Goal: Transaction & Acquisition: Purchase product/service

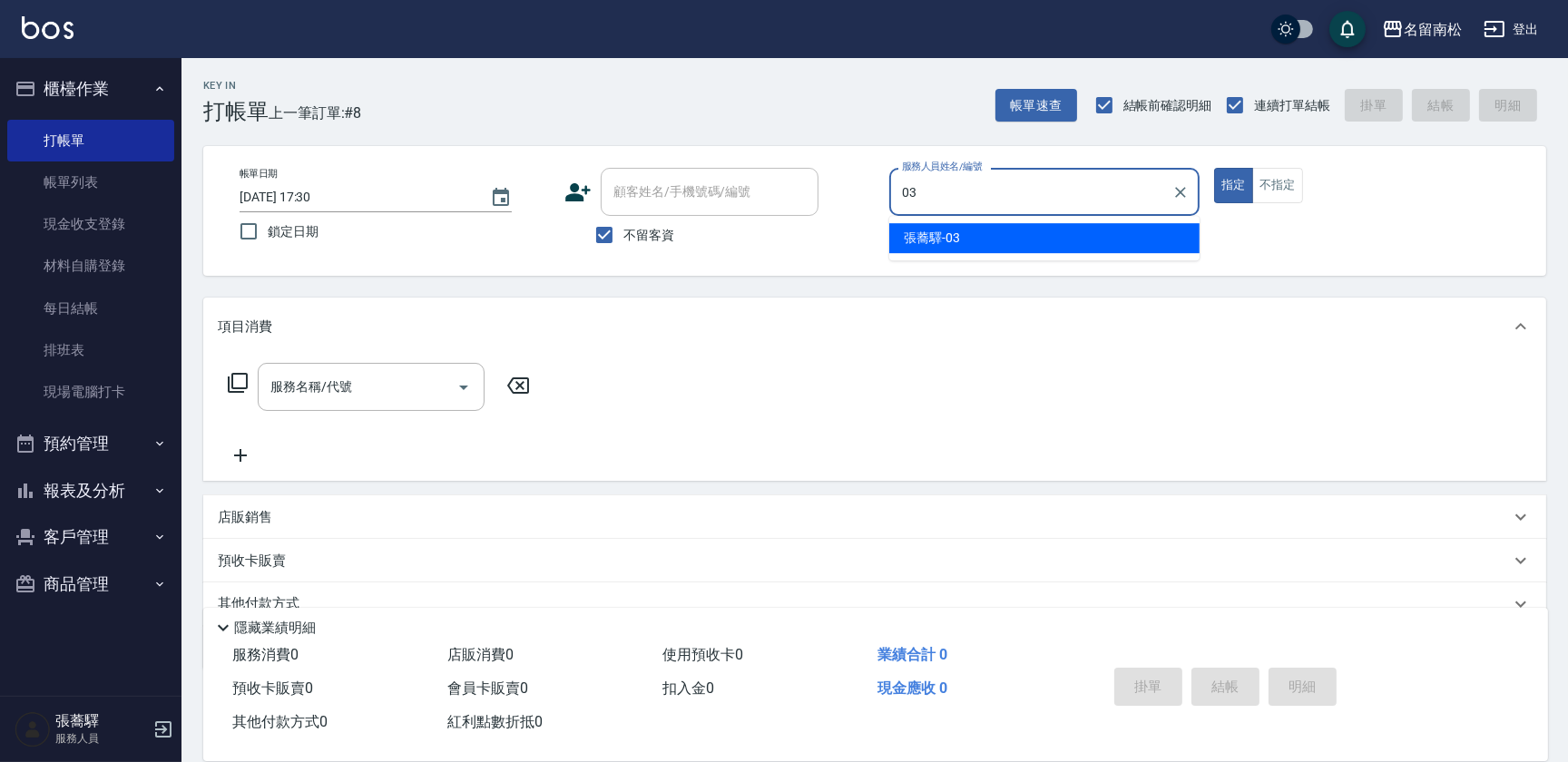
type input "[PERSON_NAME]-03"
type button "true"
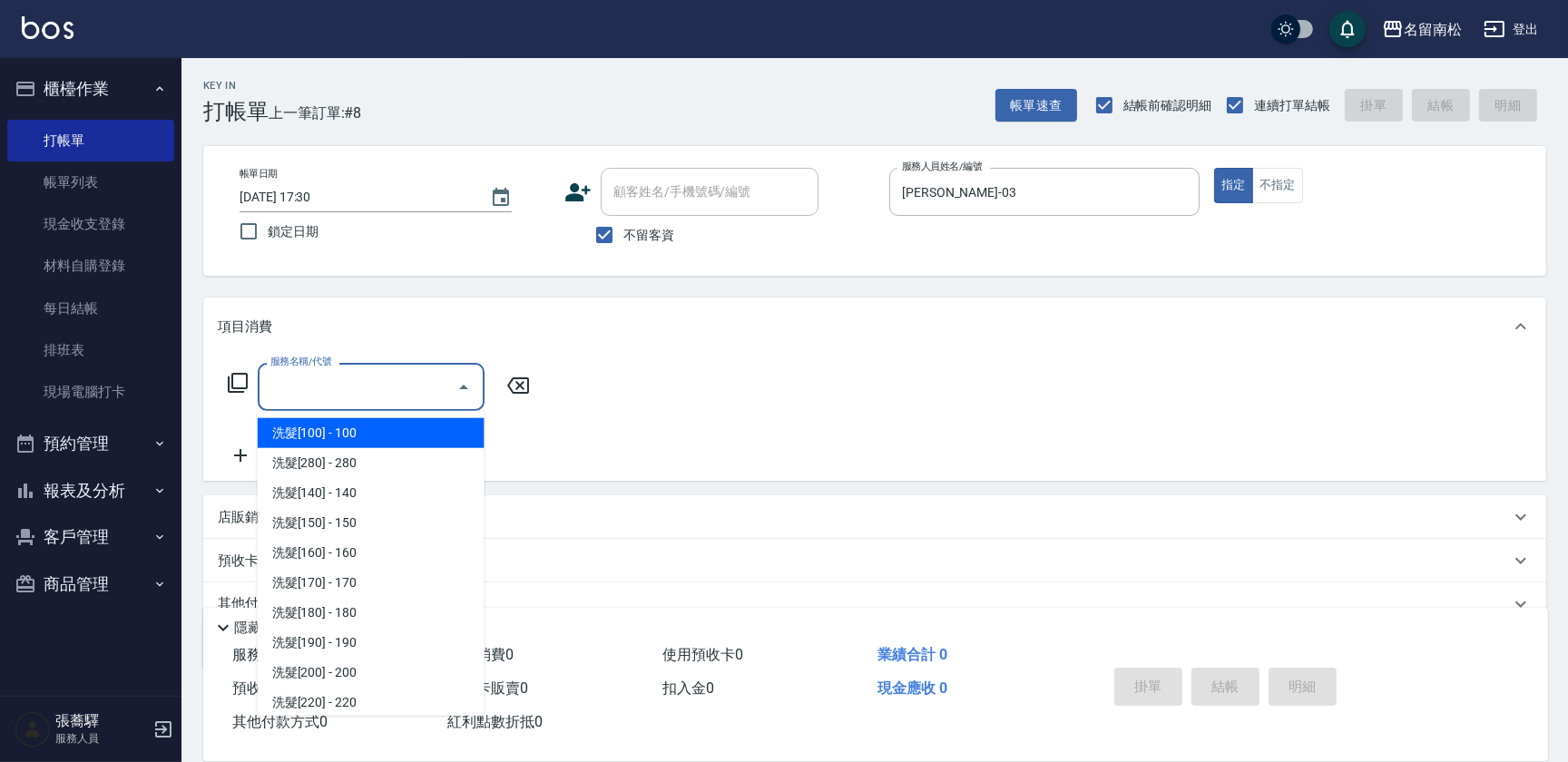
click at [329, 372] on div "服務名稱/代號 服務名稱/代號" at bounding box center [372, 387] width 227 height 48
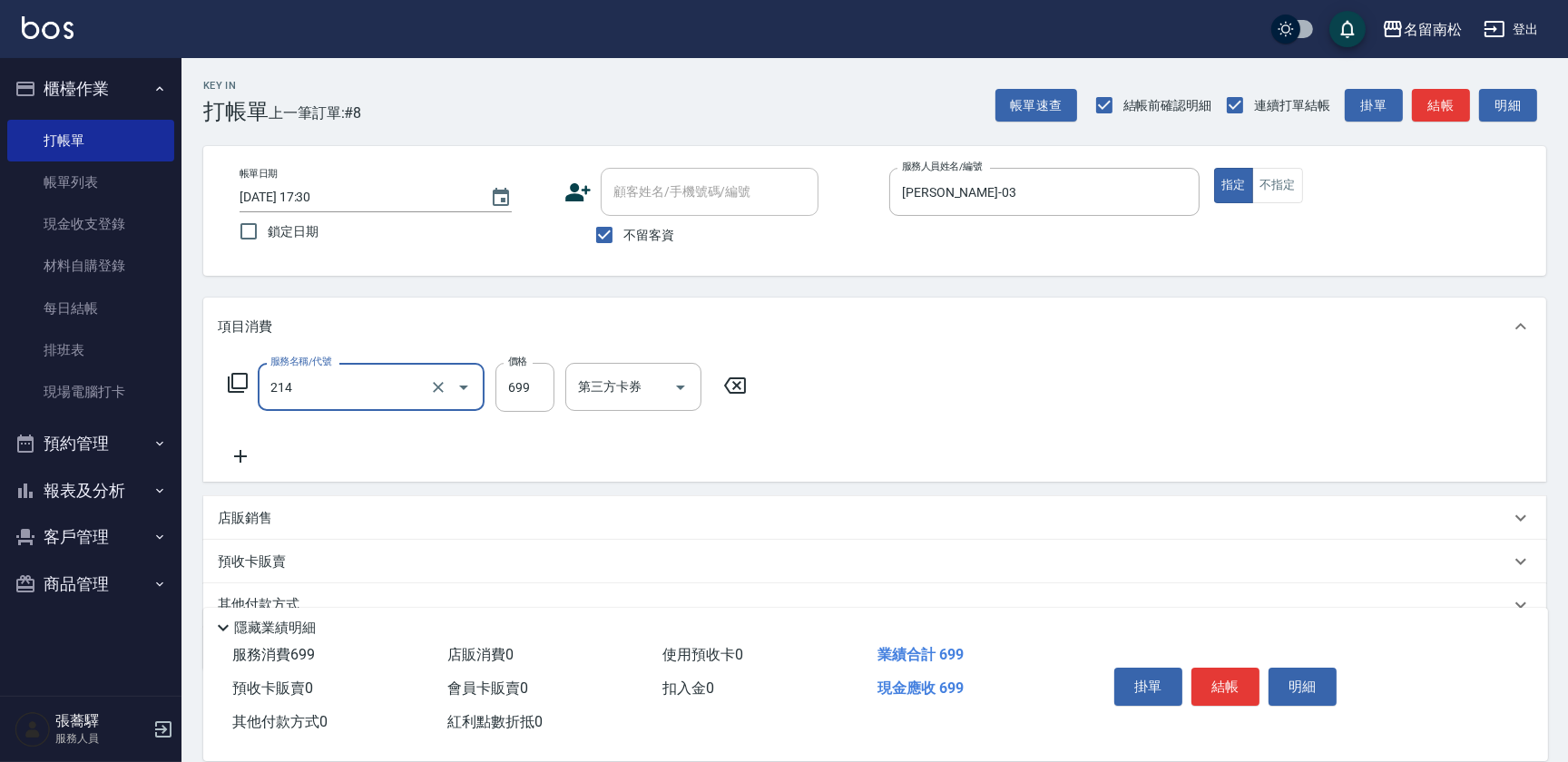
type input "滾珠洗髪699(214)"
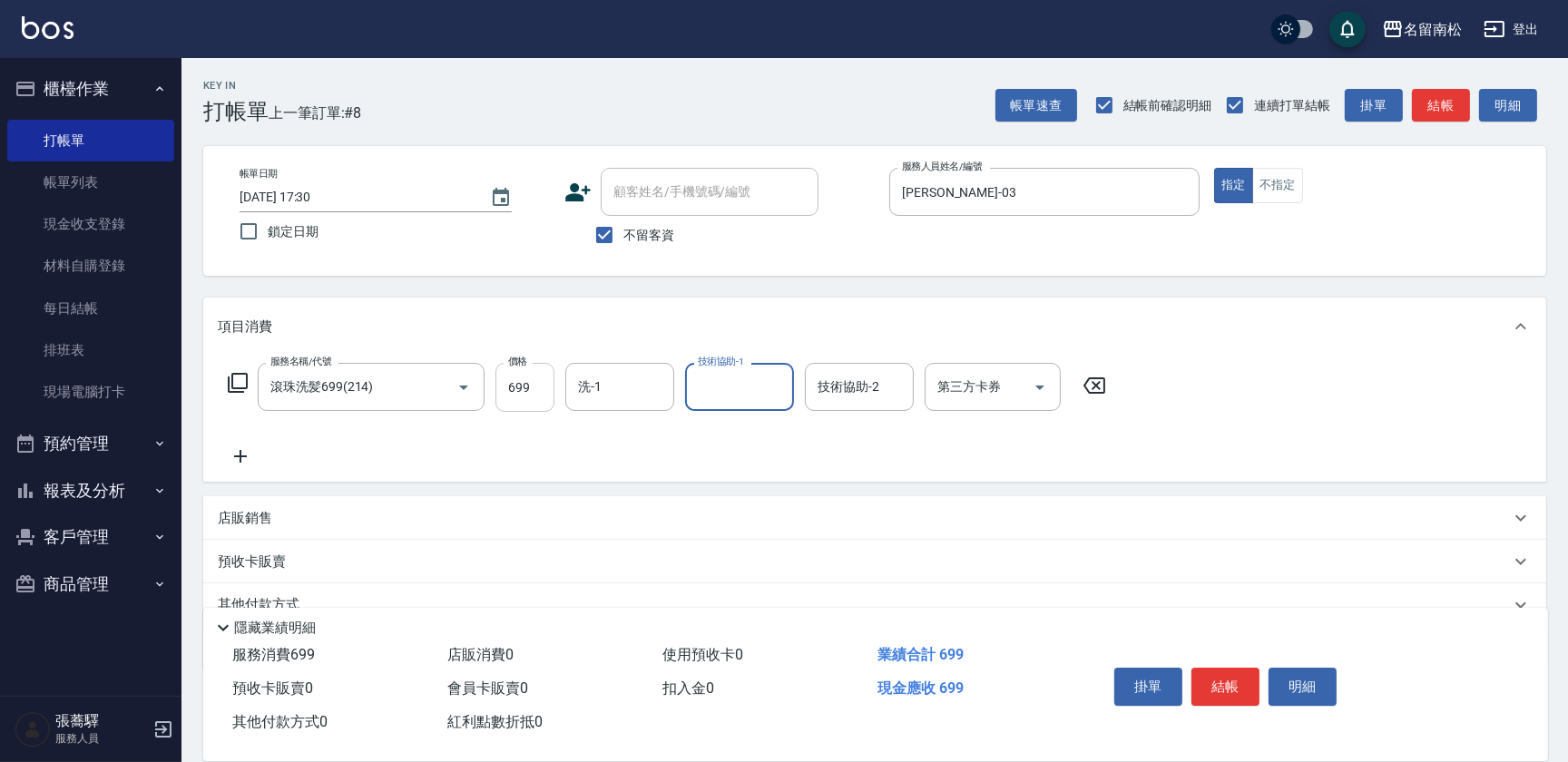
click at [523, 384] on input "699" at bounding box center [525, 388] width 59 height 49
type input "700"
type input "[PERSON_NAME]-03"
click at [1235, 686] on button "結帳" at bounding box center [1226, 686] width 68 height 38
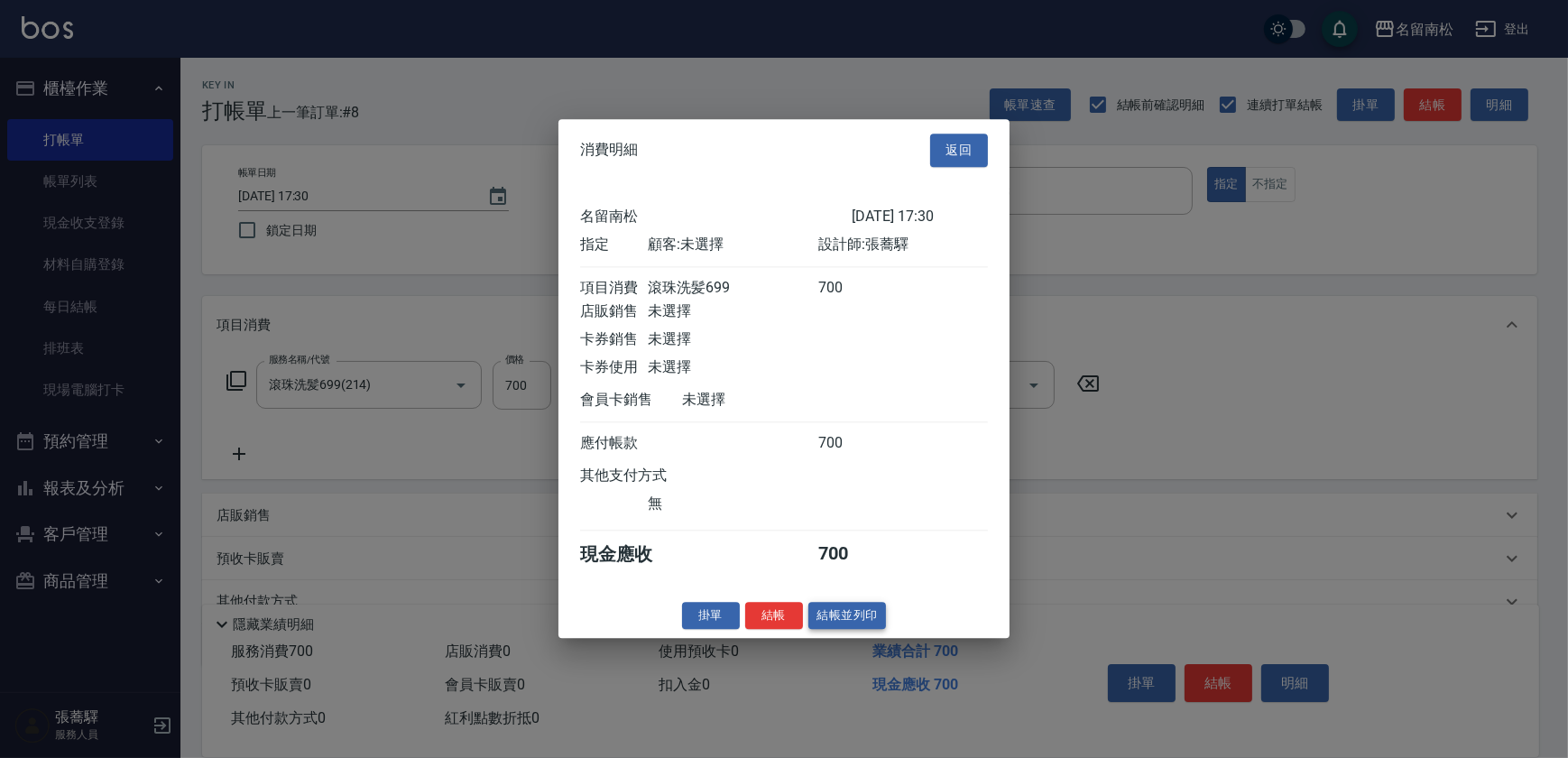
click at [827, 613] on button "結帳並列印" at bounding box center [847, 616] width 78 height 28
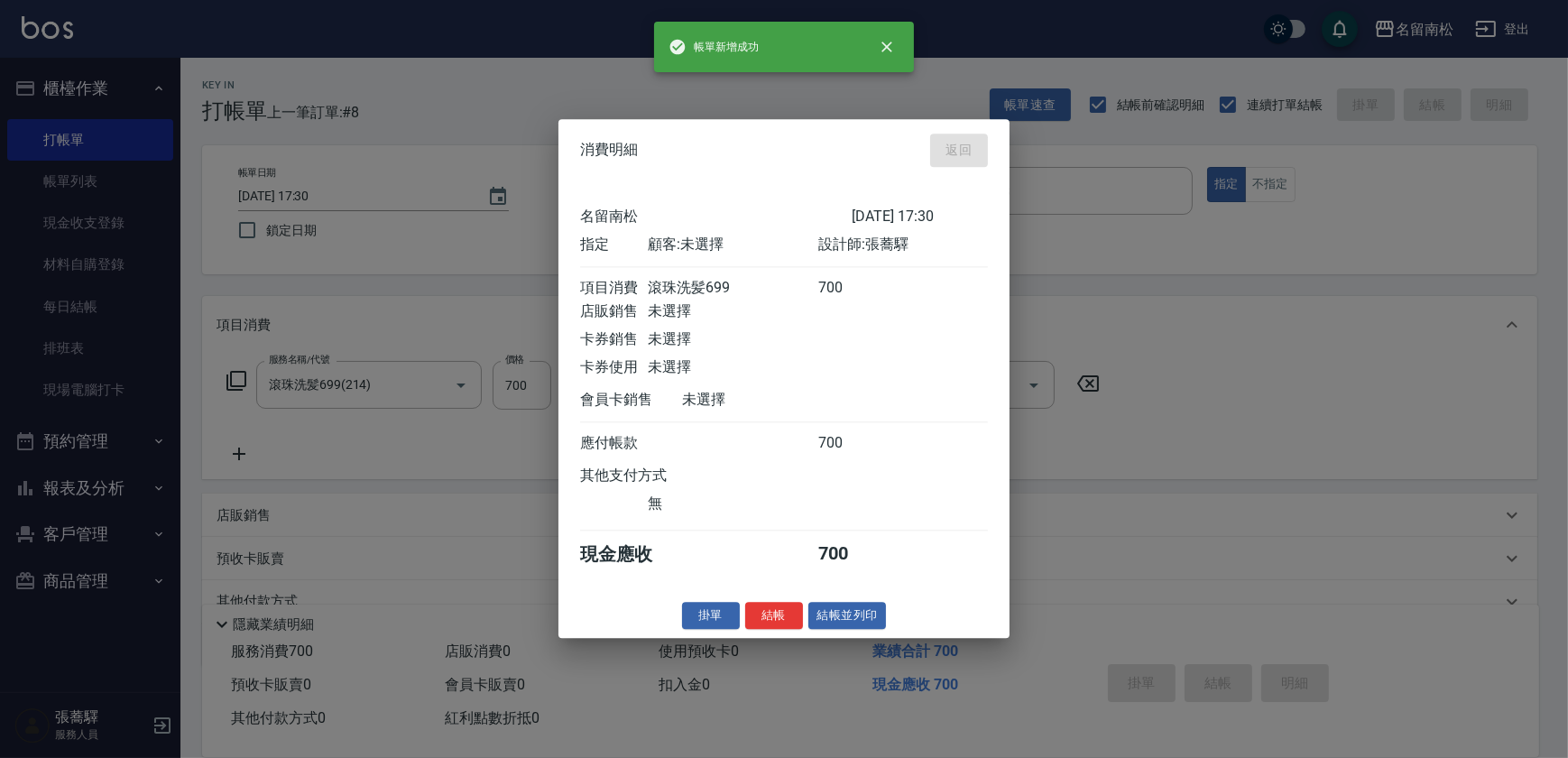
type input "[DATE] 18:58"
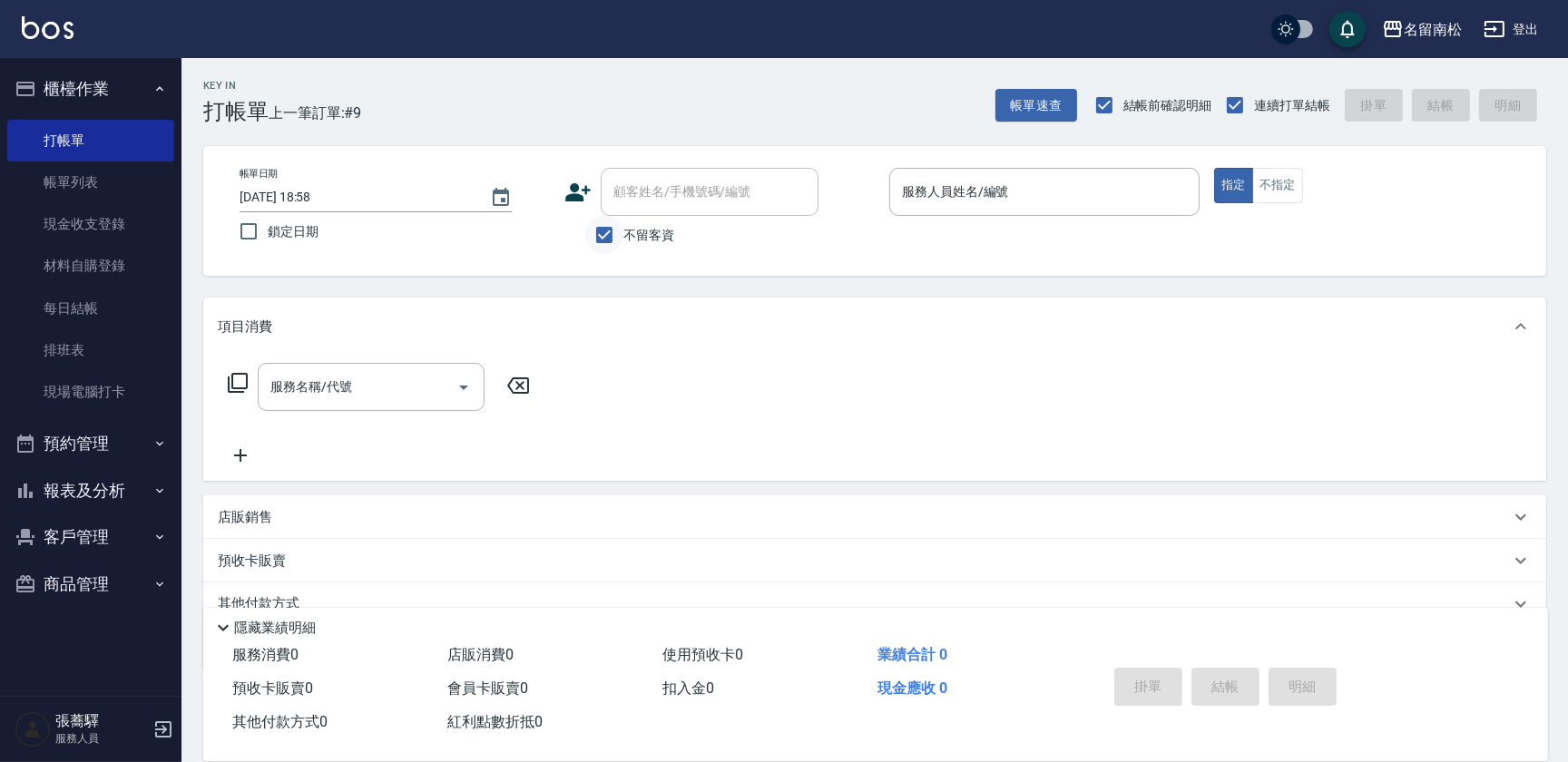
click at [609, 234] on input "不留客資" at bounding box center [604, 234] width 38 height 38
checkbox input "false"
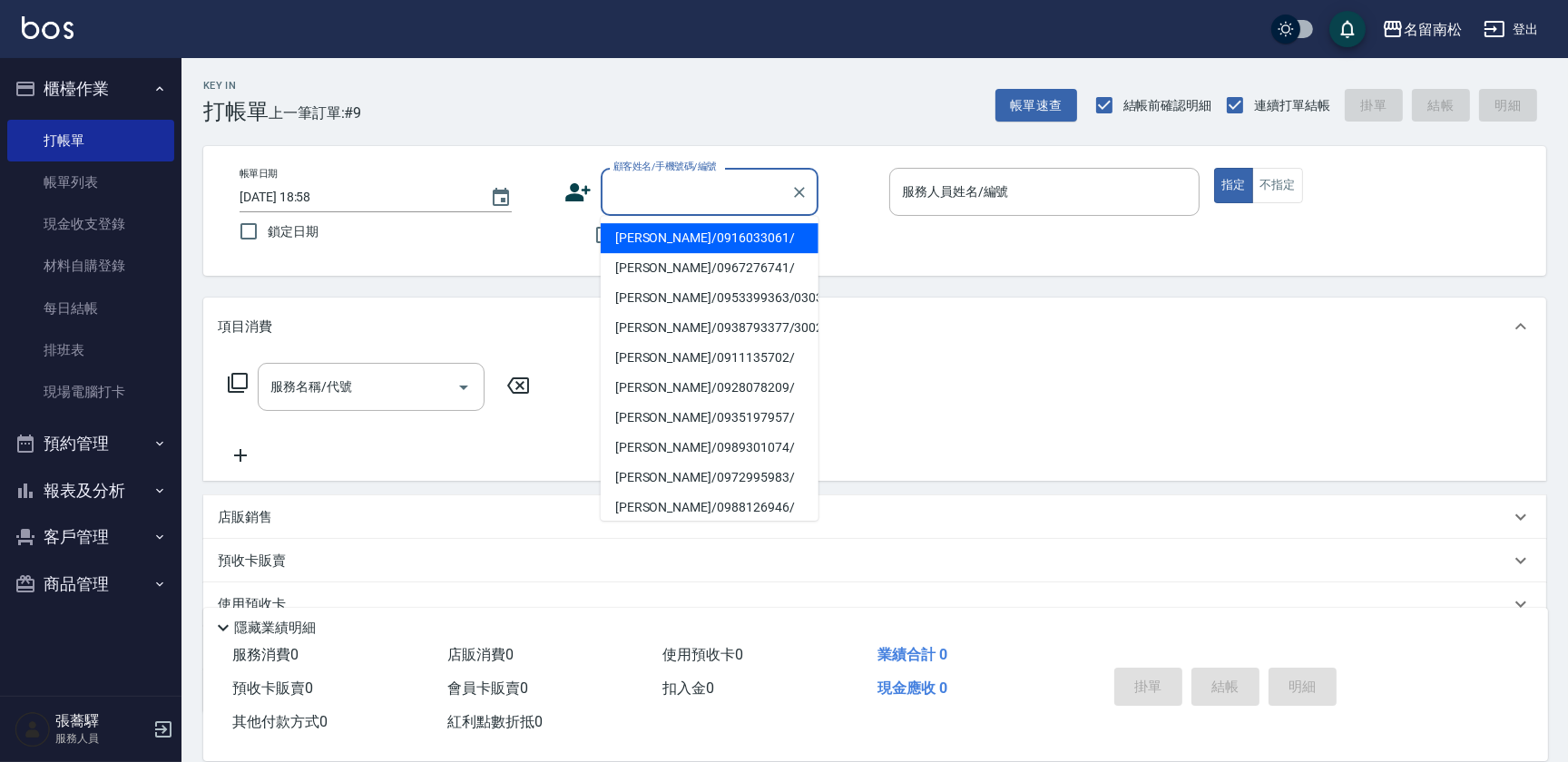
click at [647, 199] on input "顧客姓名/手機號碼/編號" at bounding box center [696, 192] width 174 height 32
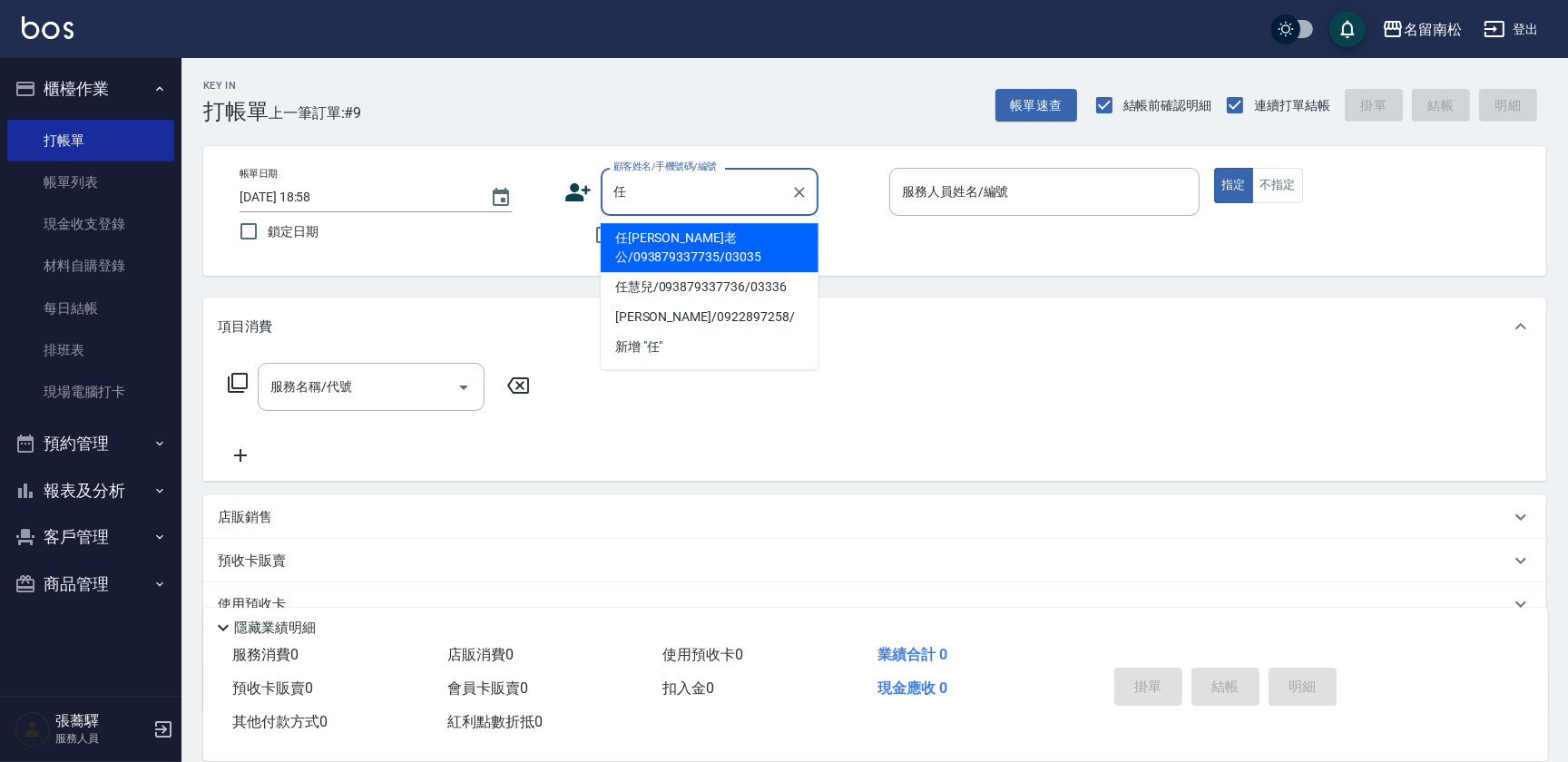
click at [730, 249] on li "任[PERSON_NAME]老公/093879337735/03035" at bounding box center [709, 248] width 218 height 49
type input "任[PERSON_NAME]老公/093879337735/03035"
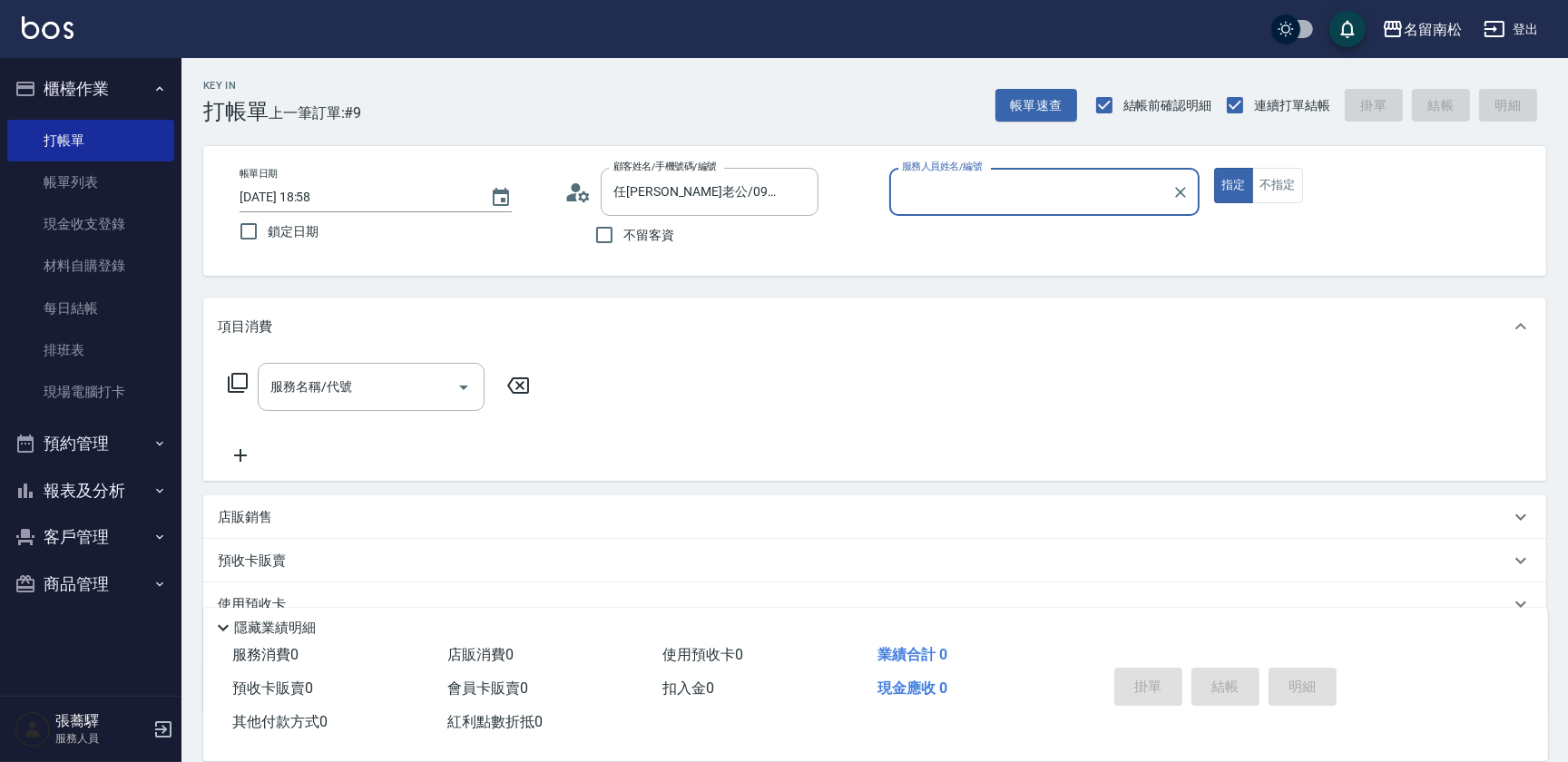
type input "[PERSON_NAME]-03"
click at [390, 392] on input "服務名稱/代號" at bounding box center [357, 387] width 183 height 32
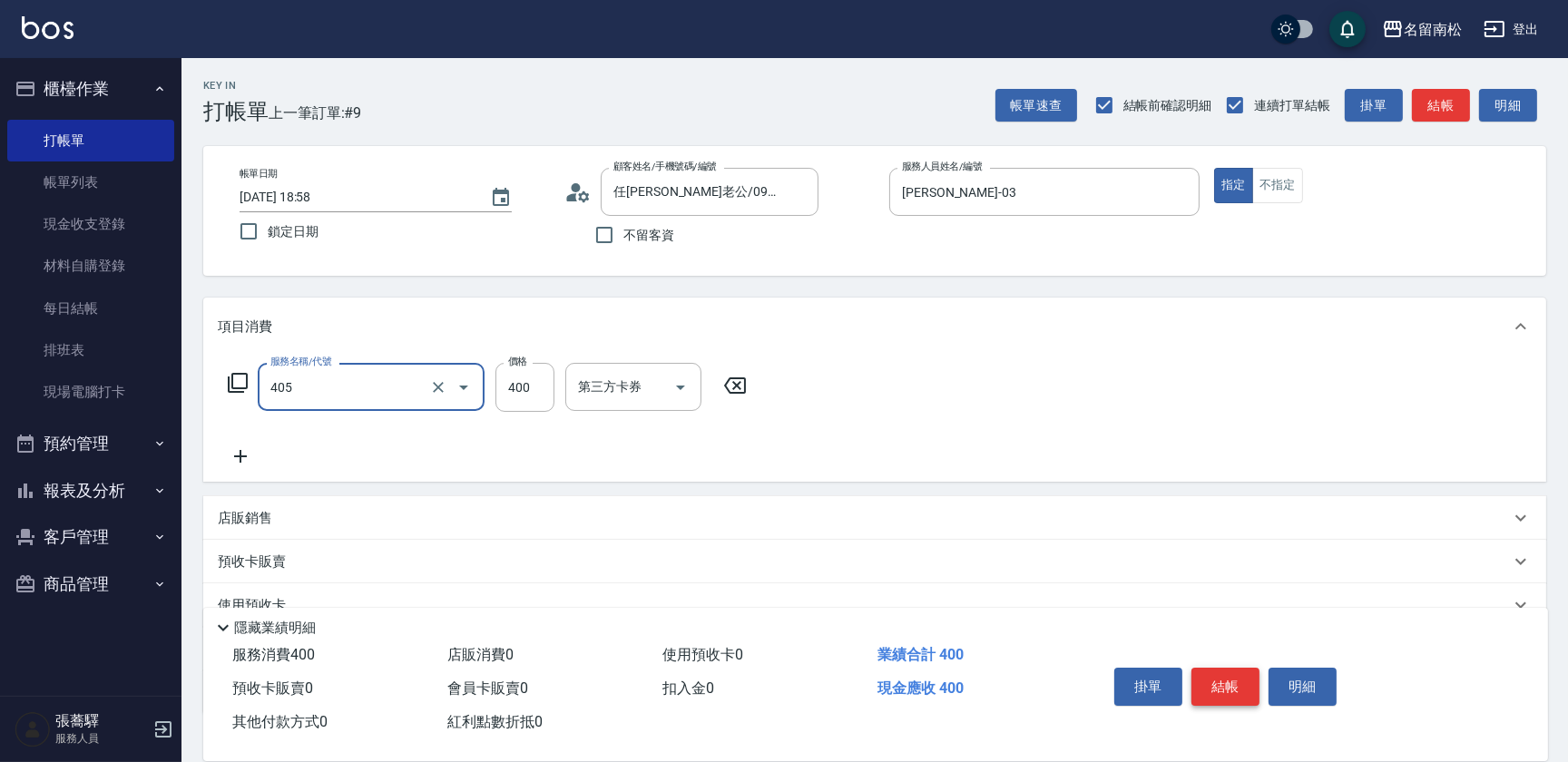
type input "剪髮(400)(405)"
click at [1212, 680] on button "結帳" at bounding box center [1226, 686] width 68 height 38
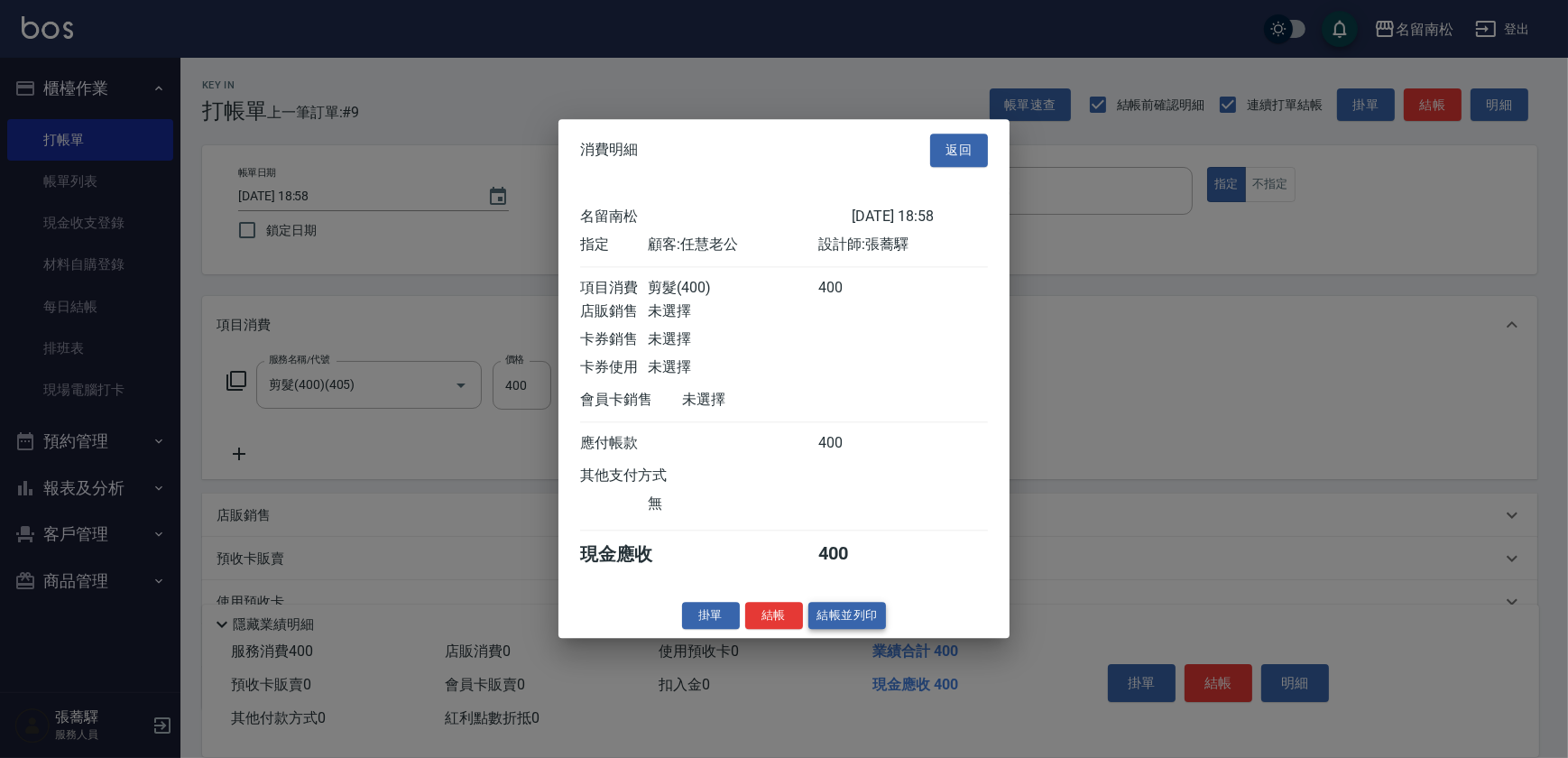
click at [856, 617] on button "結帳並列印" at bounding box center [847, 616] width 78 height 28
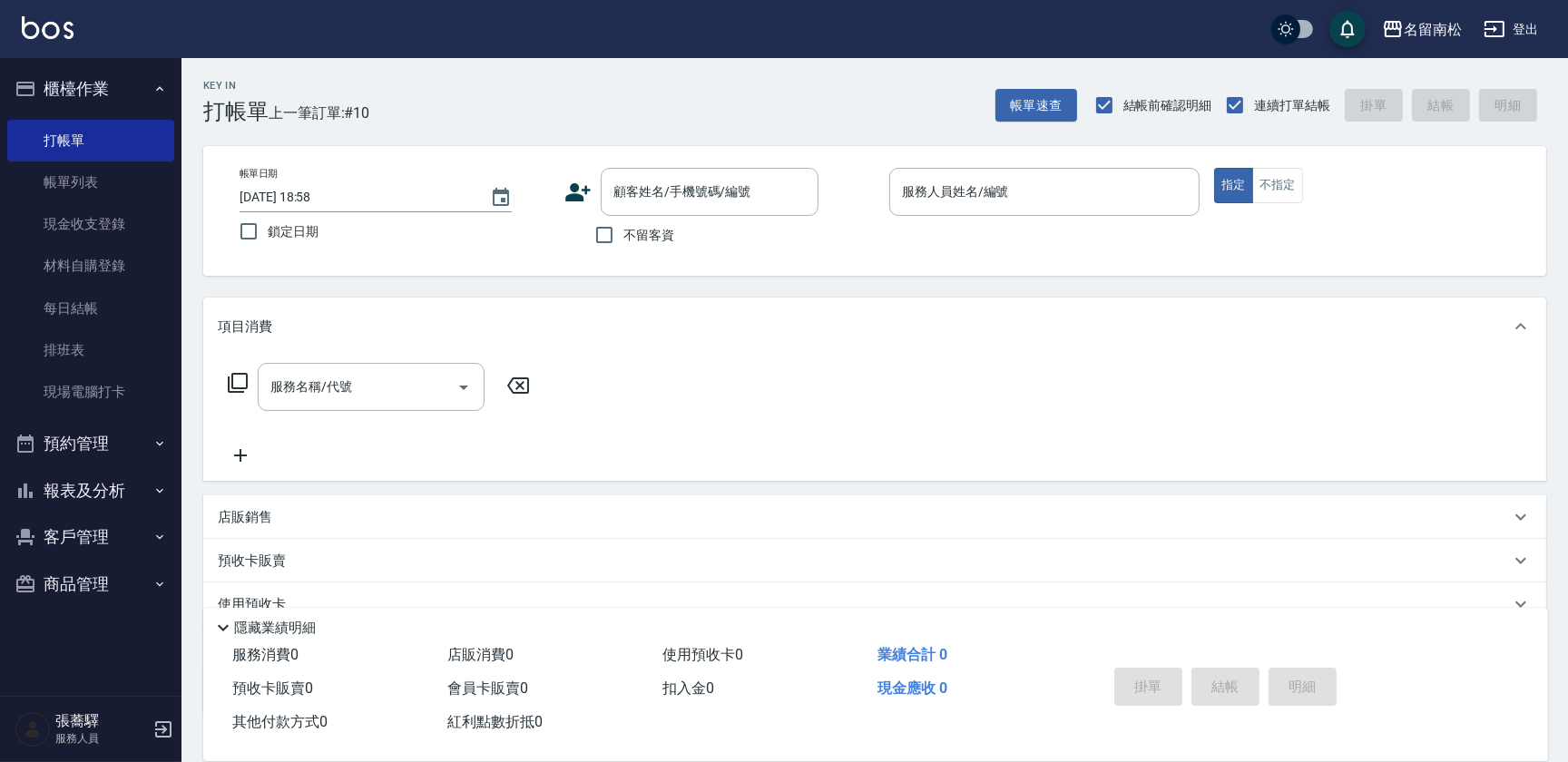
drag, startPoint x: 607, startPoint y: 232, endPoint x: 956, endPoint y: 230, distance: 349.0
click at [607, 233] on input "不留客資" at bounding box center [604, 234] width 38 height 38
checkbox input "true"
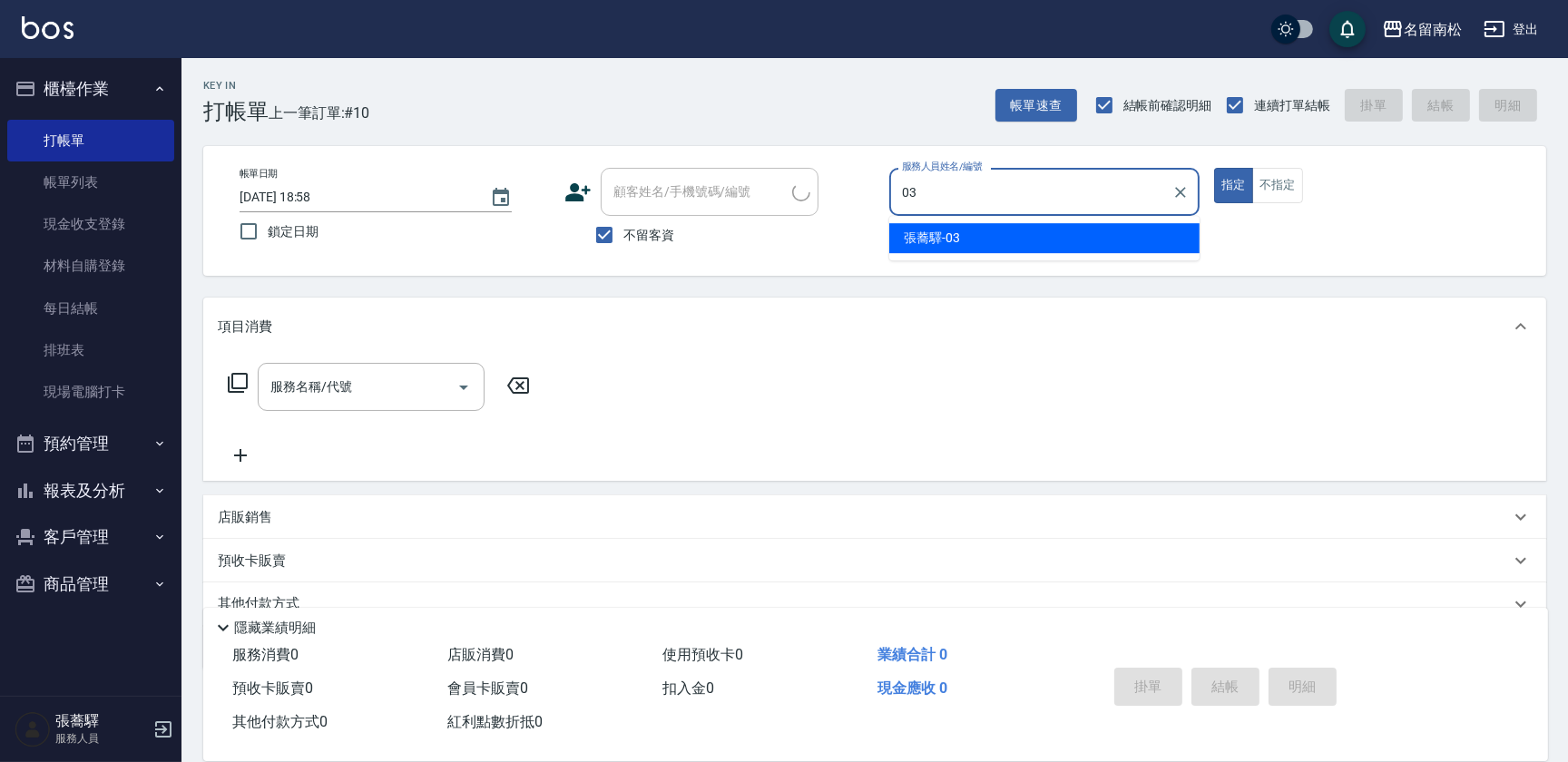
type input "[PERSON_NAME]-03"
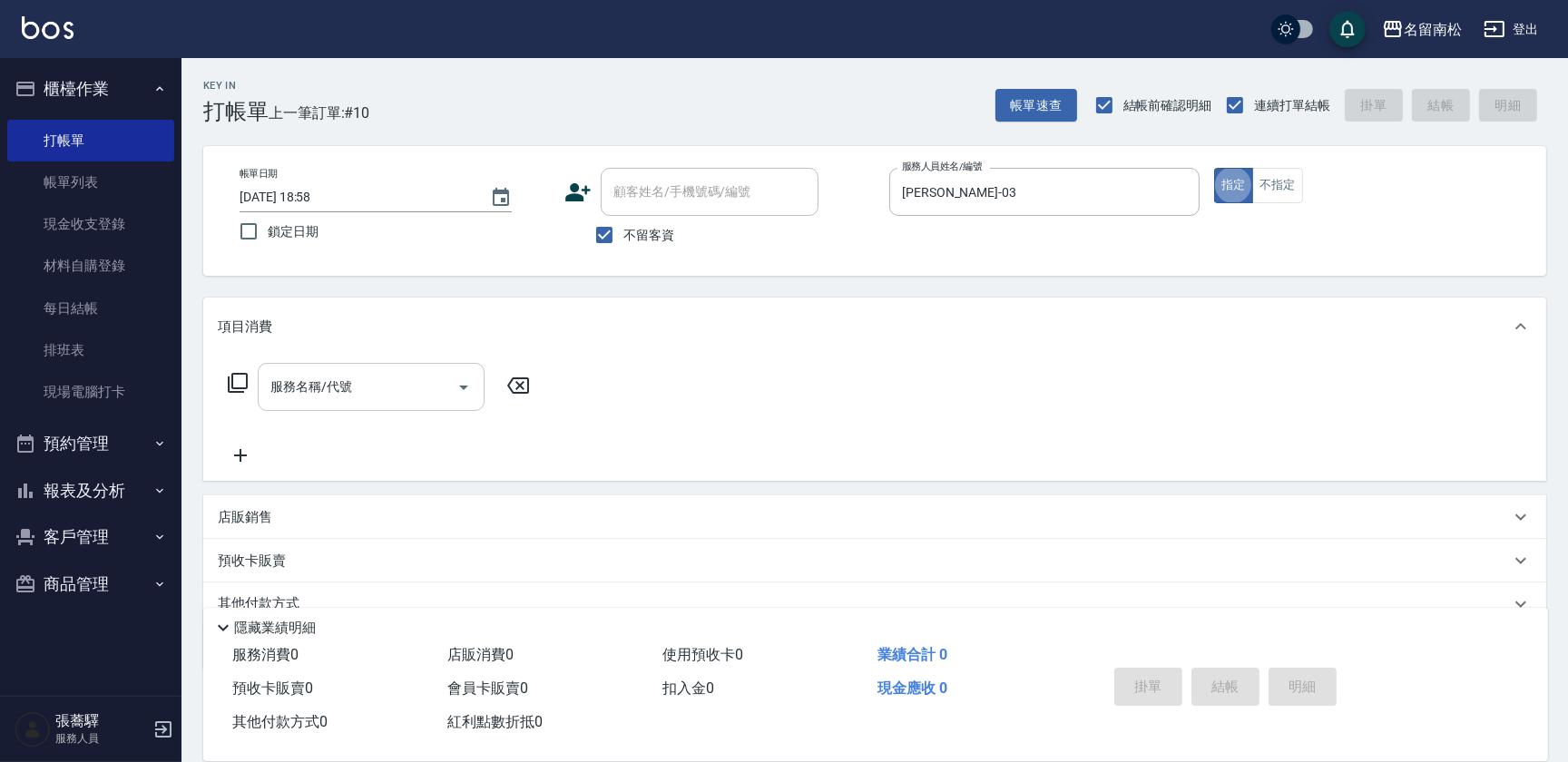
click at [390, 405] on div "服務名稱/代號" at bounding box center [372, 387] width 227 height 48
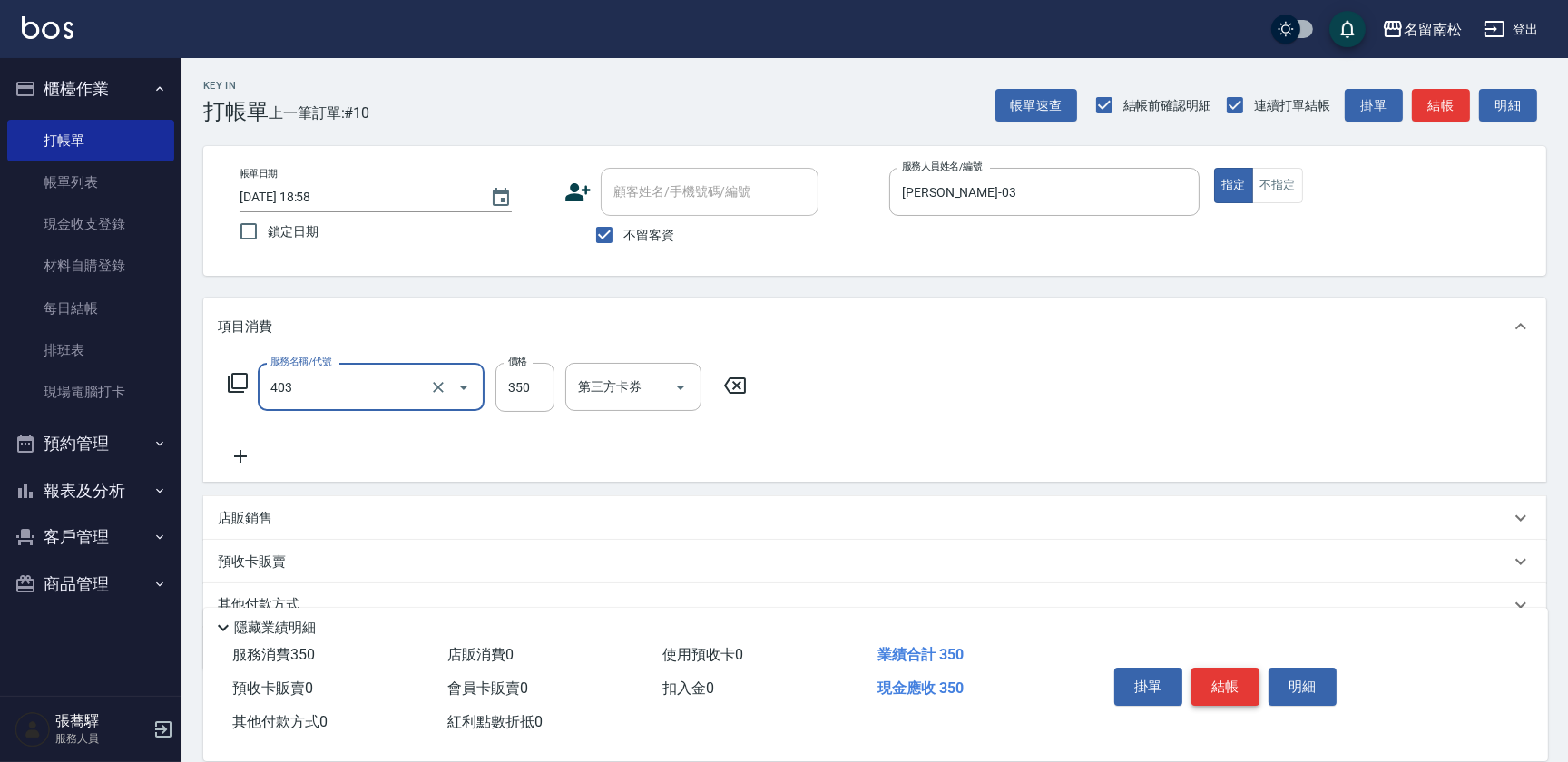
type input "剪髮(350)(403)"
click at [1224, 684] on button "結帳" at bounding box center [1226, 686] width 68 height 38
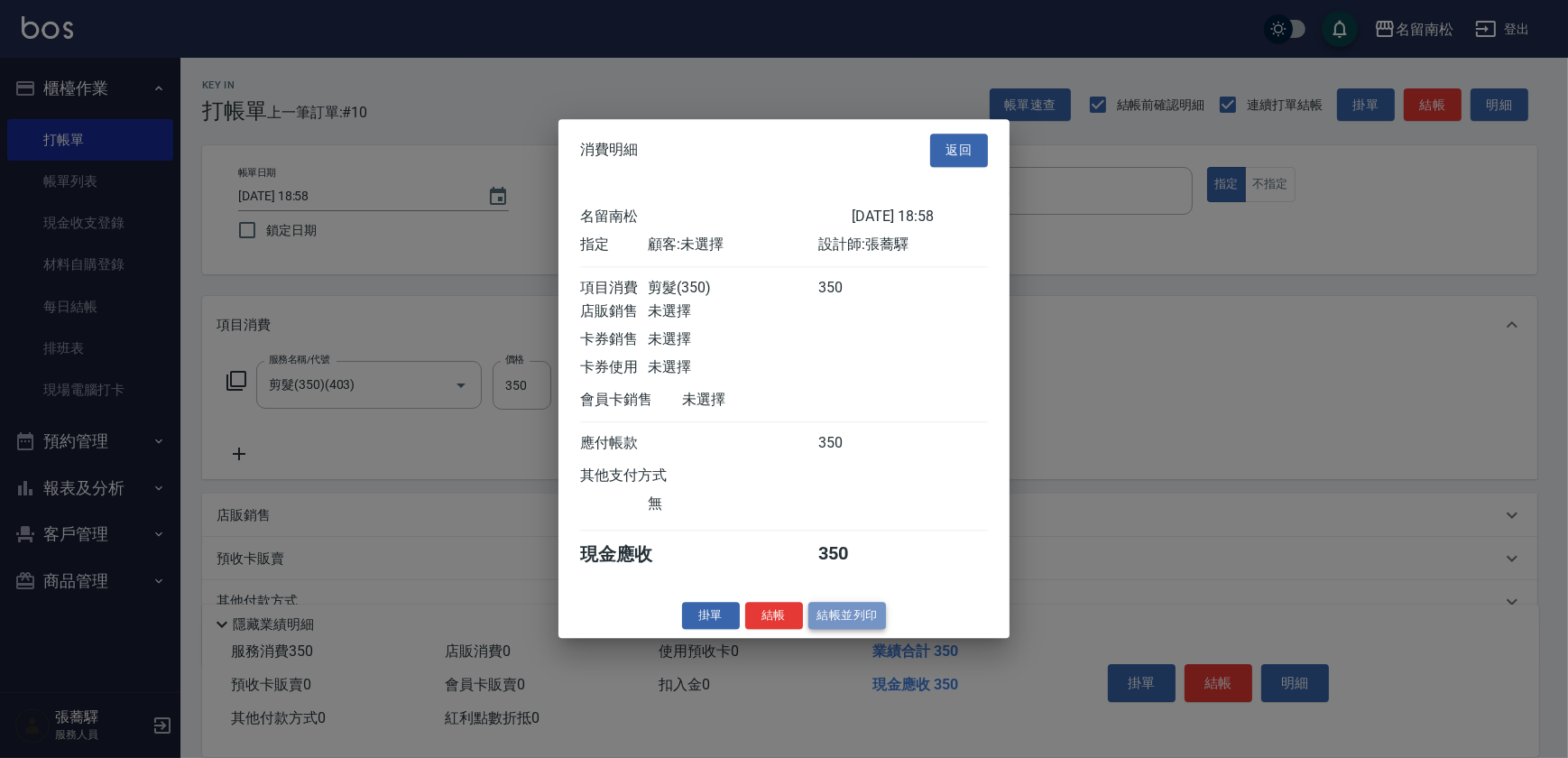
click at [852, 619] on button "結帳並列印" at bounding box center [847, 616] width 78 height 28
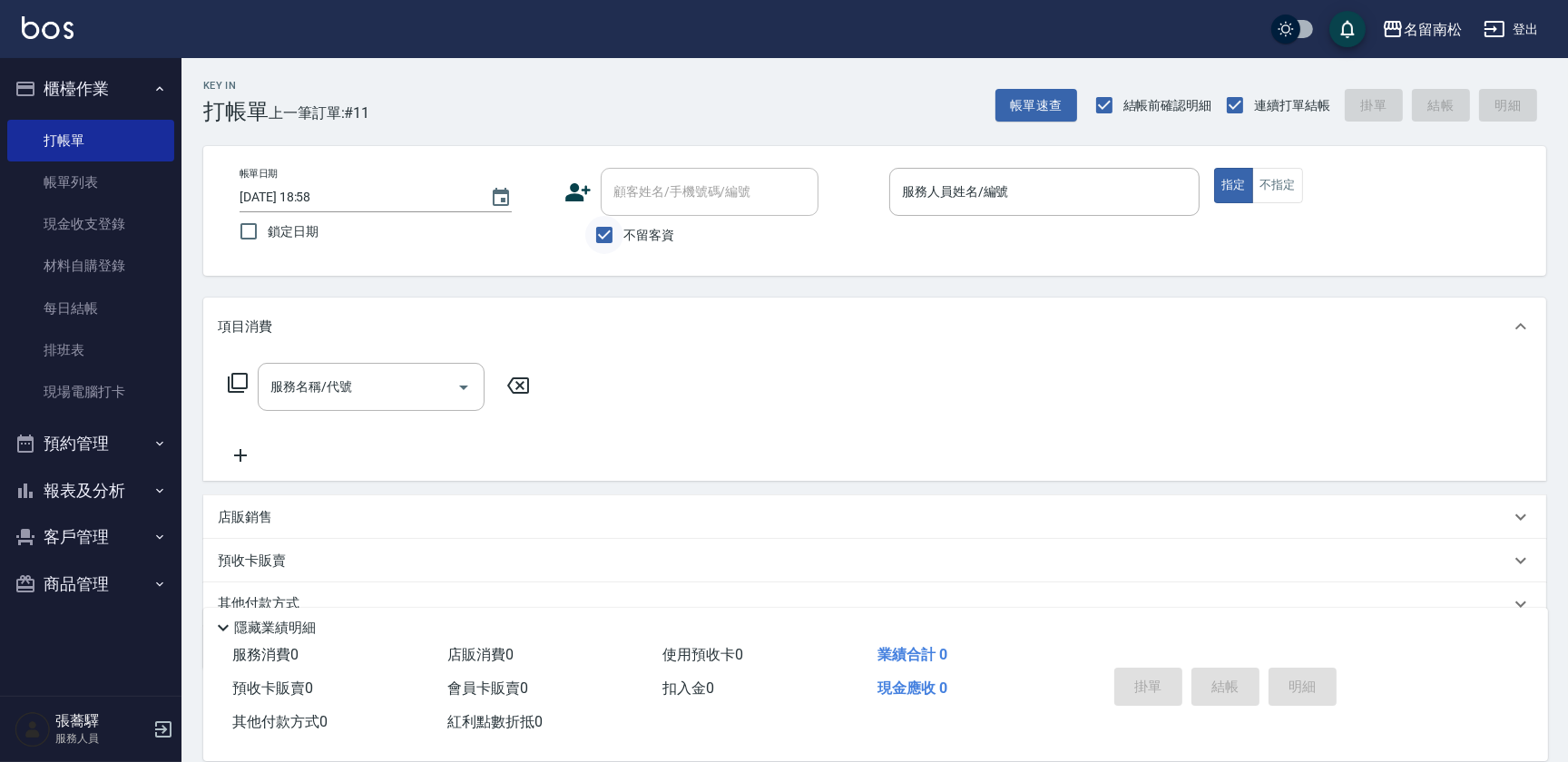
click at [599, 235] on input "不留客資" at bounding box center [604, 234] width 38 height 38
checkbox input "false"
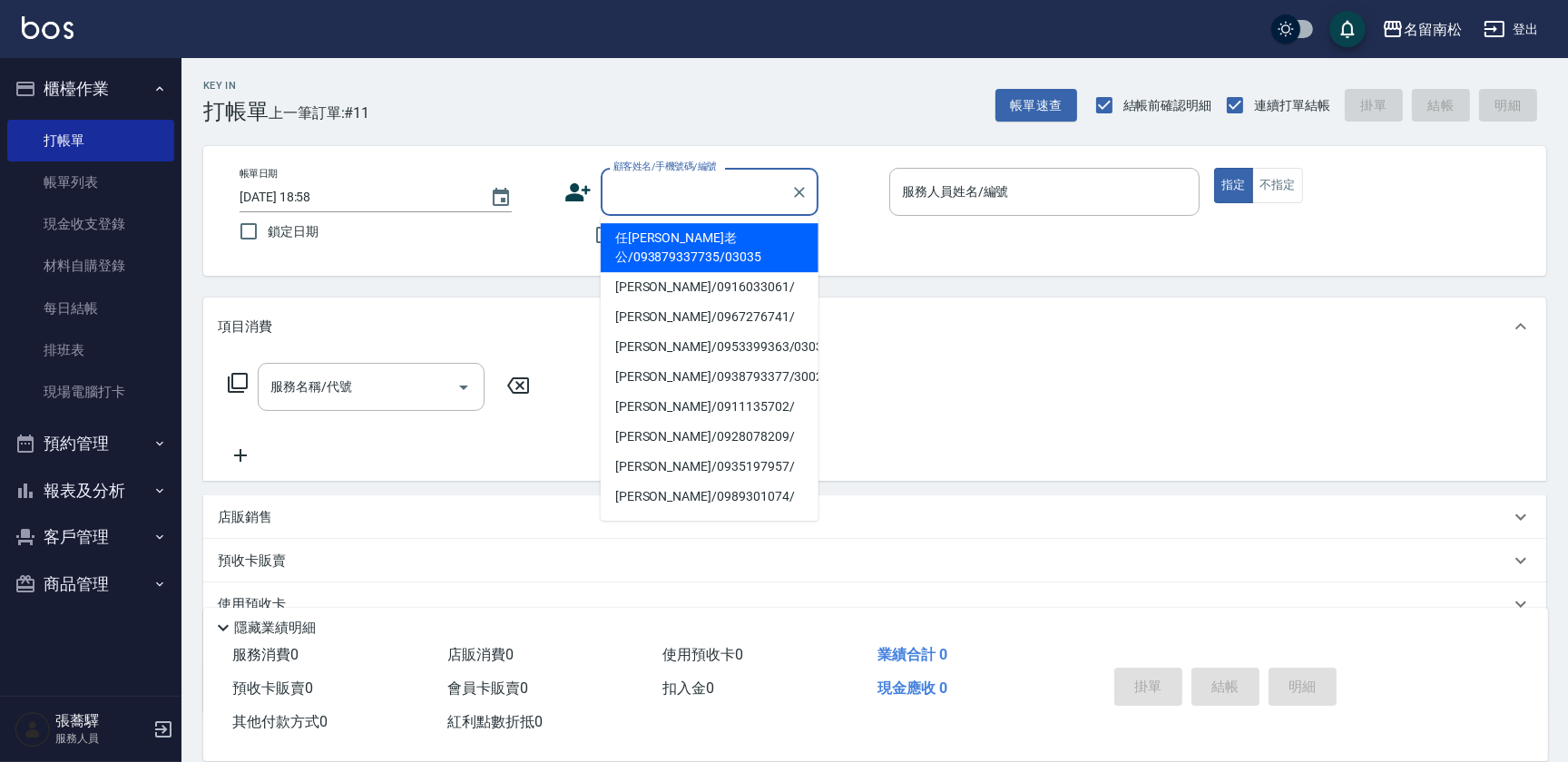
click at [661, 182] on div "顧客姓名/手機號碼/編號 顧客姓名/手機號碼/編號" at bounding box center [709, 192] width 218 height 48
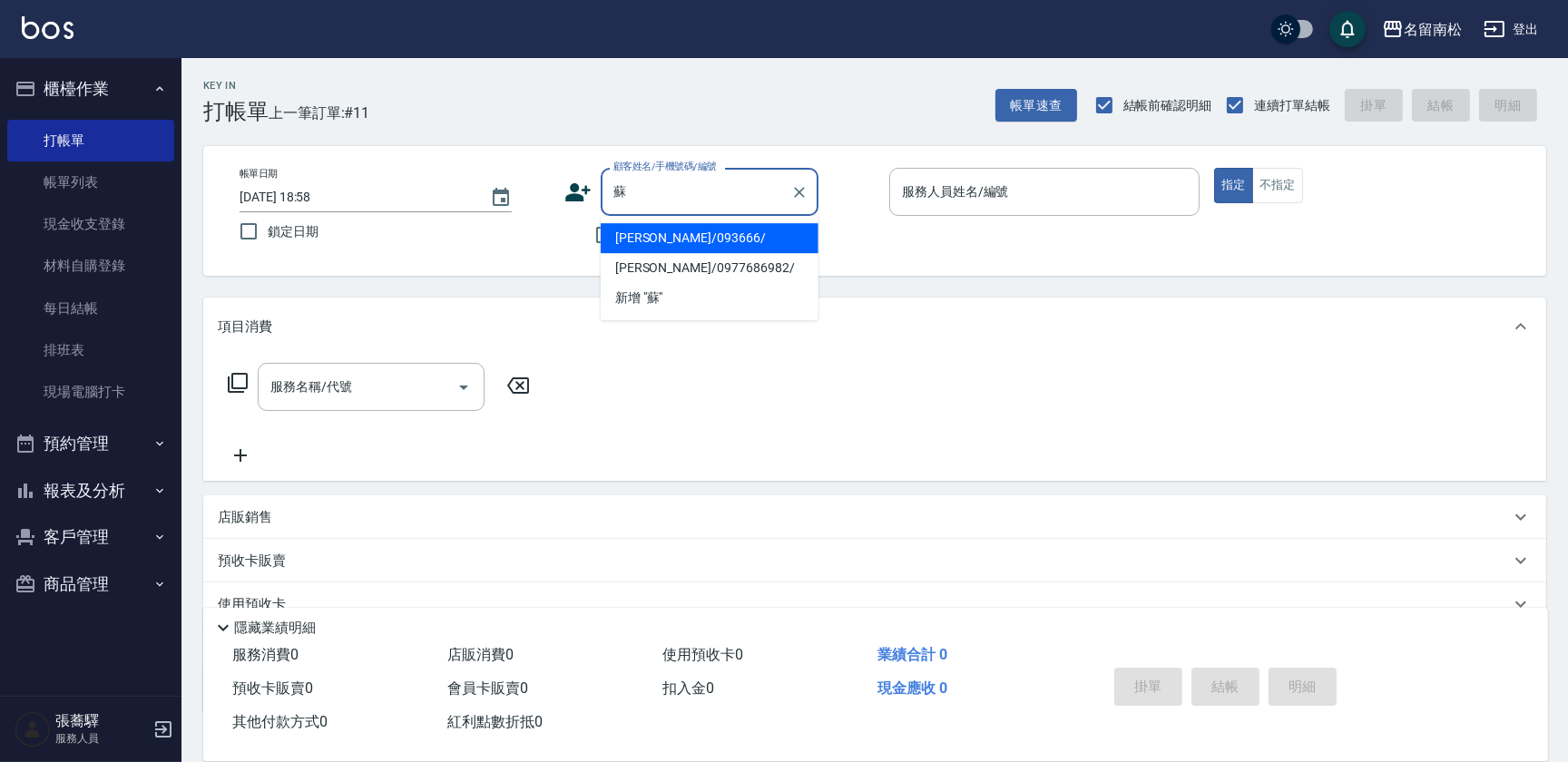
click at [714, 243] on li "[PERSON_NAME]/093666/" at bounding box center [709, 238] width 218 height 30
type input "[PERSON_NAME]/093666/"
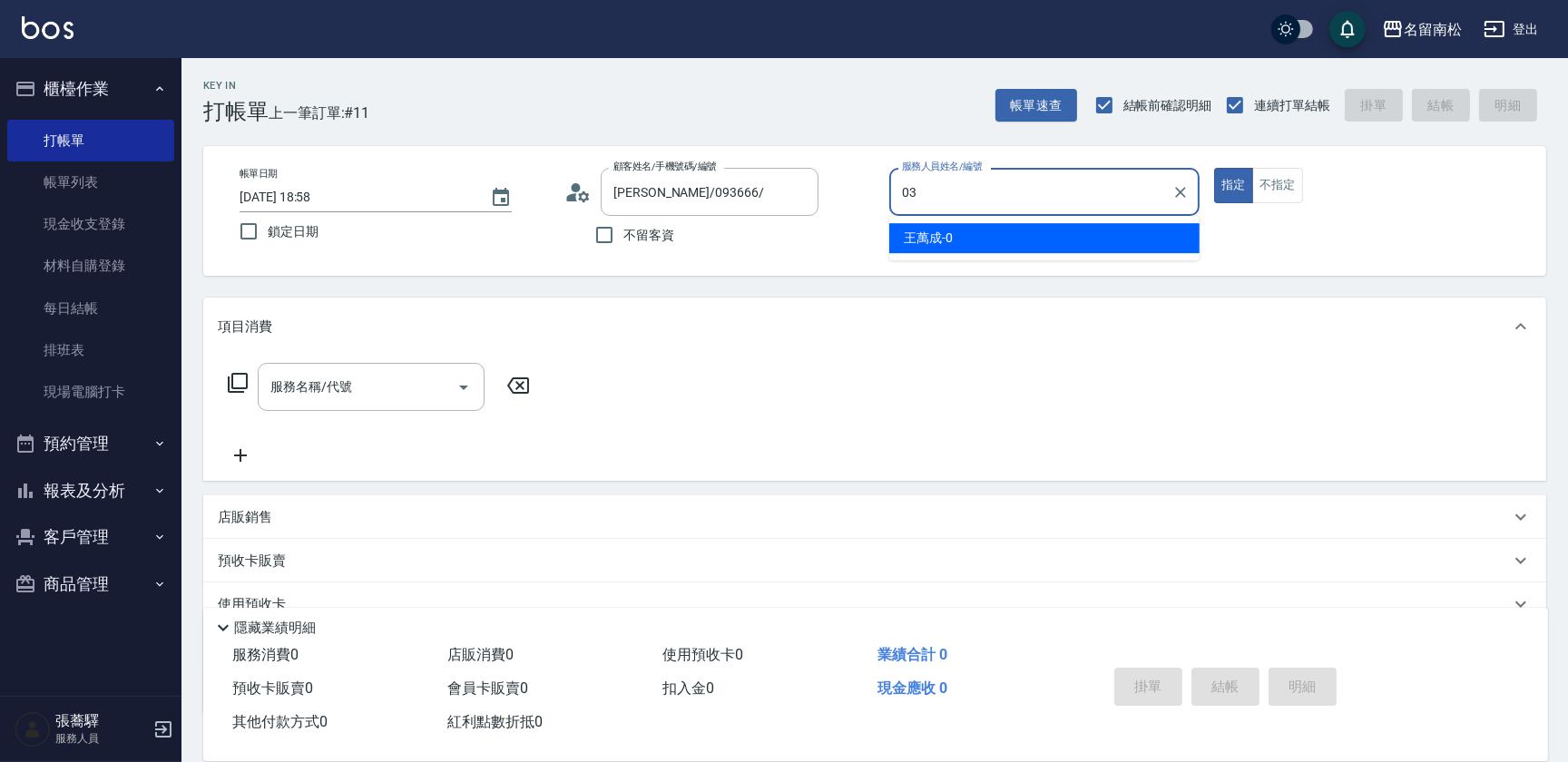
type input "[PERSON_NAME]-03"
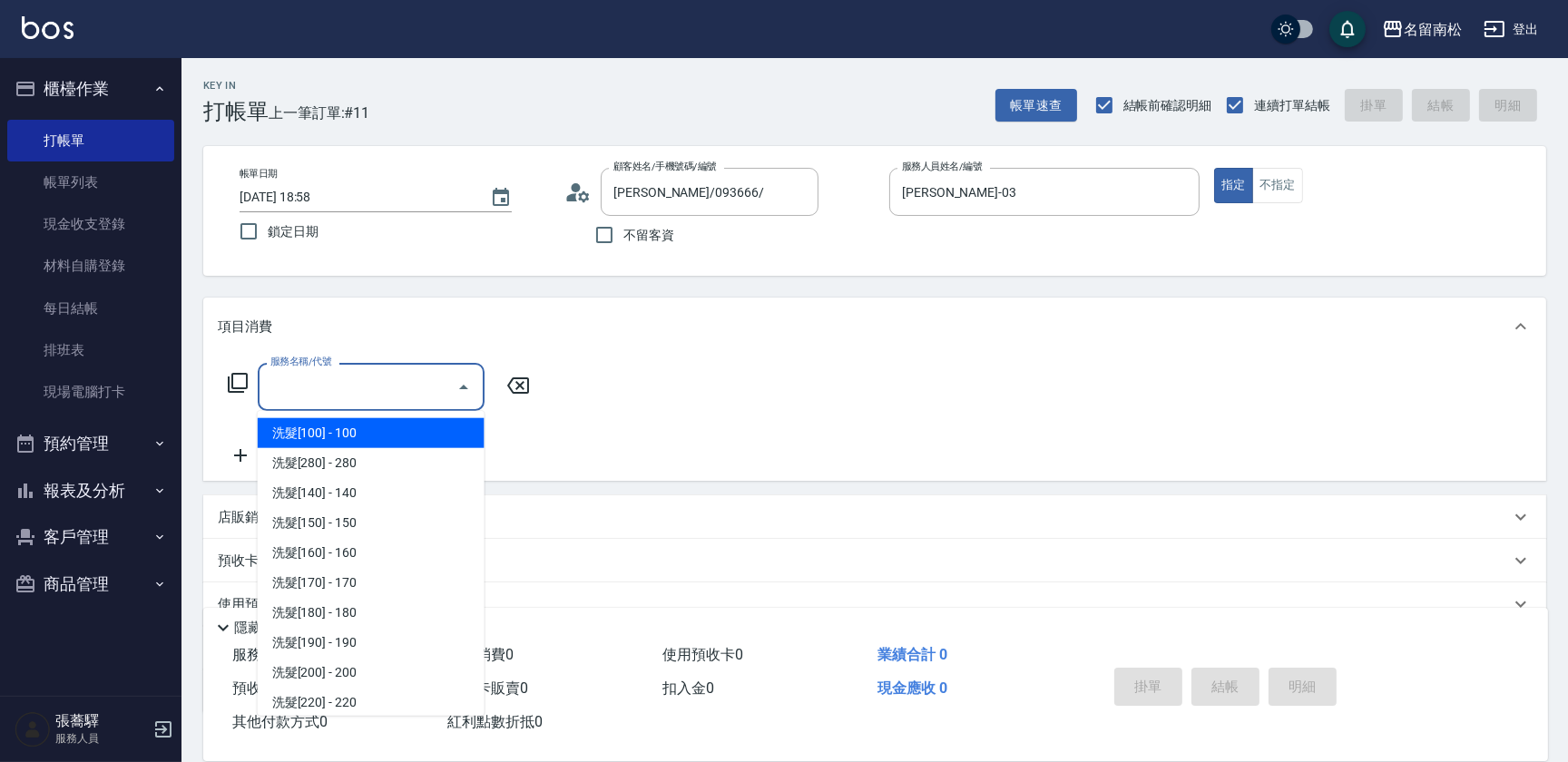
click at [375, 393] on input "服務名稱/代號" at bounding box center [357, 387] width 183 height 32
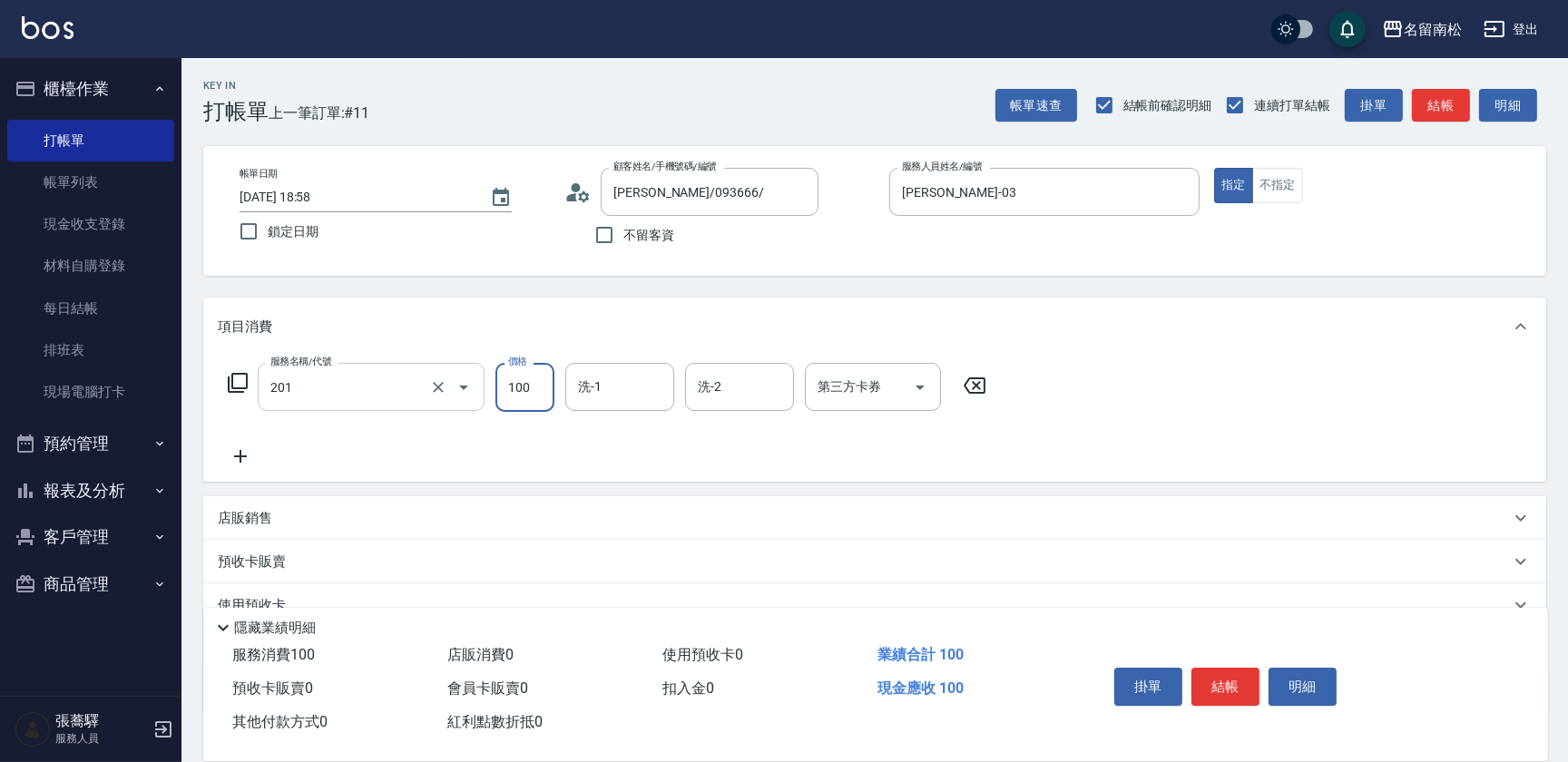
type input "洗髮[100](201)"
type input "賴宥彤-10"
click at [235, 455] on icon at bounding box center [240, 456] width 45 height 22
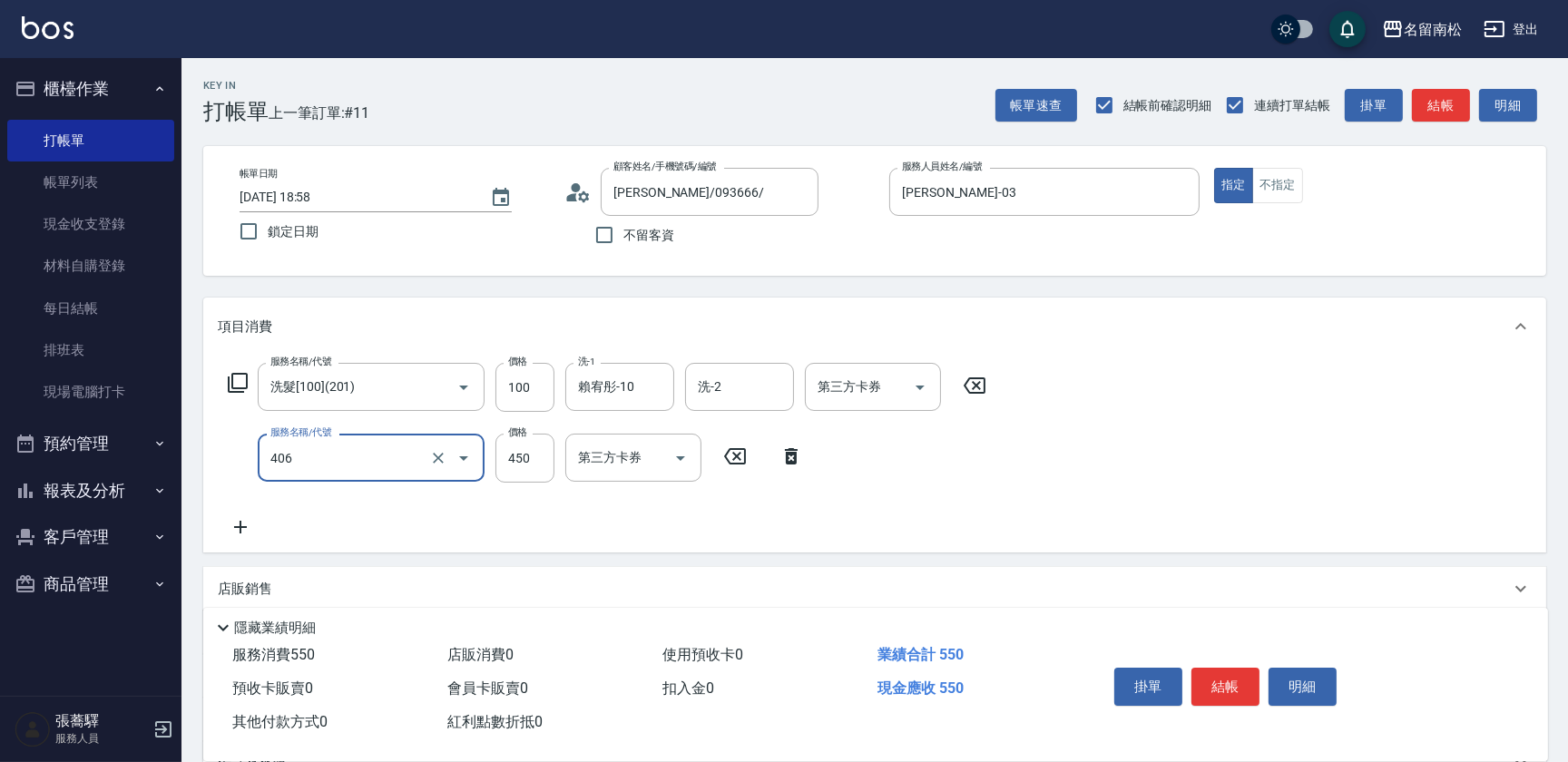
type input "剪髮(450)(406)"
click at [559, 462] on div "服務名稱/代號 剪髮(450)(406) 服務名稱/代號 價格 450 價格 第三方卡券 第三方卡券" at bounding box center [515, 459] width 596 height 49
click at [542, 455] on input "450" at bounding box center [525, 459] width 59 height 49
type input "480"
click at [1233, 675] on button "結帳" at bounding box center [1226, 686] width 68 height 38
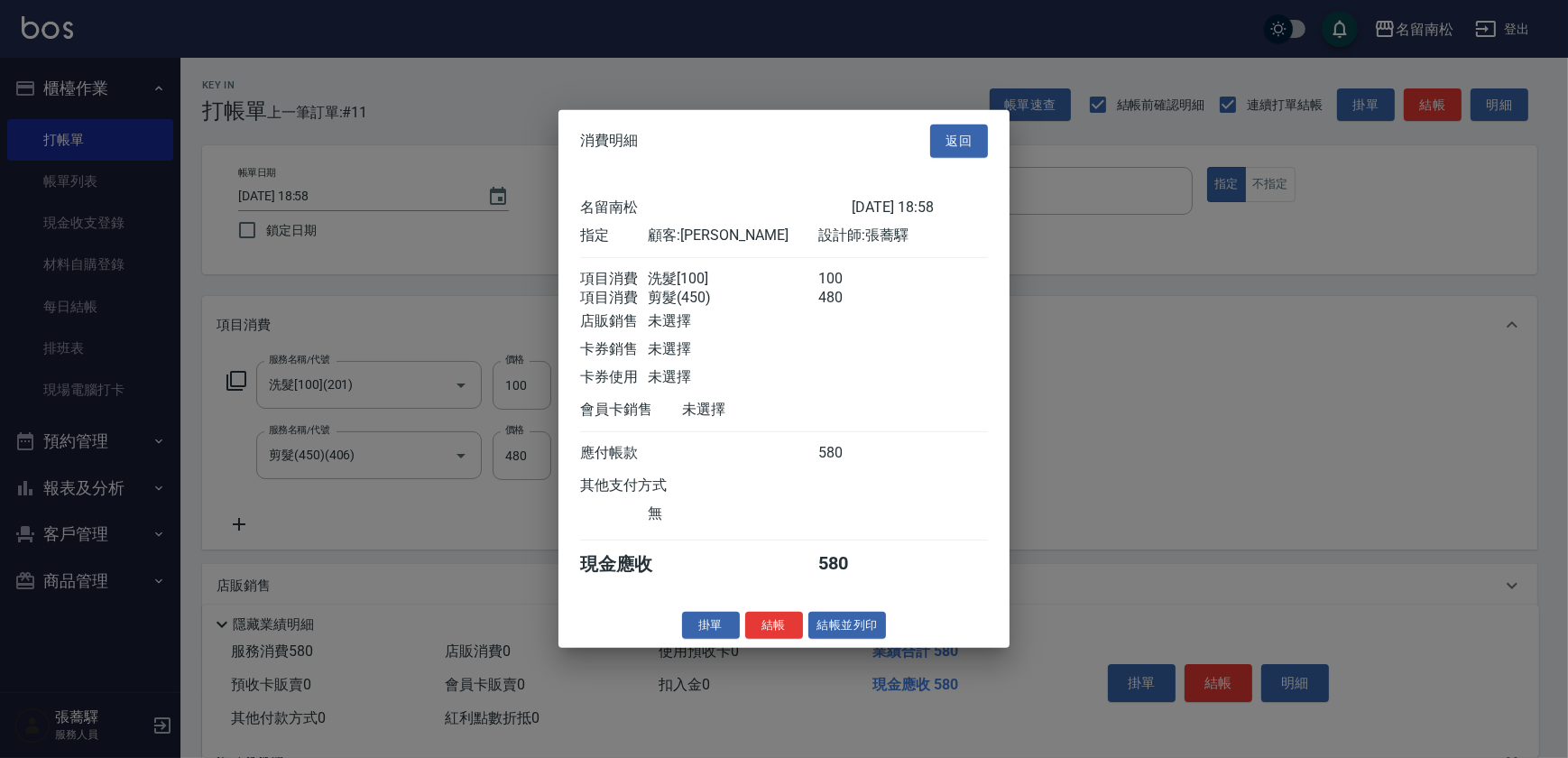
click at [839, 648] on div "消費明細 返回 名留南松 [DATE] 18:58 指定 顧客: [PERSON_NAME] 設計師: [PERSON_NAME] 項目消費 洗髮[100] …" at bounding box center [784, 379] width 451 height 538
click at [853, 628] on button "結帳並列印" at bounding box center [847, 625] width 78 height 28
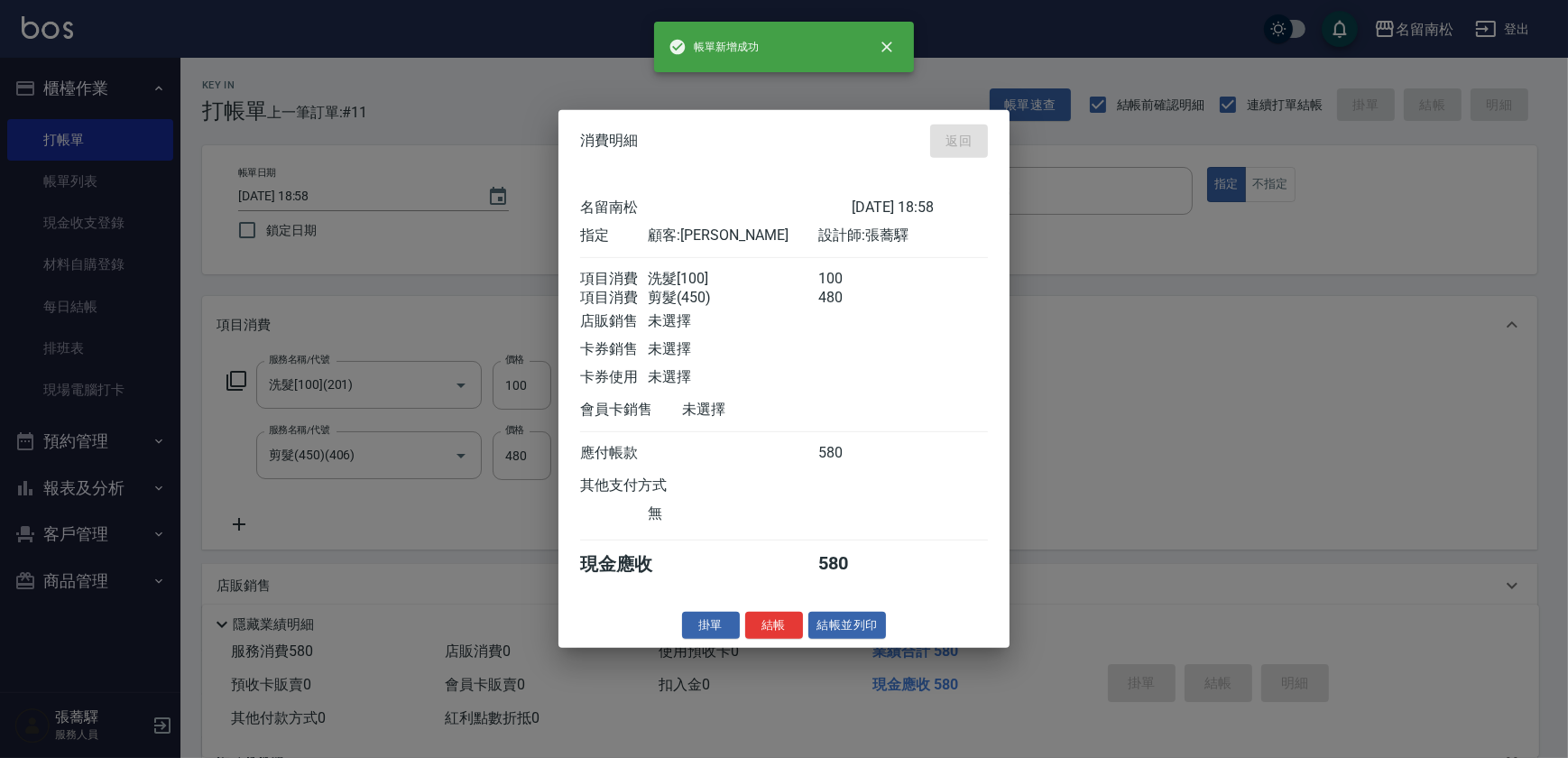
type input "[DATE] 18:59"
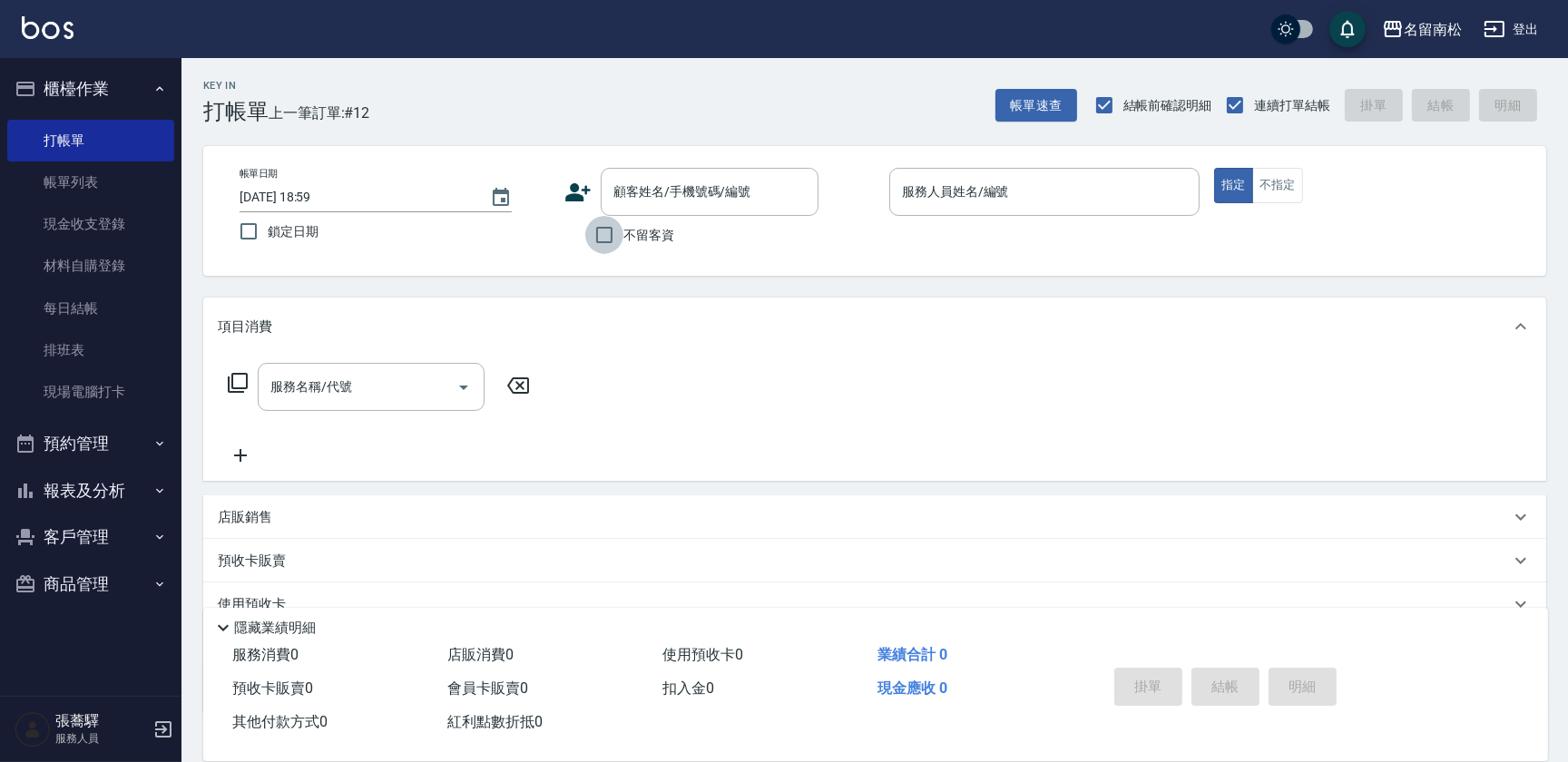
click at [608, 240] on input "不留客資" at bounding box center [604, 234] width 38 height 38
checkbox input "true"
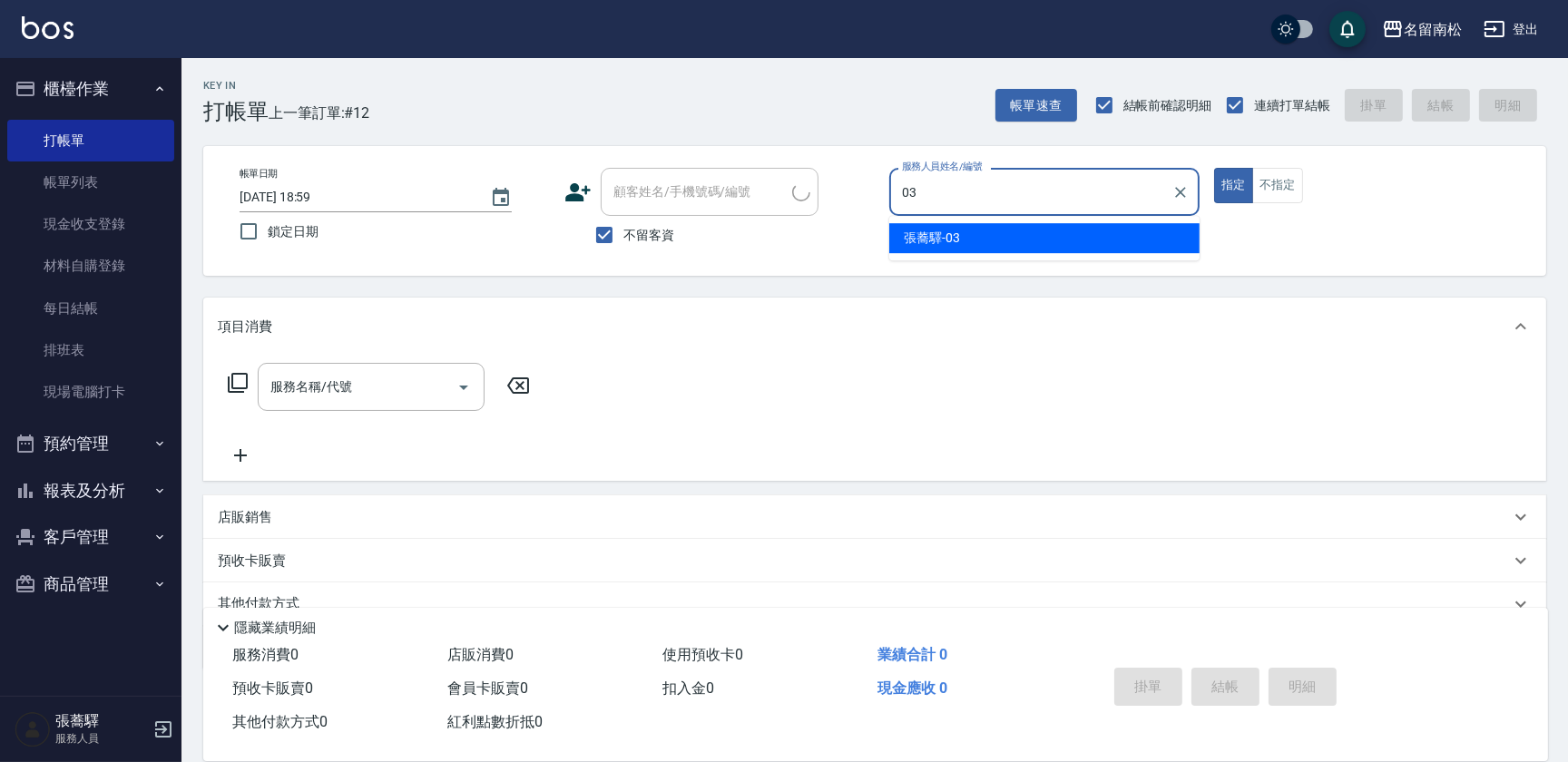
type input "[PERSON_NAME]-03"
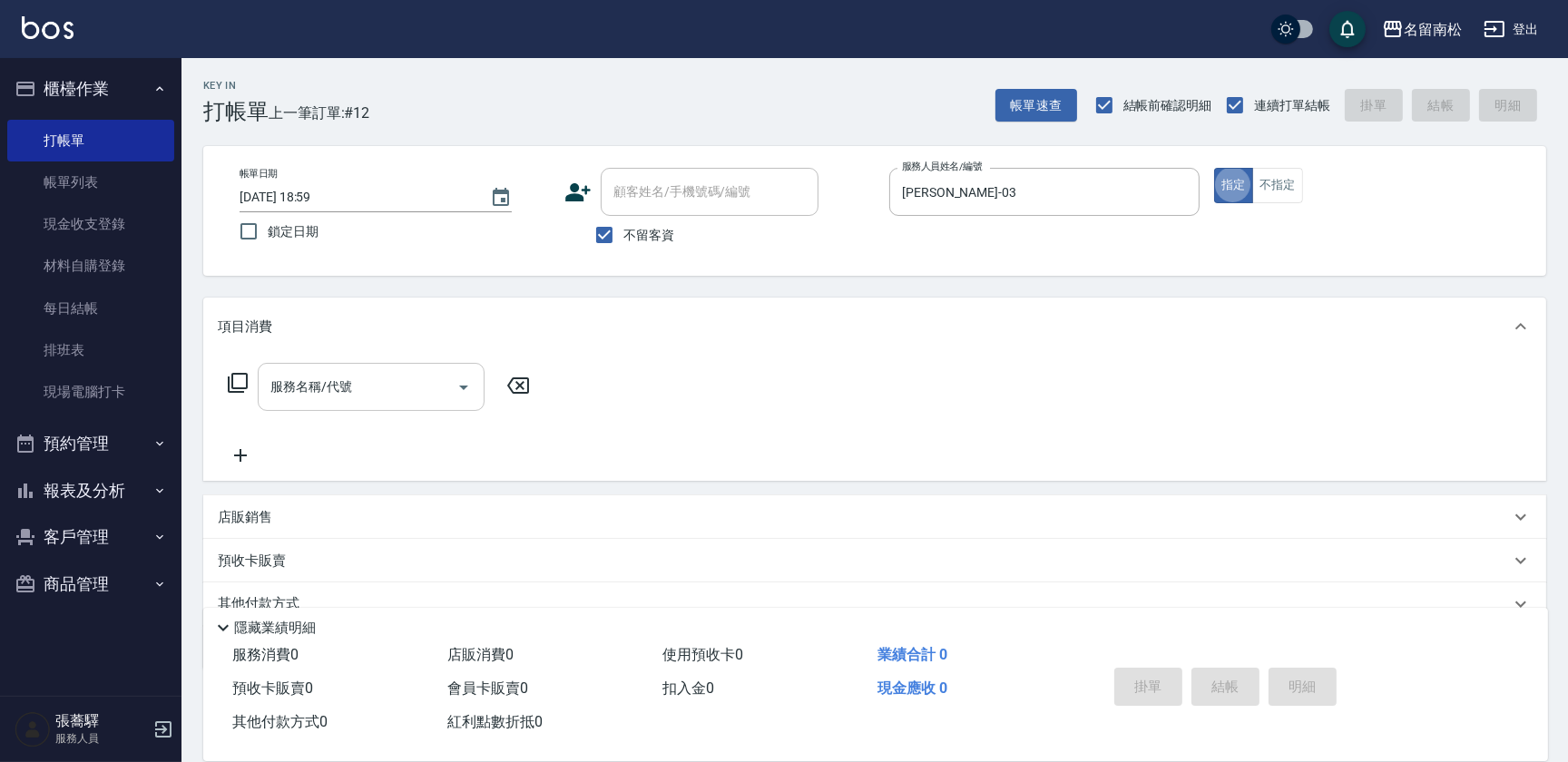
click at [362, 372] on input "服務名稱/代號" at bounding box center [357, 387] width 183 height 32
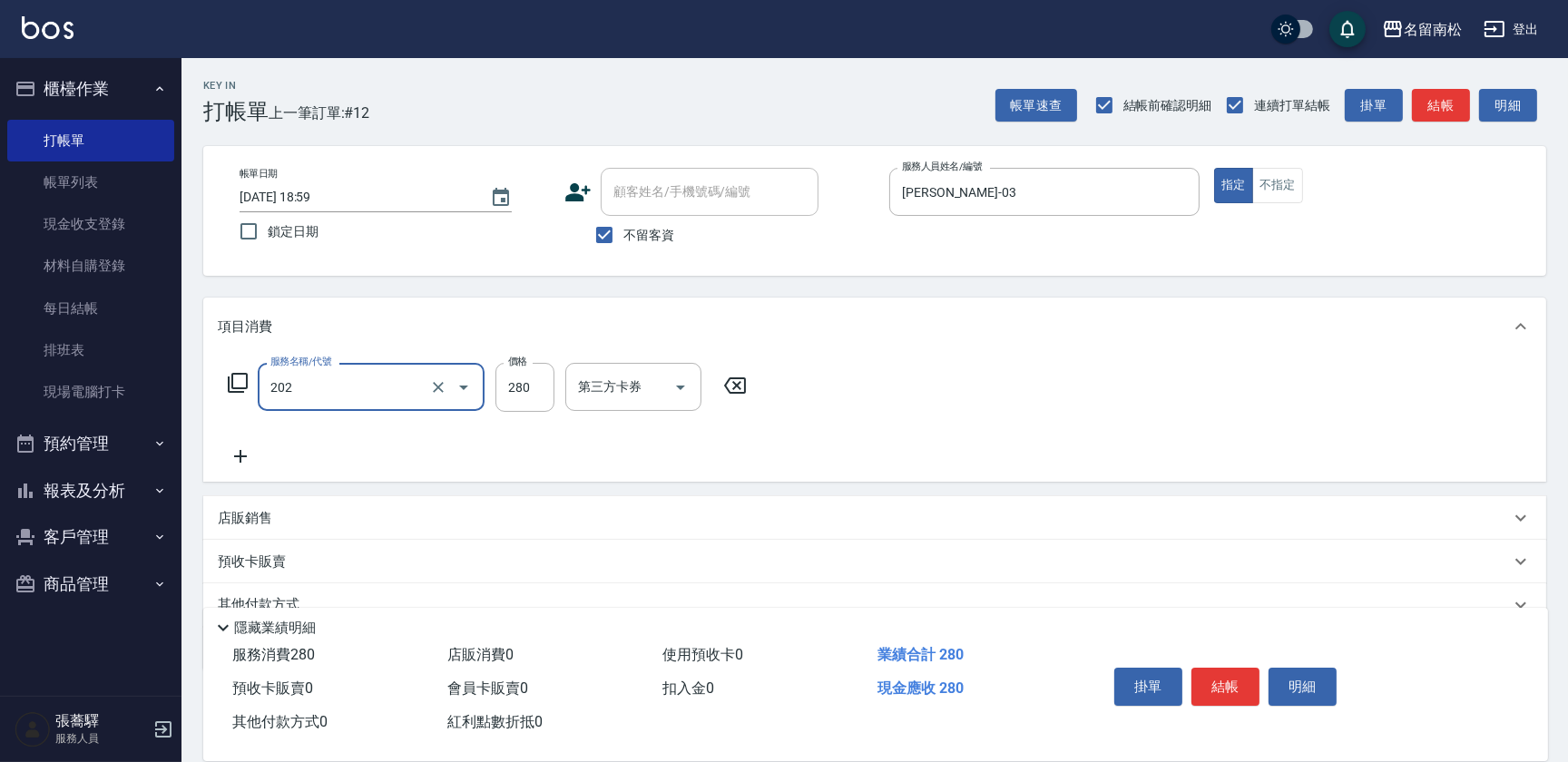
type input "洗髮[280](202)"
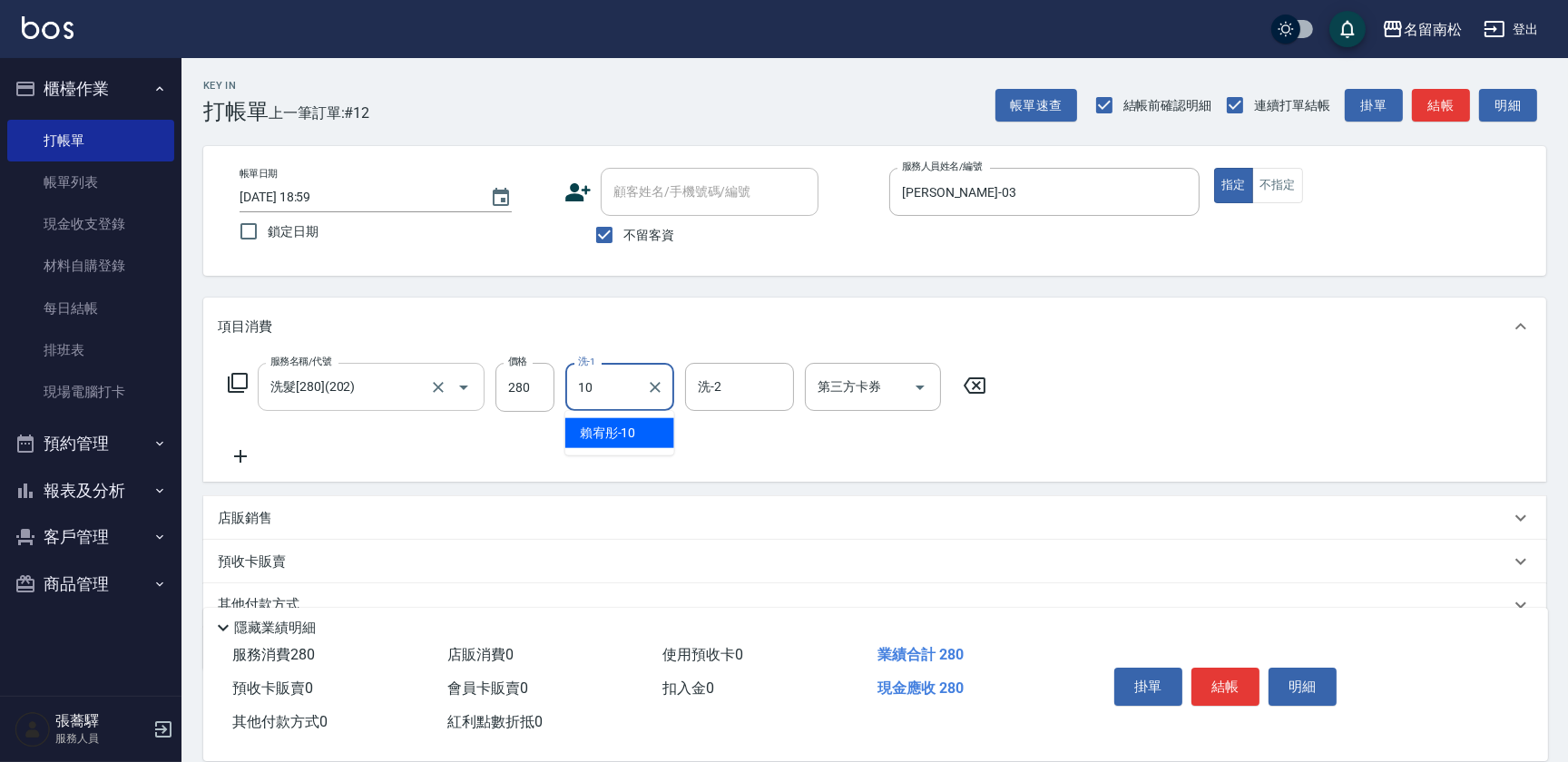
type input "賴宥彤-10"
click at [648, 375] on button "Clear" at bounding box center [654, 387] width 26 height 26
type input "[PERSON_NAME]04"
click at [1219, 683] on button "結帳" at bounding box center [1226, 686] width 68 height 38
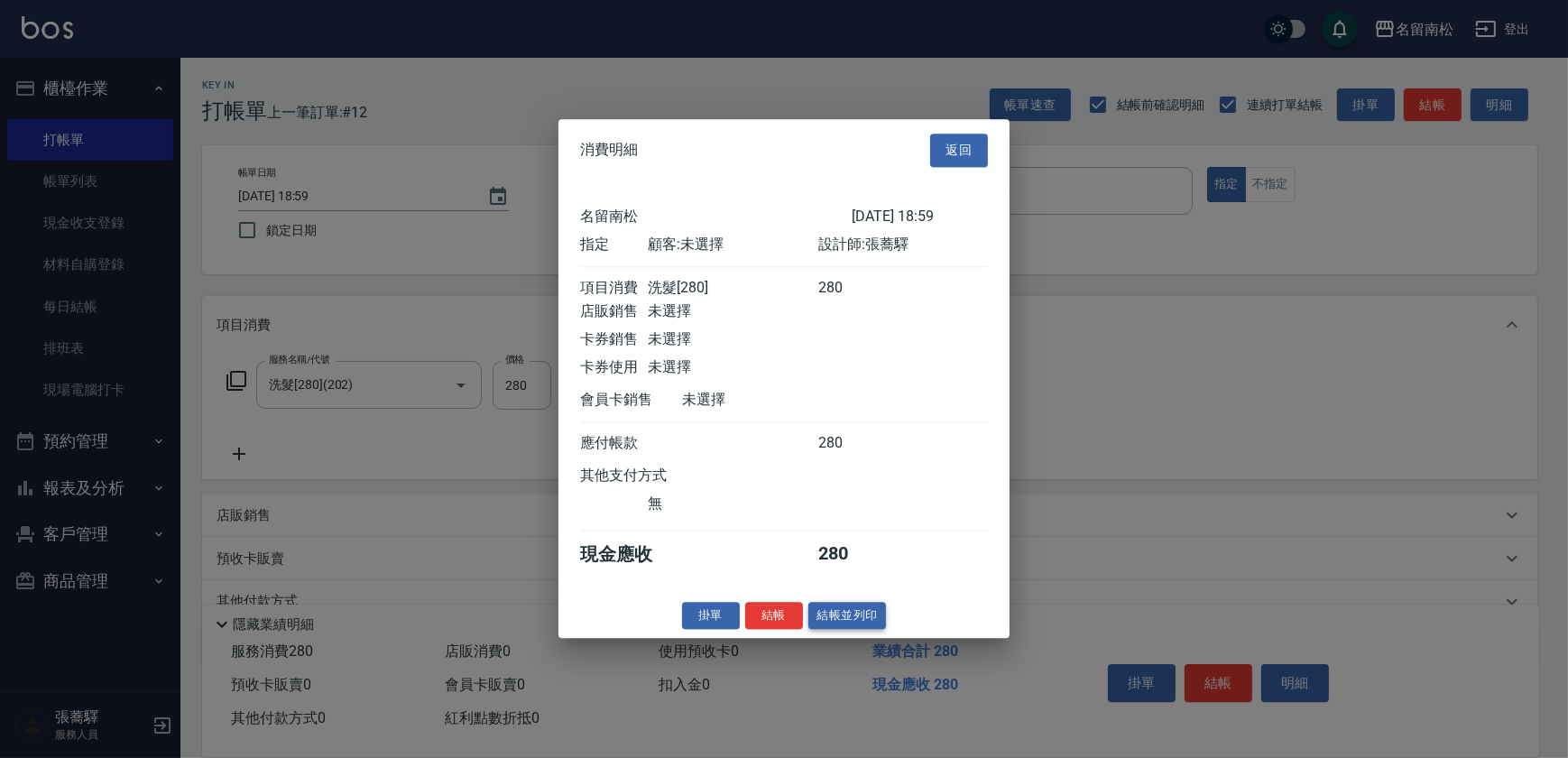
click at [846, 619] on button "結帳並列印" at bounding box center [847, 616] width 78 height 28
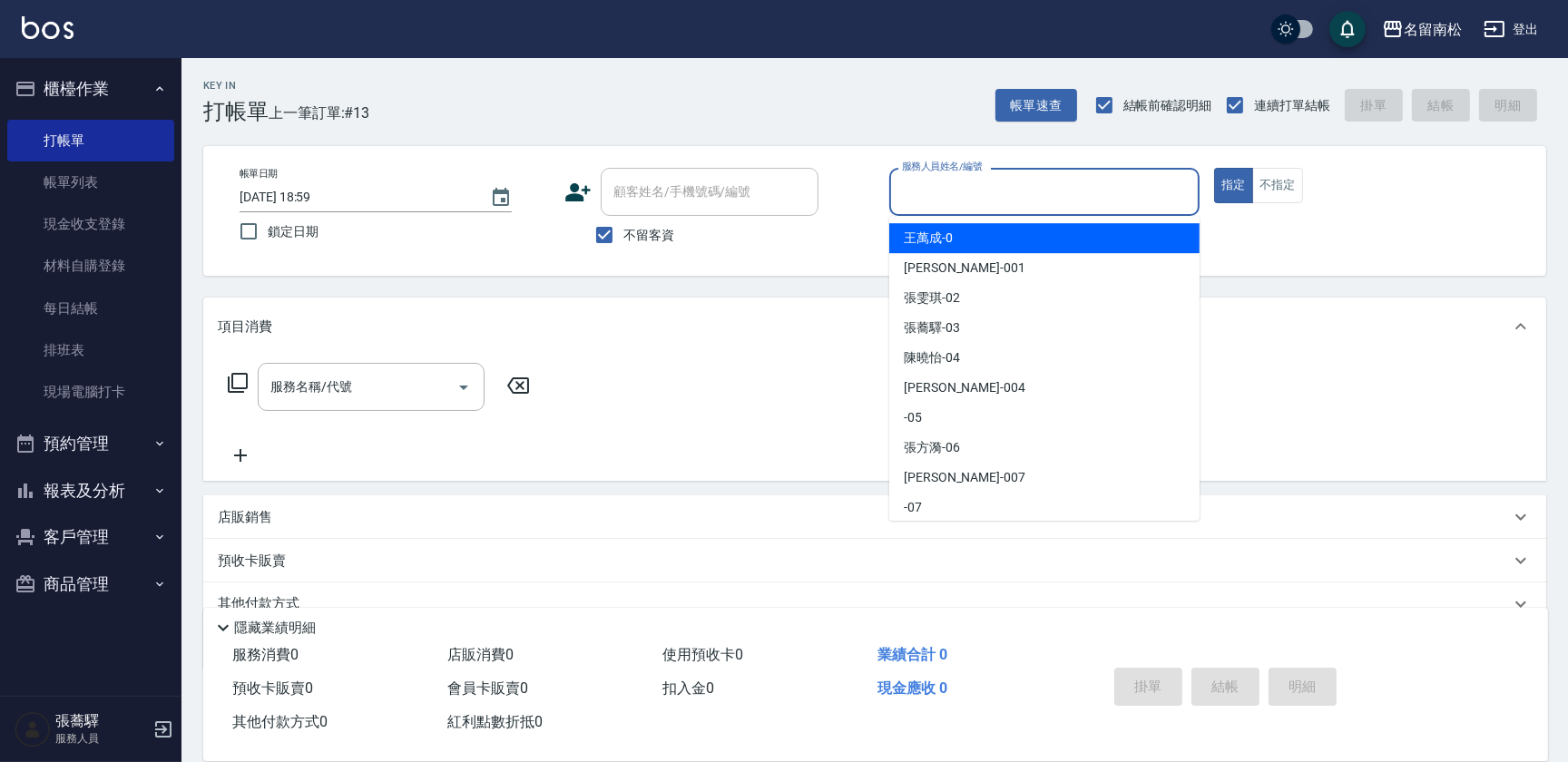
click at [1039, 202] on input "服務人員姓名/編號" at bounding box center [1044, 192] width 294 height 32
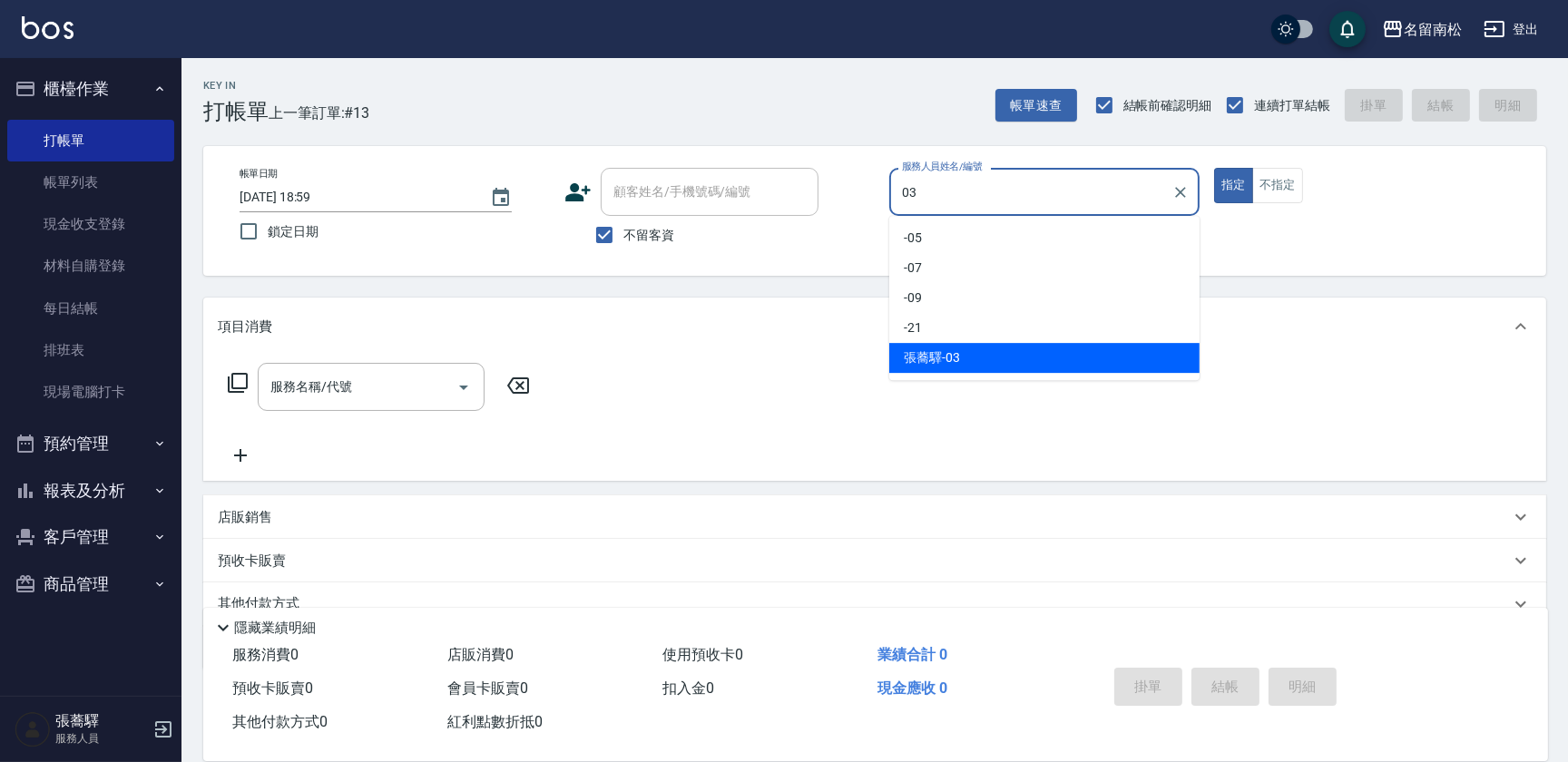
type input "[PERSON_NAME]-03"
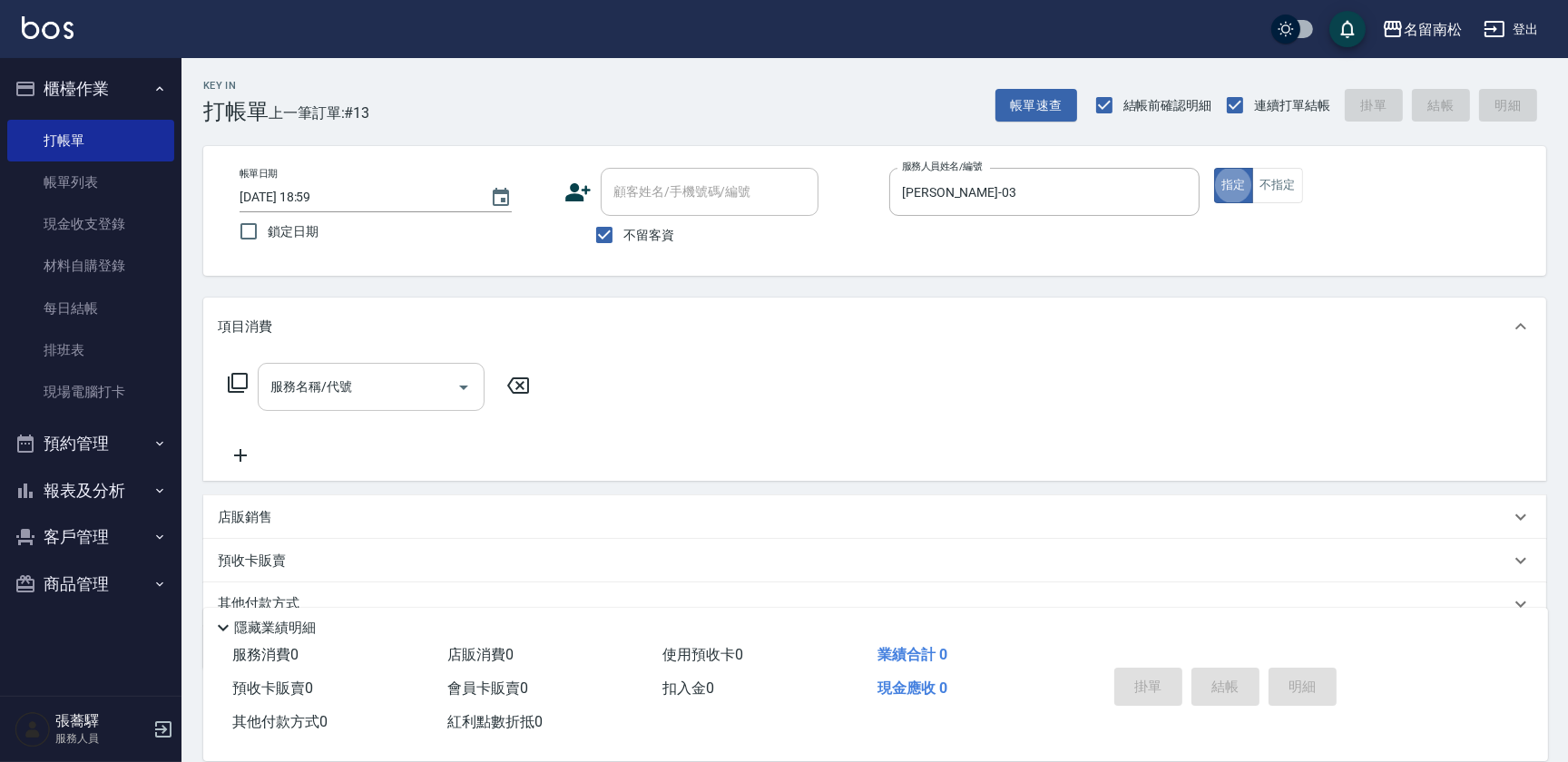
click at [363, 390] on input "服務名稱/代號" at bounding box center [357, 387] width 183 height 32
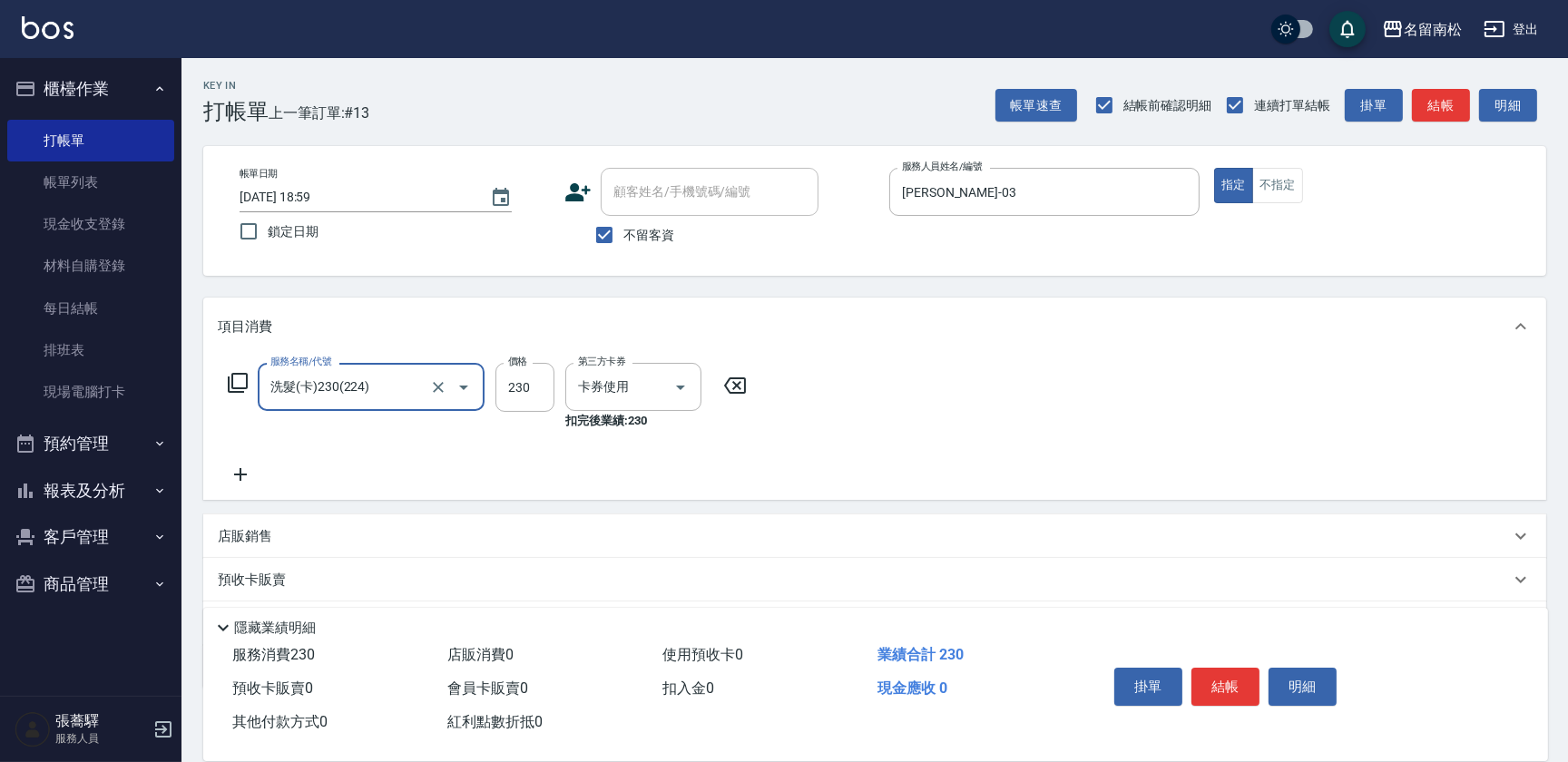
type input "洗髮(卡)230(224)"
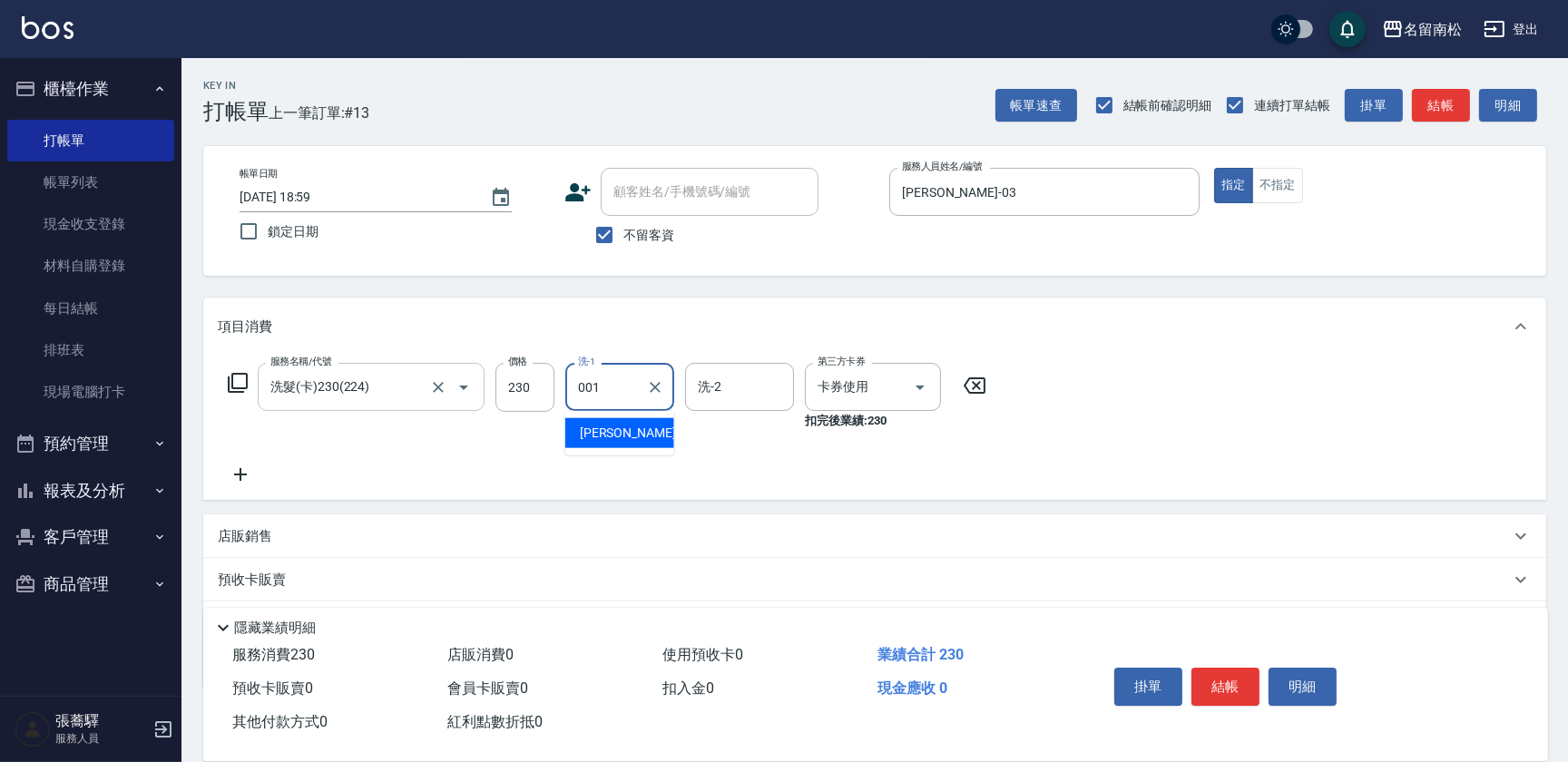
type input "[PERSON_NAME]-001"
click at [1224, 684] on button "結帳" at bounding box center [1226, 686] width 68 height 38
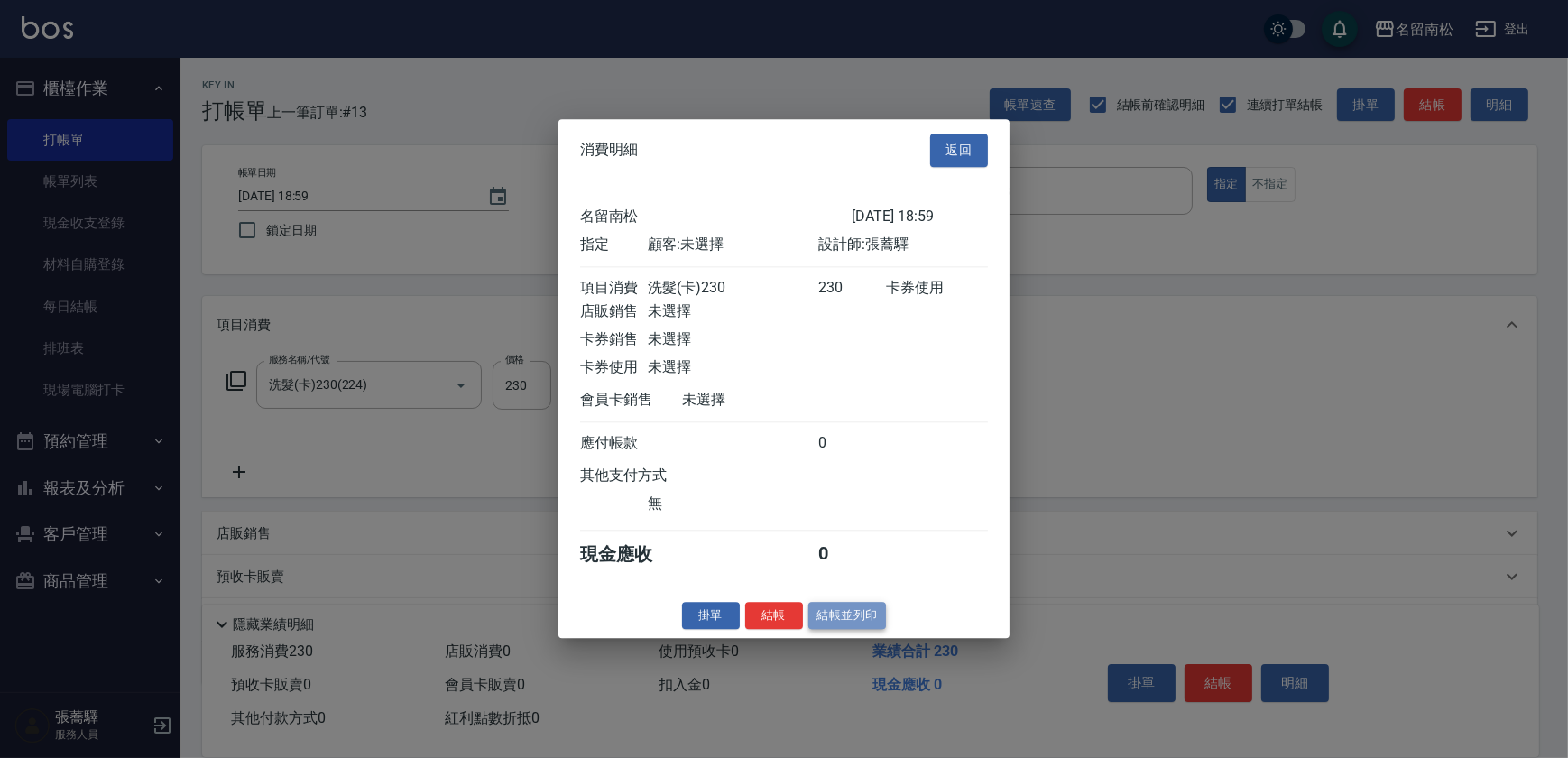
click at [842, 620] on button "結帳並列印" at bounding box center [847, 616] width 78 height 28
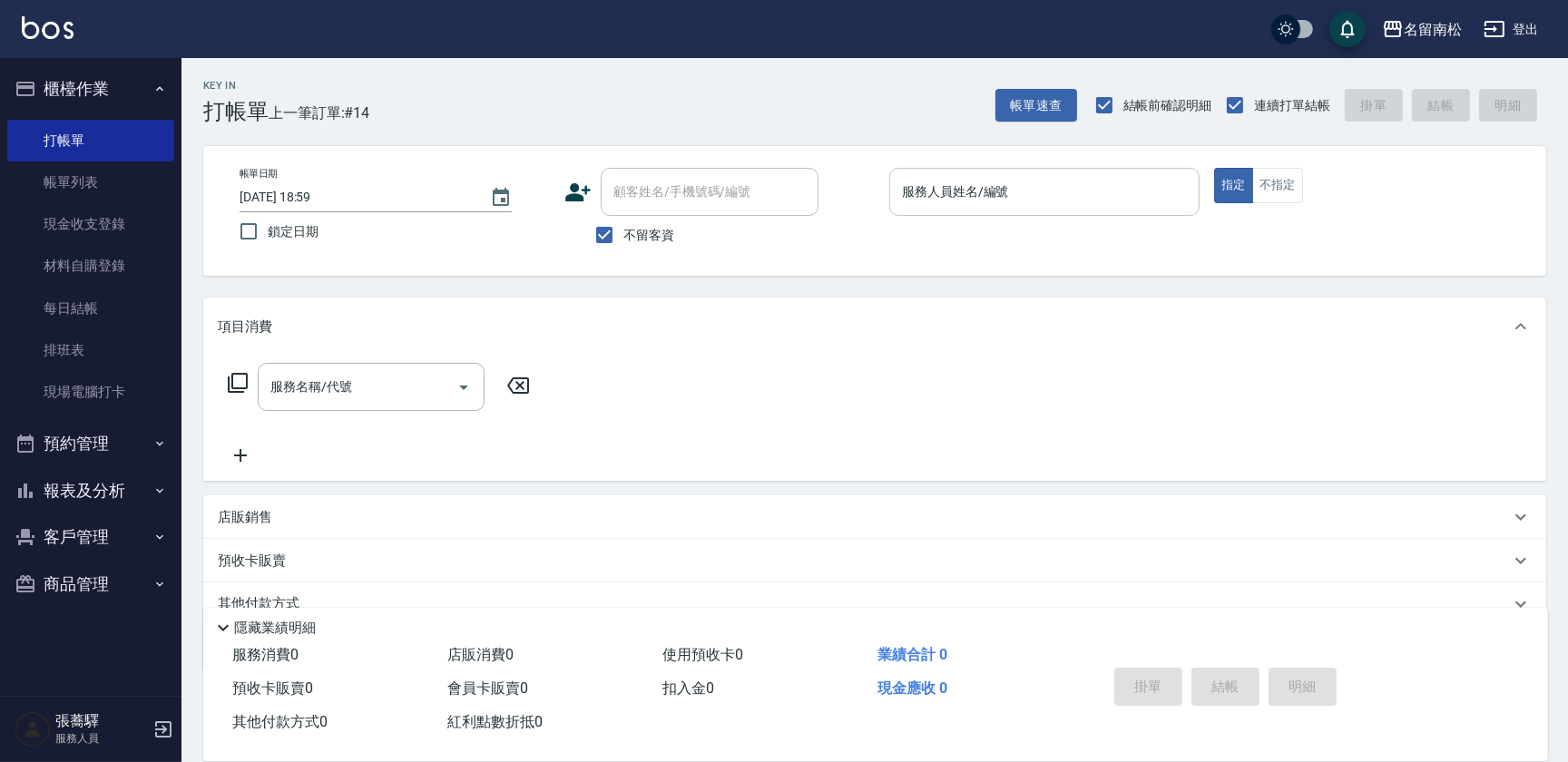
click at [1033, 181] on input "服務人員姓名/編號" at bounding box center [1044, 192] width 294 height 32
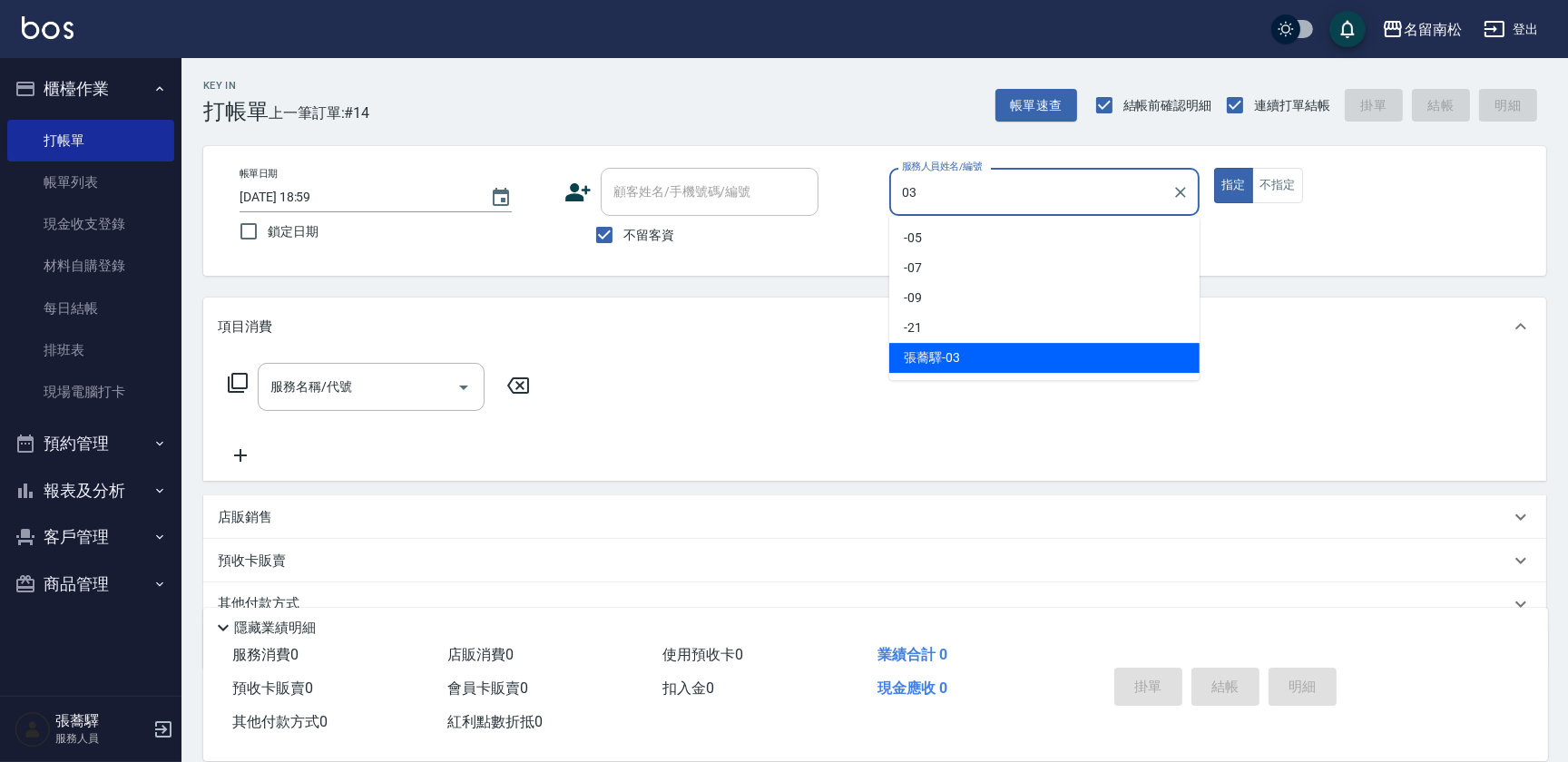
type input "[PERSON_NAME]-03"
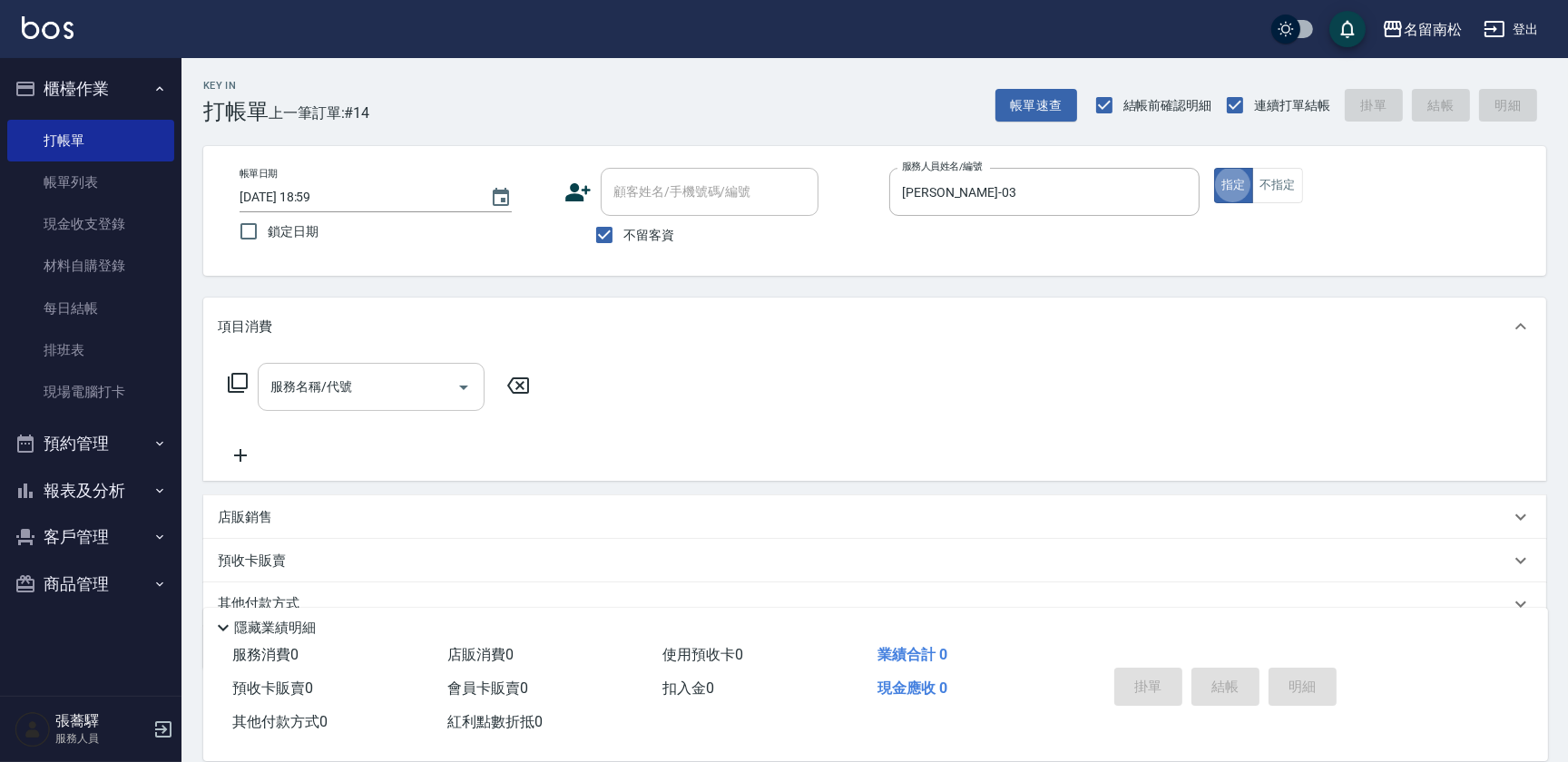
click at [338, 371] on div "服務名稱/代號 服務名稱/代號" at bounding box center [372, 387] width 227 height 48
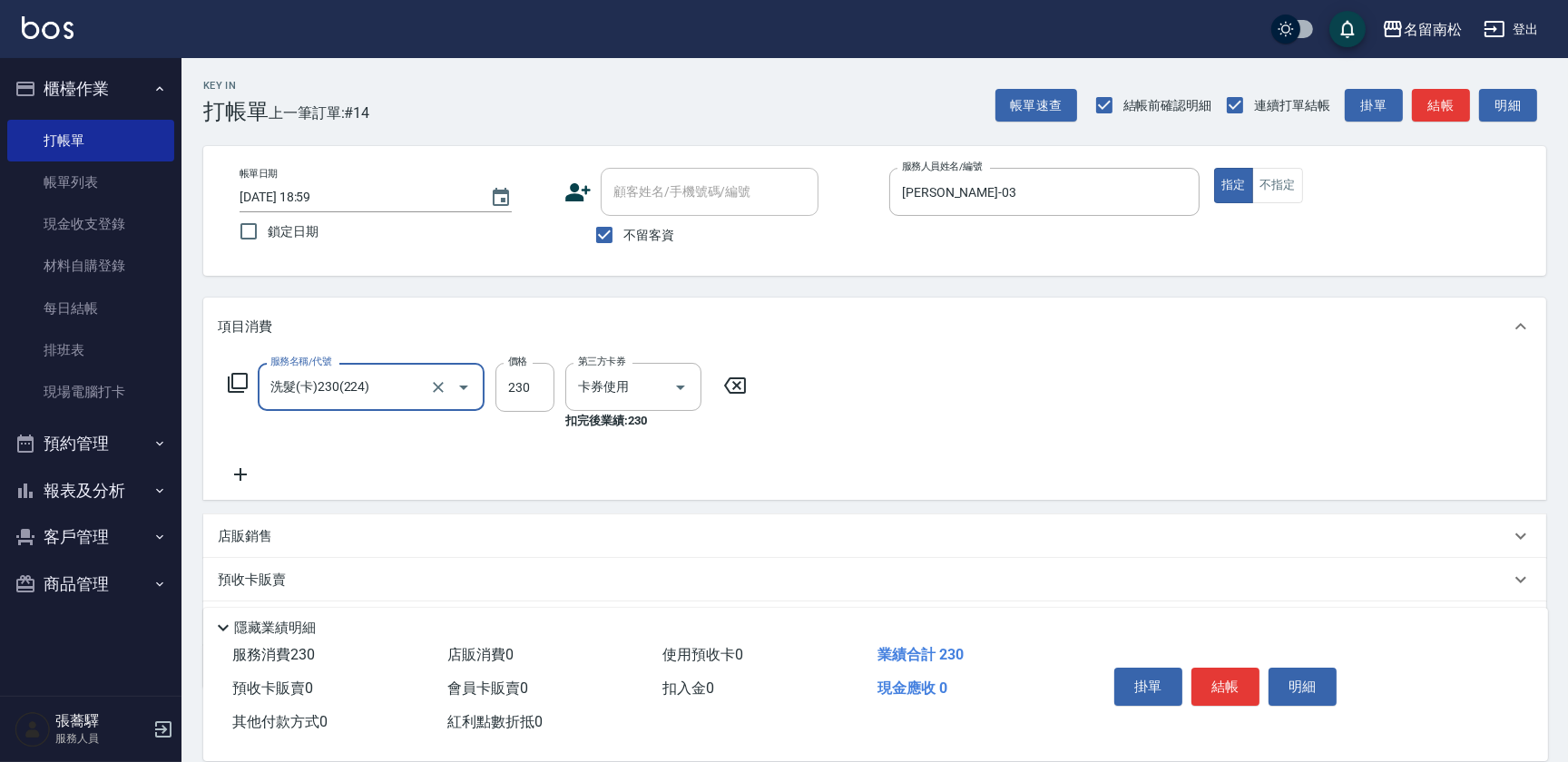
type input "洗髮(卡)230(224)"
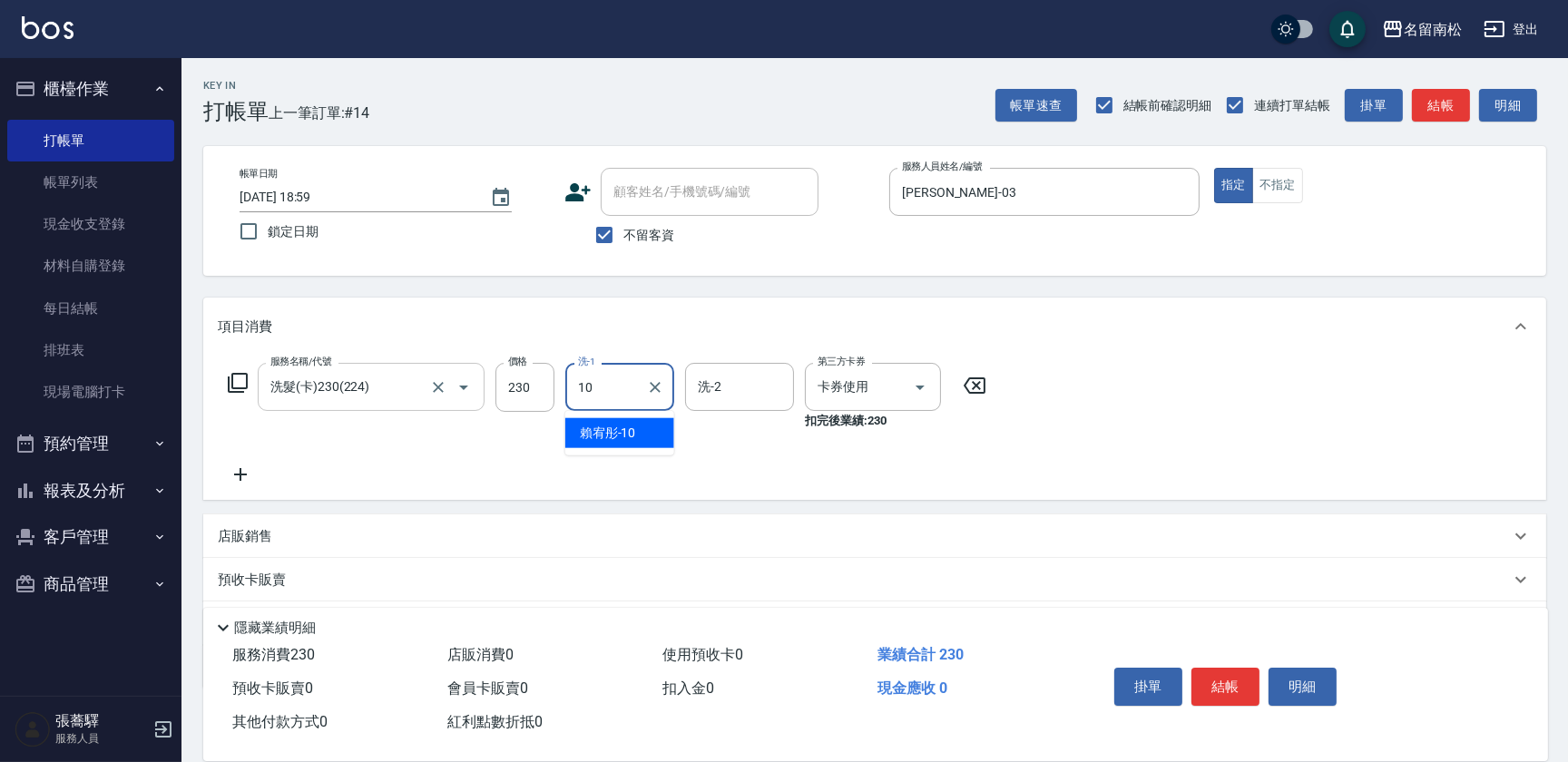
type input "賴宥彤-10"
click at [1228, 684] on button "結帳" at bounding box center [1226, 686] width 68 height 38
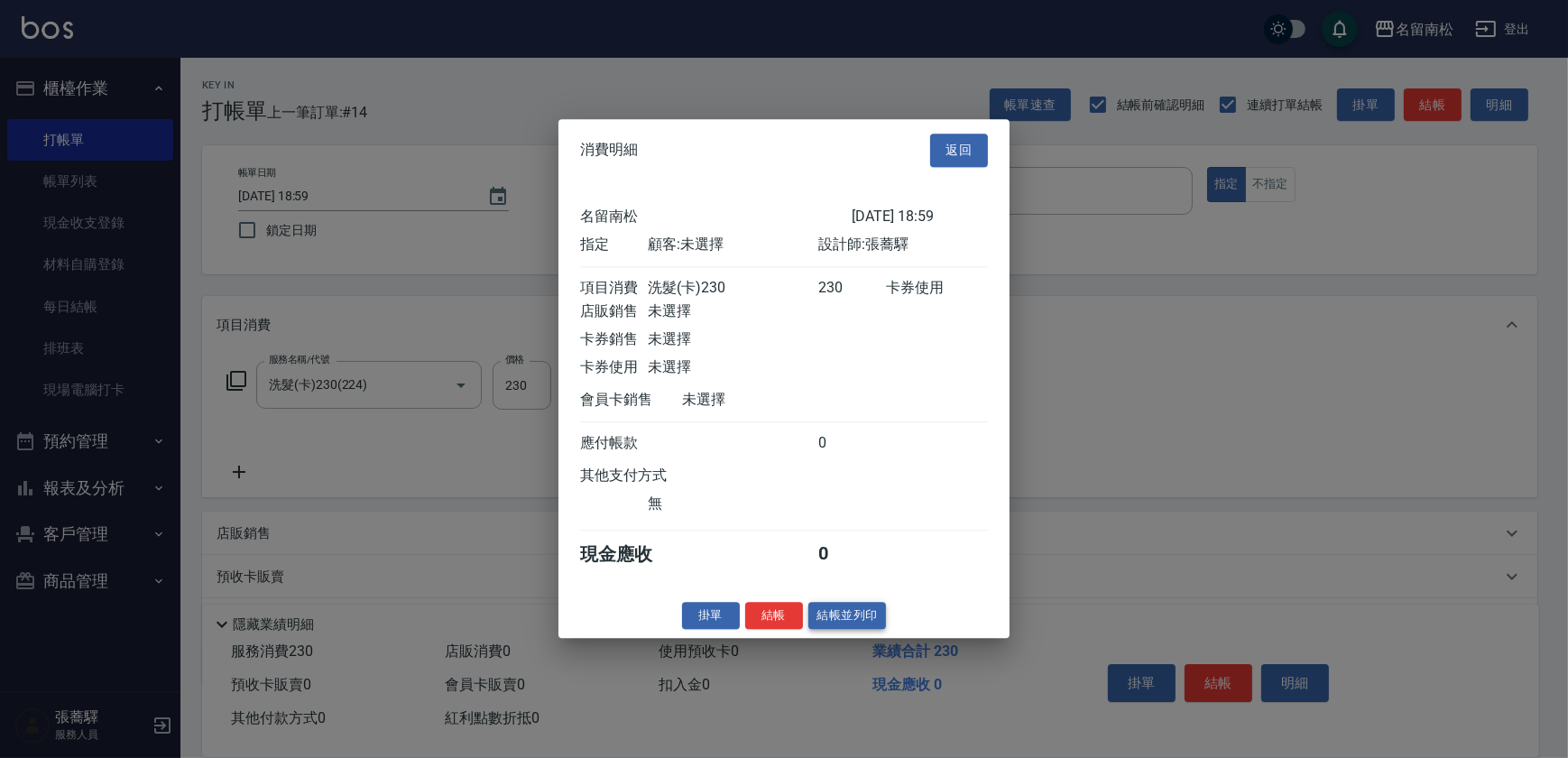
click at [848, 622] on button "結帳並列印" at bounding box center [847, 616] width 78 height 28
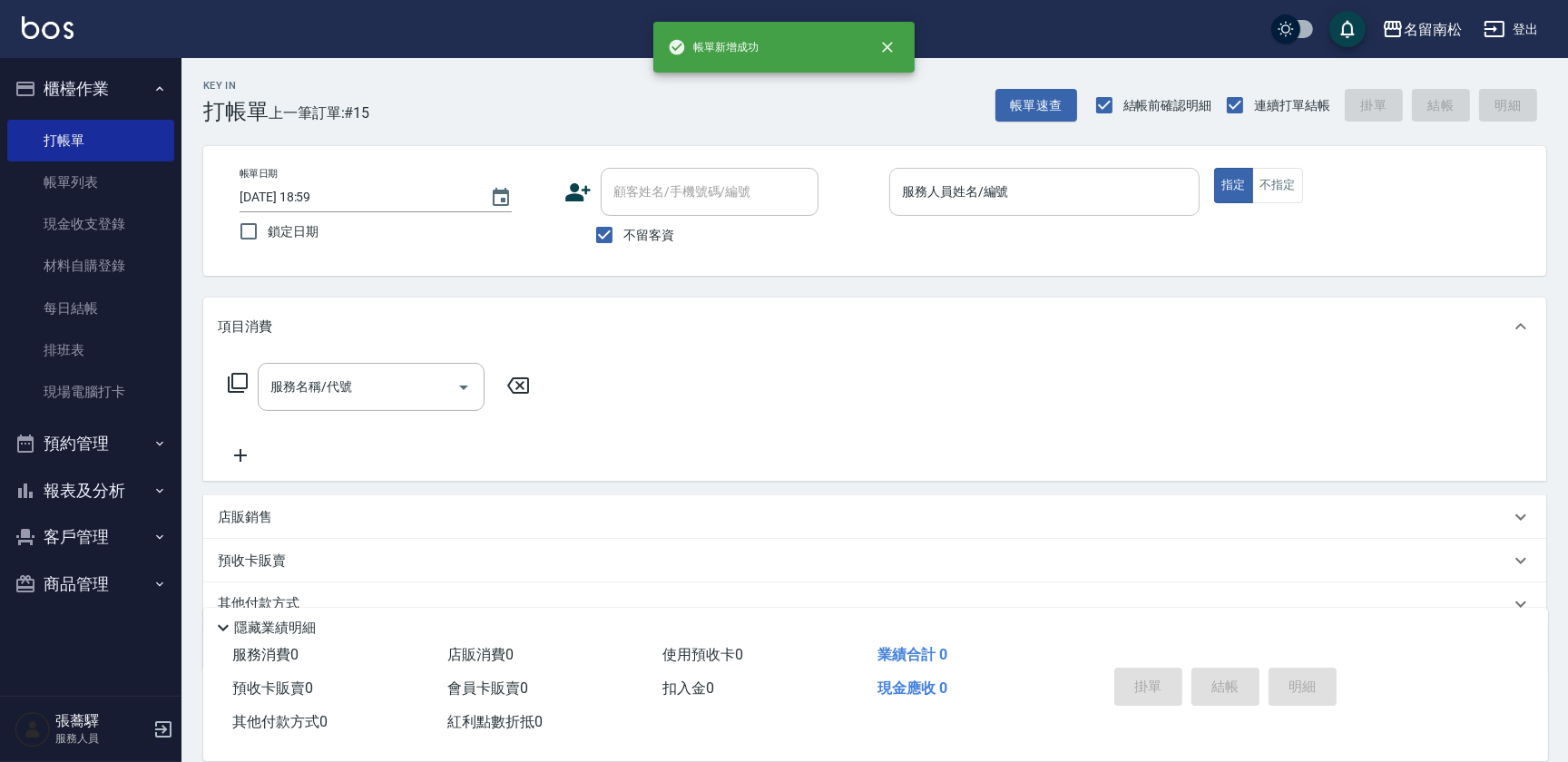
click at [1073, 188] on input "服務人員姓名/編號" at bounding box center [1044, 192] width 294 height 32
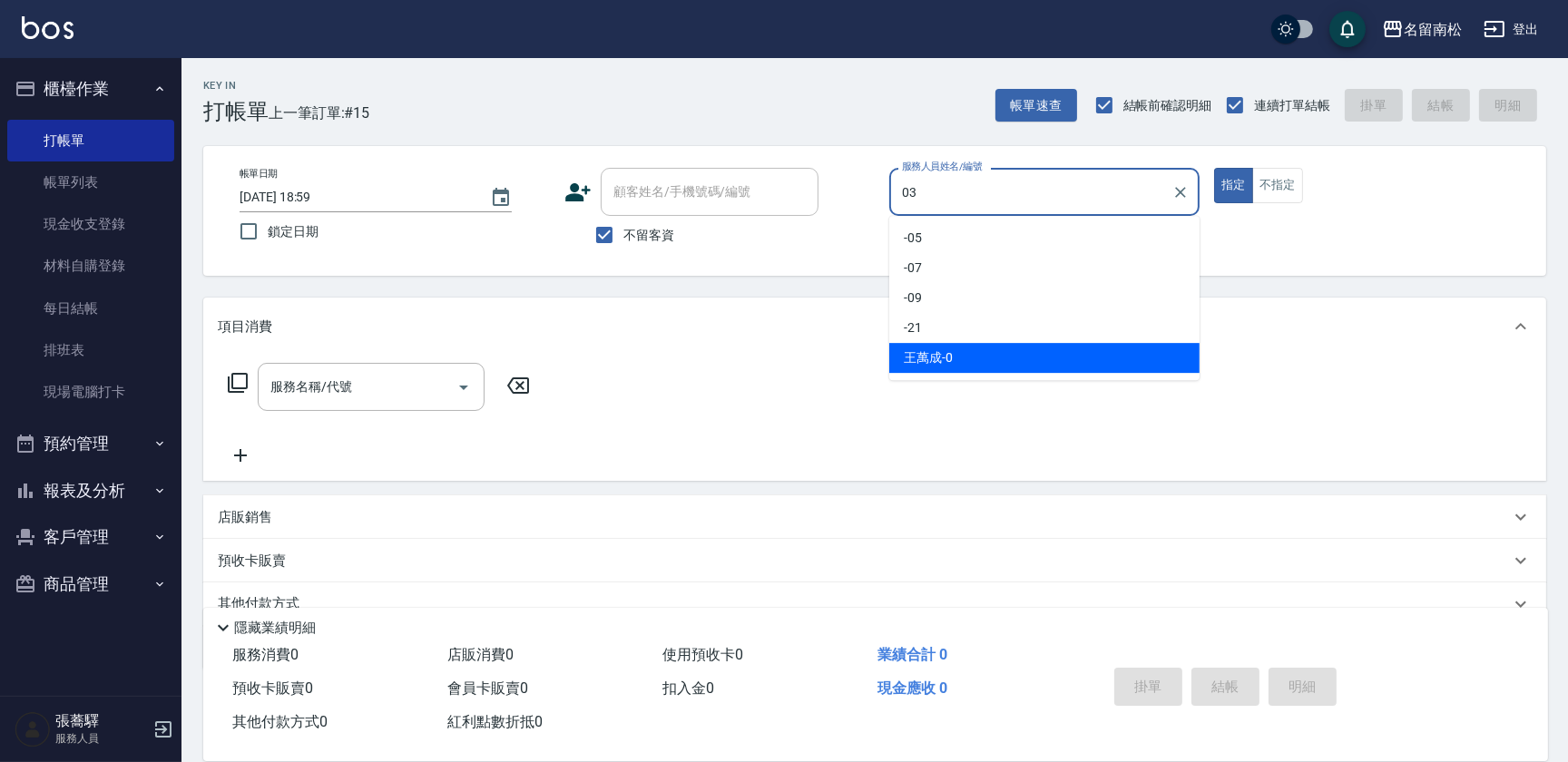
type input "[PERSON_NAME]-03"
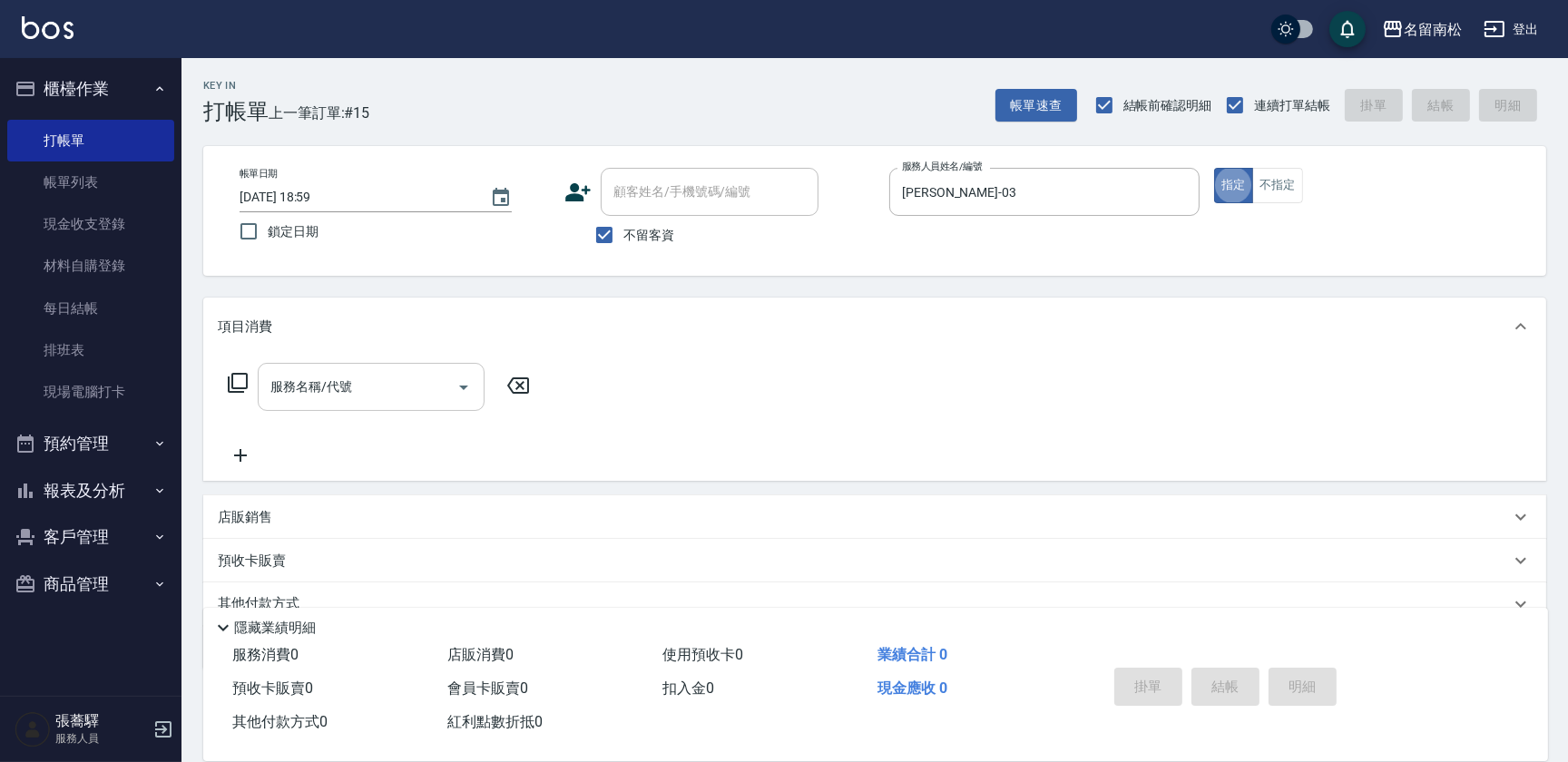
click at [321, 403] on div "服務名稱/代號" at bounding box center [372, 387] width 227 height 48
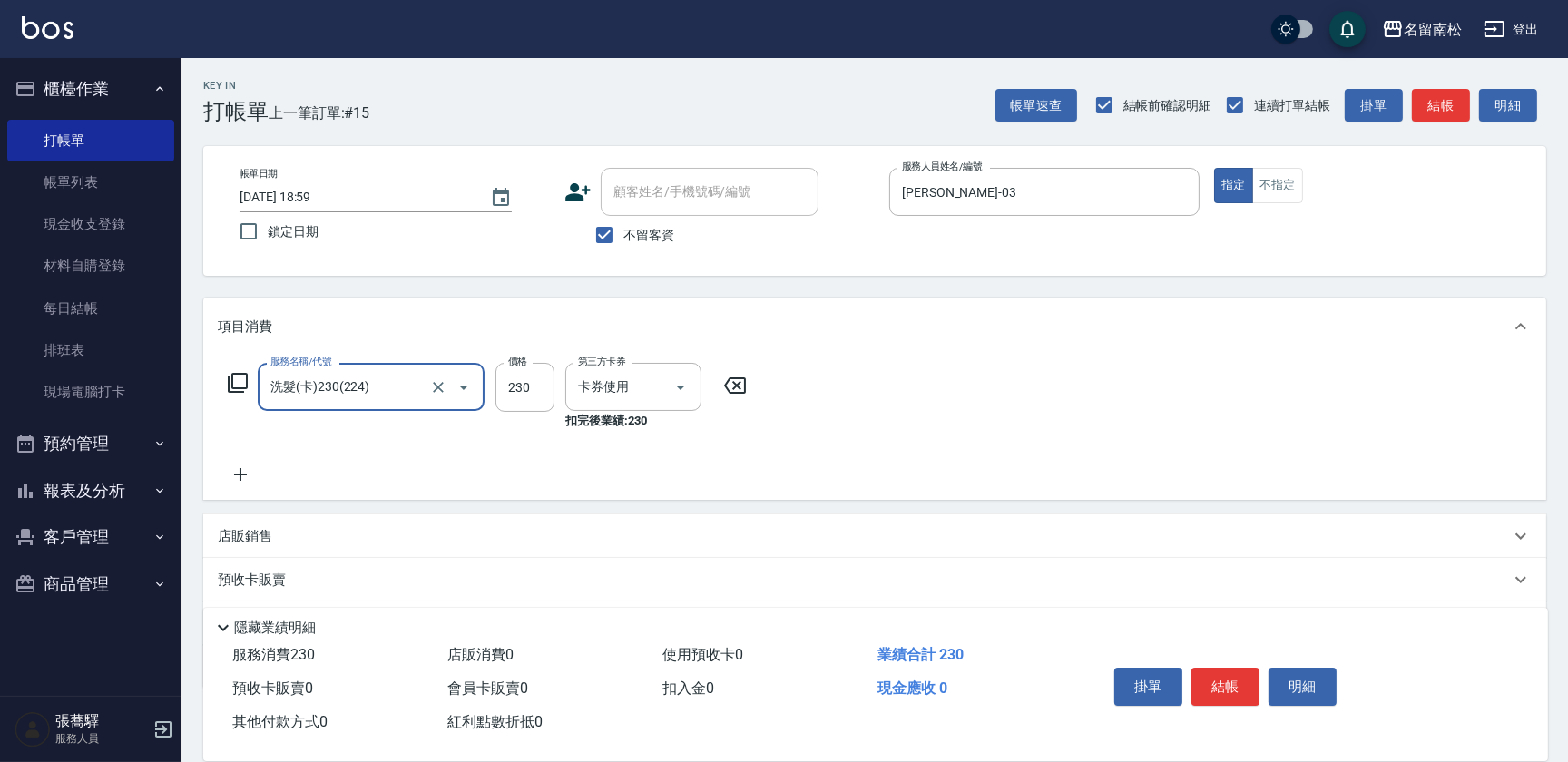
type input "洗髮(卡)230(224)"
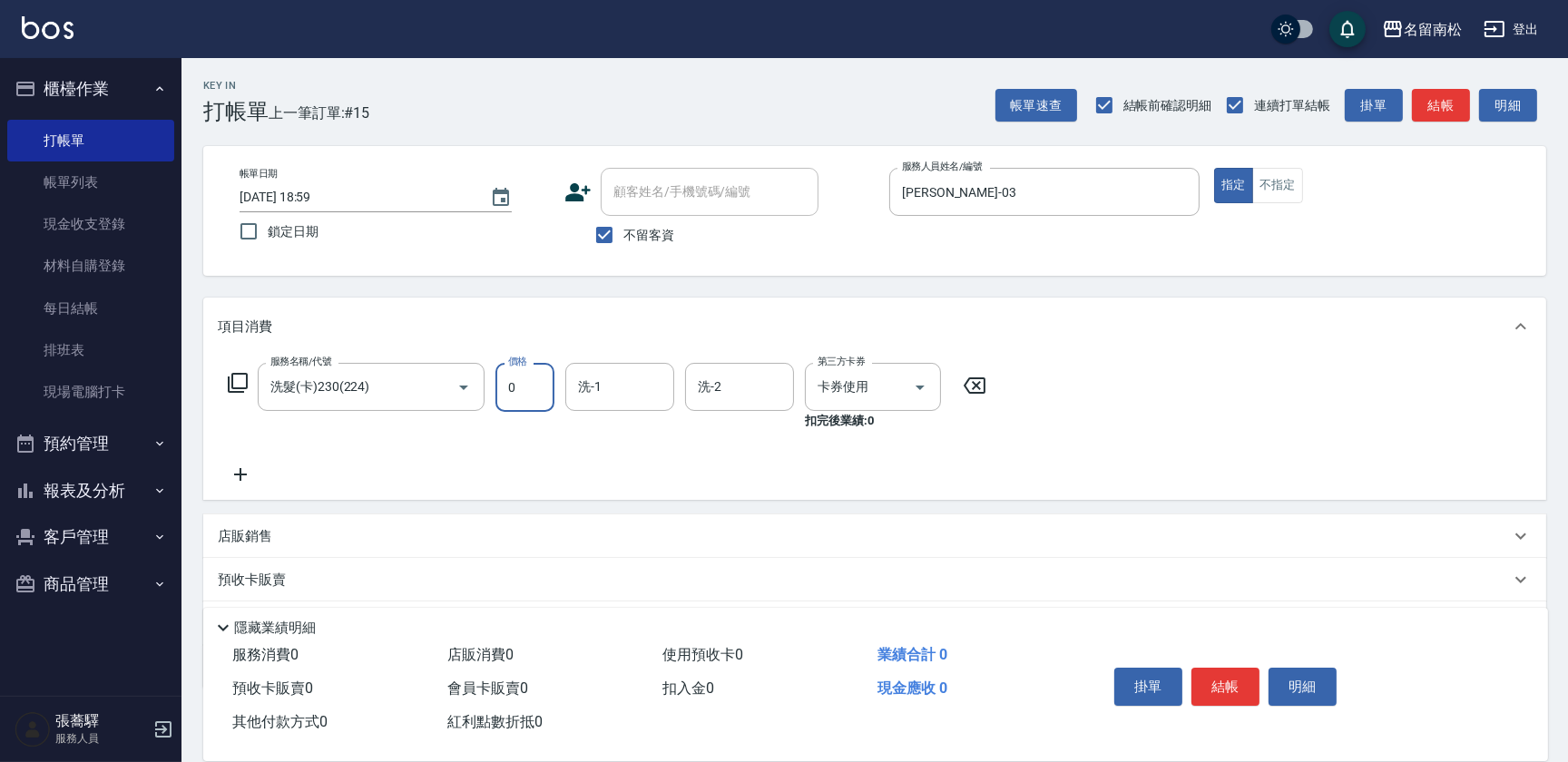
type input "0"
drag, startPoint x: 980, startPoint y: 384, endPoint x: 480, endPoint y: 442, distance: 503.4
click at [979, 384] on icon at bounding box center [975, 385] width 45 height 22
type input "洗髮(卡)230(224)"
type input "[PERSON_NAME]04"
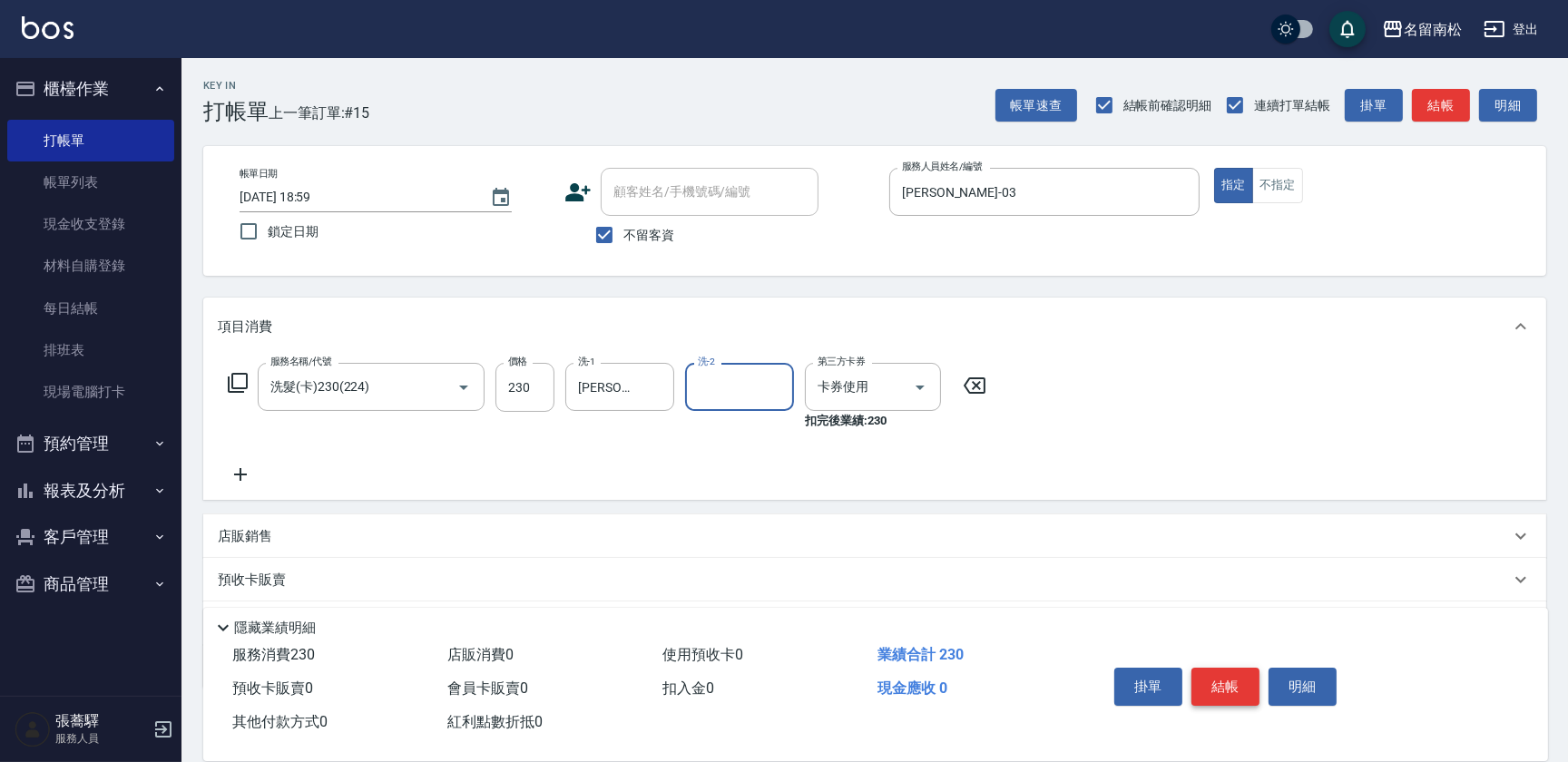
click at [1220, 672] on button "結帳" at bounding box center [1226, 686] width 68 height 38
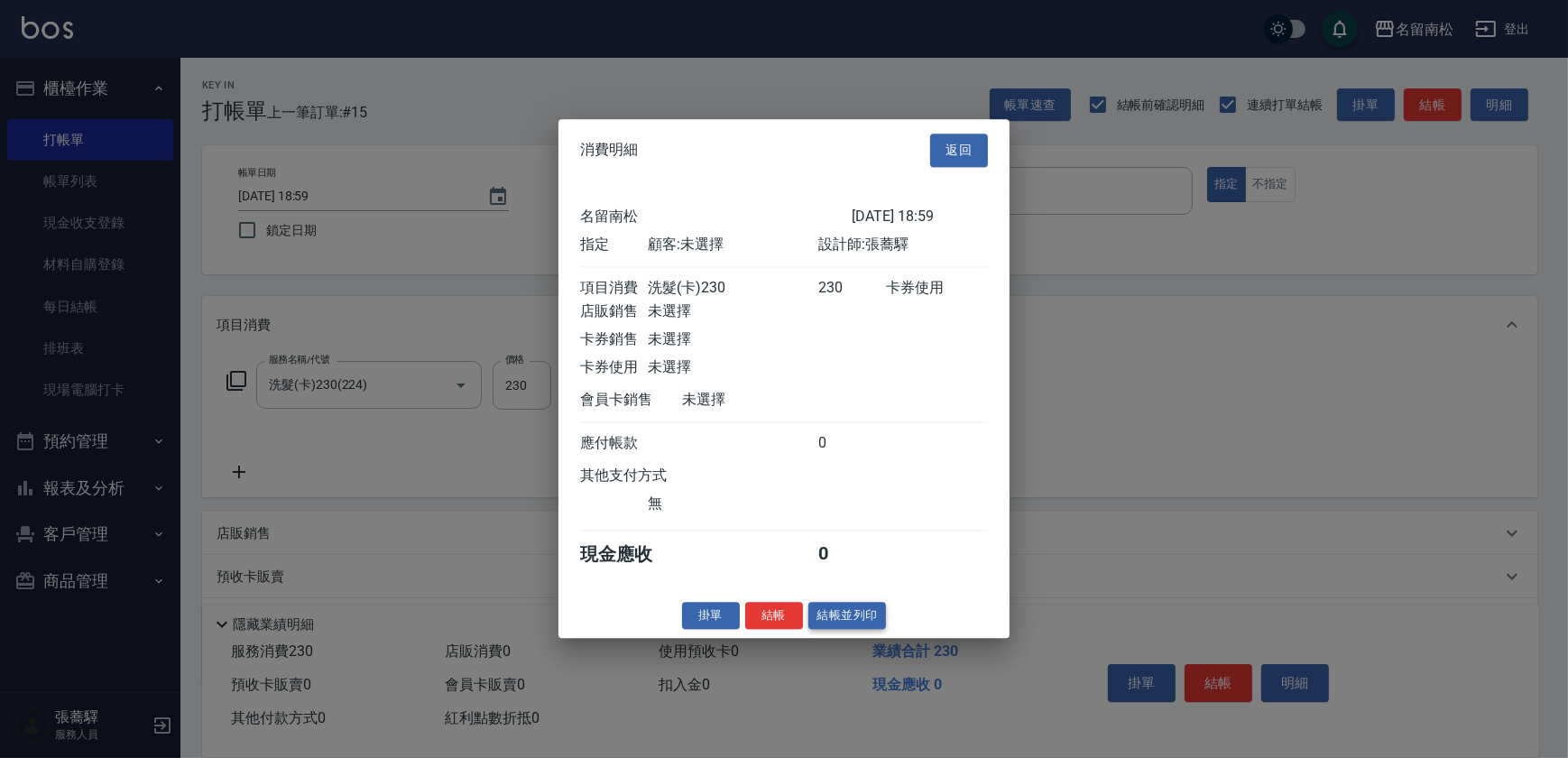
click at [856, 630] on button "結帳並列印" at bounding box center [847, 616] width 78 height 28
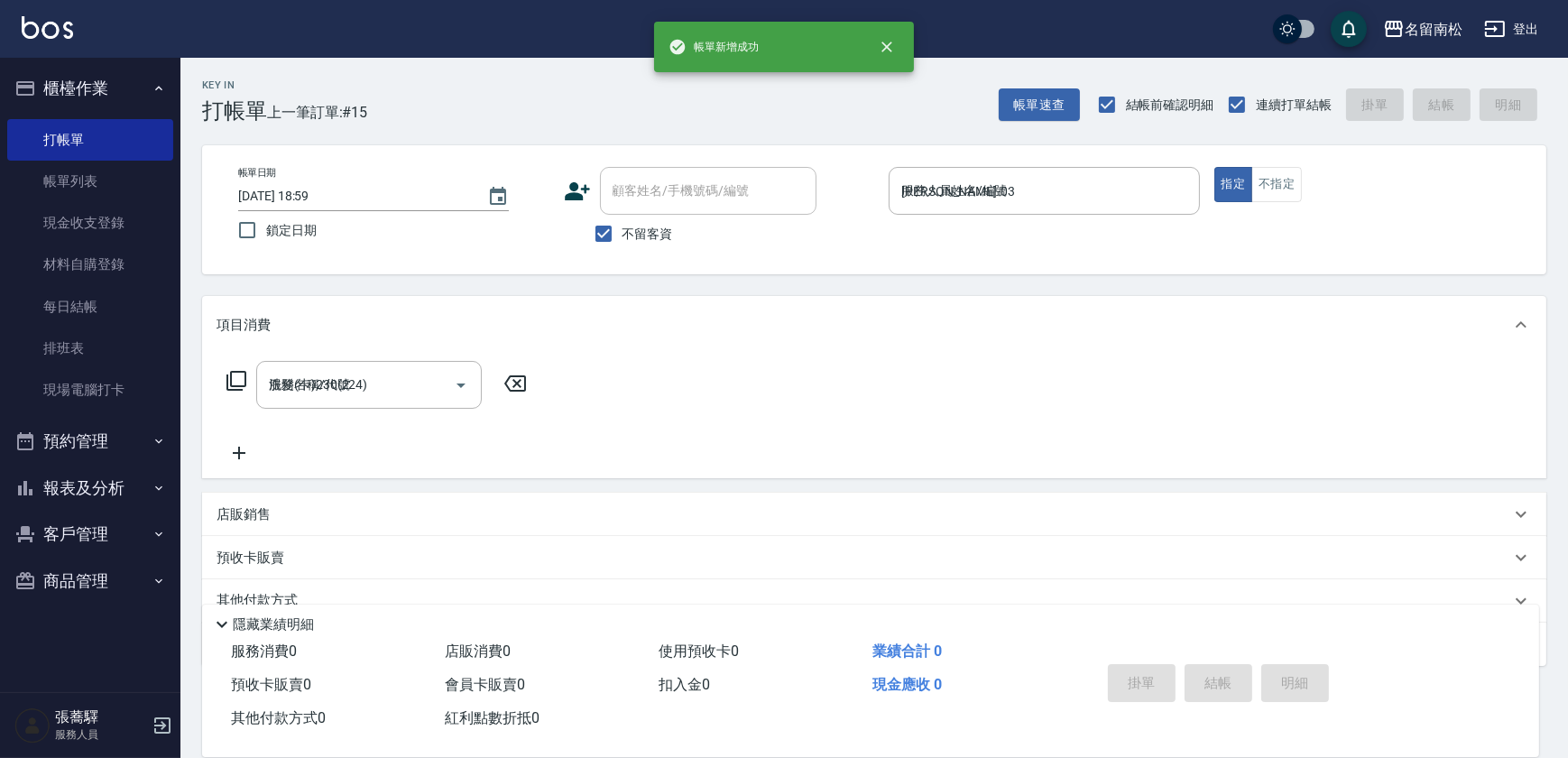
type input "[DATE] 19:00"
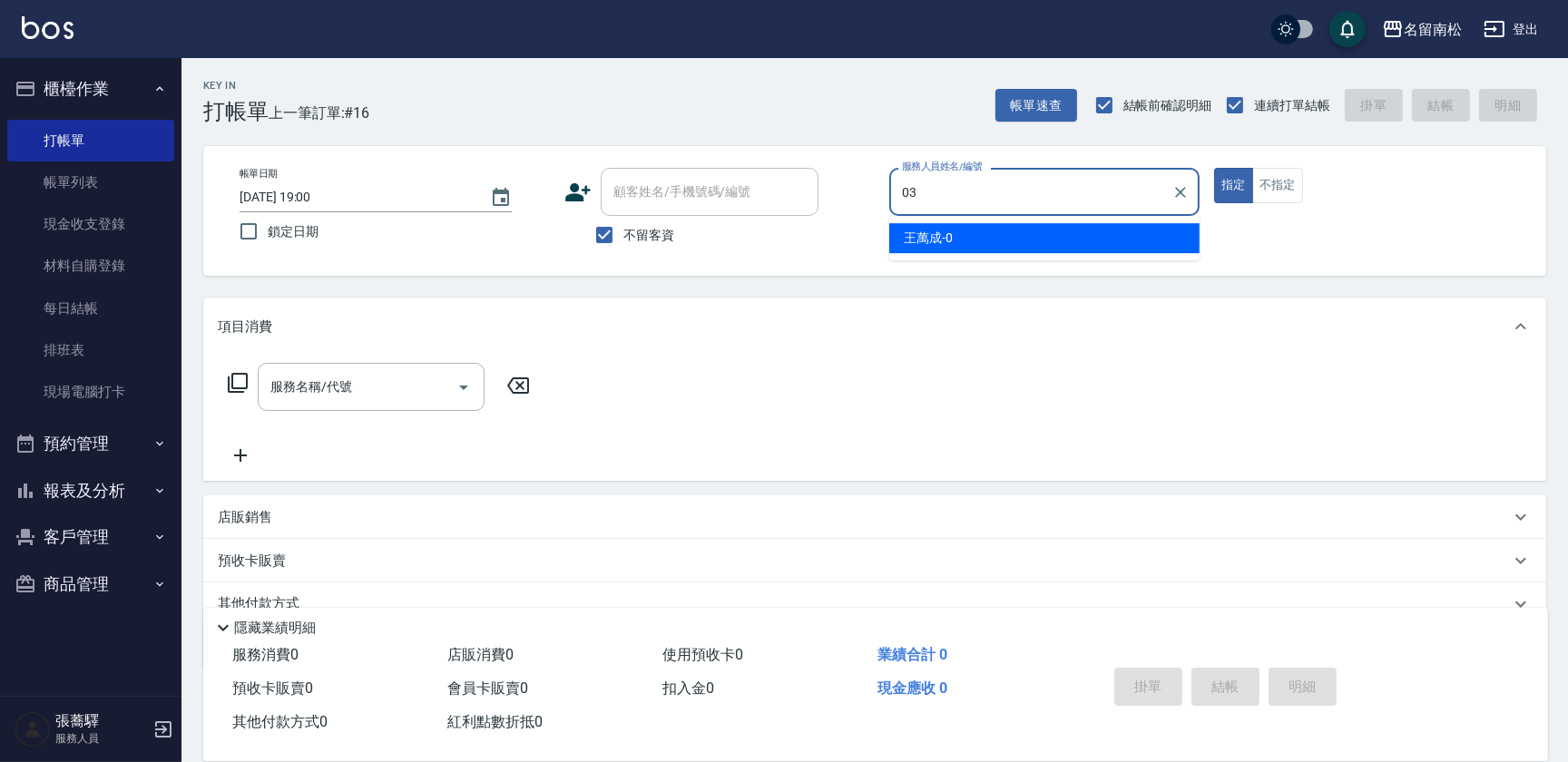
type input "[PERSON_NAME]-03"
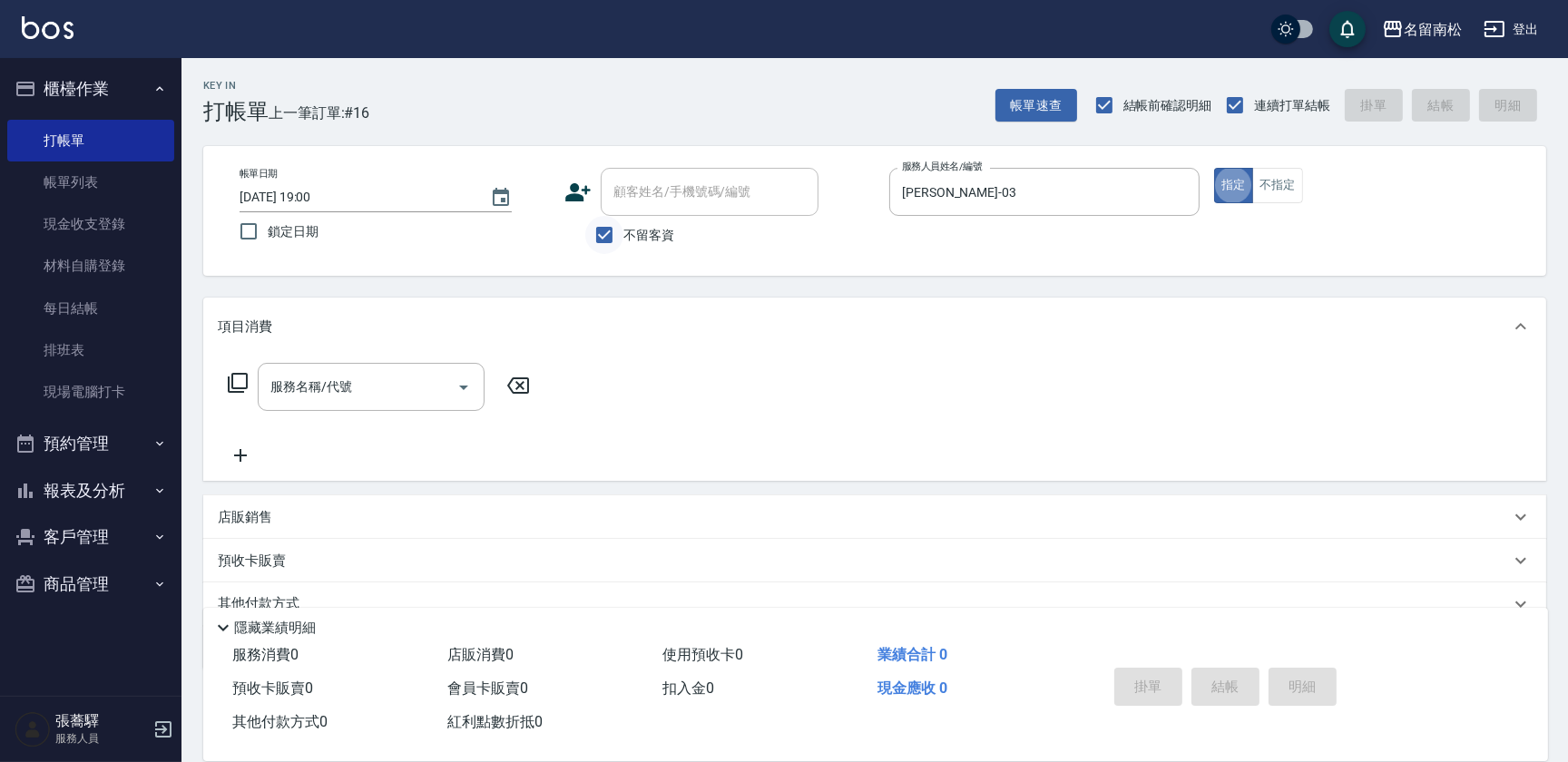
click at [598, 233] on input "不留客資" at bounding box center [604, 234] width 38 height 38
checkbox input "false"
click at [636, 200] on input "顧客姓名/手機號碼/編號" at bounding box center [696, 192] width 174 height 32
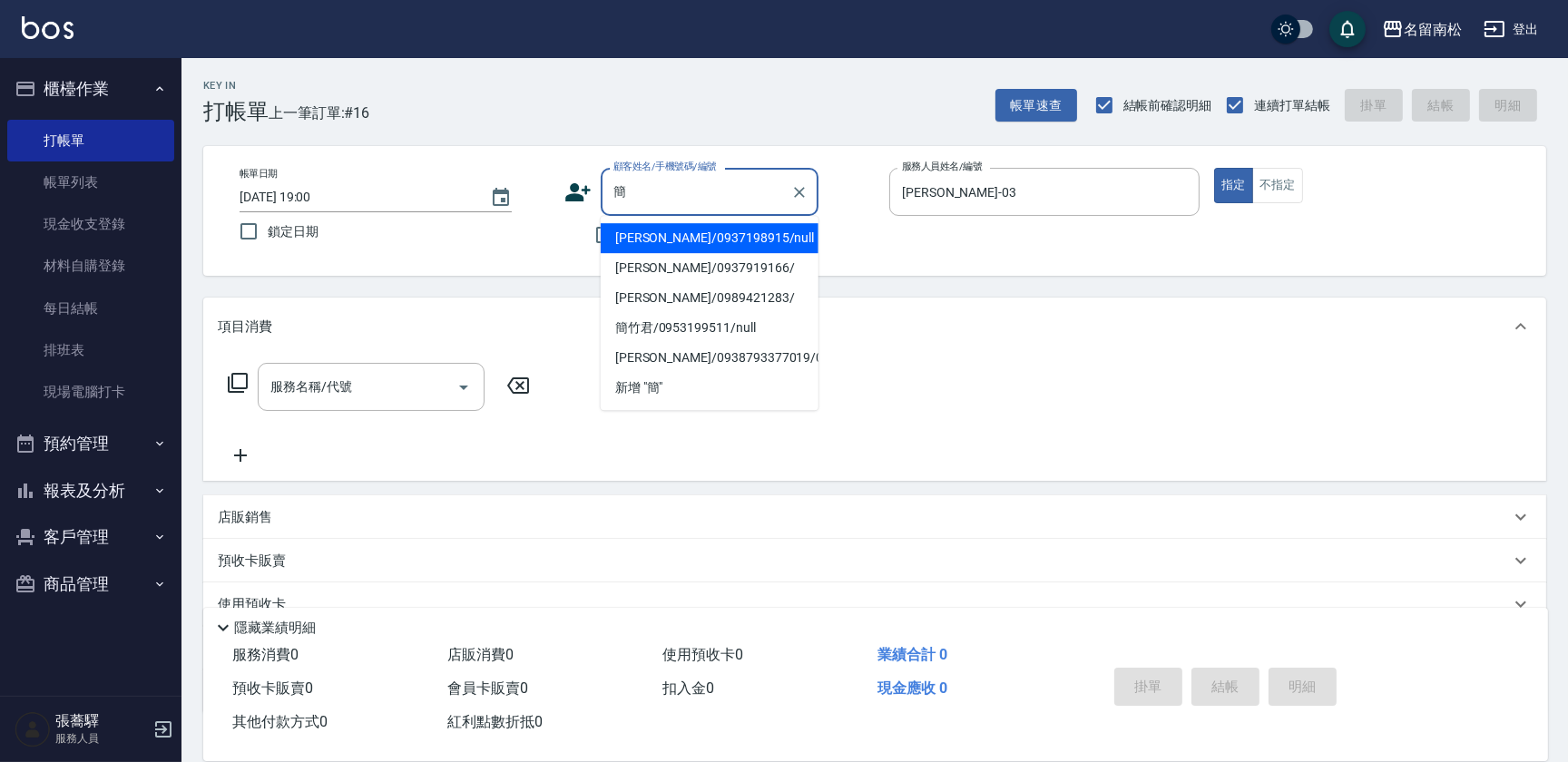
click at [689, 247] on li "[PERSON_NAME]/0937198915/null" at bounding box center [709, 238] width 218 height 30
type input "[PERSON_NAME]/0937198915/null"
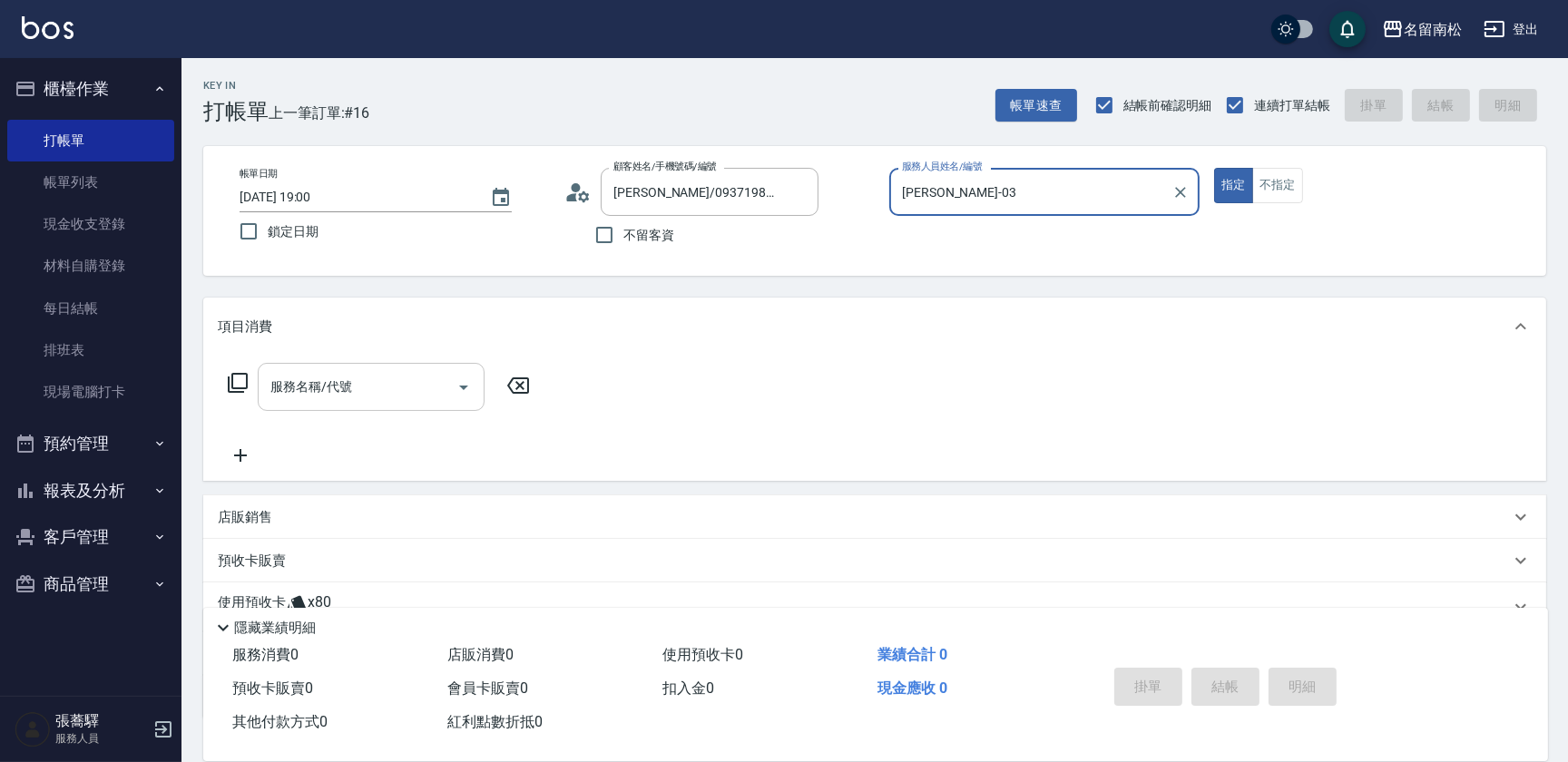
click at [375, 401] on input "服務名稱/代號" at bounding box center [357, 387] width 183 height 32
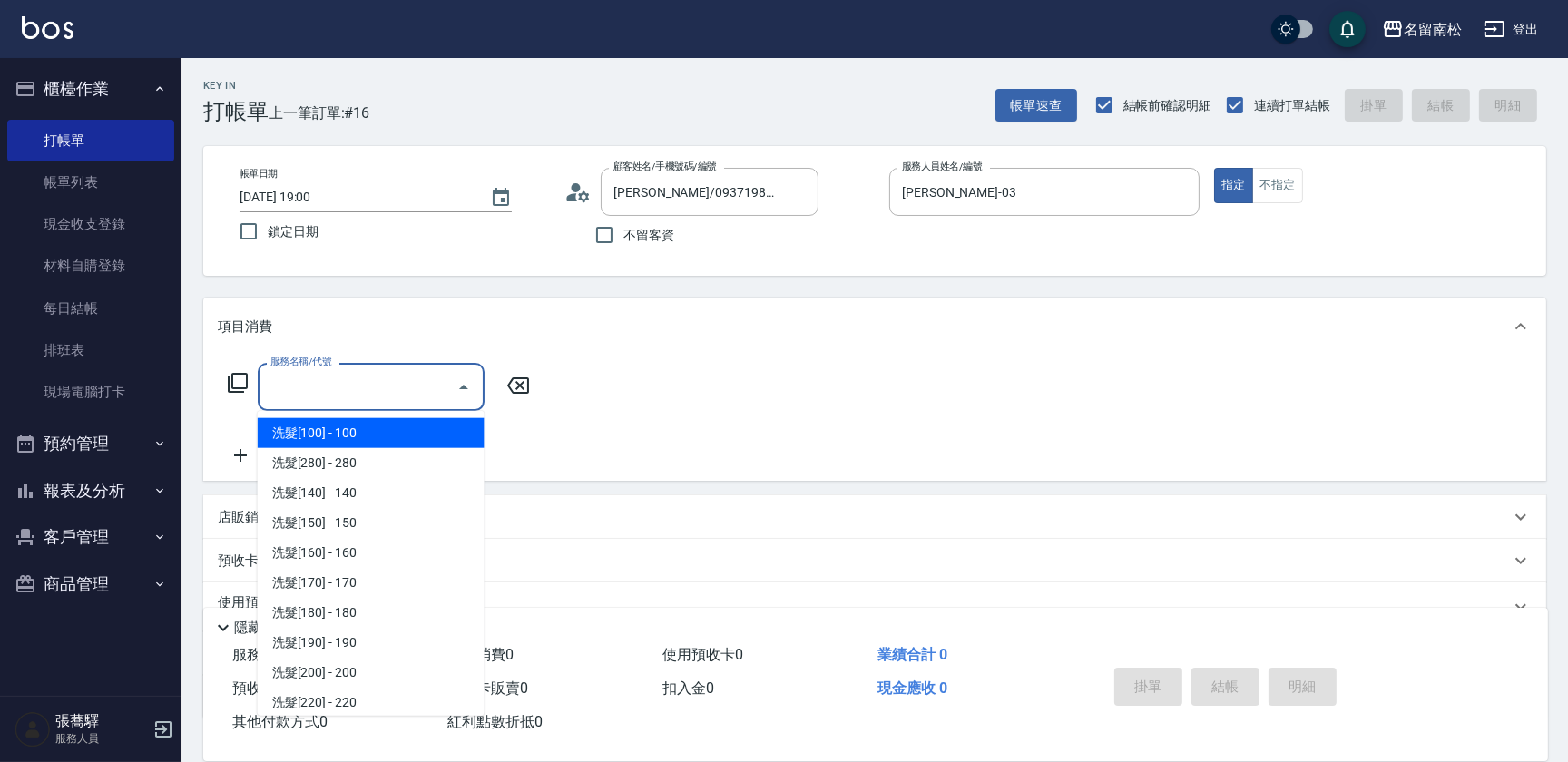
click at [235, 380] on icon at bounding box center [237, 382] width 22 height 22
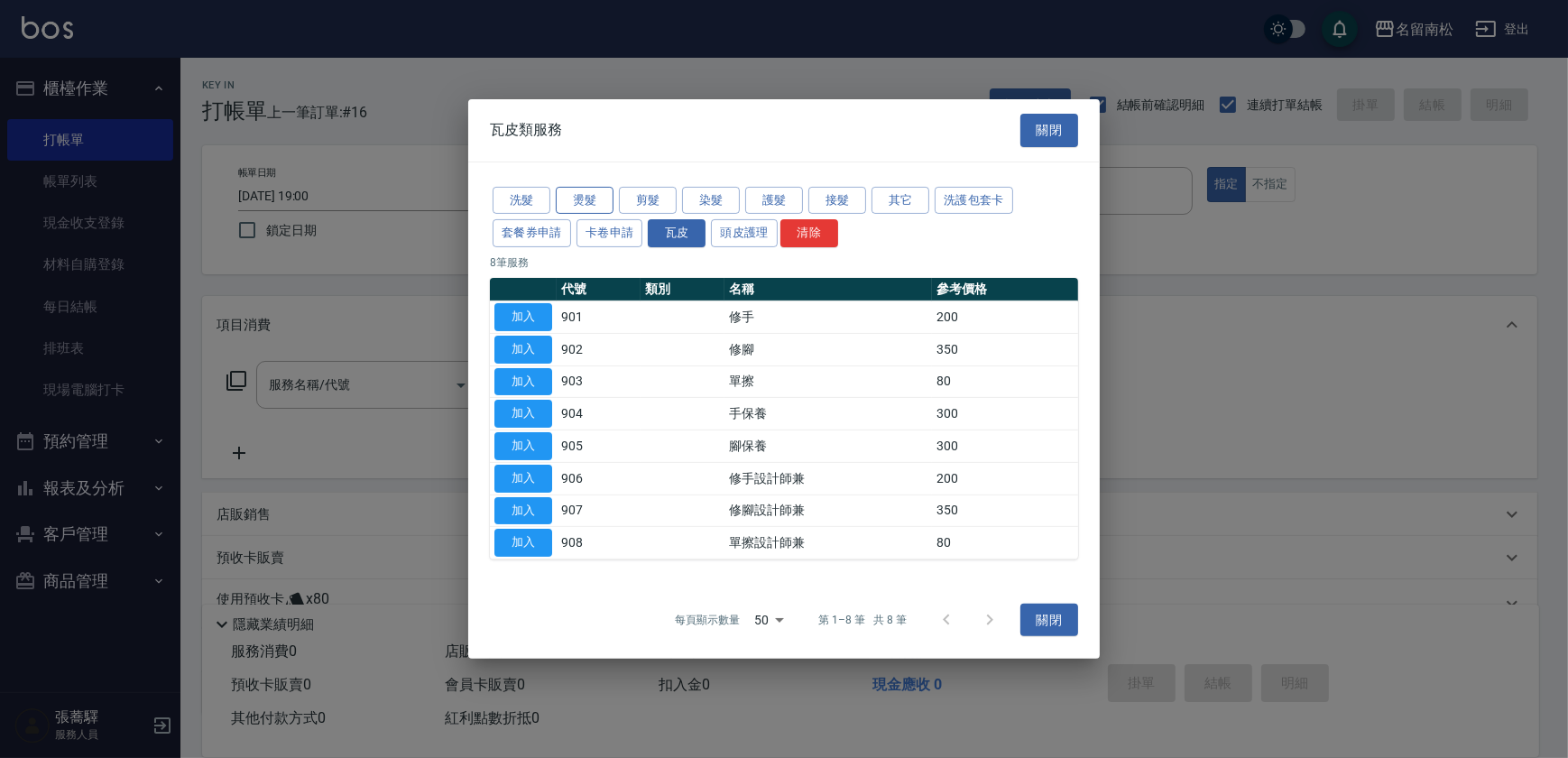
click at [587, 198] on button "燙髮" at bounding box center [584, 200] width 57 height 28
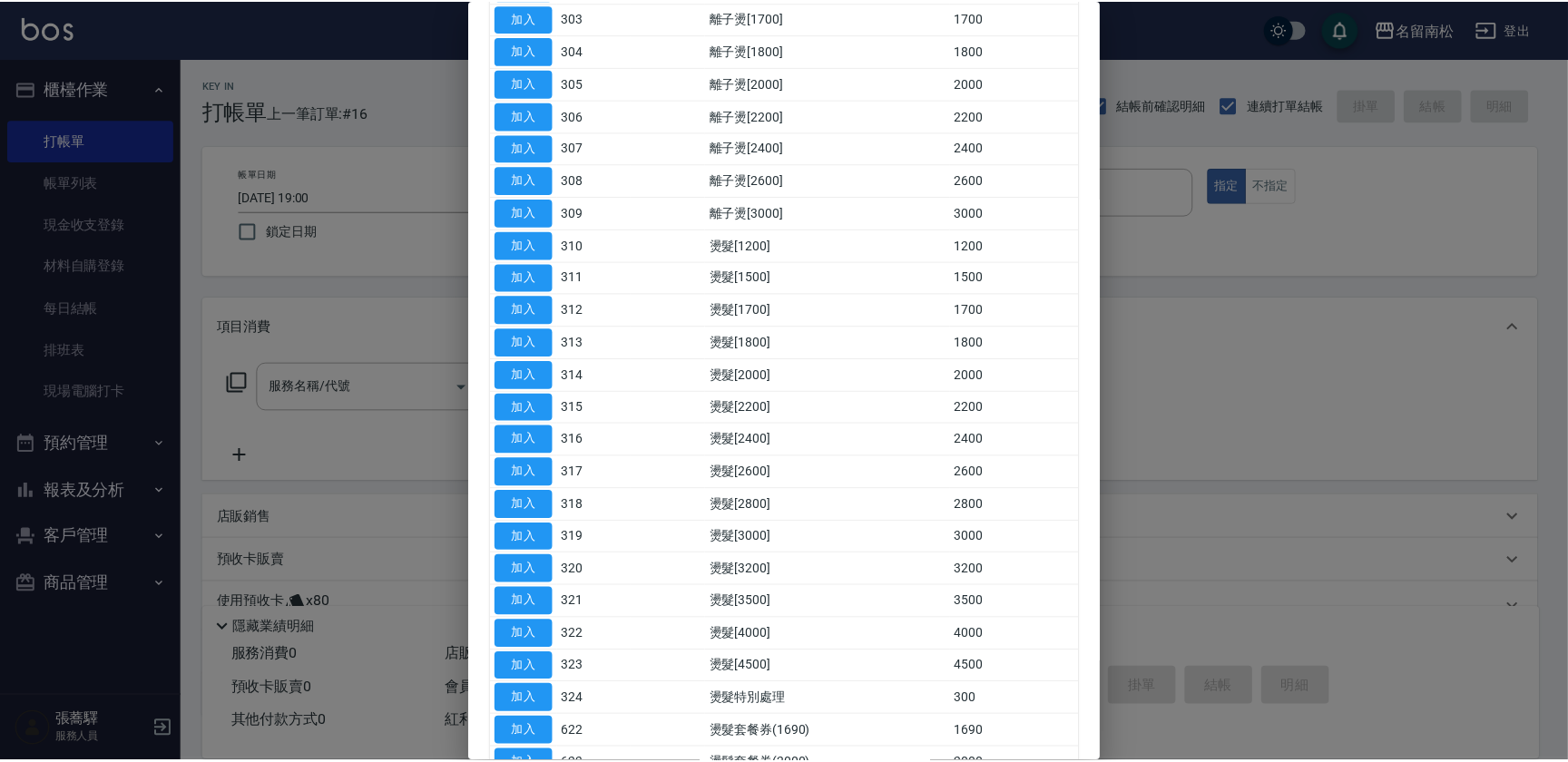
scroll to position [468, 0]
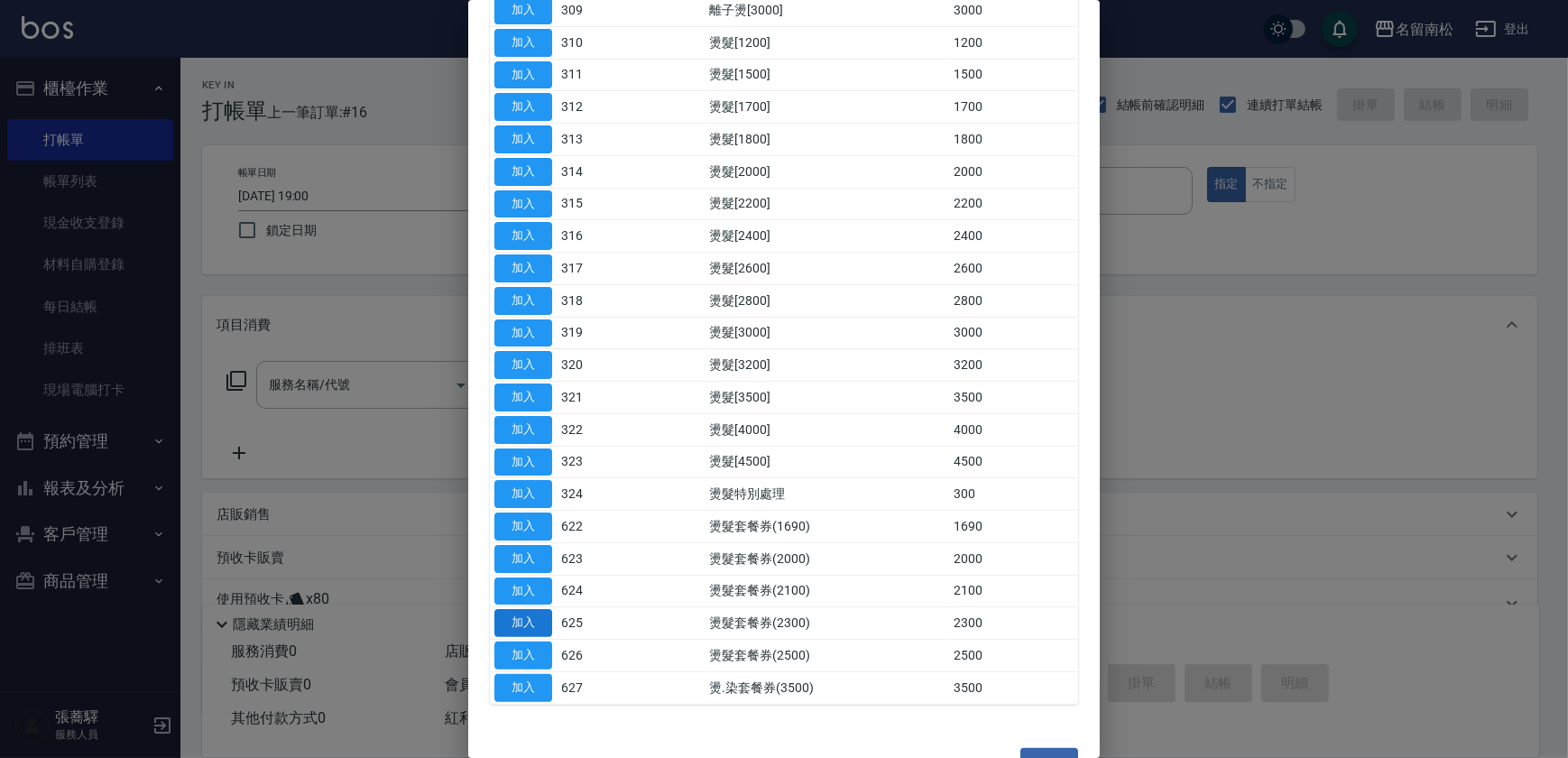
click at [532, 626] on button "加入" at bounding box center [523, 624] width 57 height 28
type input "燙髮套餐券(2300)(625)"
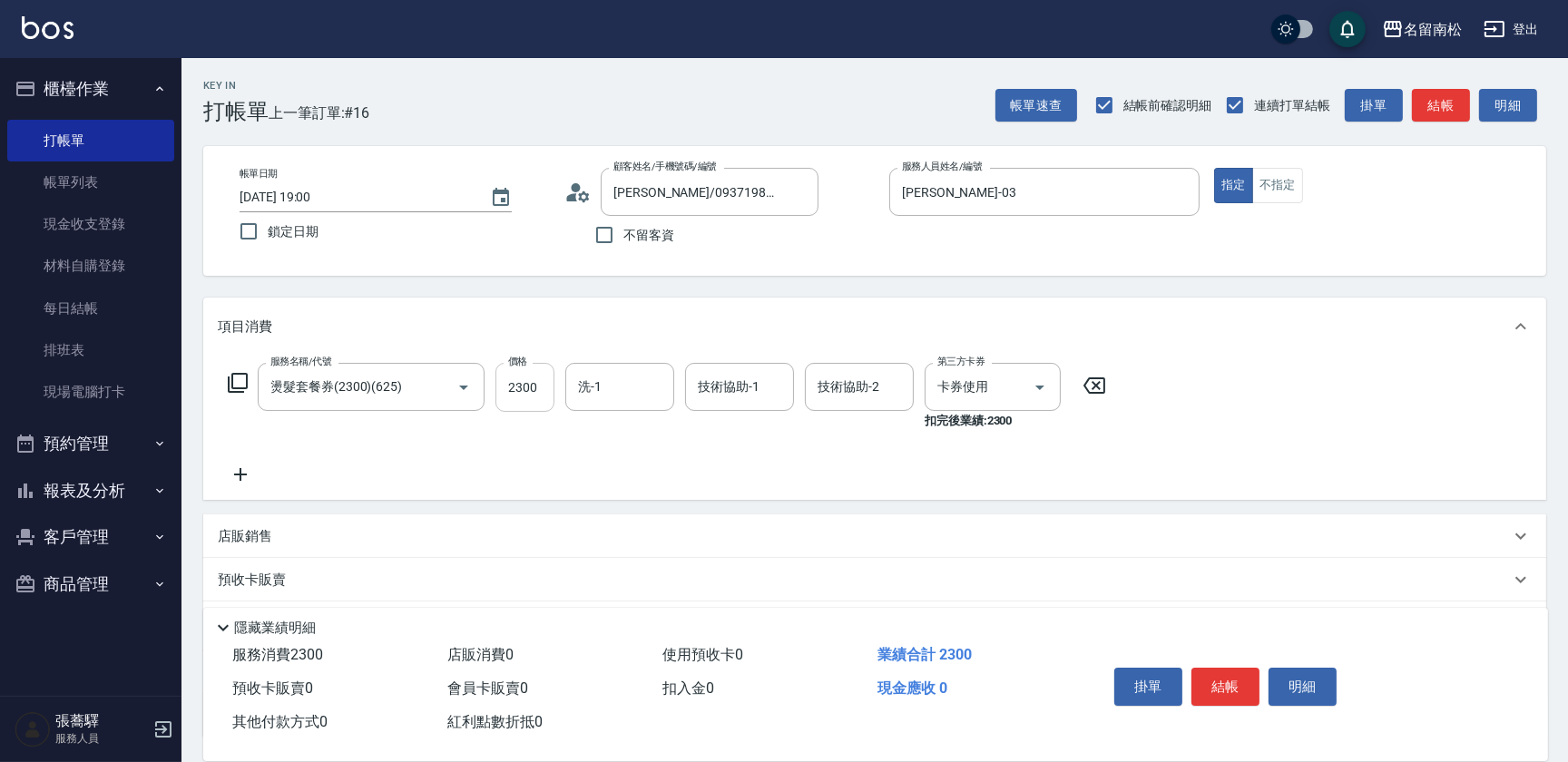
click at [528, 394] on input "2300" at bounding box center [525, 388] width 59 height 49
type input "2250"
type input "[PERSON_NAME]-03"
click at [1217, 678] on button "結帳" at bounding box center [1226, 686] width 68 height 38
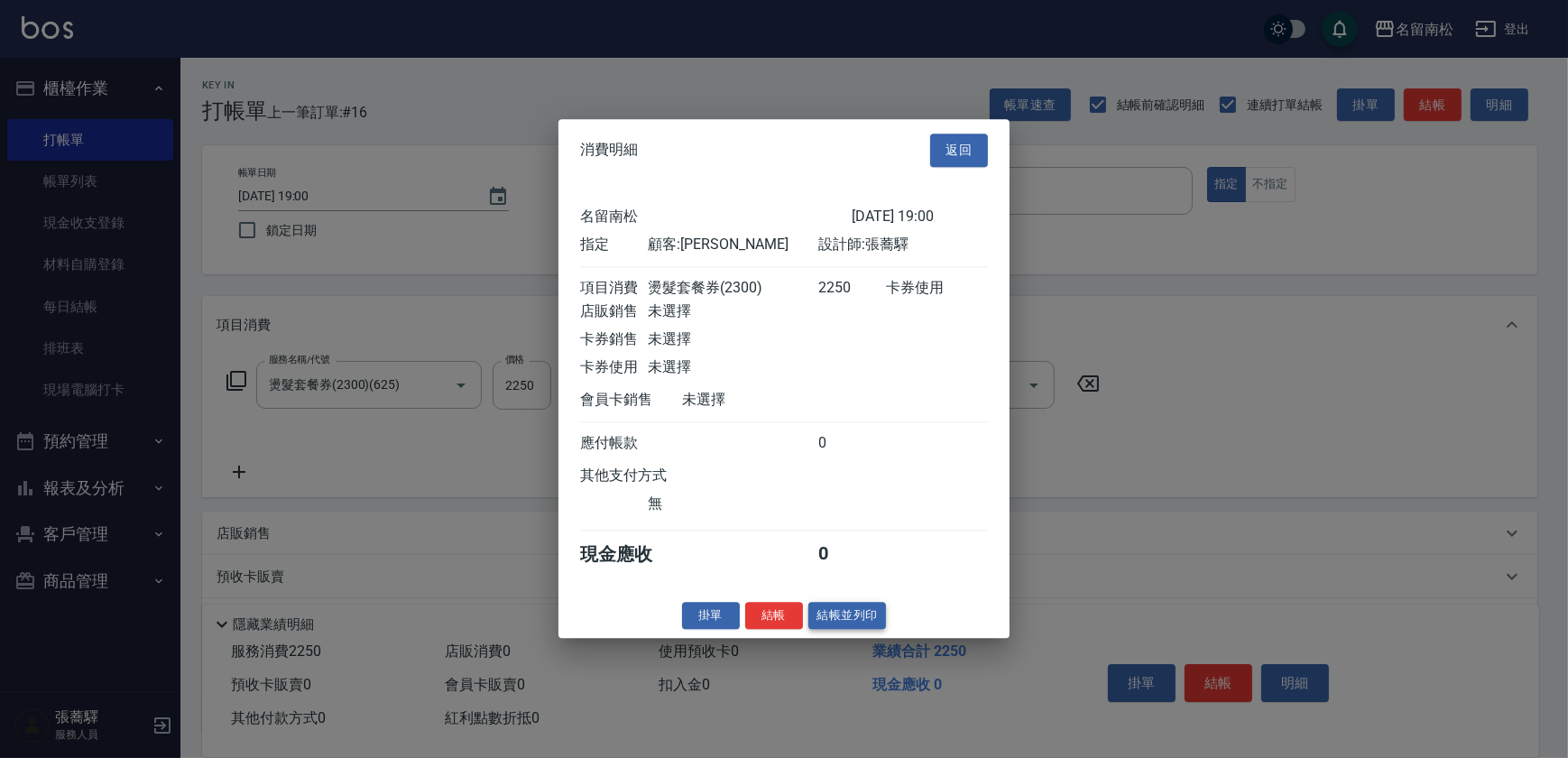
click at [838, 610] on div "消費明細 返回 名留南松 [DATE] 19:00 指定 顧客: 簡美惠 設計師: [PERSON_NAME] 項目消費 燙髮套餐券(2300) 2250 卡…" at bounding box center [784, 379] width 451 height 519
click at [849, 621] on button "結帳並列印" at bounding box center [847, 616] width 78 height 28
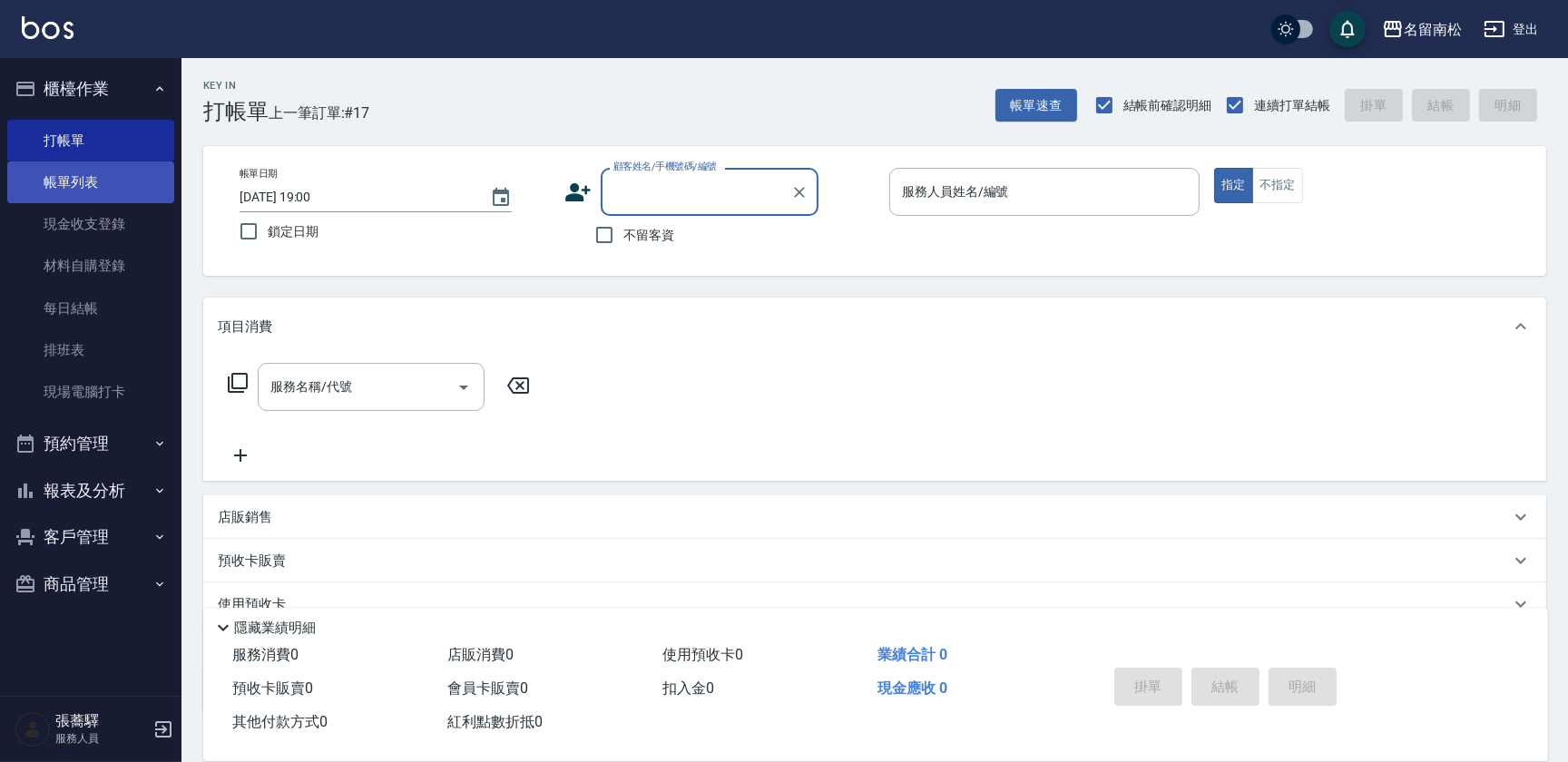
click at [127, 184] on link "帳單列表" at bounding box center [91, 182] width 167 height 42
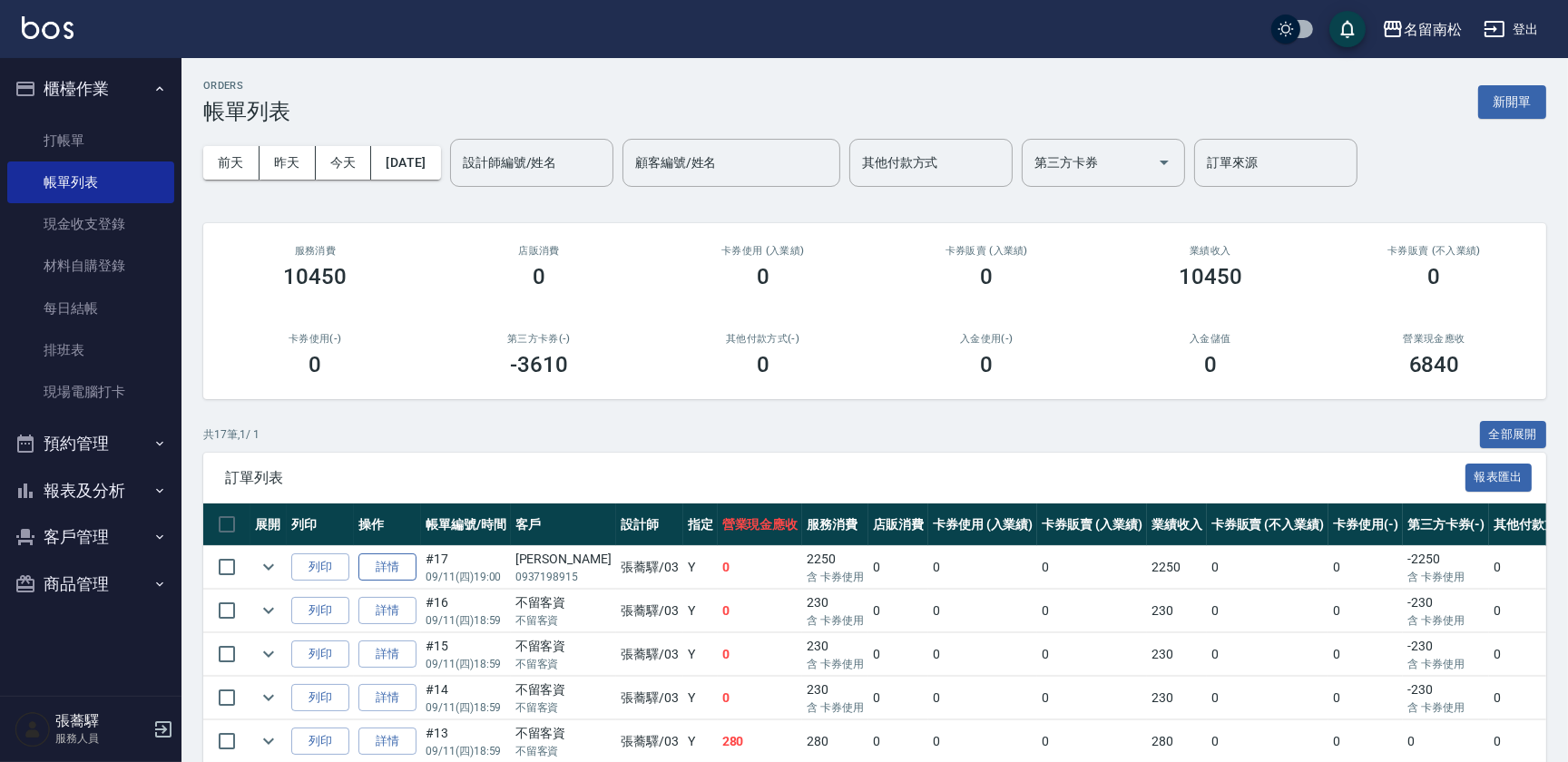
click at [391, 564] on link "詳情" at bounding box center [387, 567] width 58 height 28
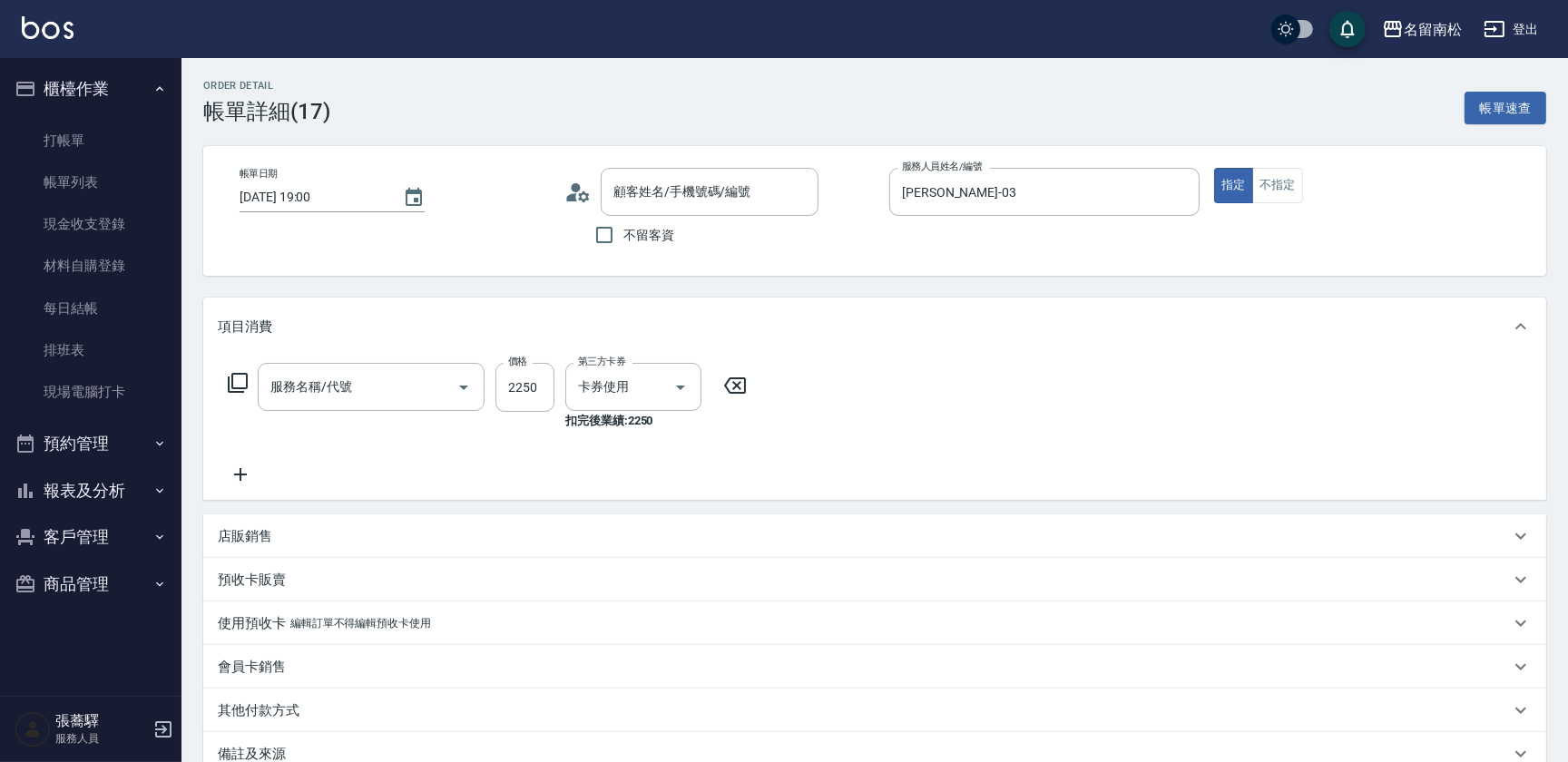
type input "[DATE] 19:00"
type input "[PERSON_NAME]-03"
type input "燙髮套餐券(2300)(625)"
type input "[PERSON_NAME]/0937198915/null"
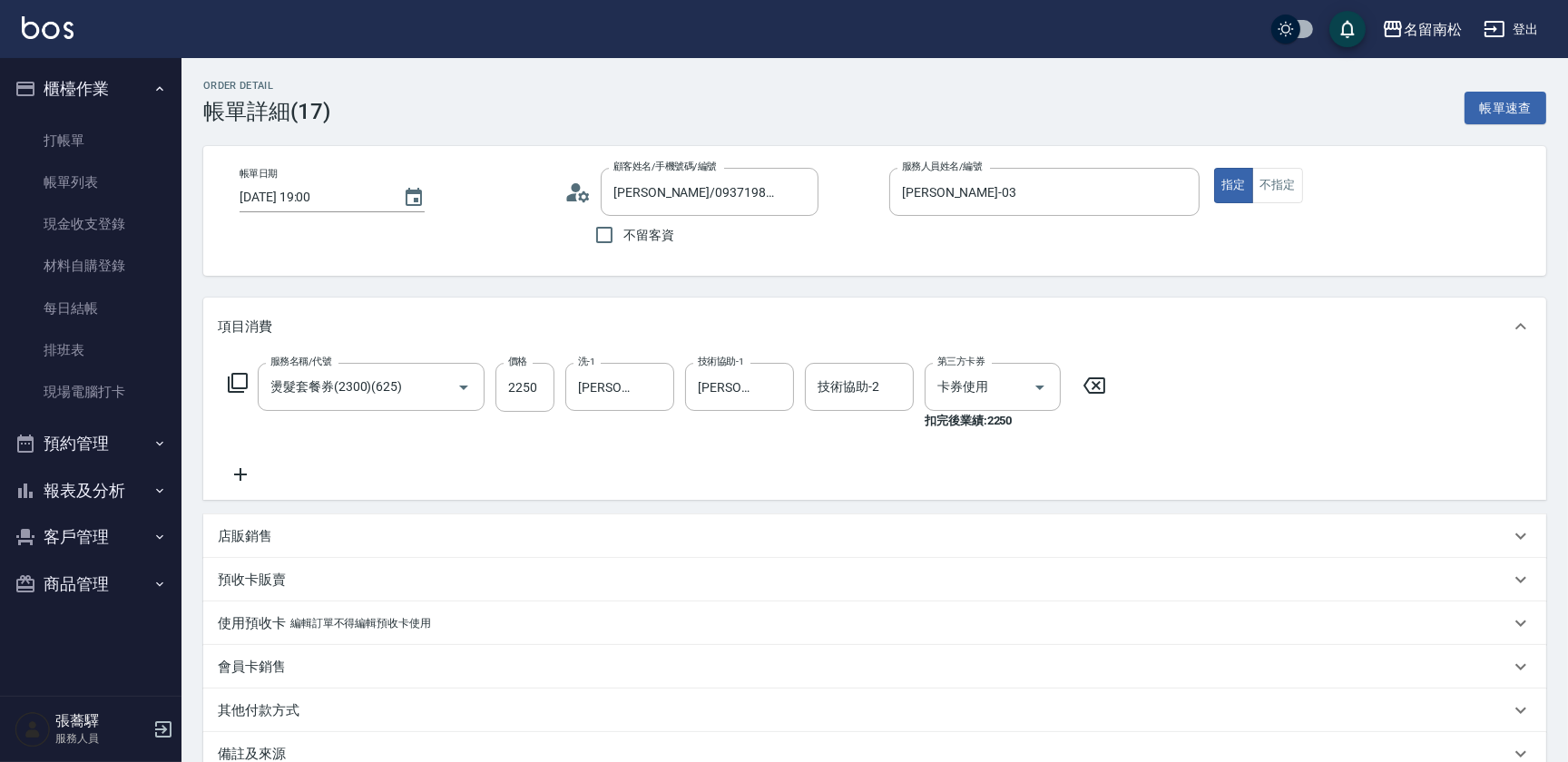
click at [376, 584] on div "預收卡販賣" at bounding box center [863, 580] width 1292 height 19
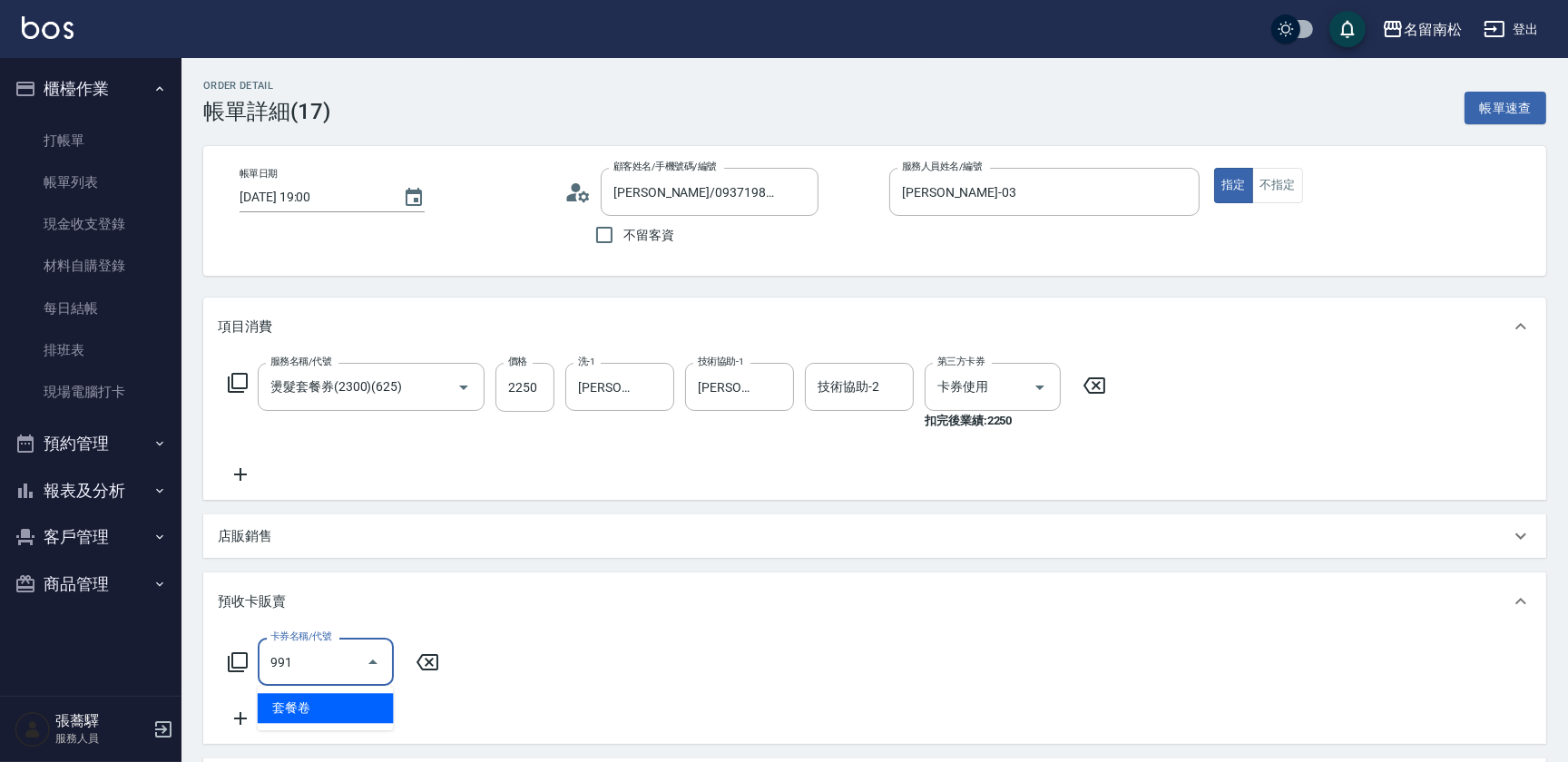
type input "套餐卷(991)"
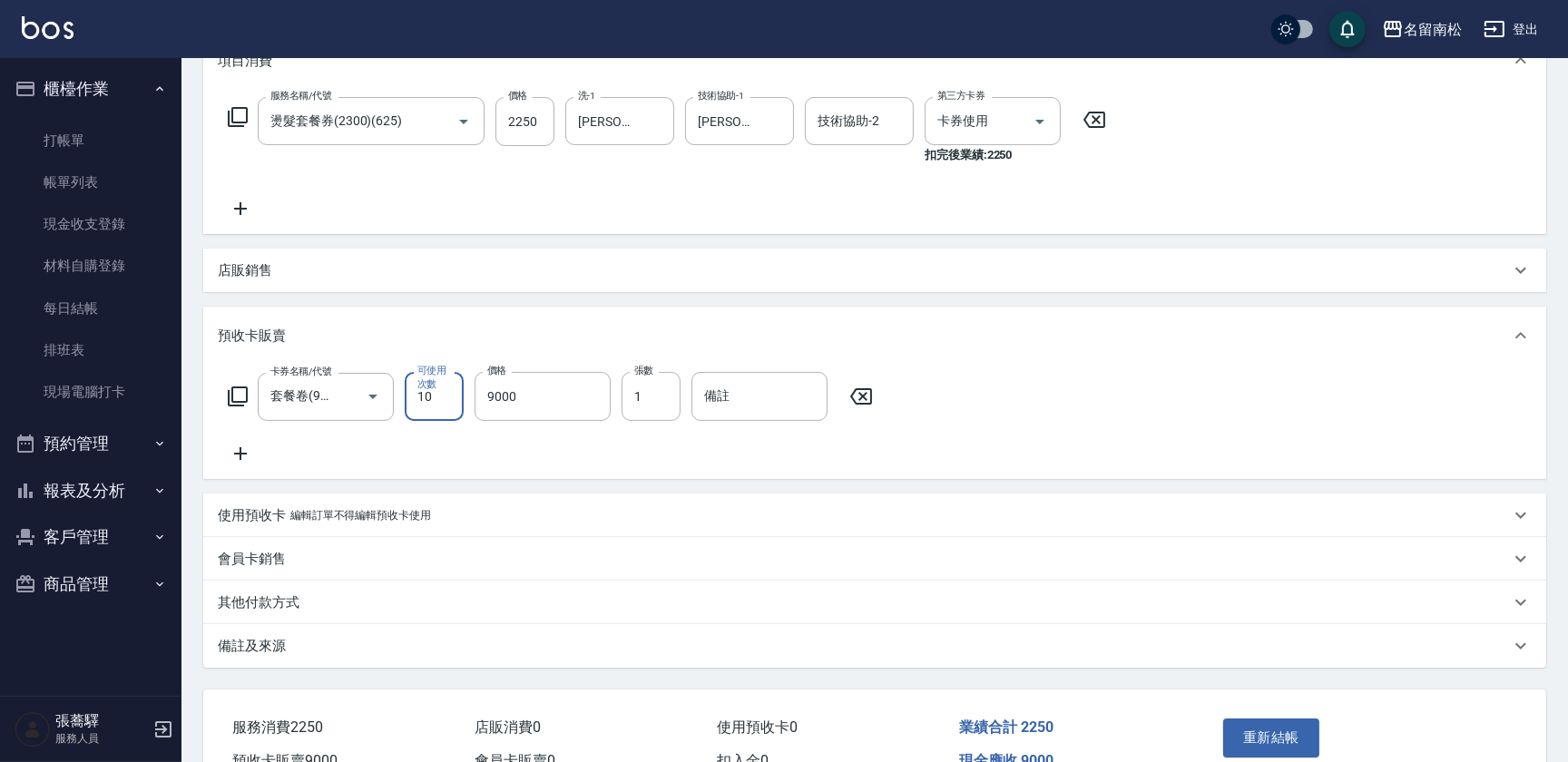
scroll to position [363, 0]
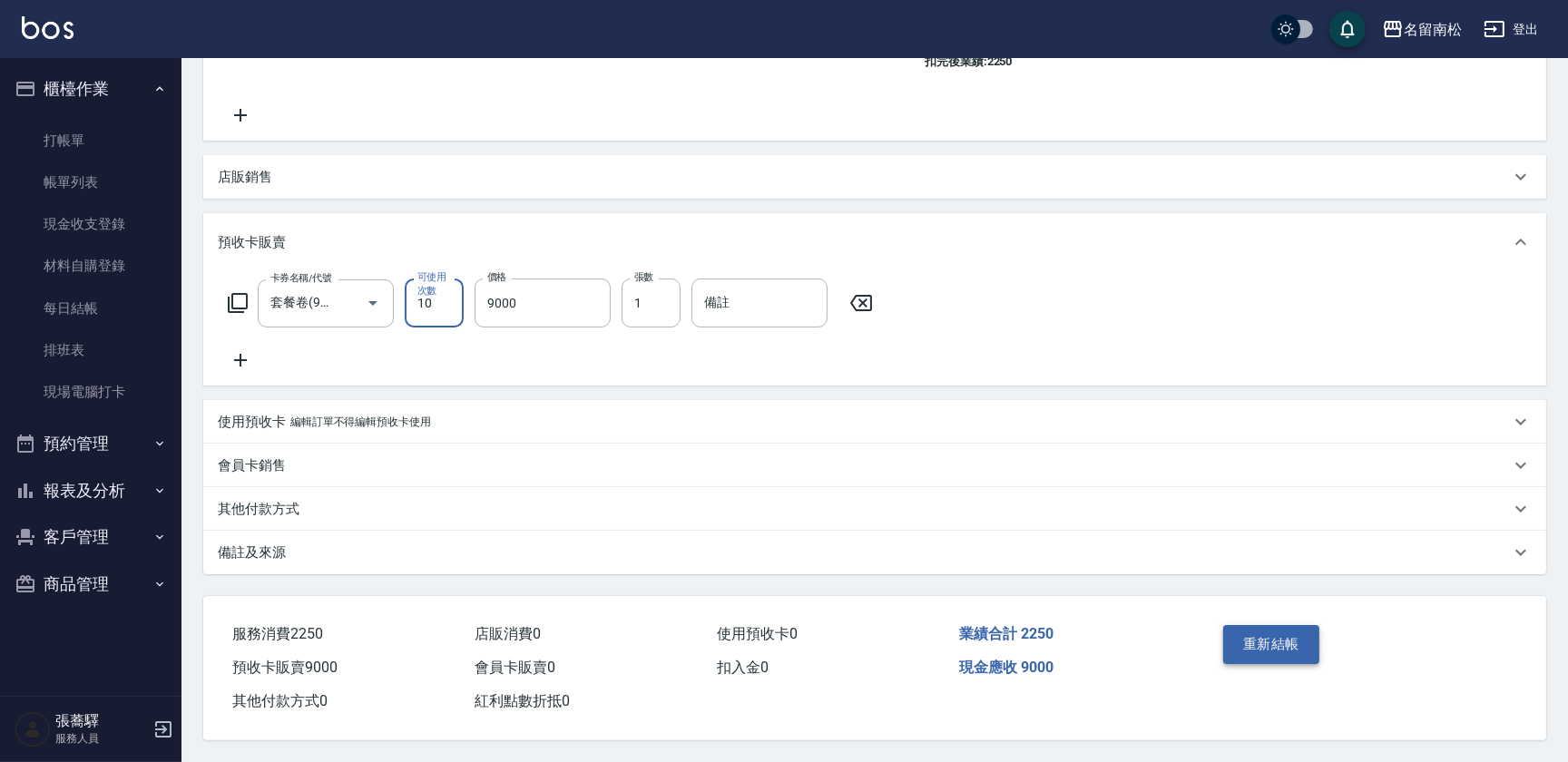
click at [1257, 644] on button "重新結帳" at bounding box center [1271, 644] width 96 height 38
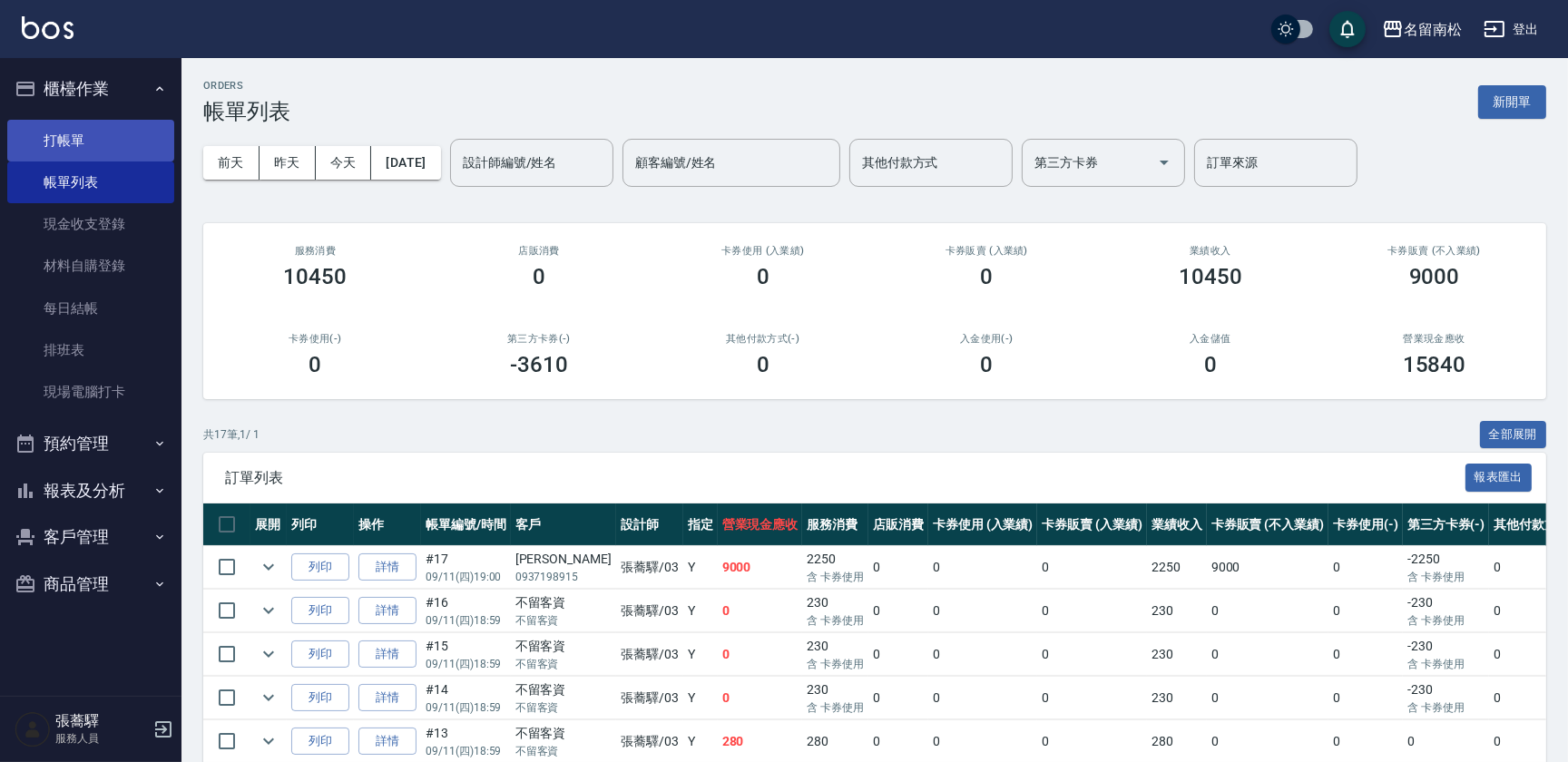
click at [98, 130] on link "打帳單" at bounding box center [91, 141] width 167 height 42
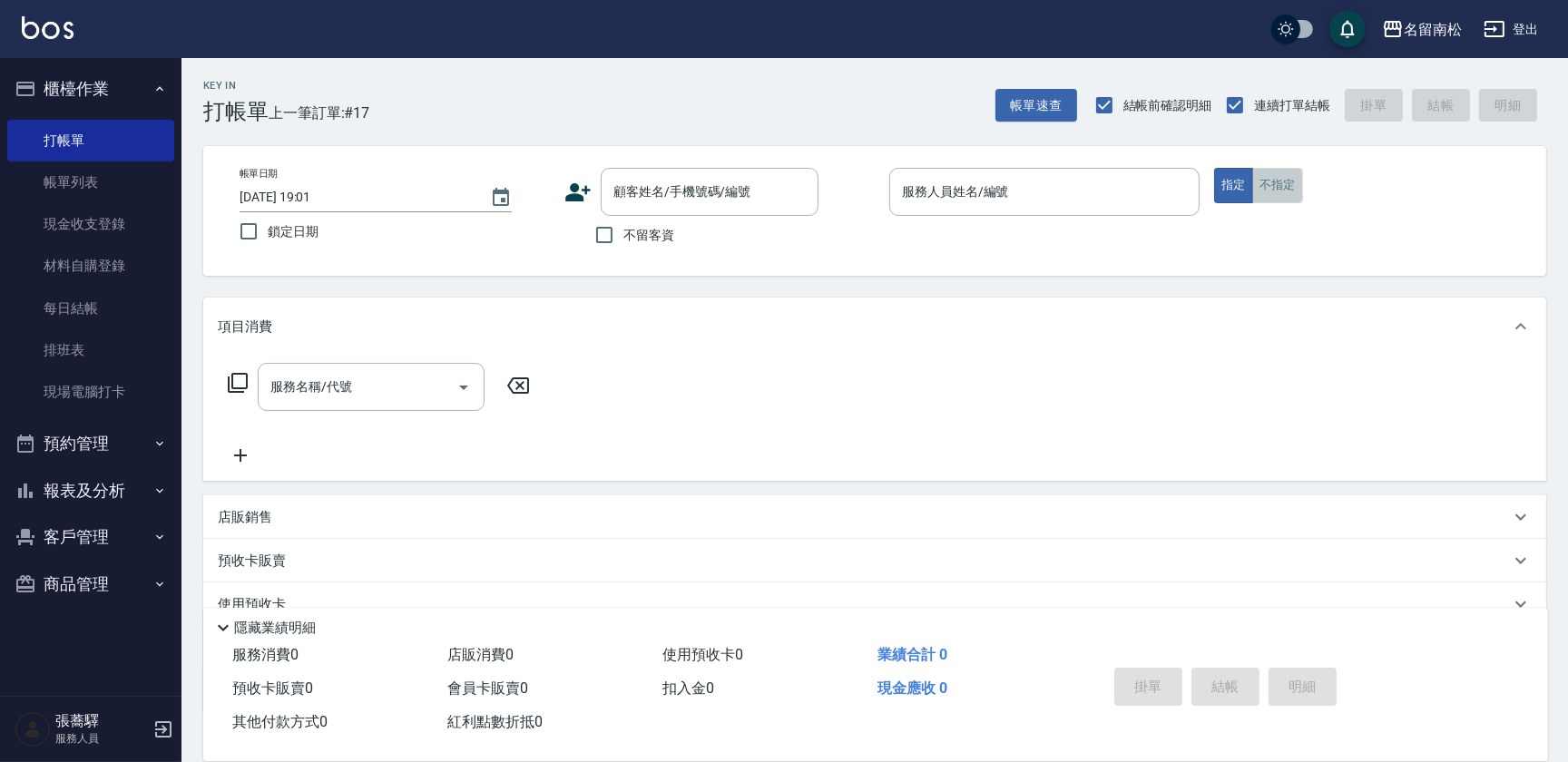
click at [1275, 191] on button "不指定" at bounding box center [1278, 185] width 51 height 35
click at [1036, 184] on input "服務人員姓名/編號" at bounding box center [1044, 192] width 294 height 32
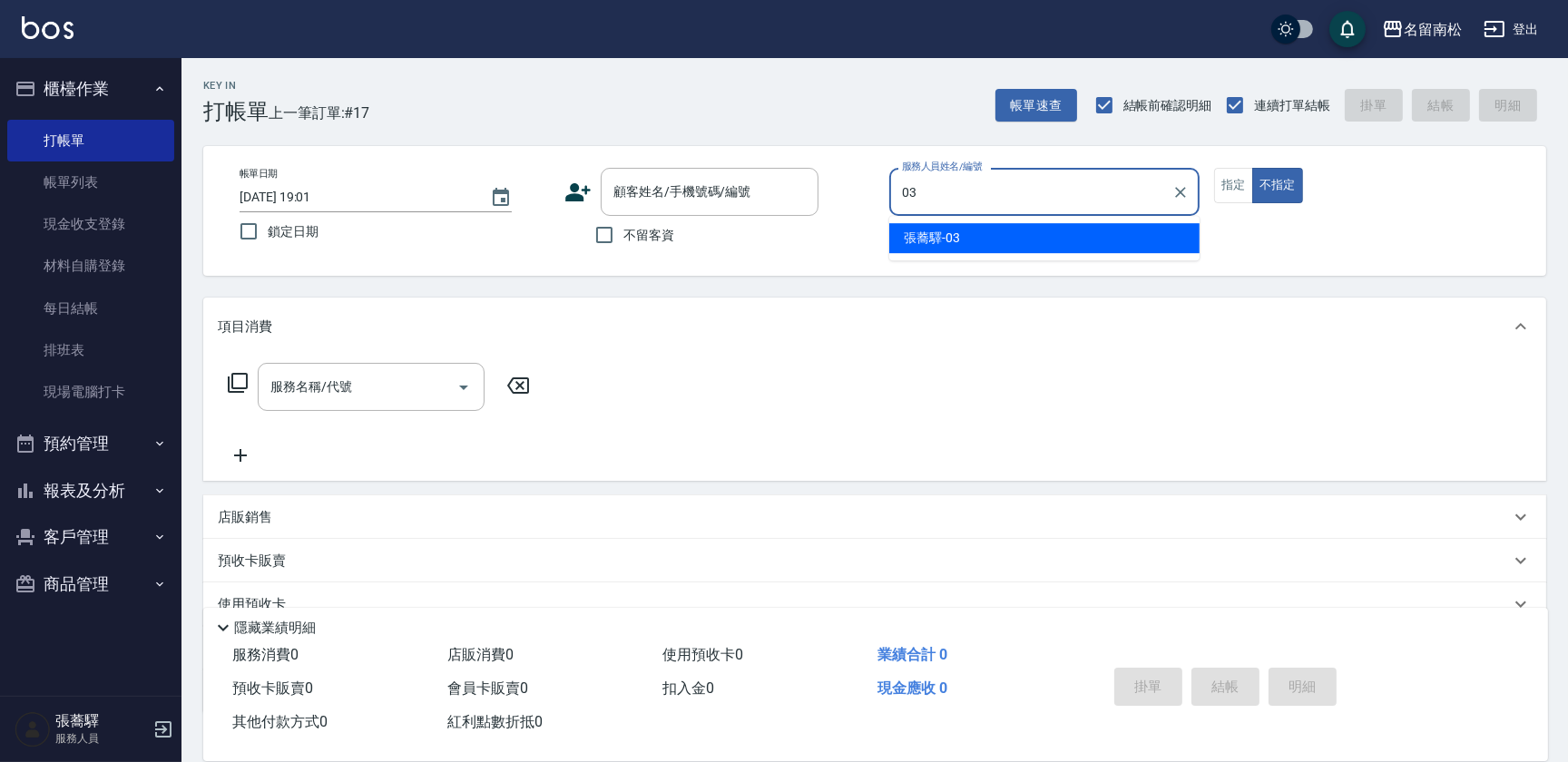
type input "[PERSON_NAME]-03"
type button "false"
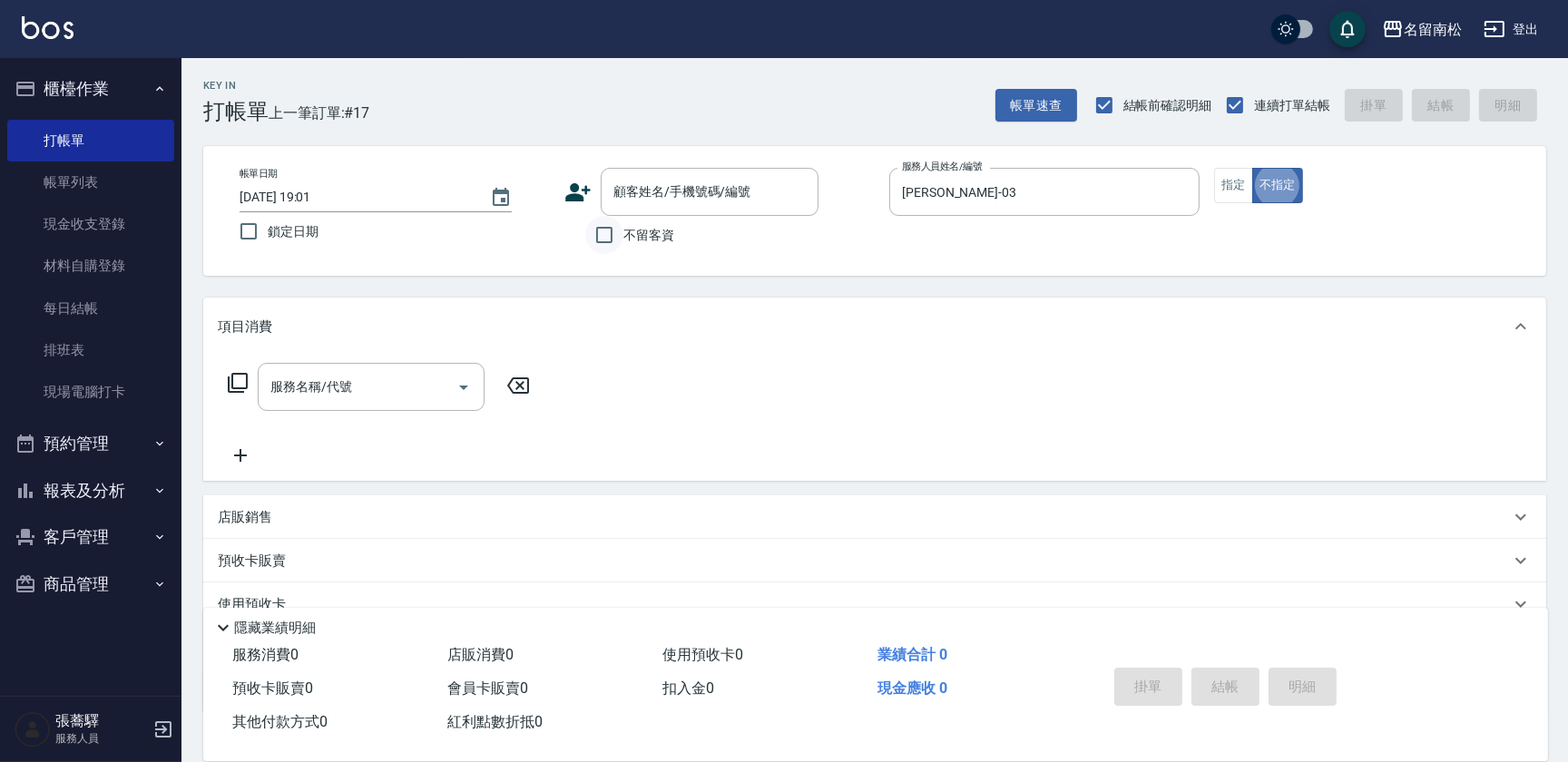
click at [601, 238] on input "不留客資" at bounding box center [604, 234] width 38 height 38
checkbox input "true"
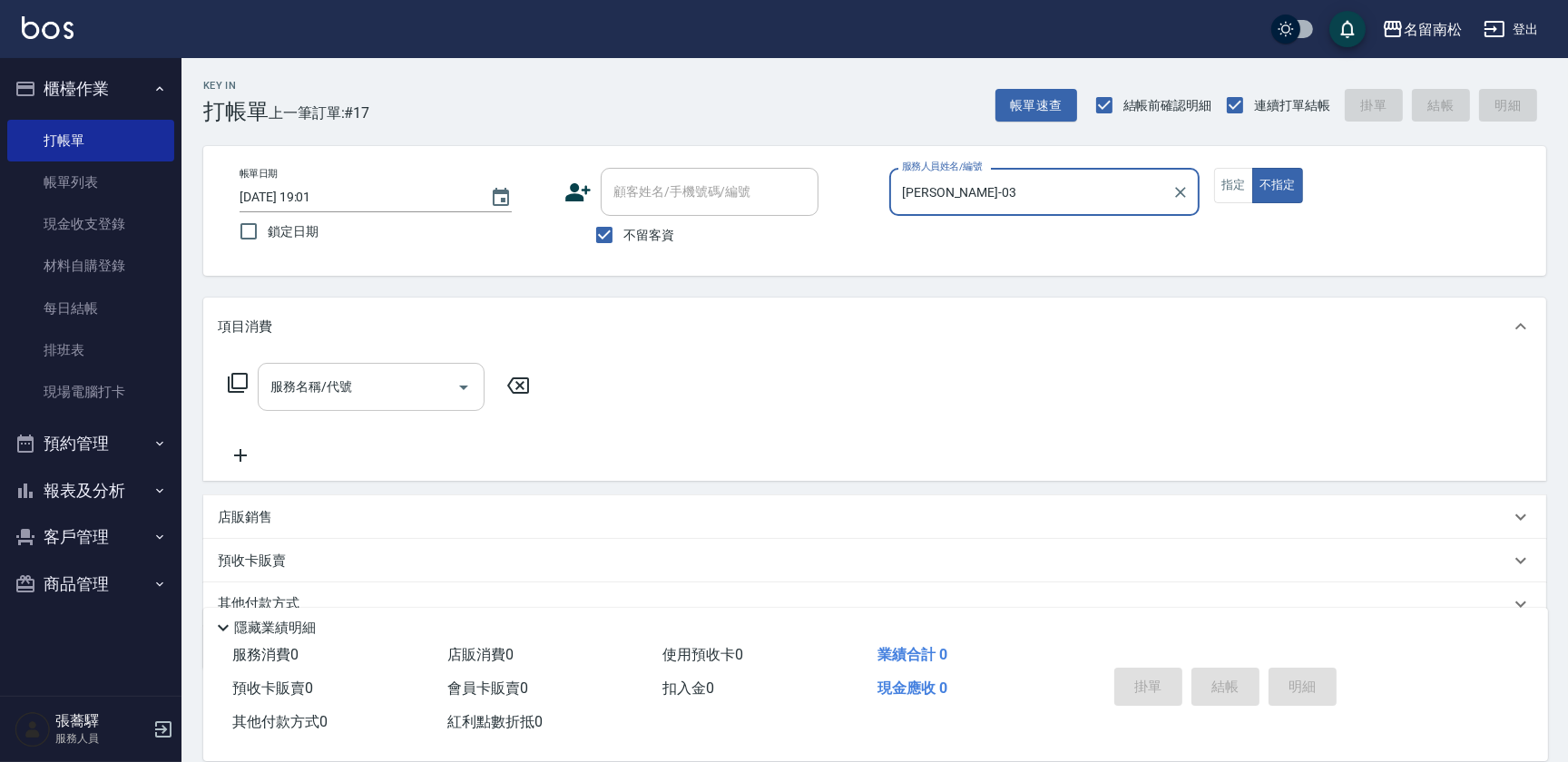
click at [308, 395] on input "服務名稱/代號" at bounding box center [357, 387] width 183 height 32
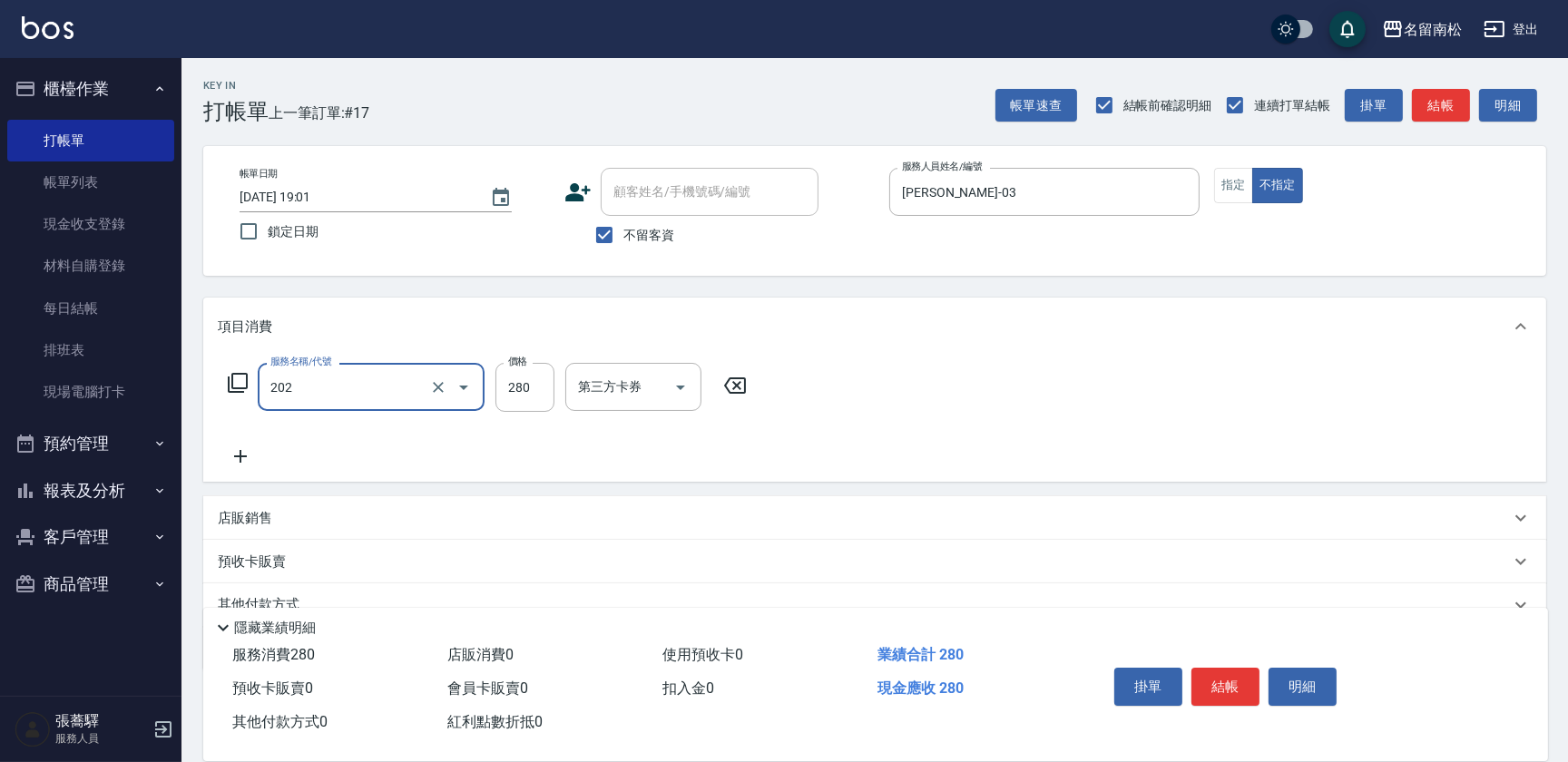
type input "洗髮[280](202)"
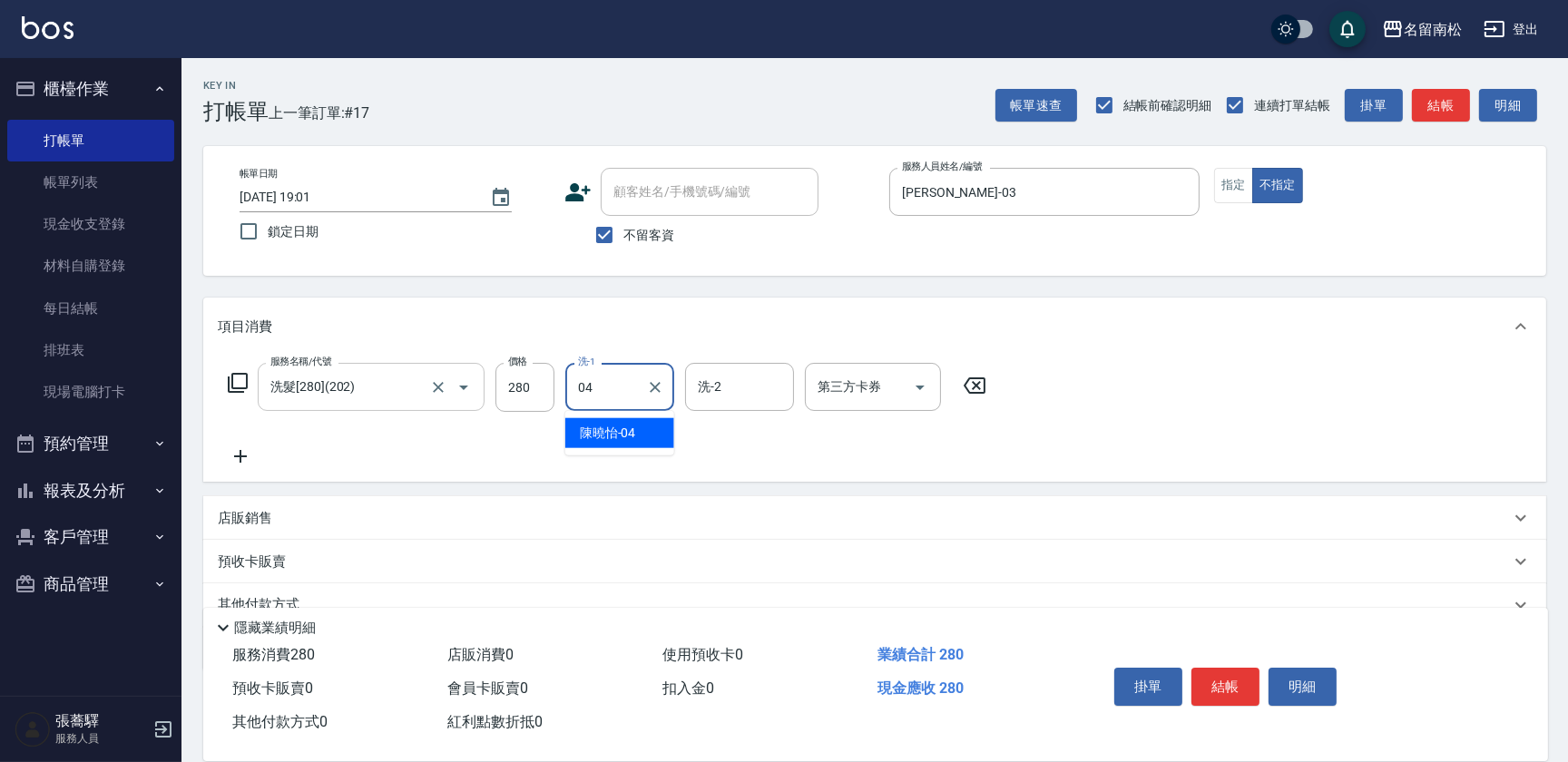
type input "0"
type input "[PERSON_NAME]-03"
click at [1231, 686] on button "結帳" at bounding box center [1226, 686] width 68 height 38
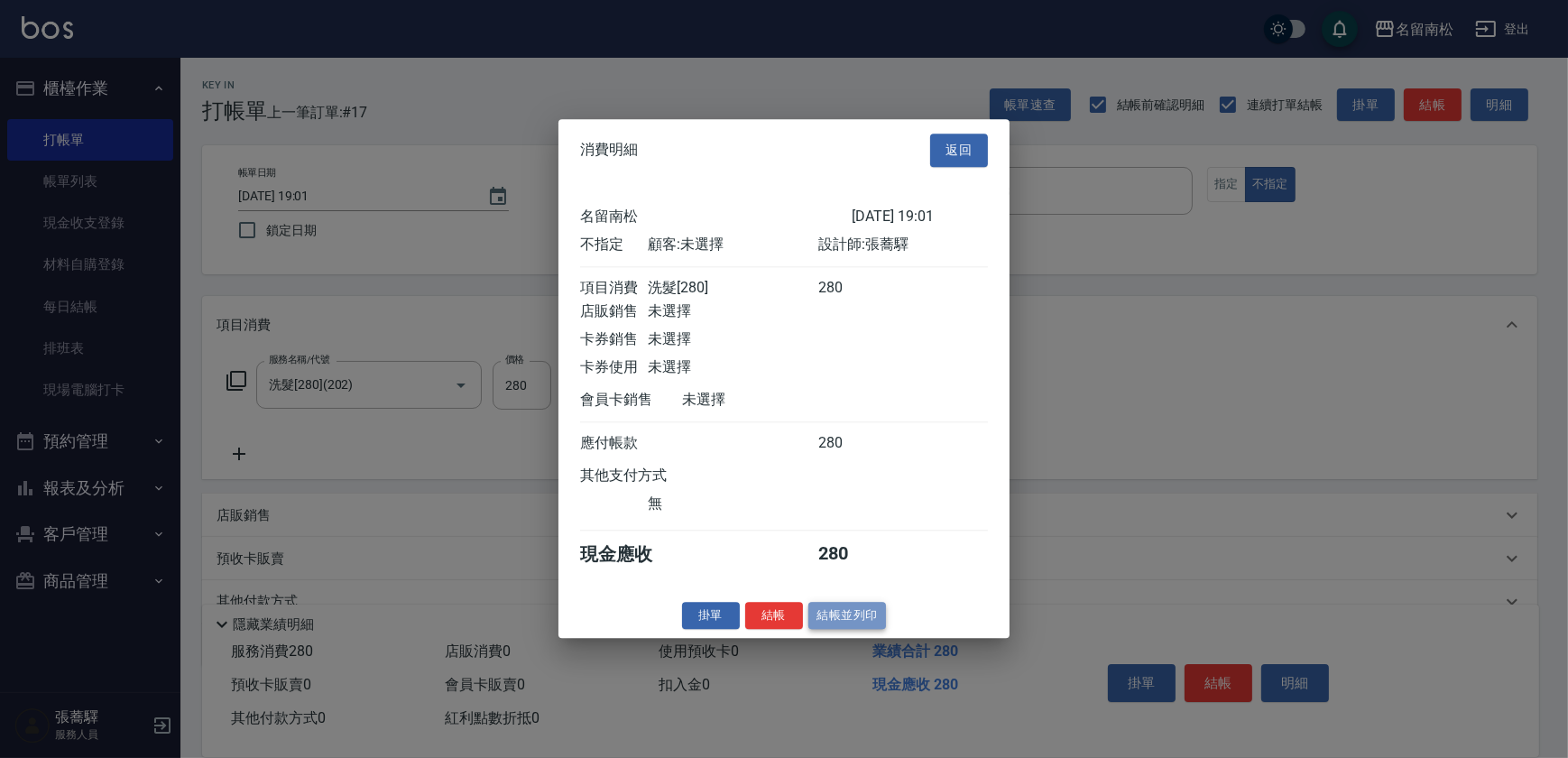
click at [870, 629] on button "結帳並列印" at bounding box center [847, 616] width 78 height 28
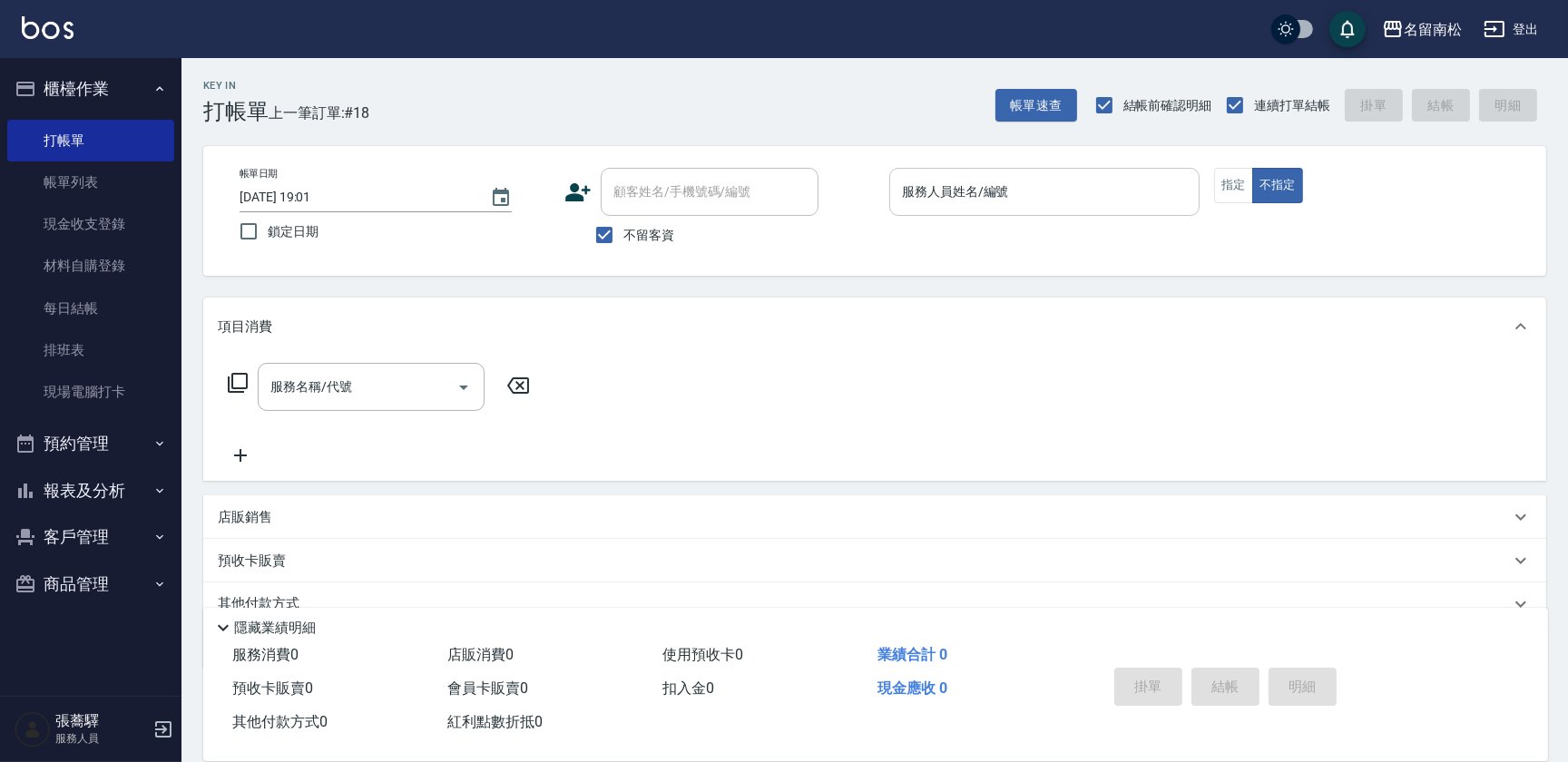
click at [1013, 193] on input "服務人員姓名/編號" at bounding box center [1044, 192] width 294 height 32
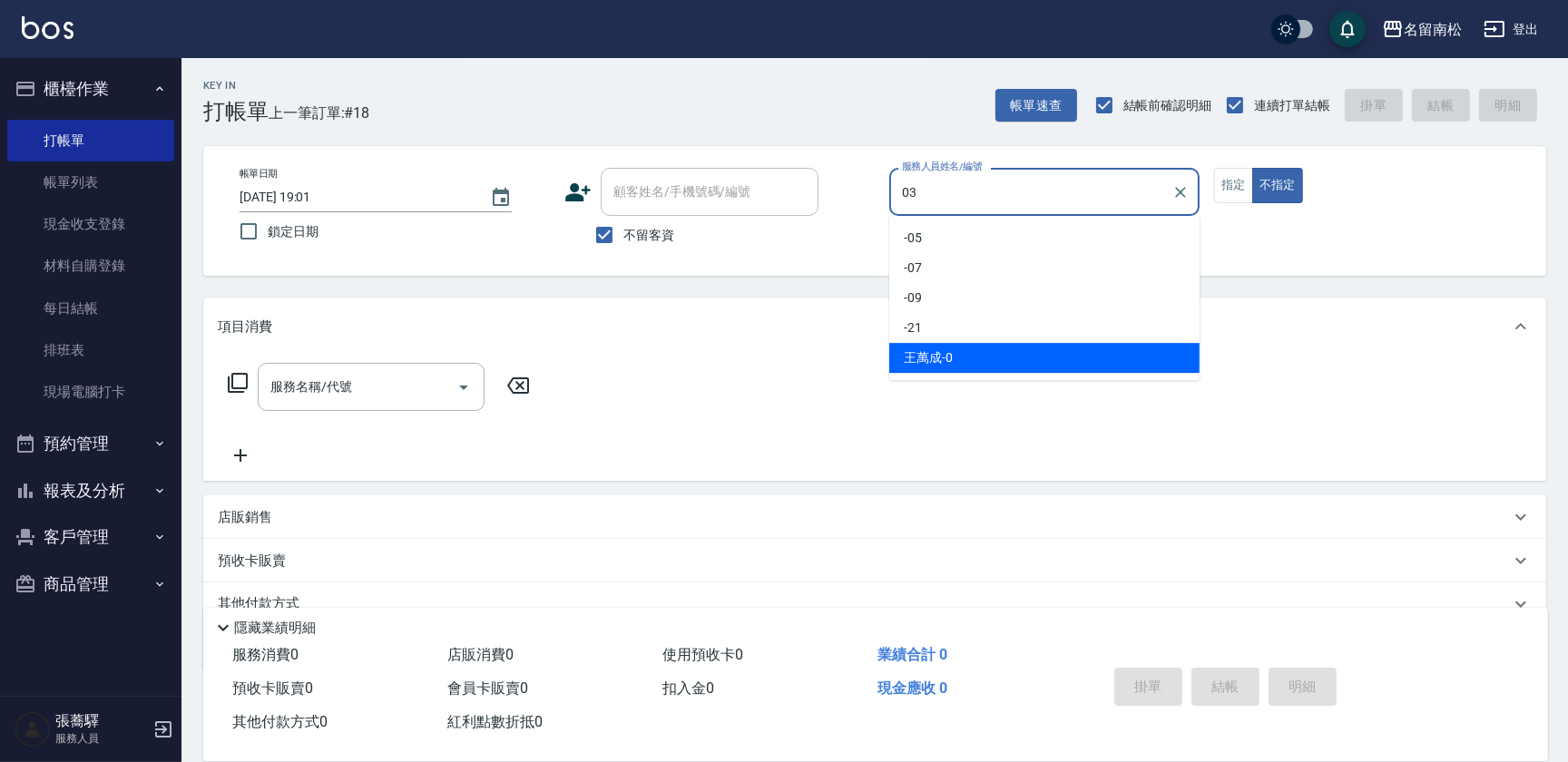
type input "[PERSON_NAME]-03"
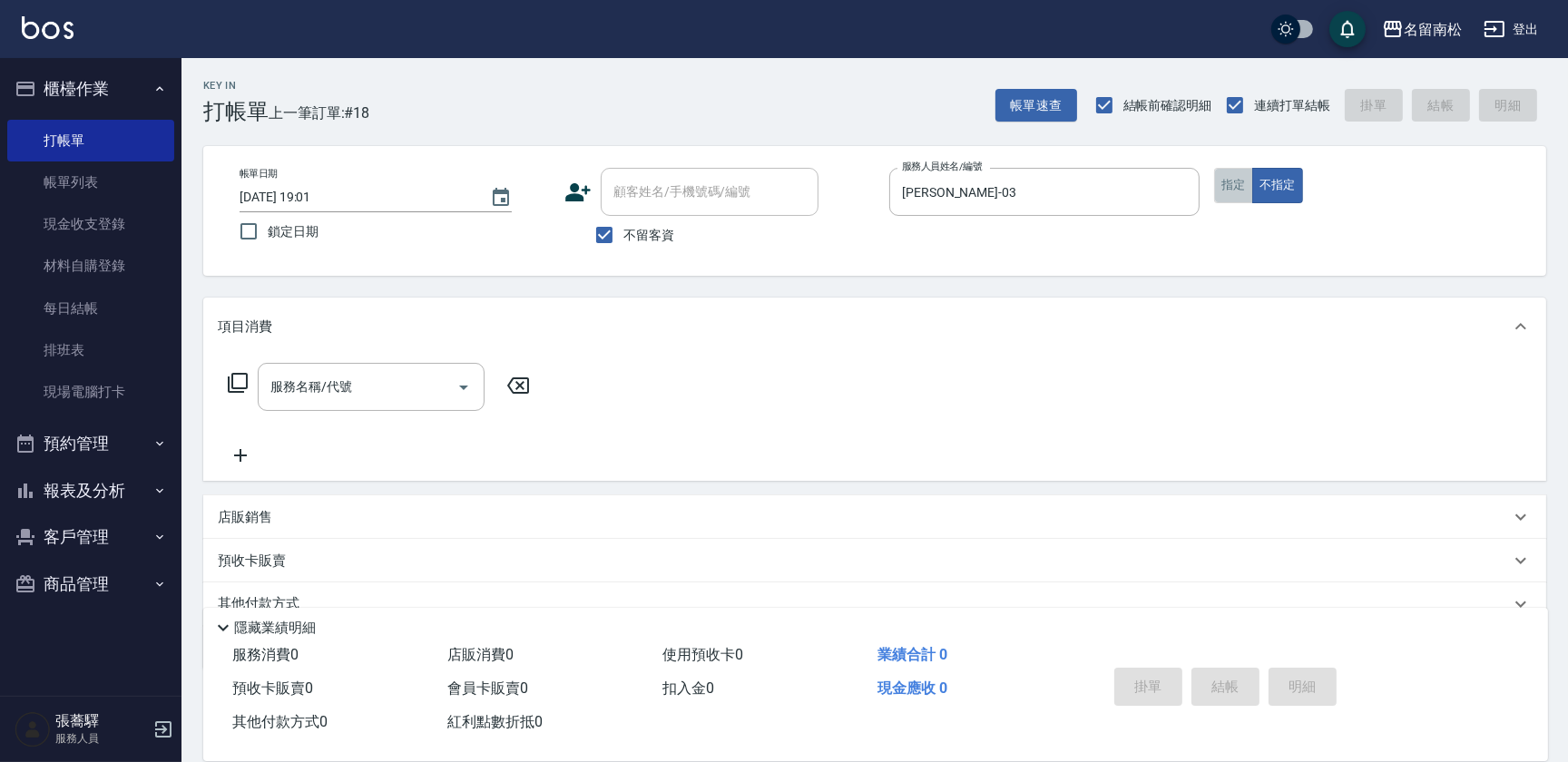
click at [1234, 190] on button "指定" at bounding box center [1233, 185] width 39 height 35
click at [372, 390] on input "服務名稱/代號" at bounding box center [357, 387] width 183 height 32
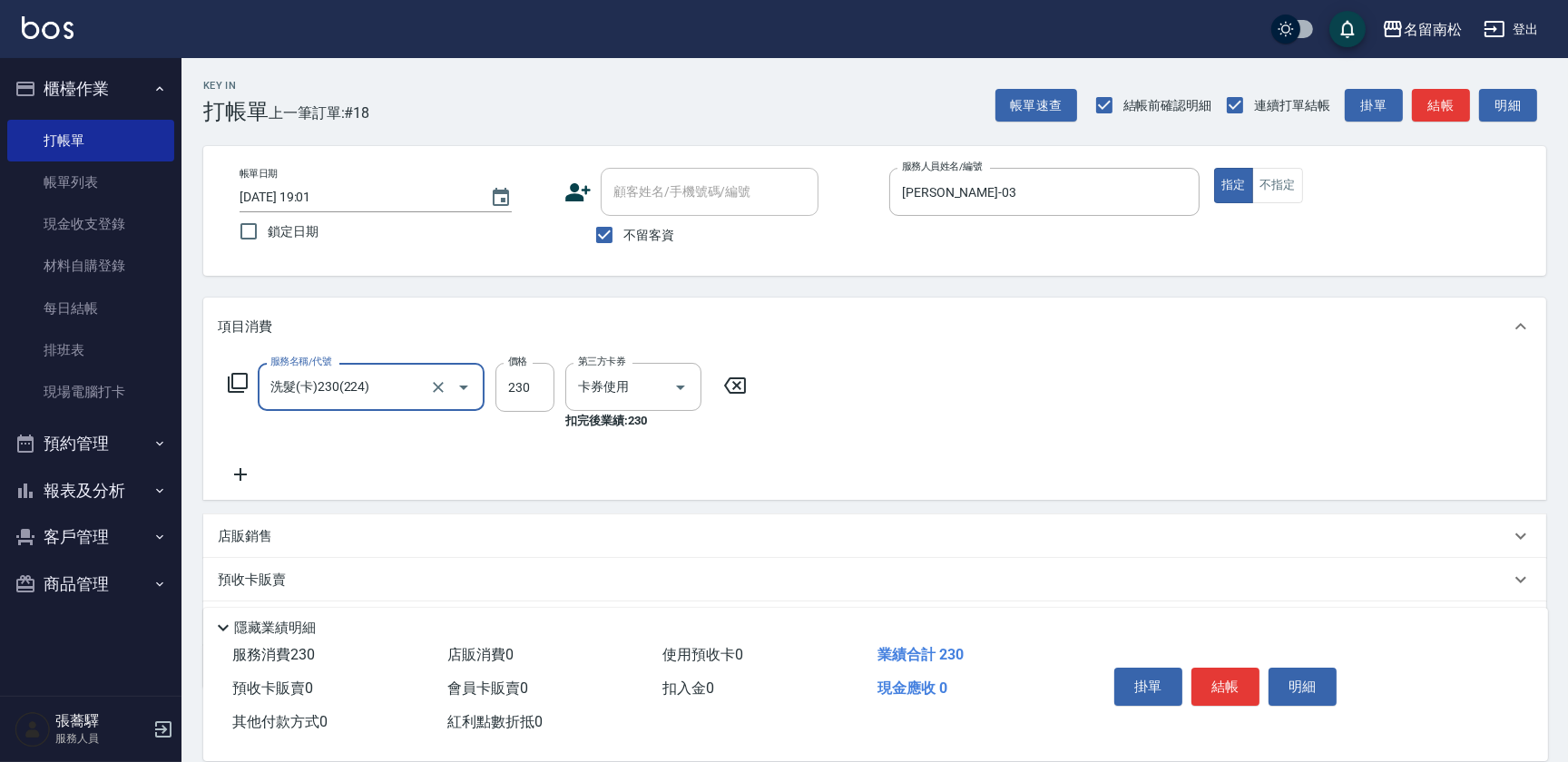
type input "洗髮(卡)230(224)"
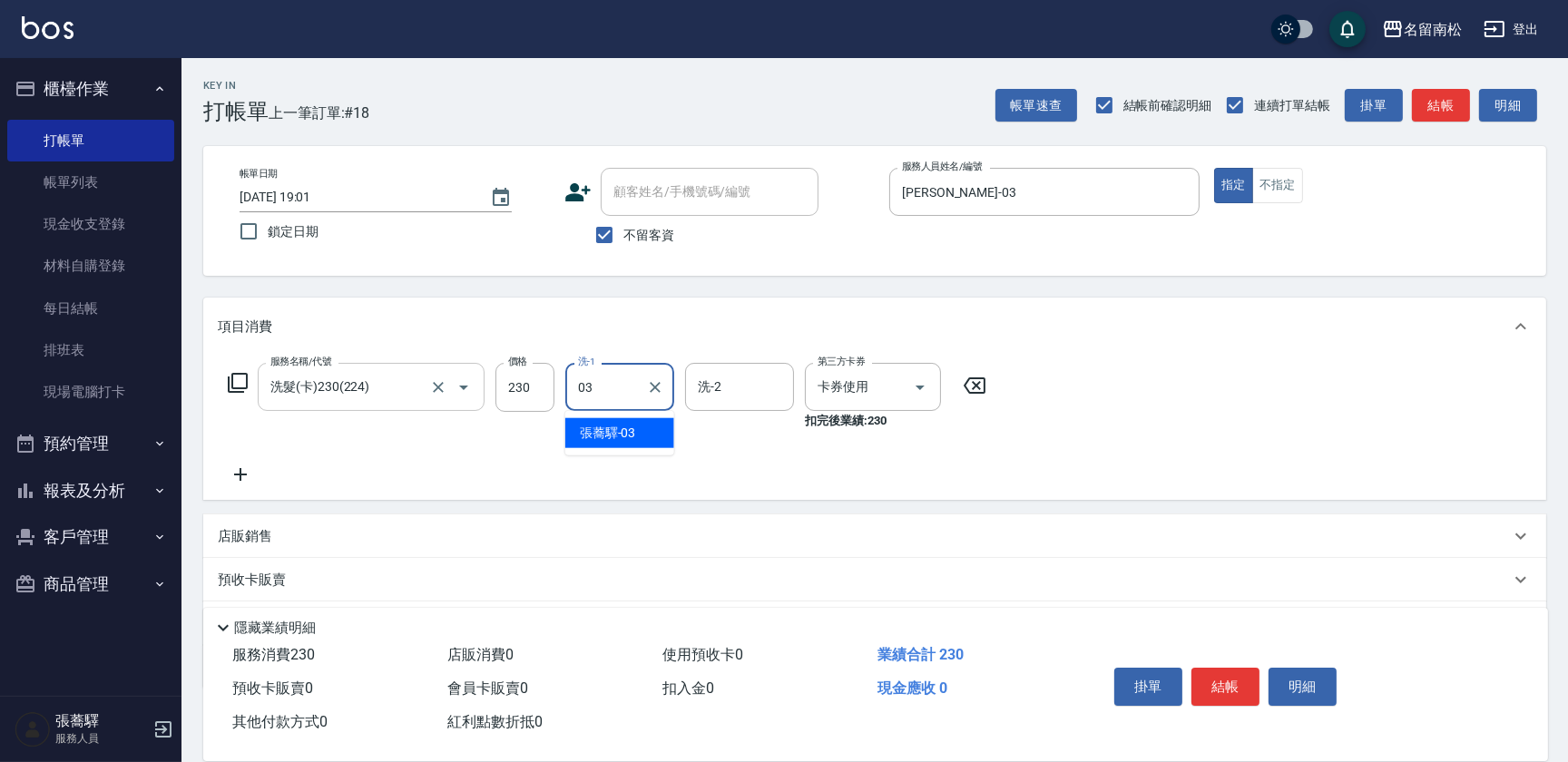
type input "[PERSON_NAME]-03"
click at [1237, 671] on button "結帳" at bounding box center [1226, 686] width 68 height 38
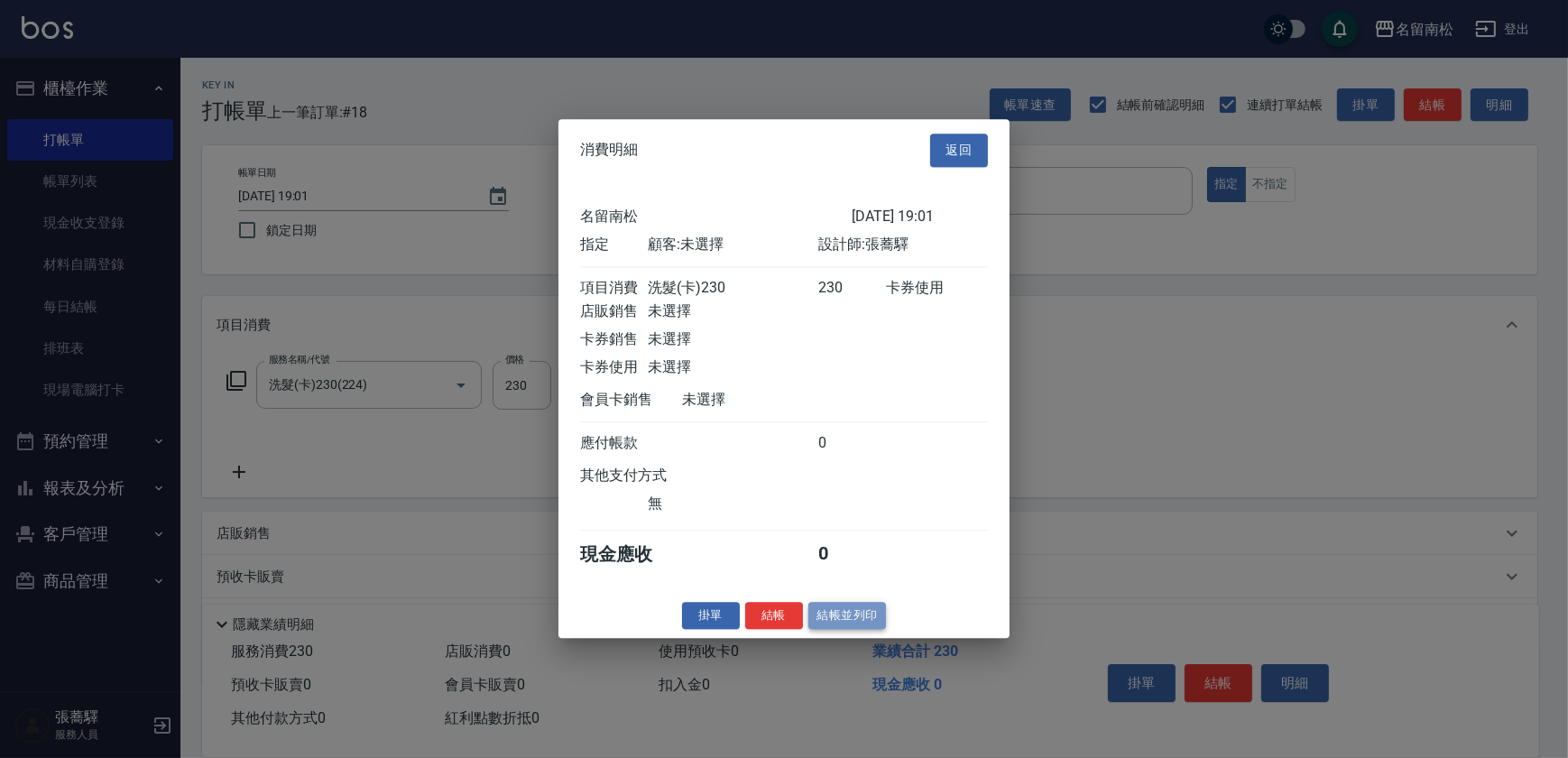
click at [827, 624] on button "結帳並列印" at bounding box center [847, 616] width 78 height 28
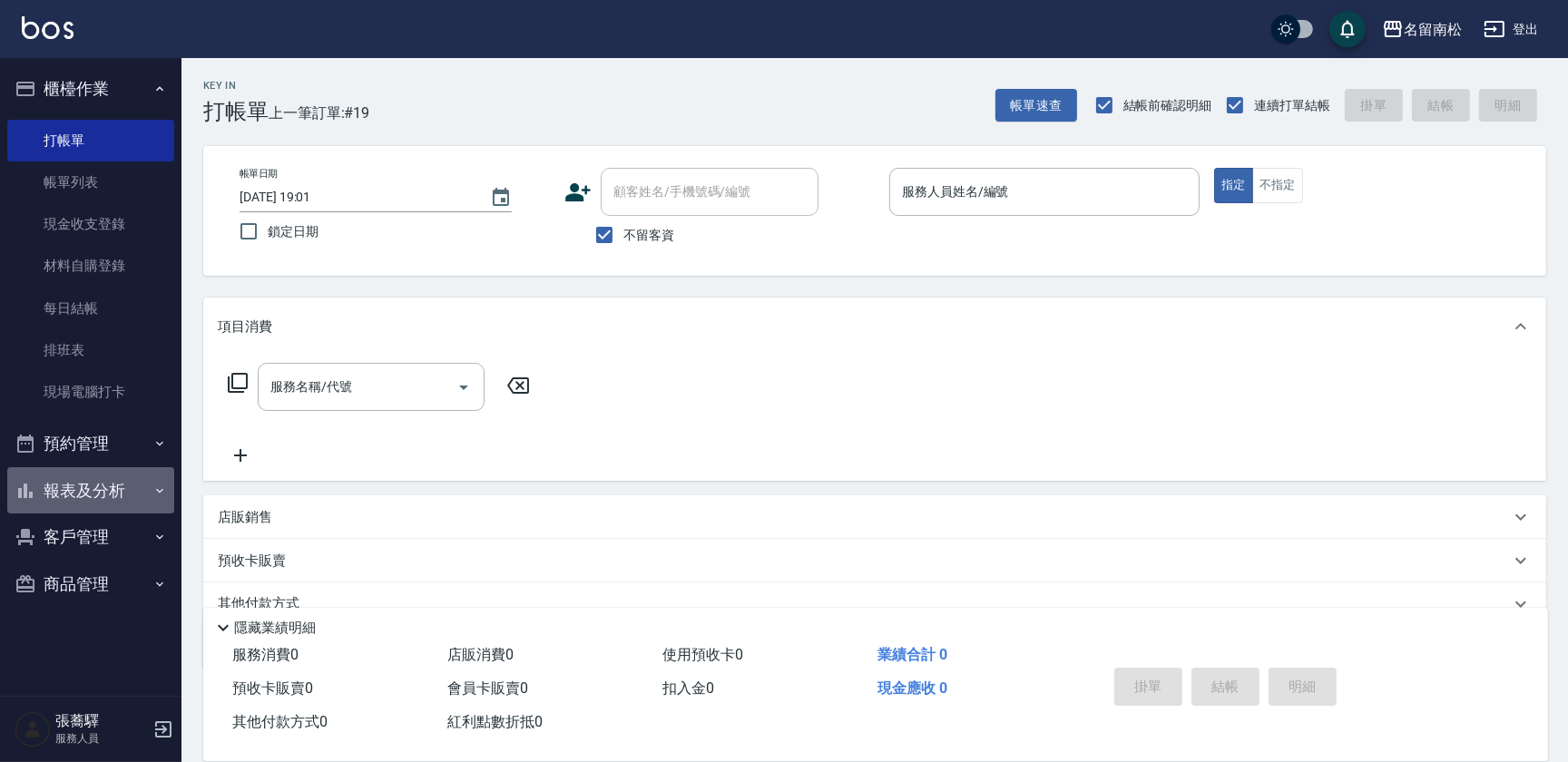
click at [143, 499] on button "報表及分析" at bounding box center [91, 491] width 167 height 47
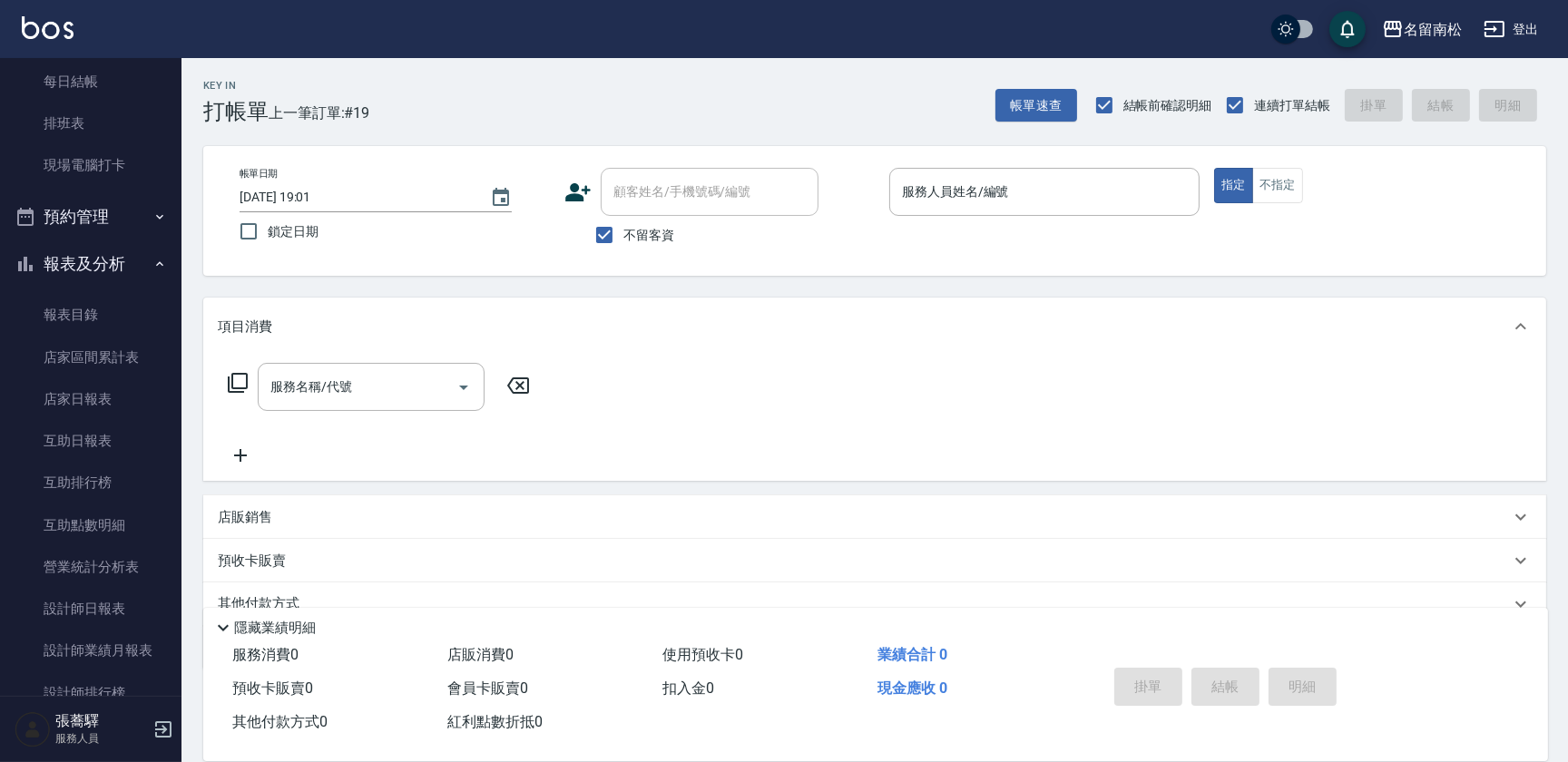
scroll to position [325, 0]
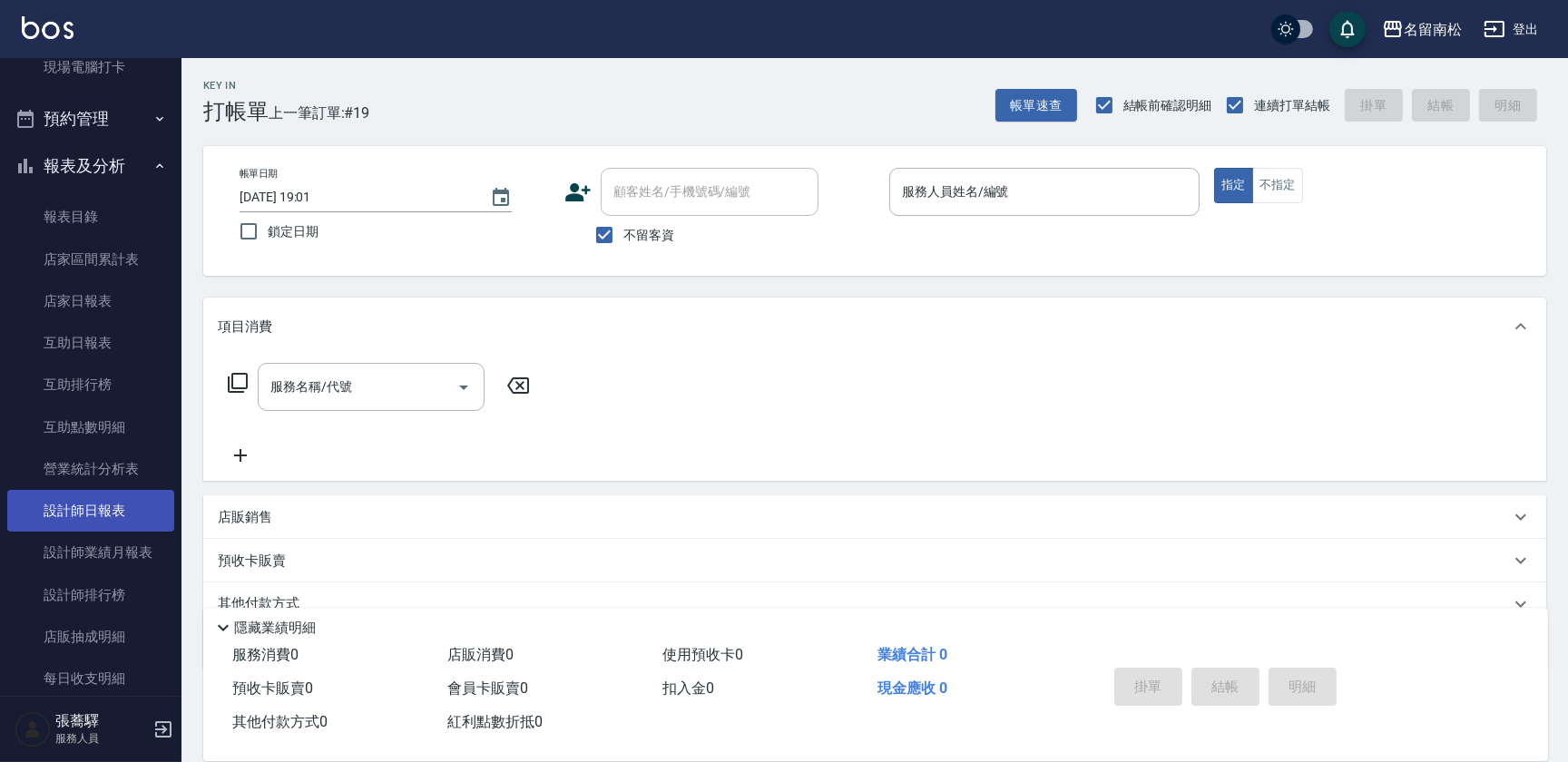
click at [125, 509] on link "設計師日報表" at bounding box center [91, 511] width 167 height 42
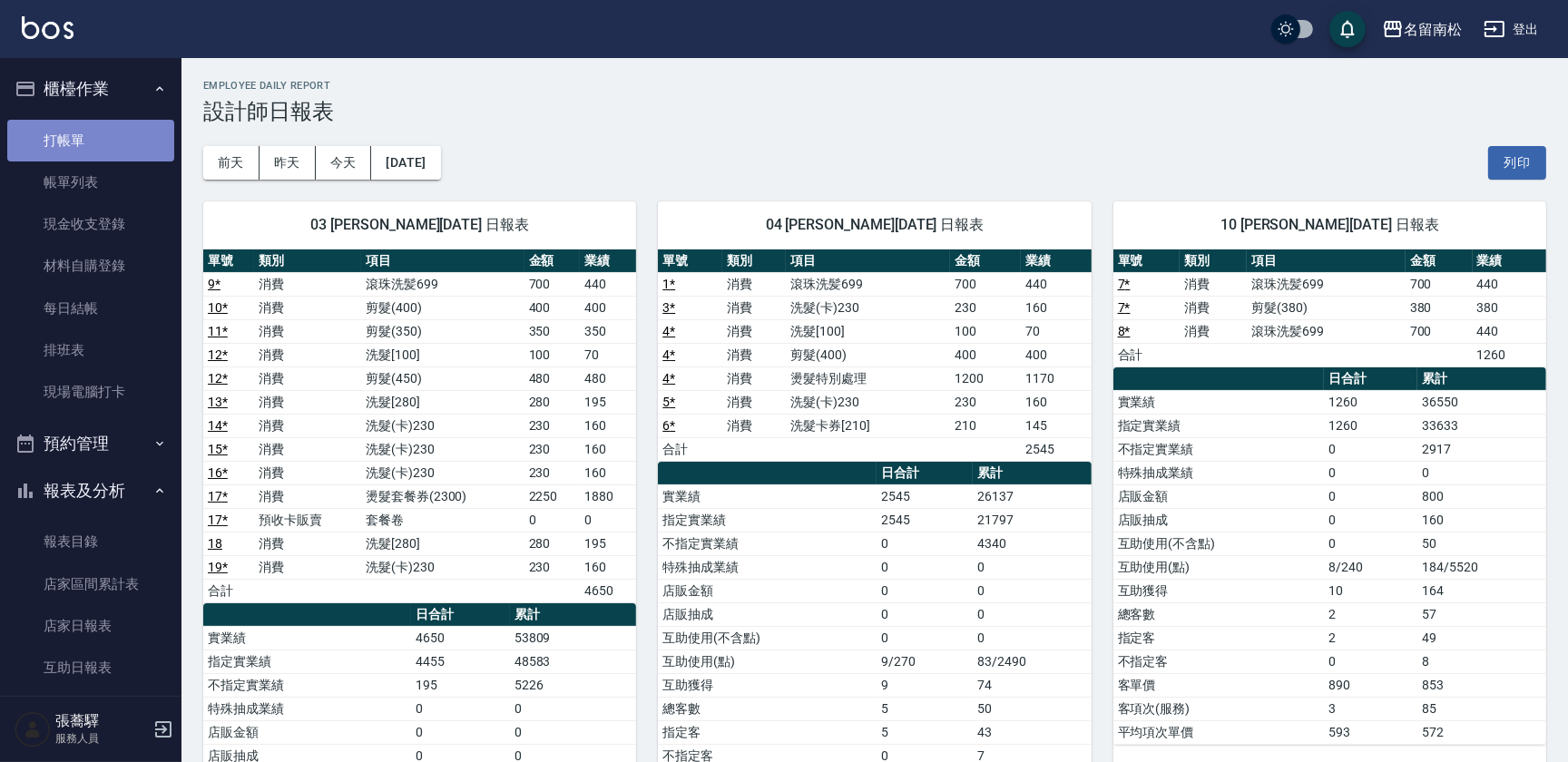
click at [112, 156] on link "打帳單" at bounding box center [91, 141] width 167 height 42
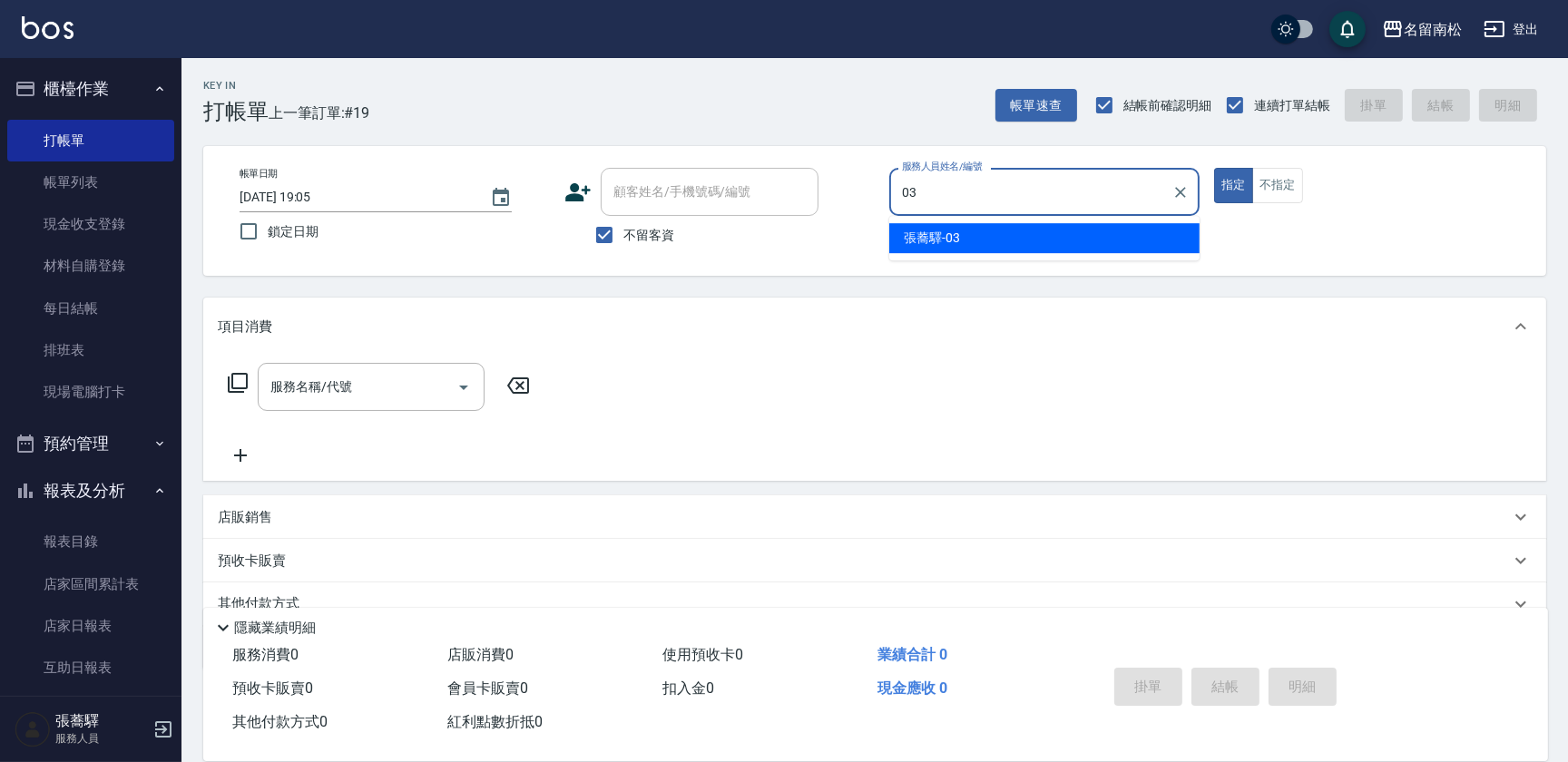
type input "[PERSON_NAME]-03"
type button "true"
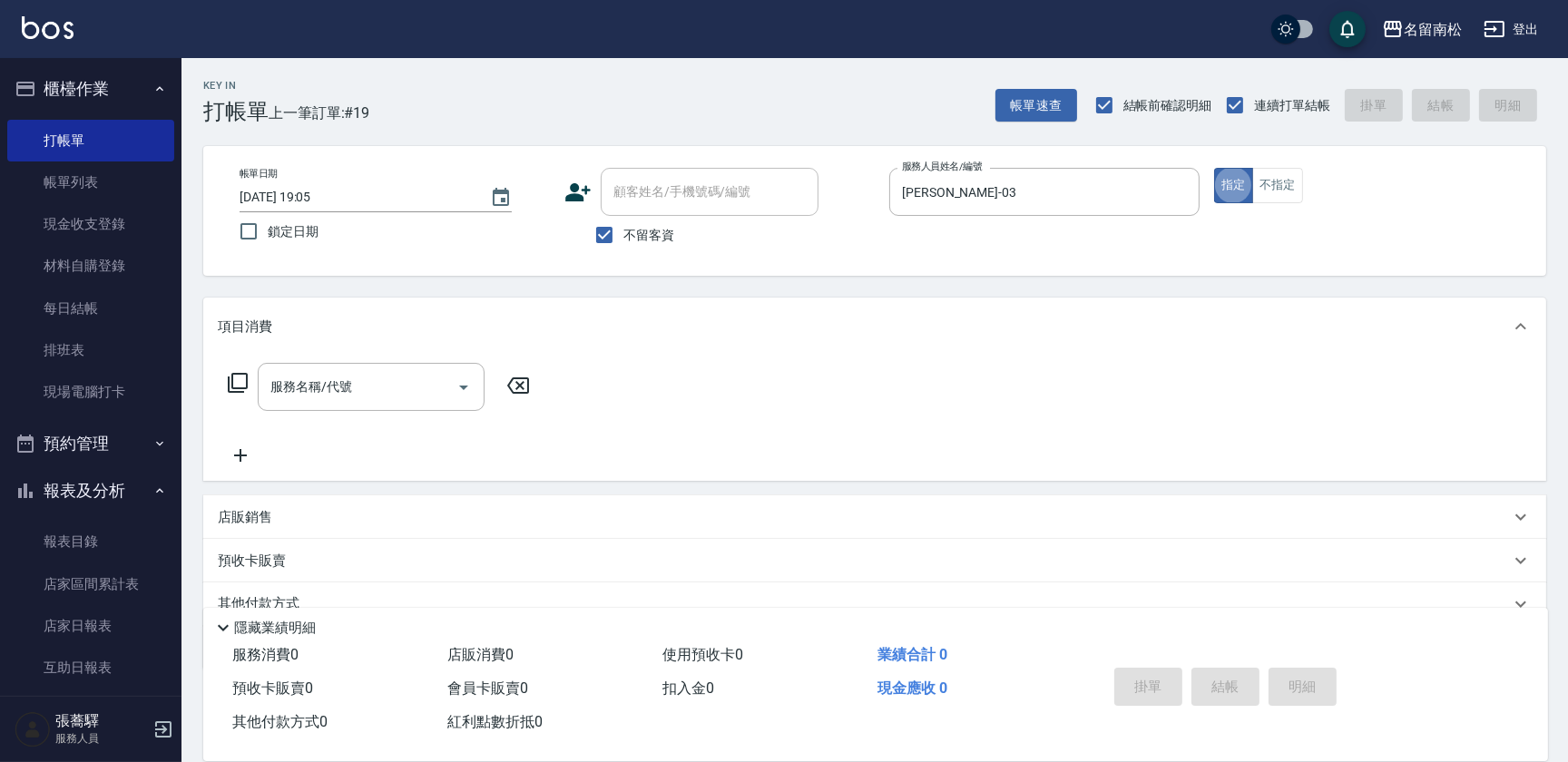
click at [236, 380] on icon at bounding box center [237, 382] width 22 height 22
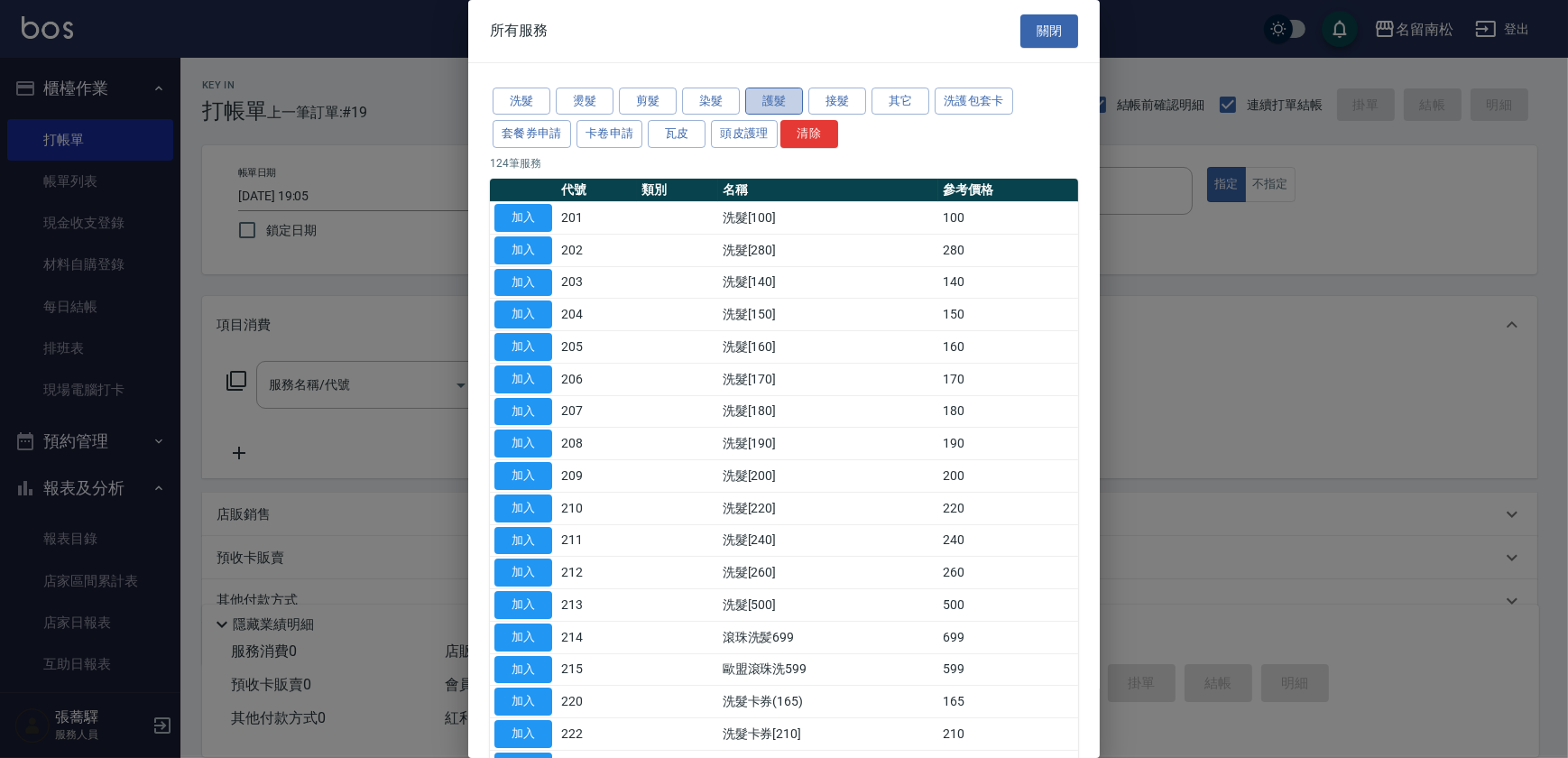
click at [784, 107] on button "護髮" at bounding box center [774, 102] width 57 height 28
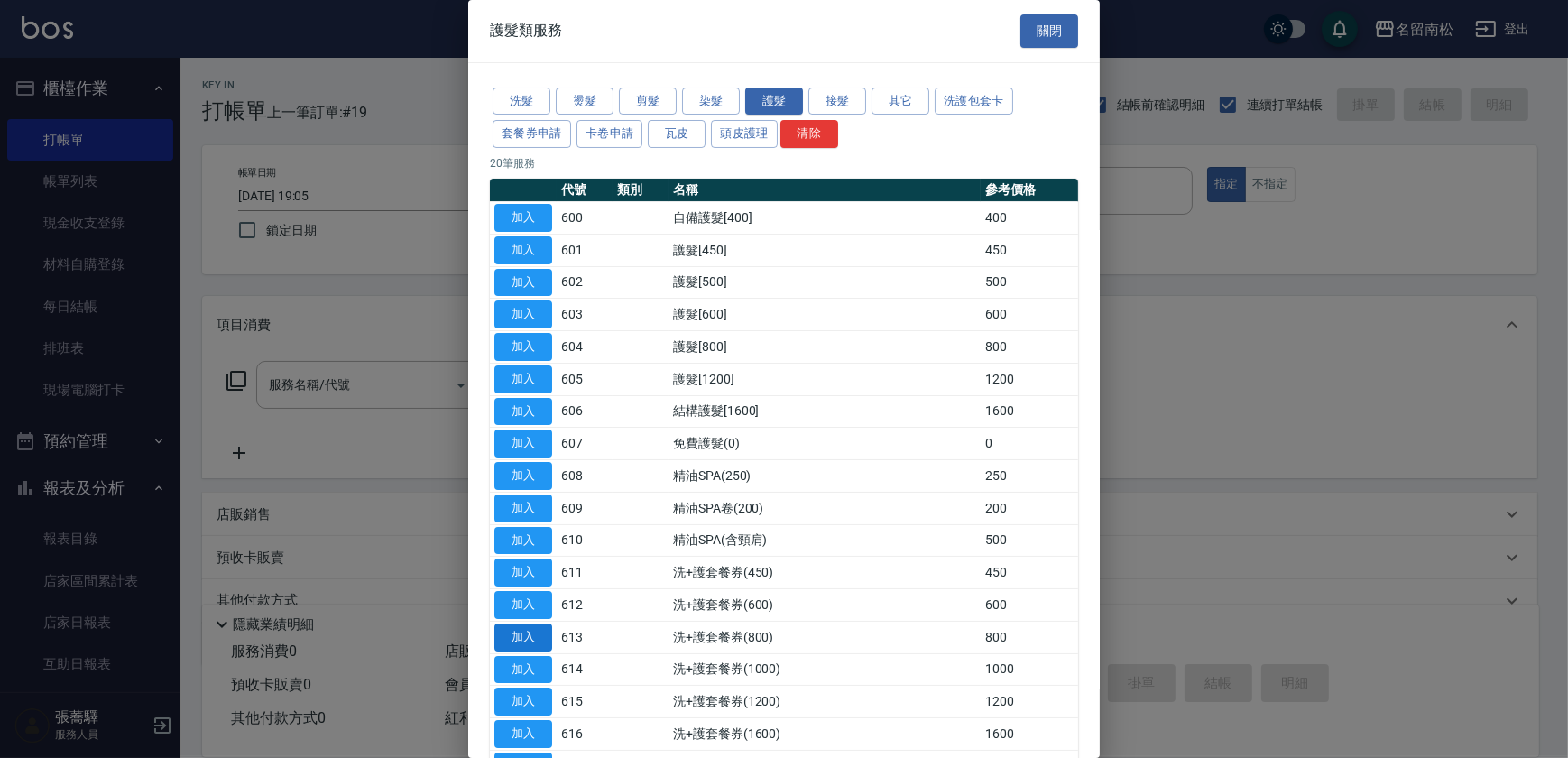
click at [532, 633] on button "加入" at bounding box center [523, 638] width 57 height 28
type input "洗+護套餐券(800)(613)"
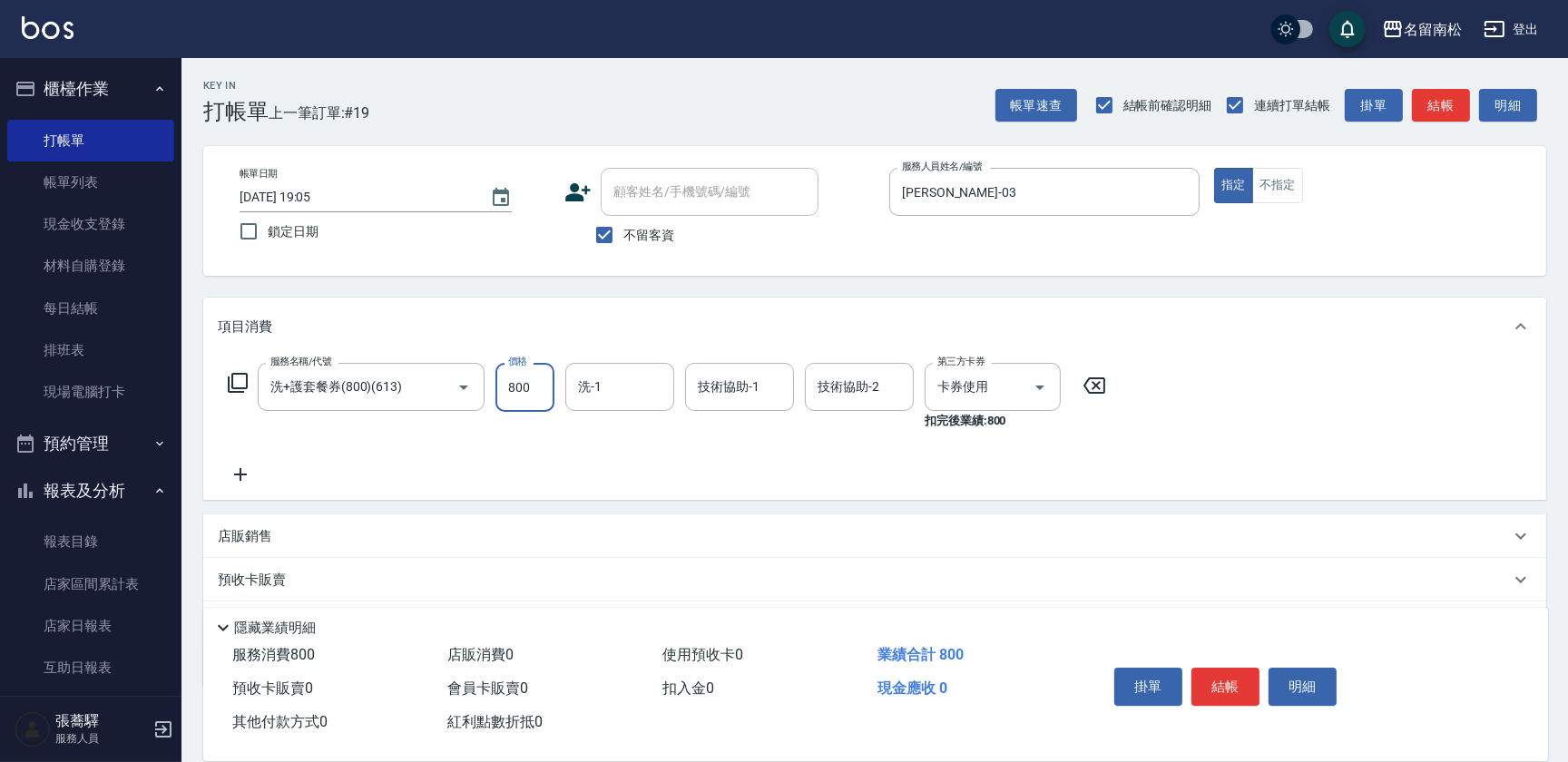
click at [508, 377] on input "800" at bounding box center [525, 388] width 59 height 49
type input "900"
click at [626, 390] on input "洗-1" at bounding box center [619, 387] width 93 height 32
type input "[PERSON_NAME]-03"
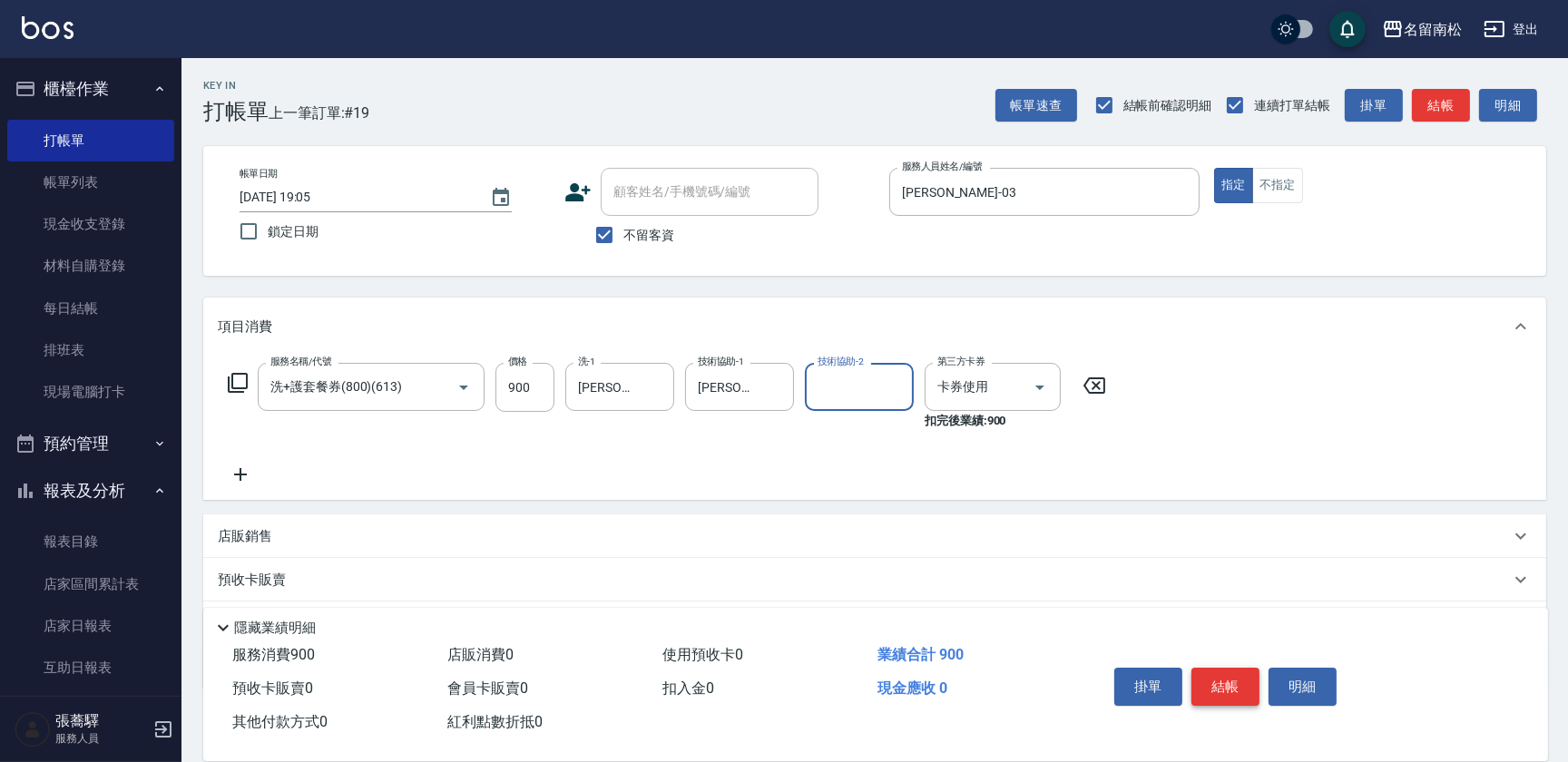
click at [1215, 681] on button "結帳" at bounding box center [1226, 686] width 68 height 38
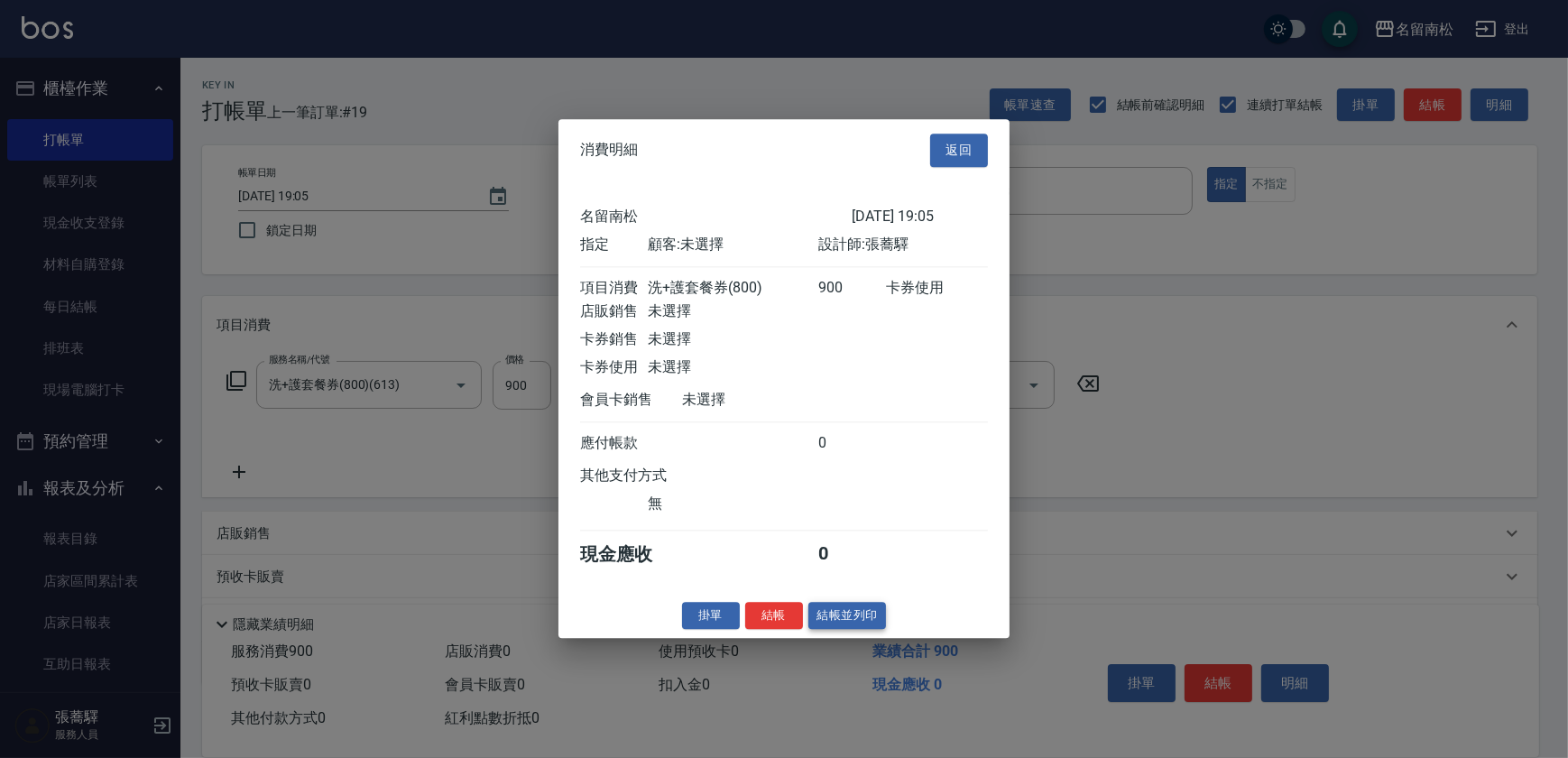
click at [845, 625] on button "結帳並列印" at bounding box center [847, 616] width 78 height 28
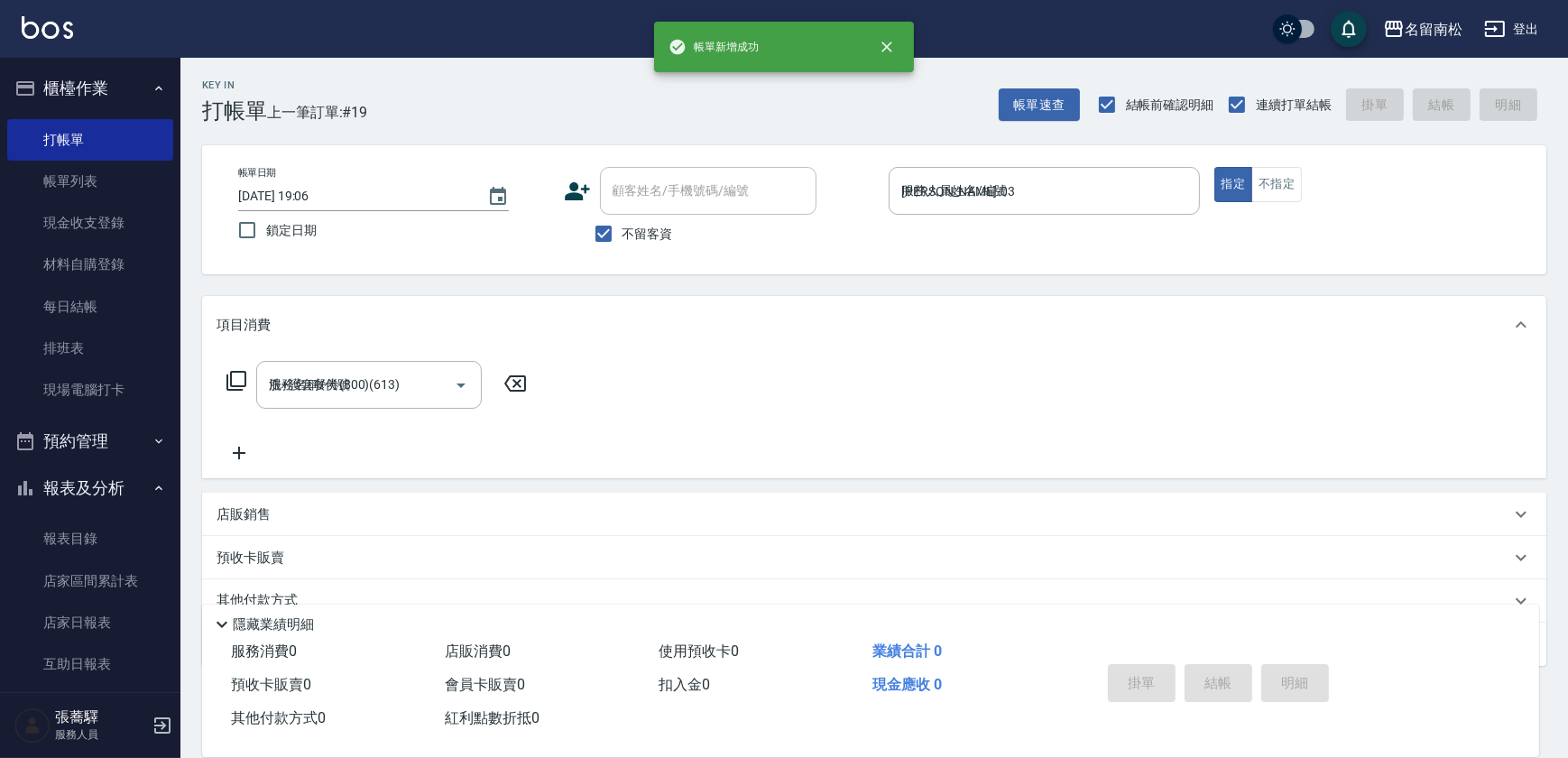
type input "[DATE] 19:06"
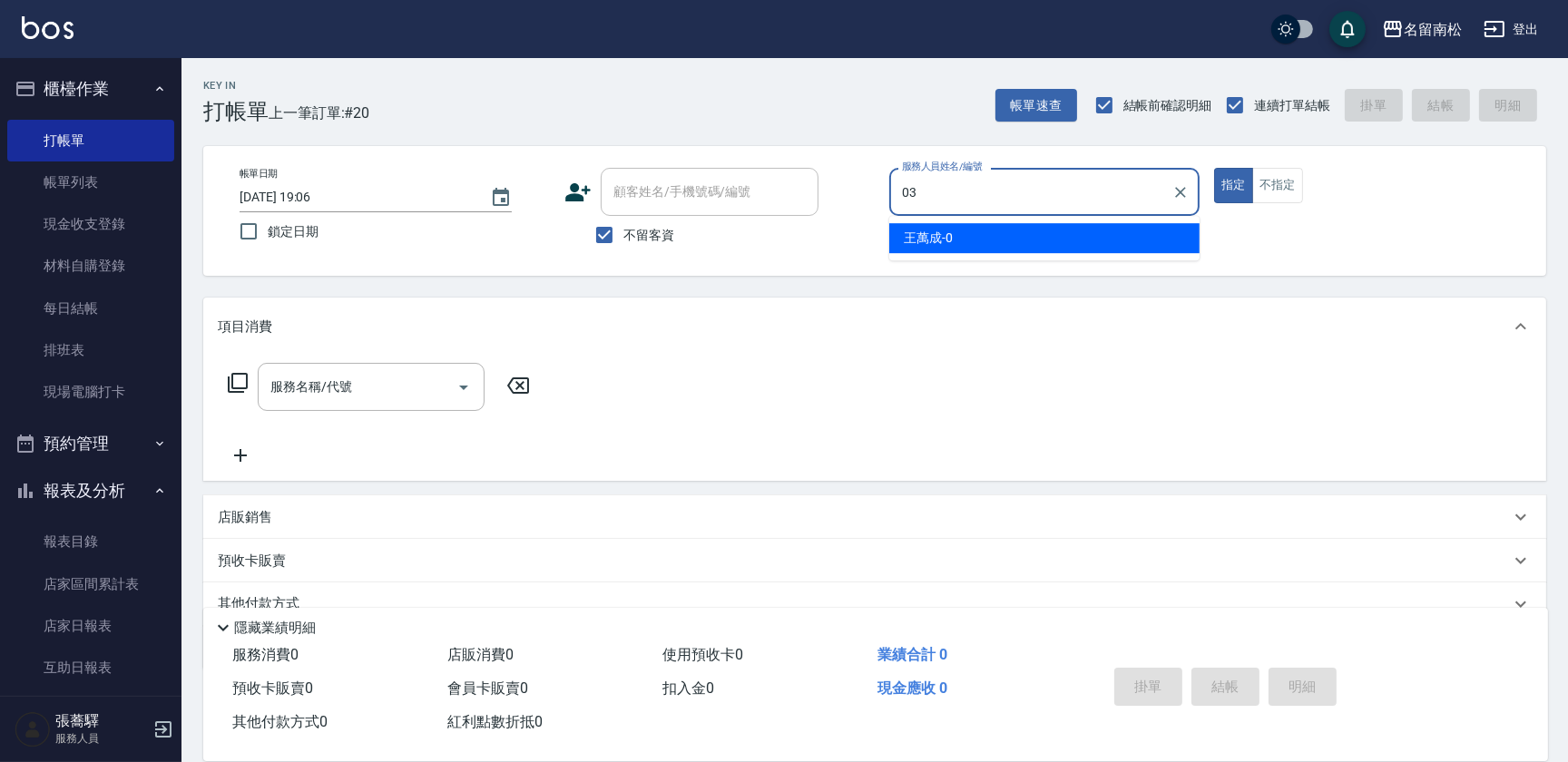
type input "[PERSON_NAME]-03"
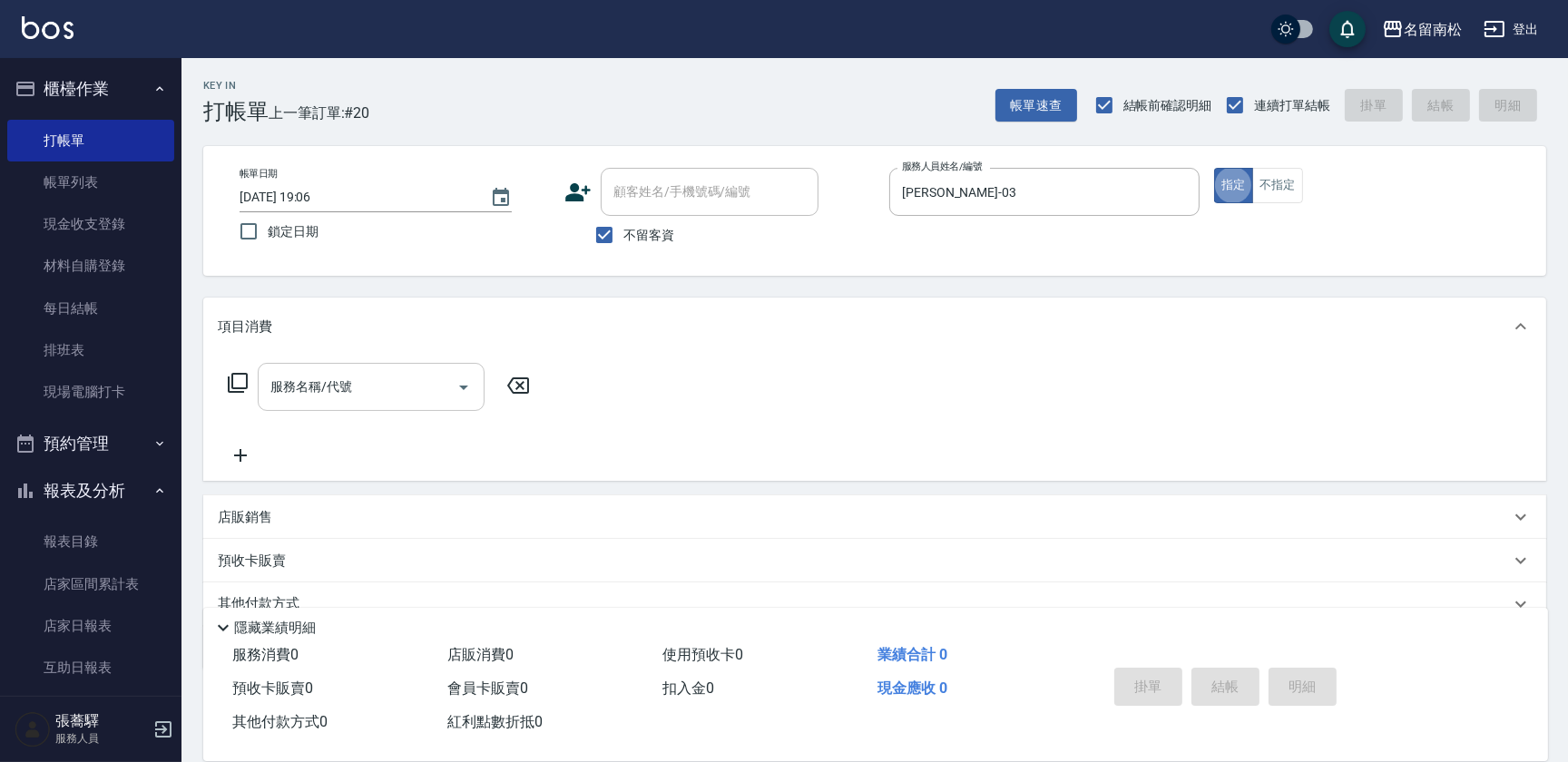
click at [379, 384] on input "服務名稱/代號" at bounding box center [357, 387] width 183 height 32
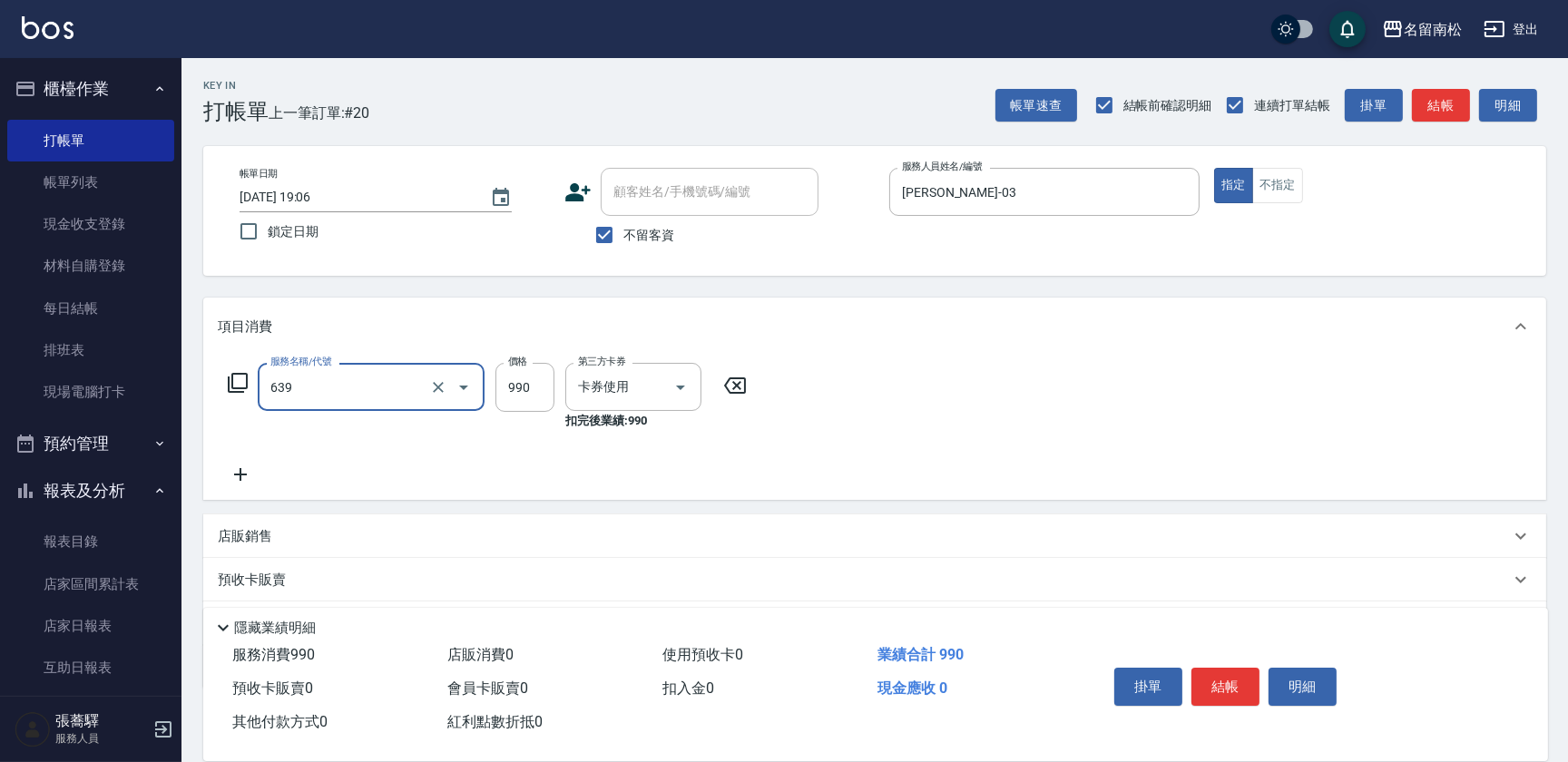
type input "(芙)蘆薈髮膜套卡(自材)(639)"
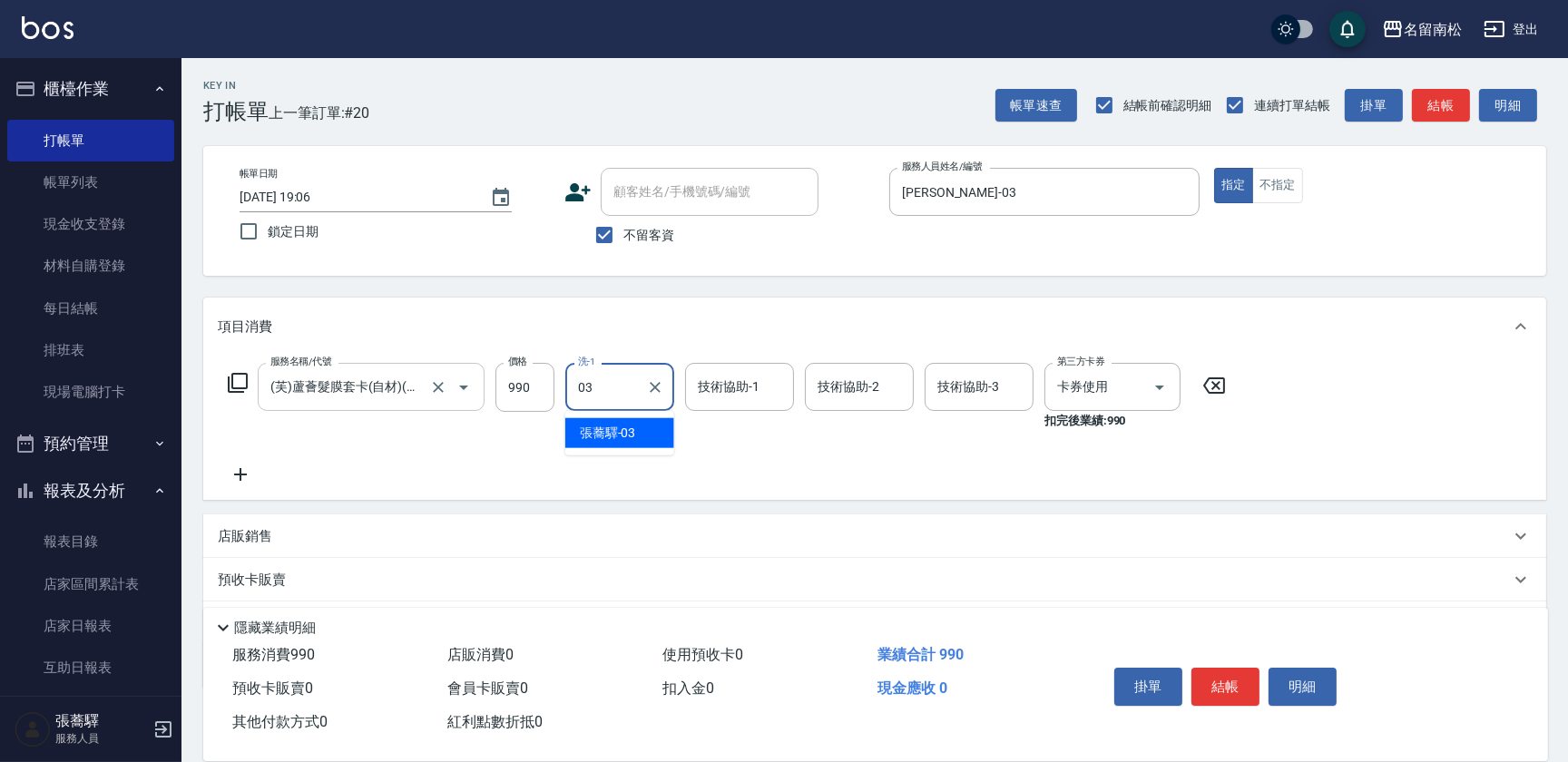
type input "[PERSON_NAME]-03"
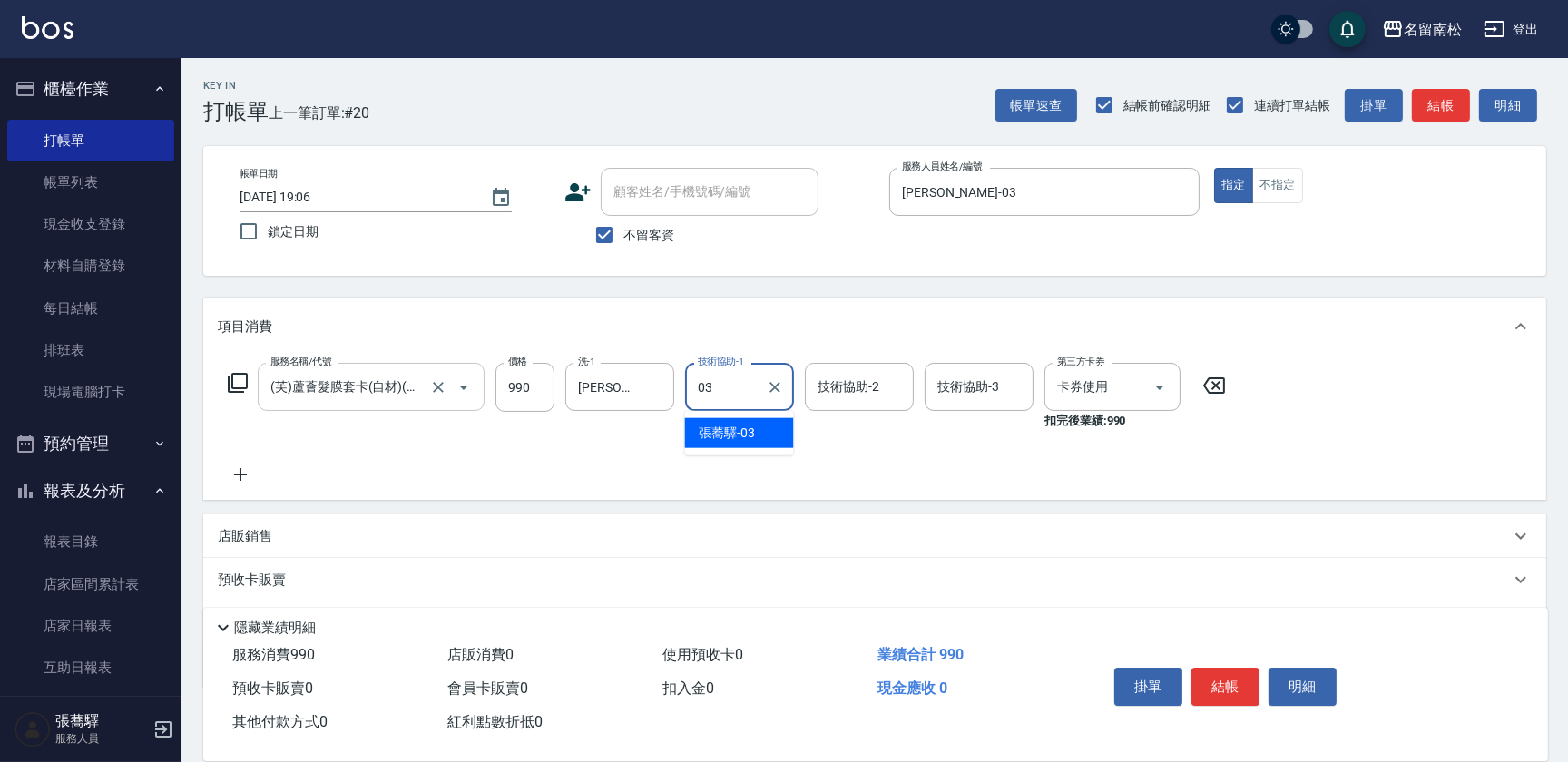
type input "[PERSON_NAME]-03"
click at [1193, 675] on button "結帳" at bounding box center [1226, 686] width 68 height 38
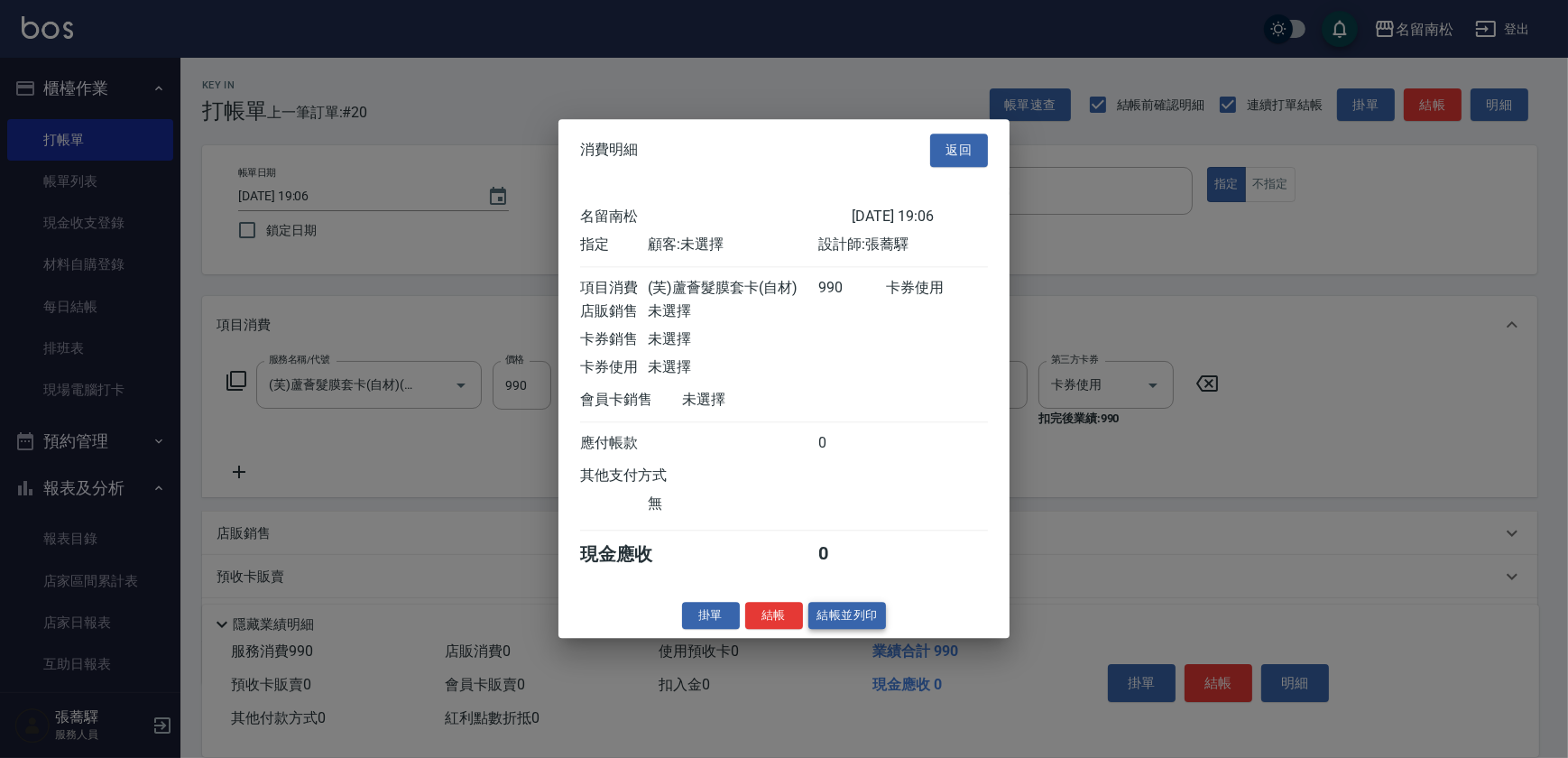
click at [843, 612] on button "結帳並列印" at bounding box center [847, 616] width 78 height 28
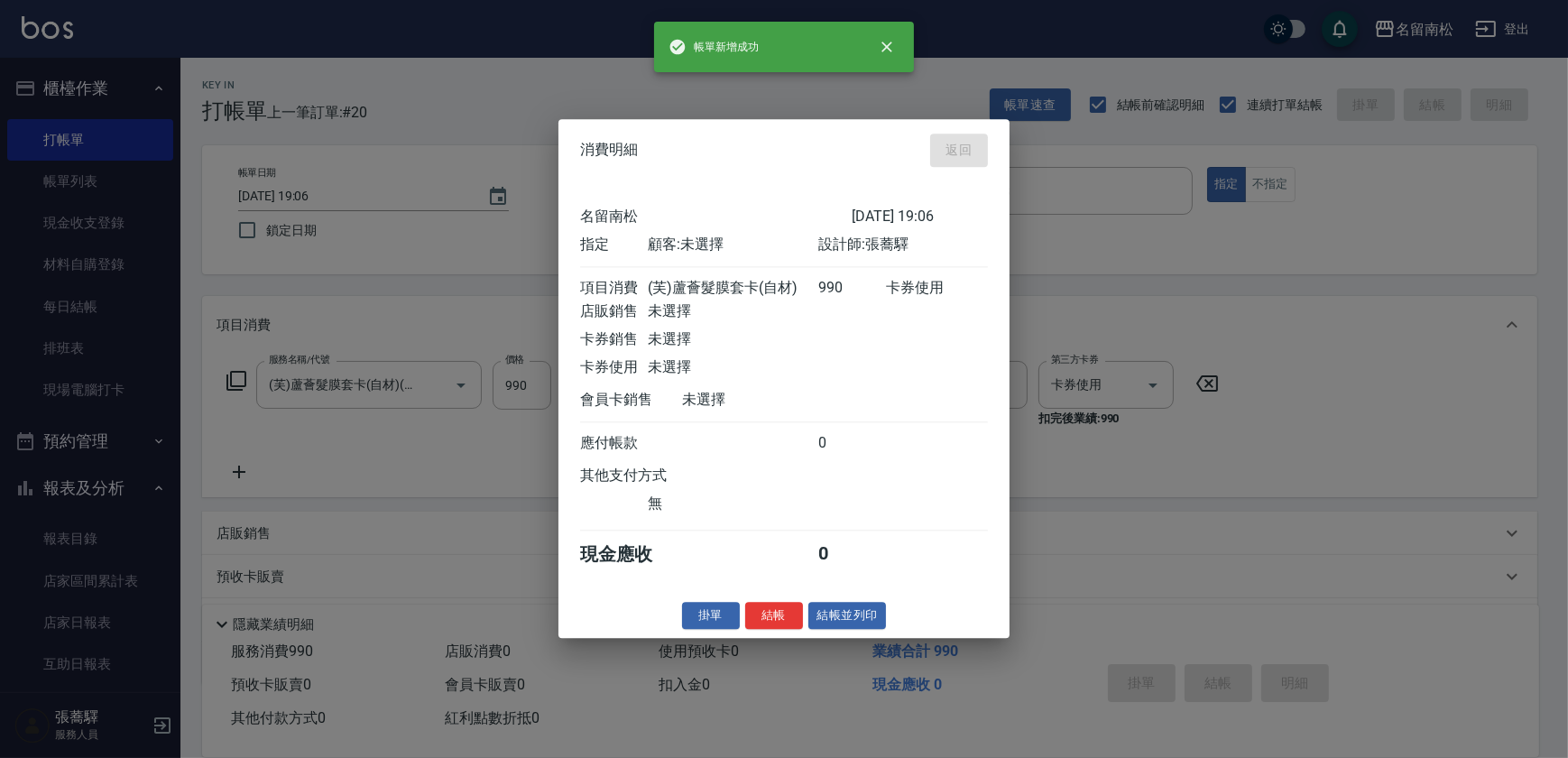
type input "[DATE] 19:07"
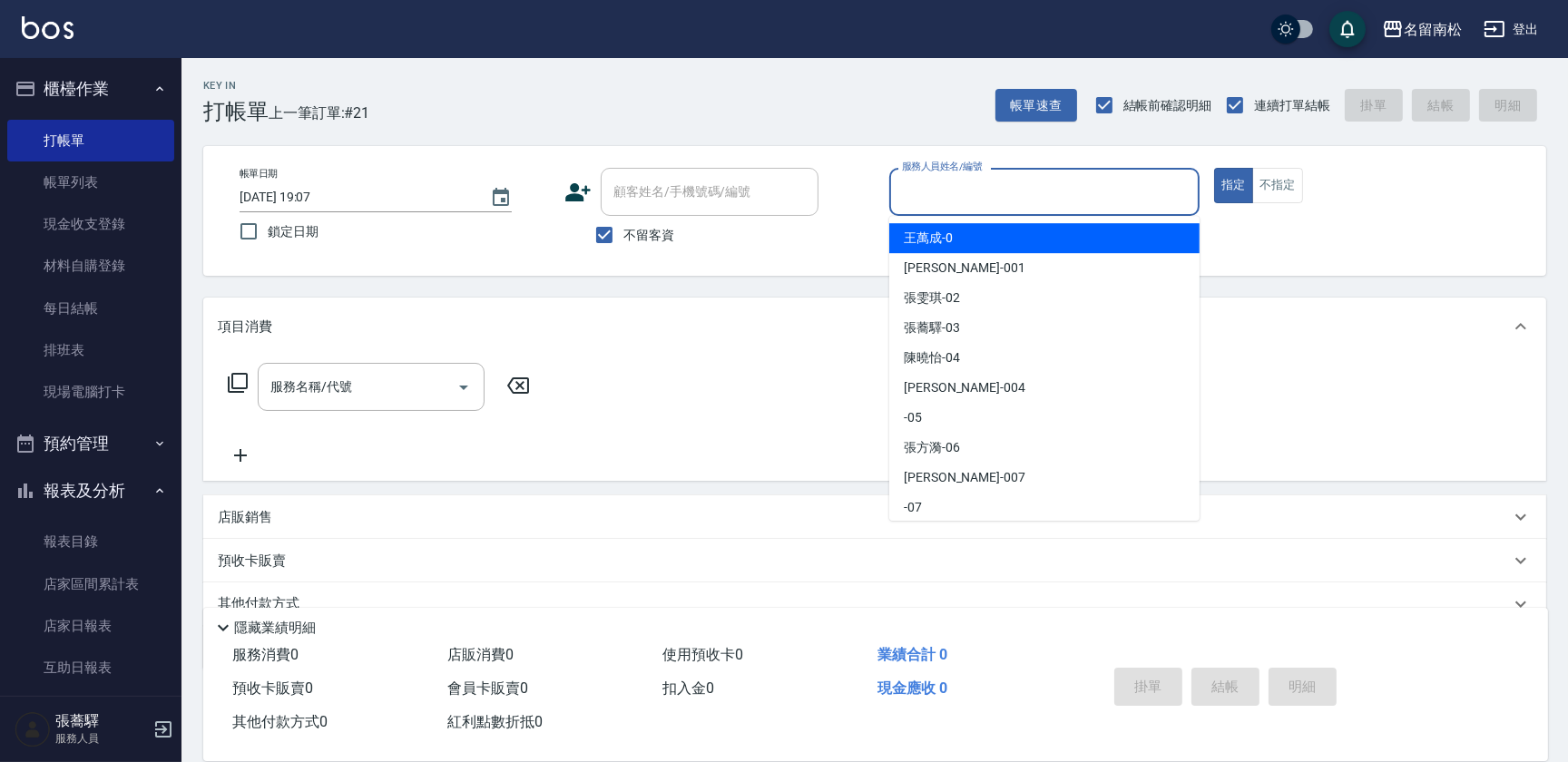
click at [990, 183] on input "服務人員姓名/編號" at bounding box center [1044, 192] width 294 height 32
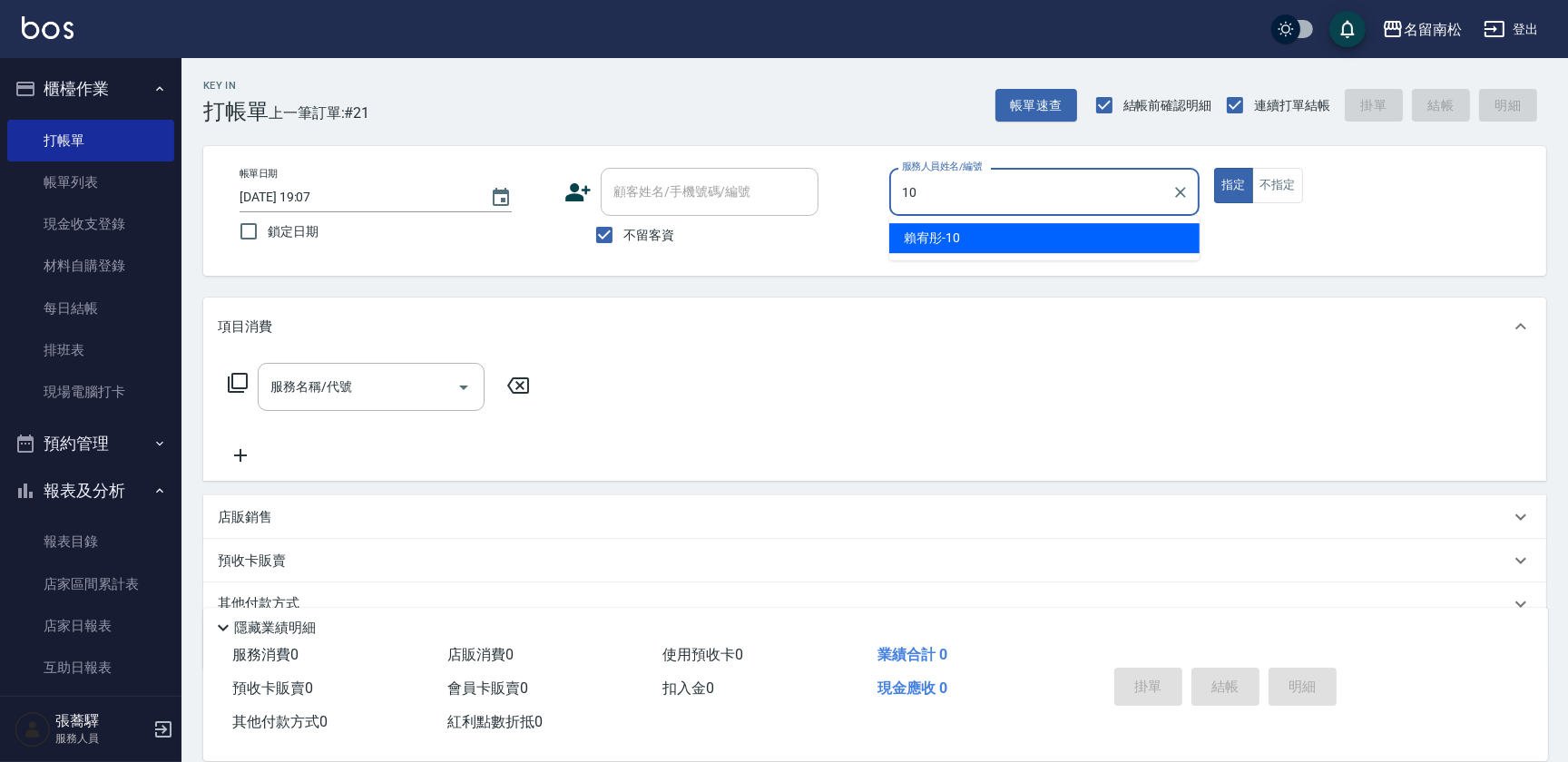
click at [980, 240] on div "[PERSON_NAME]-10" at bounding box center [1044, 238] width 310 height 30
type input "賴宥彤-10"
click at [435, 387] on input "服務名稱/代號" at bounding box center [357, 387] width 183 height 32
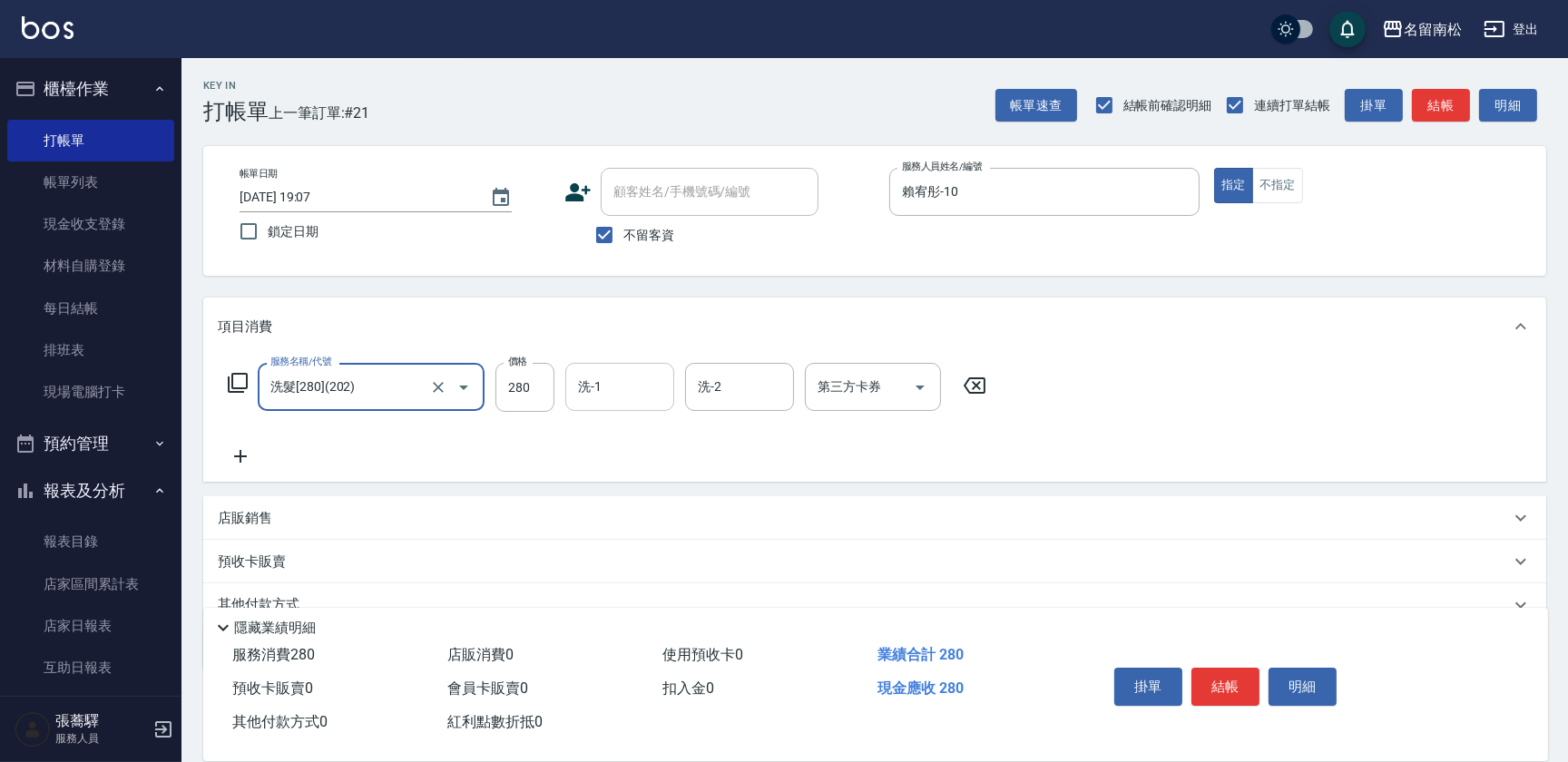
type input "洗髮[280](202)"
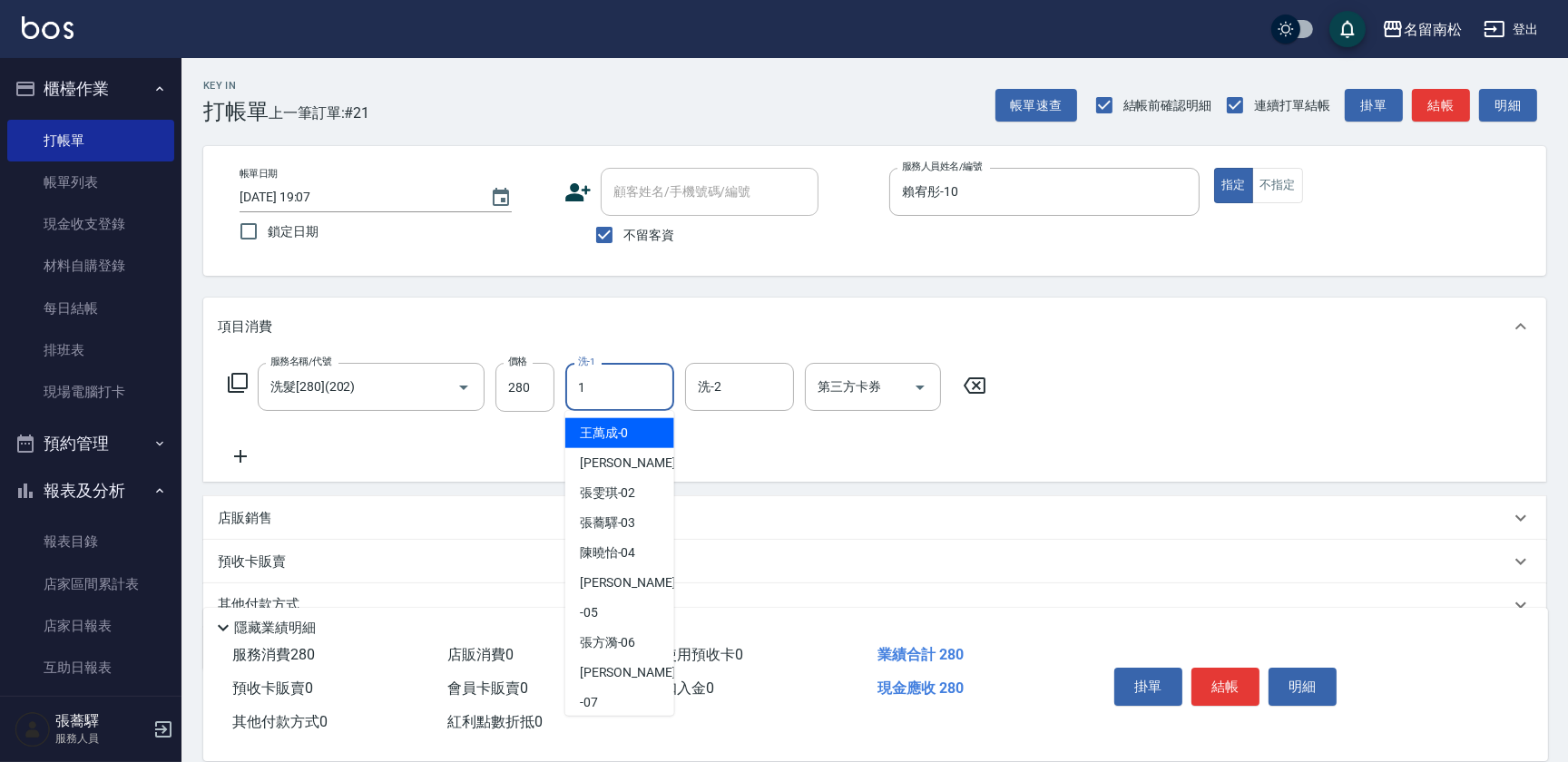
click at [638, 393] on input "1" at bounding box center [619, 387] width 93 height 32
click at [632, 436] on span "[PERSON_NAME]-10" at bounding box center [607, 433] width 56 height 19
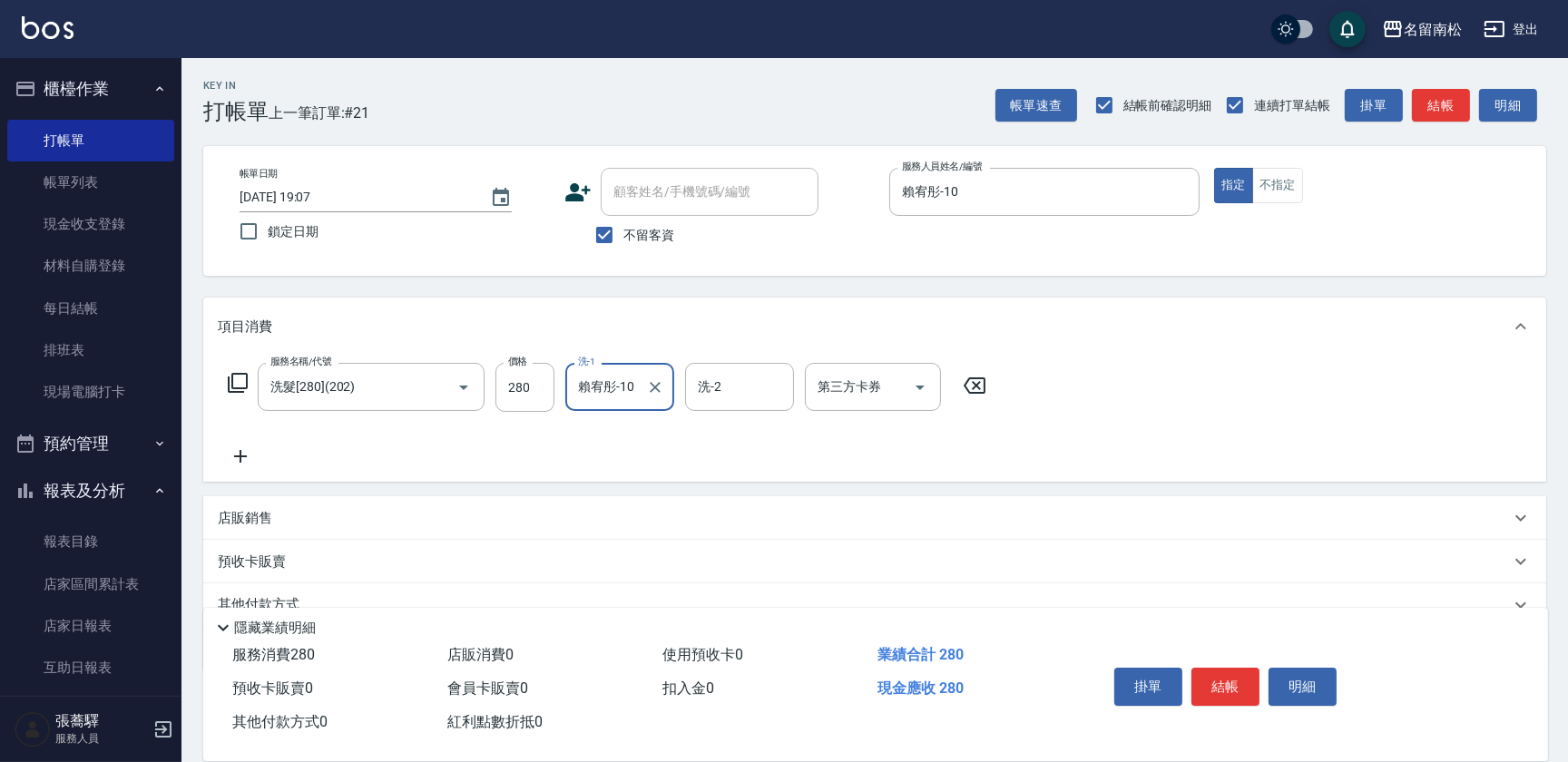
type input "賴宥彤-10"
click at [235, 457] on icon at bounding box center [240, 456] width 12 height 12
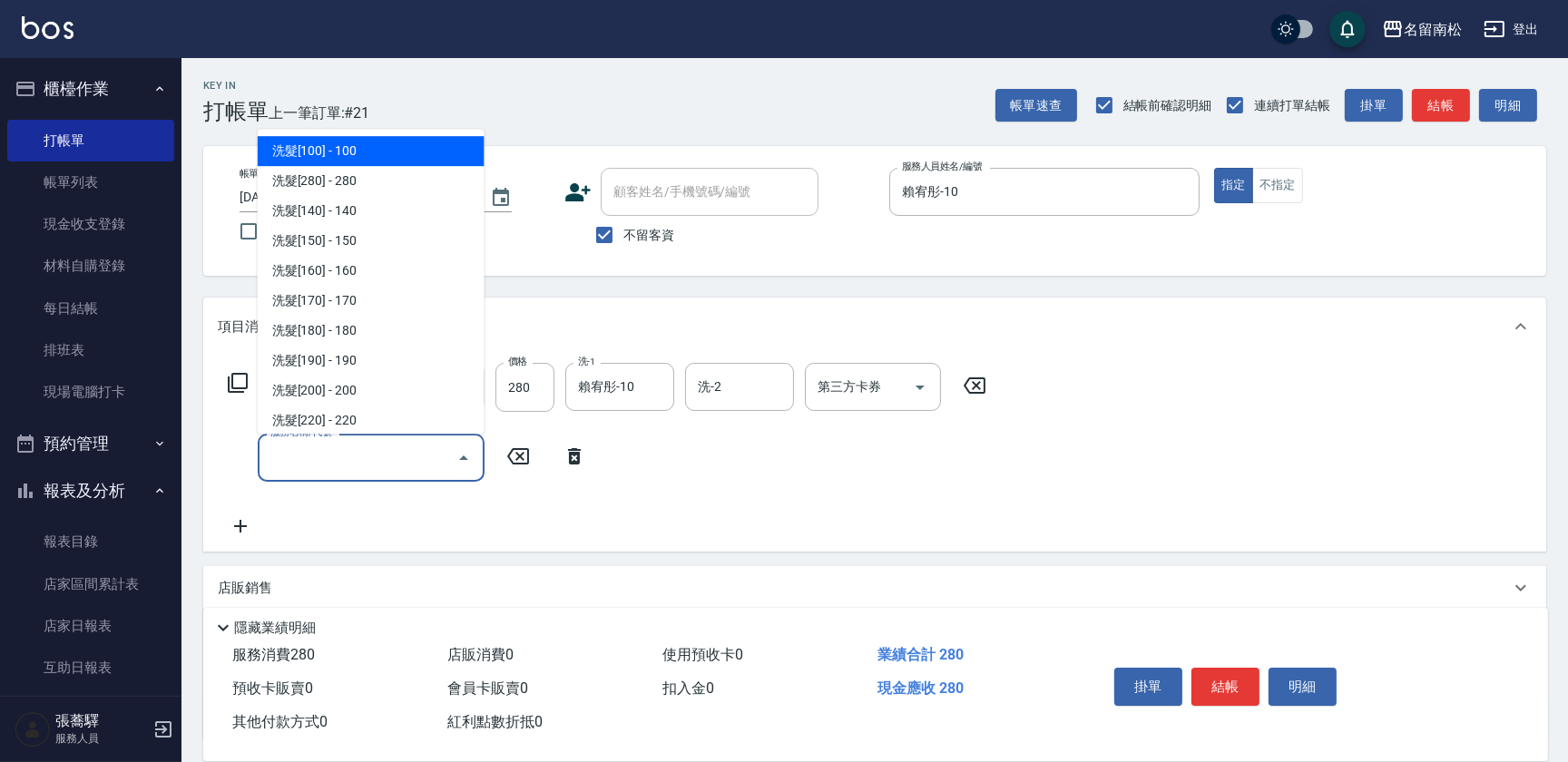
click at [280, 453] on input "服務名稱/代號" at bounding box center [357, 458] width 183 height 32
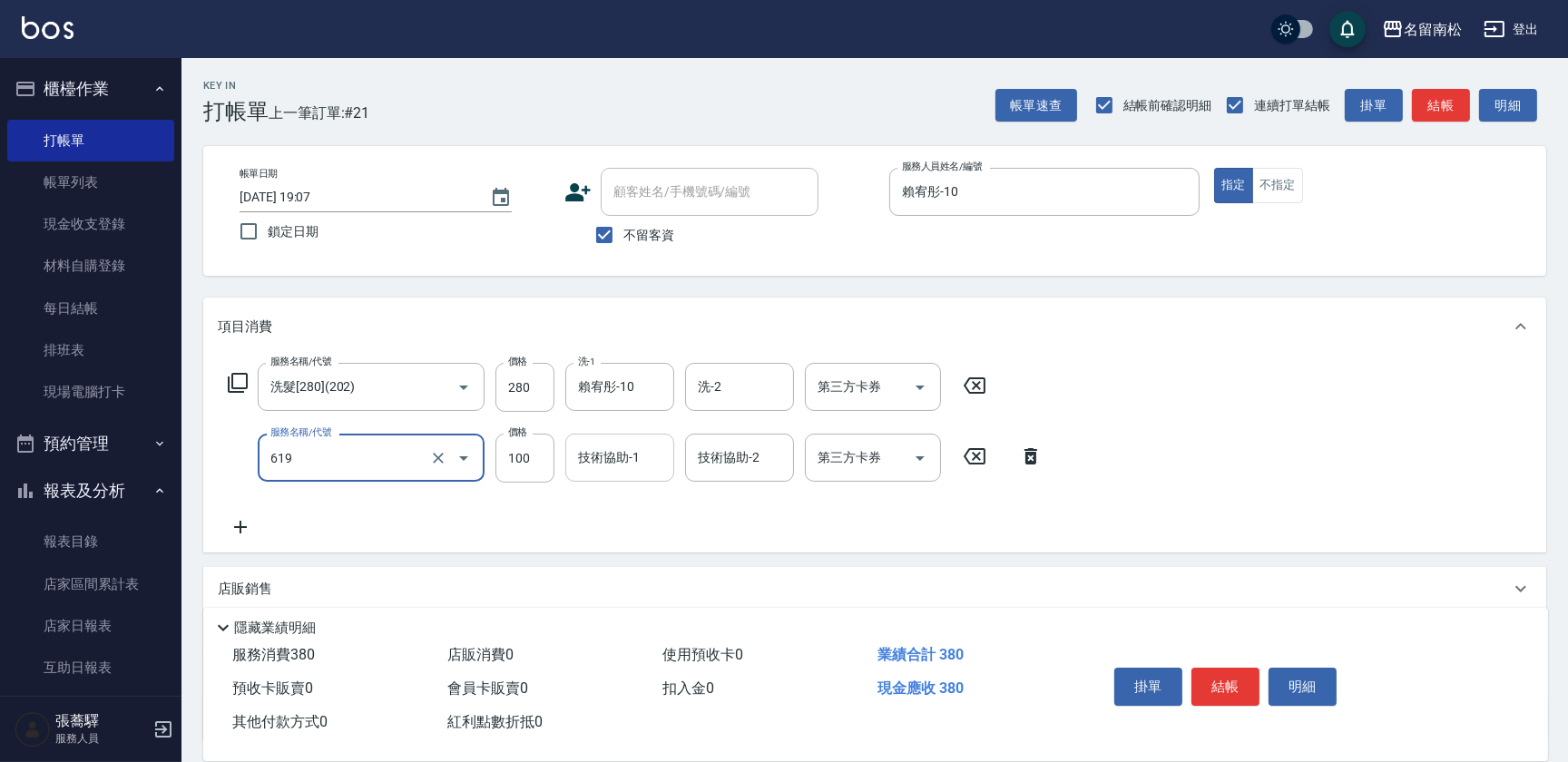
type input "[PERSON_NAME].玻酸.晶膜.水療(619)"
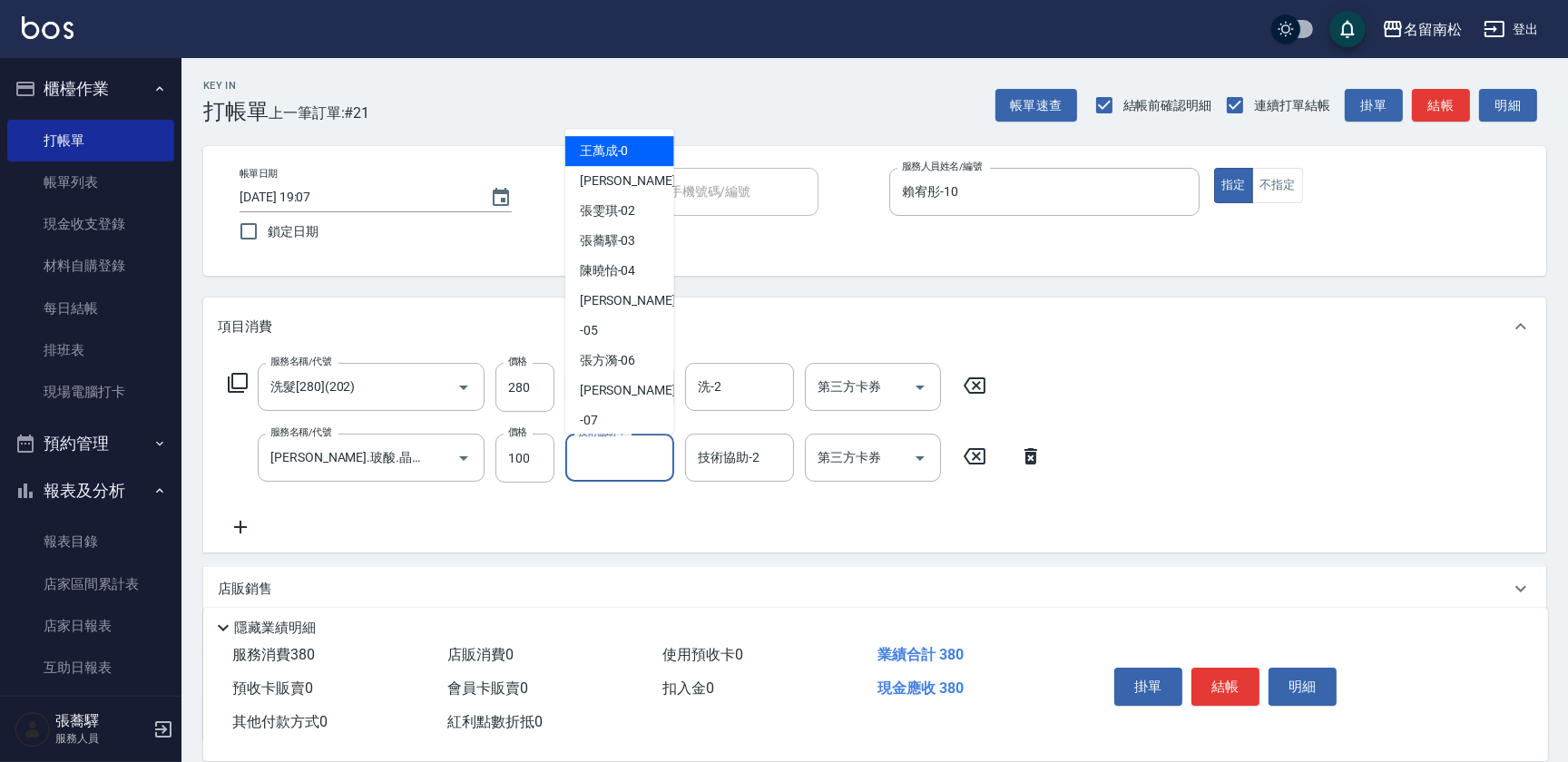
click at [610, 455] on input "技術協助-1" at bounding box center [619, 458] width 93 height 32
type input "0"
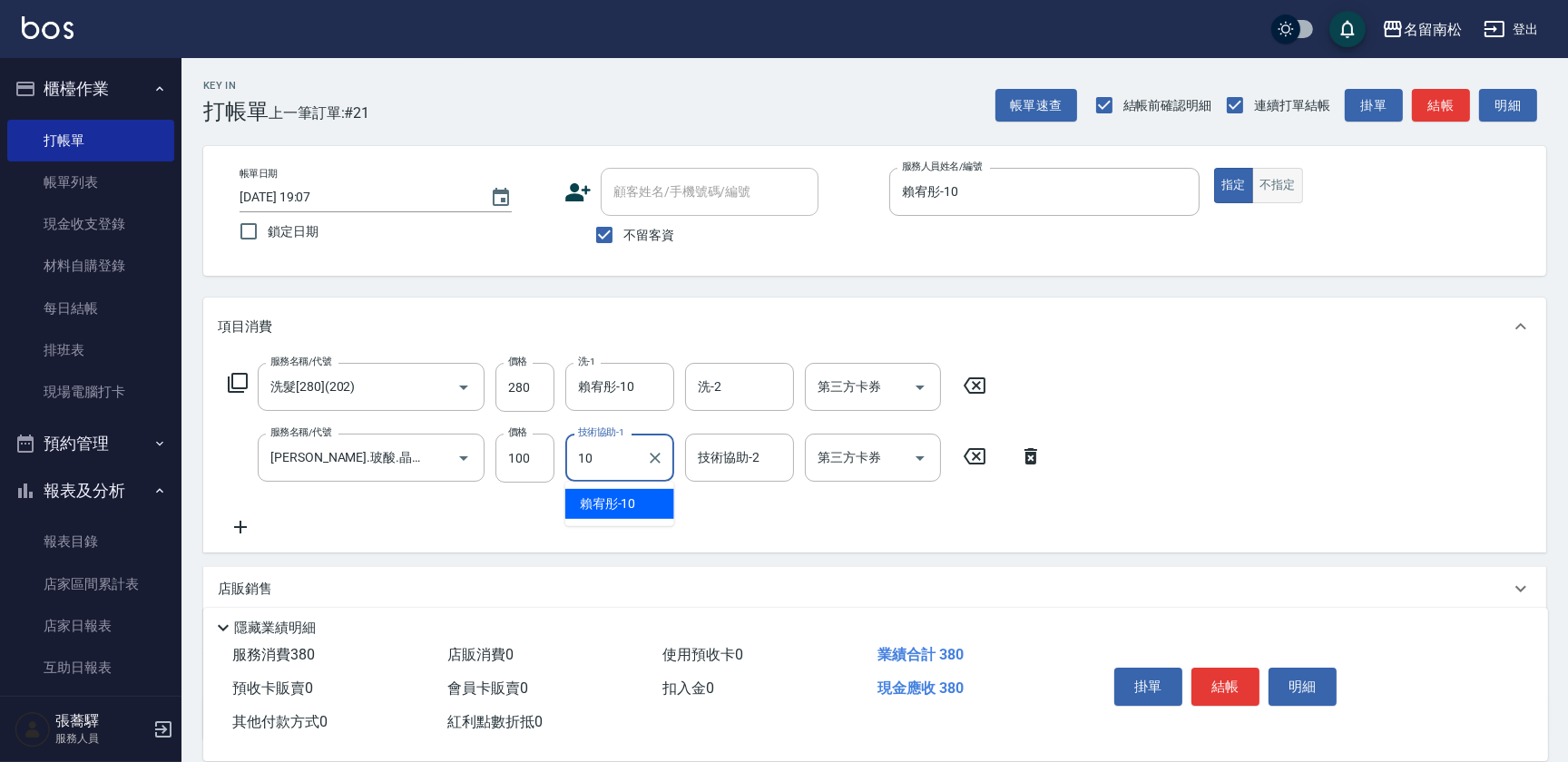
type input "10"
click at [1269, 191] on button "不指定" at bounding box center [1278, 185] width 51 height 35
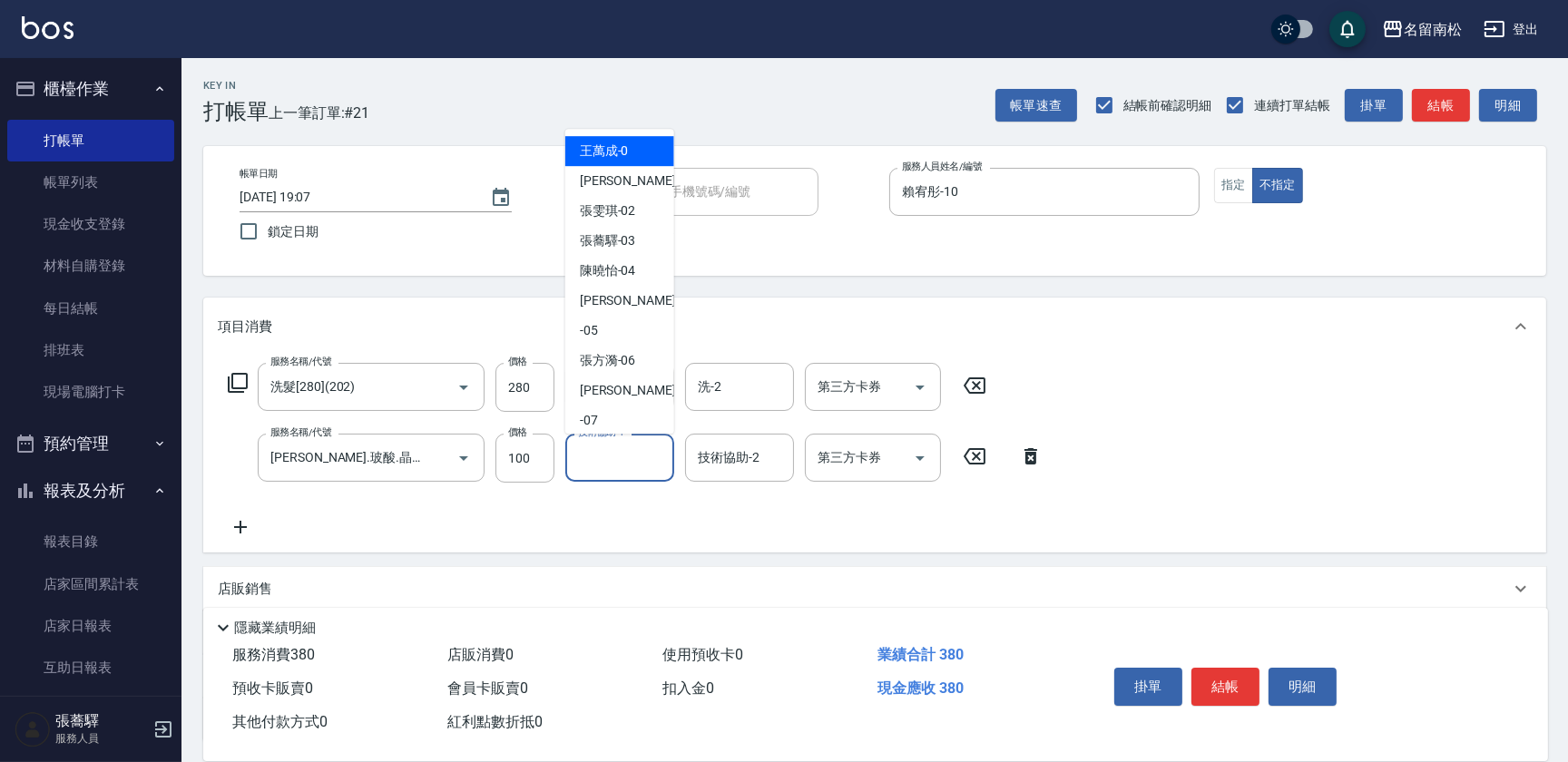
click at [621, 461] on input "技術協助-1" at bounding box center [619, 458] width 93 height 32
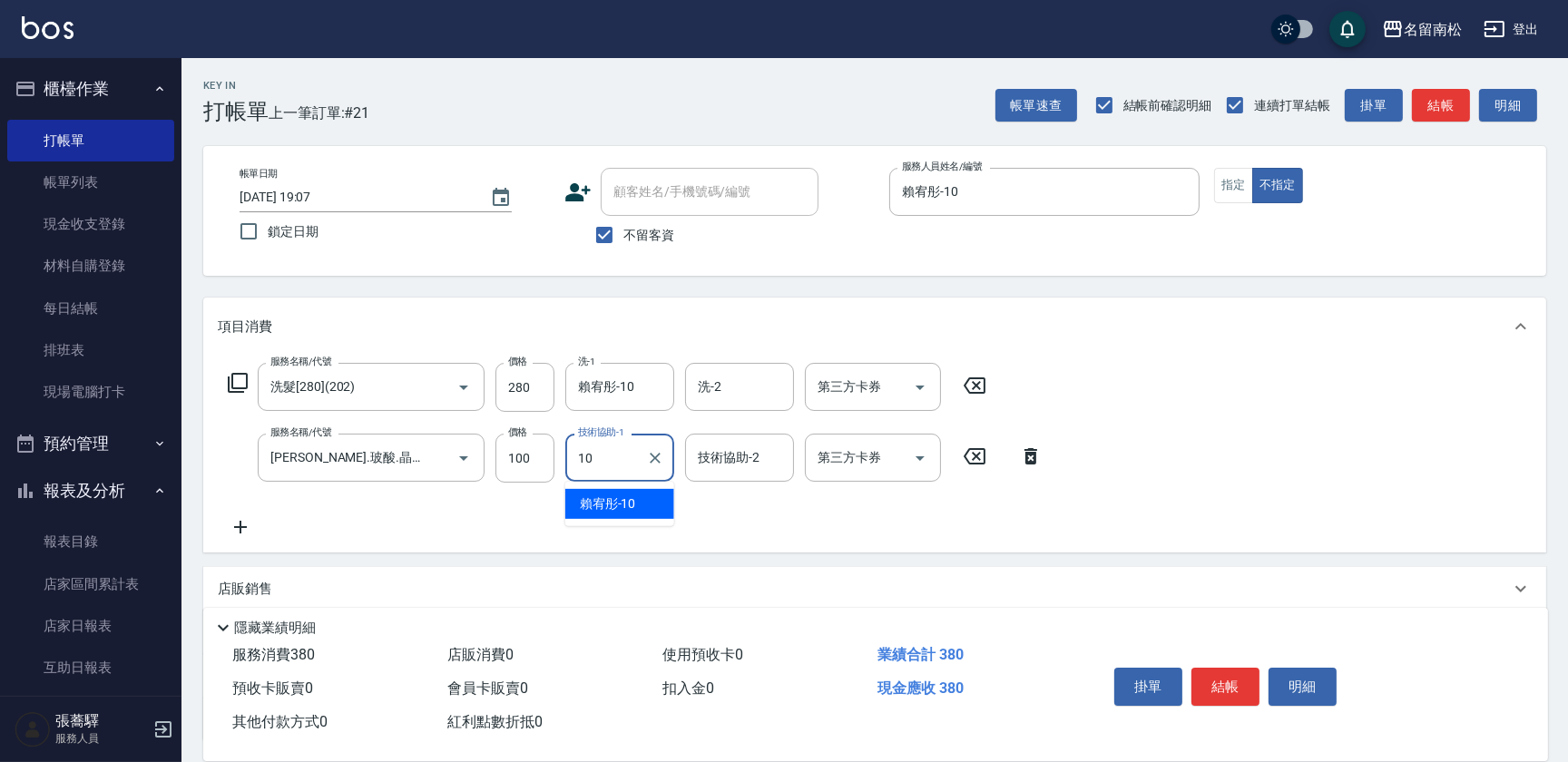
click at [618, 507] on span "[PERSON_NAME]-10" at bounding box center [607, 504] width 56 height 19
type input "賴宥彤-10"
click at [1228, 680] on button "結帳" at bounding box center [1226, 686] width 68 height 38
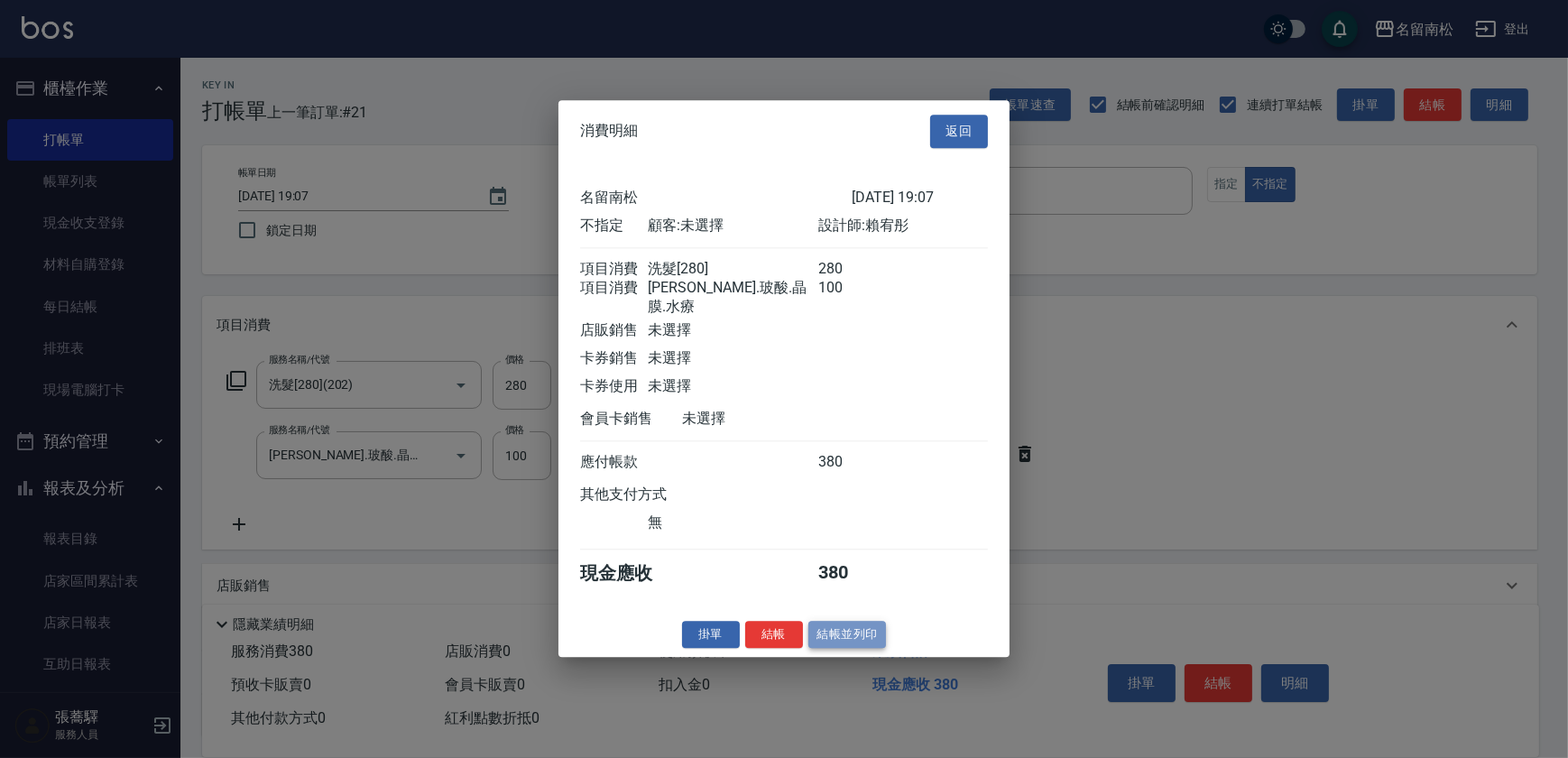
click at [852, 633] on button "結帳並列印" at bounding box center [847, 635] width 78 height 28
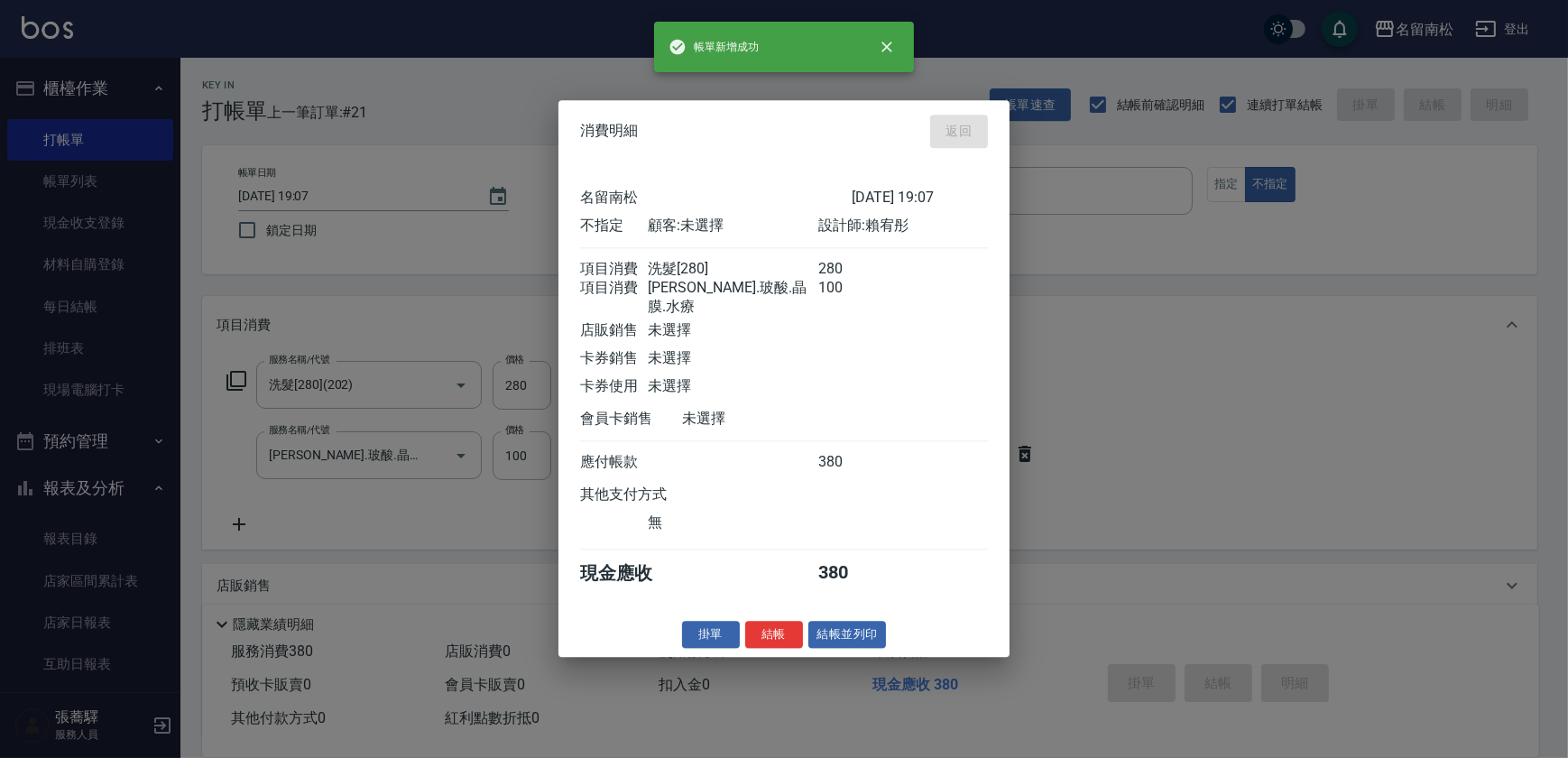
type input "[DATE] 19:14"
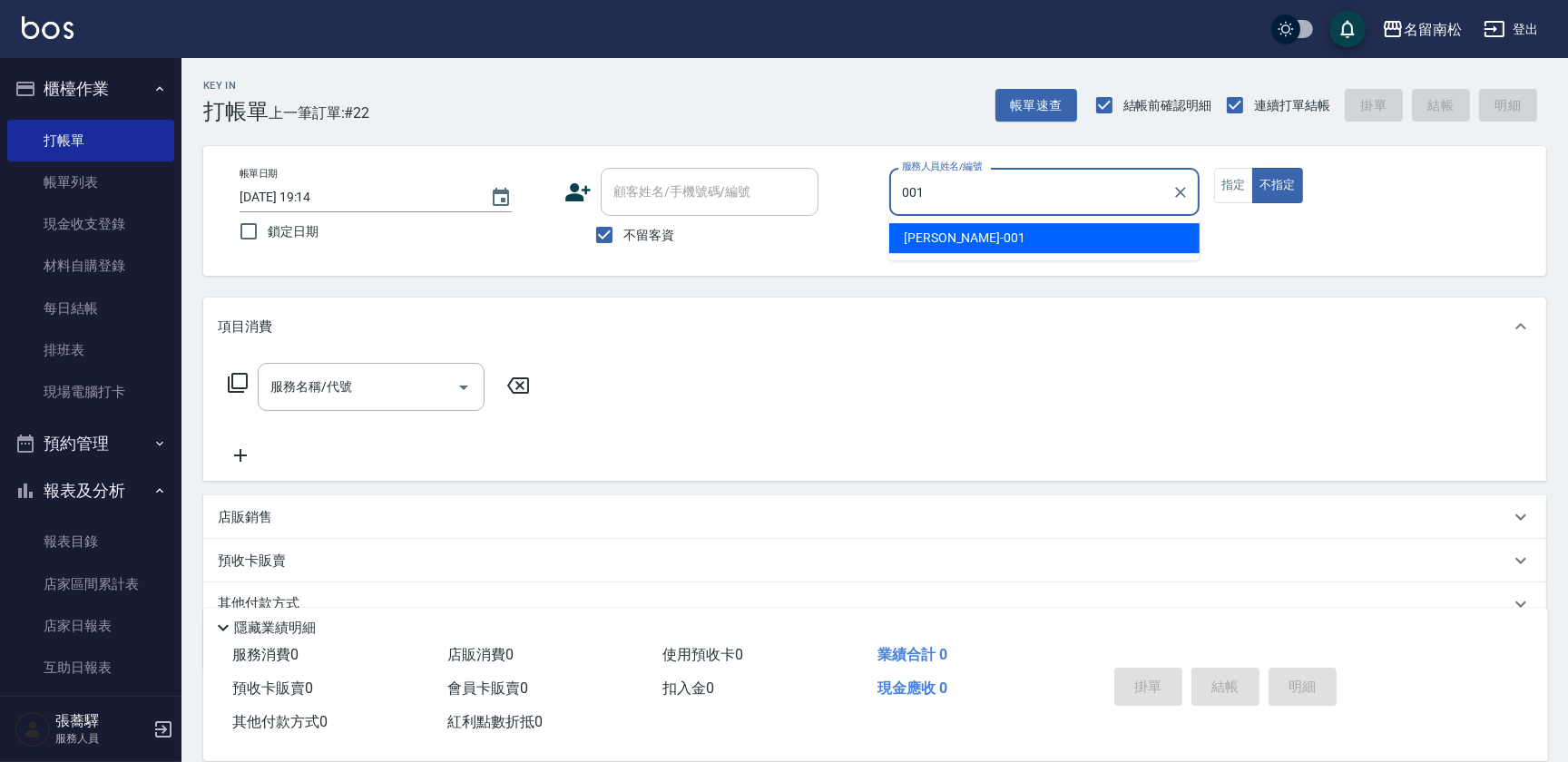
type input "[PERSON_NAME]-001"
type button "false"
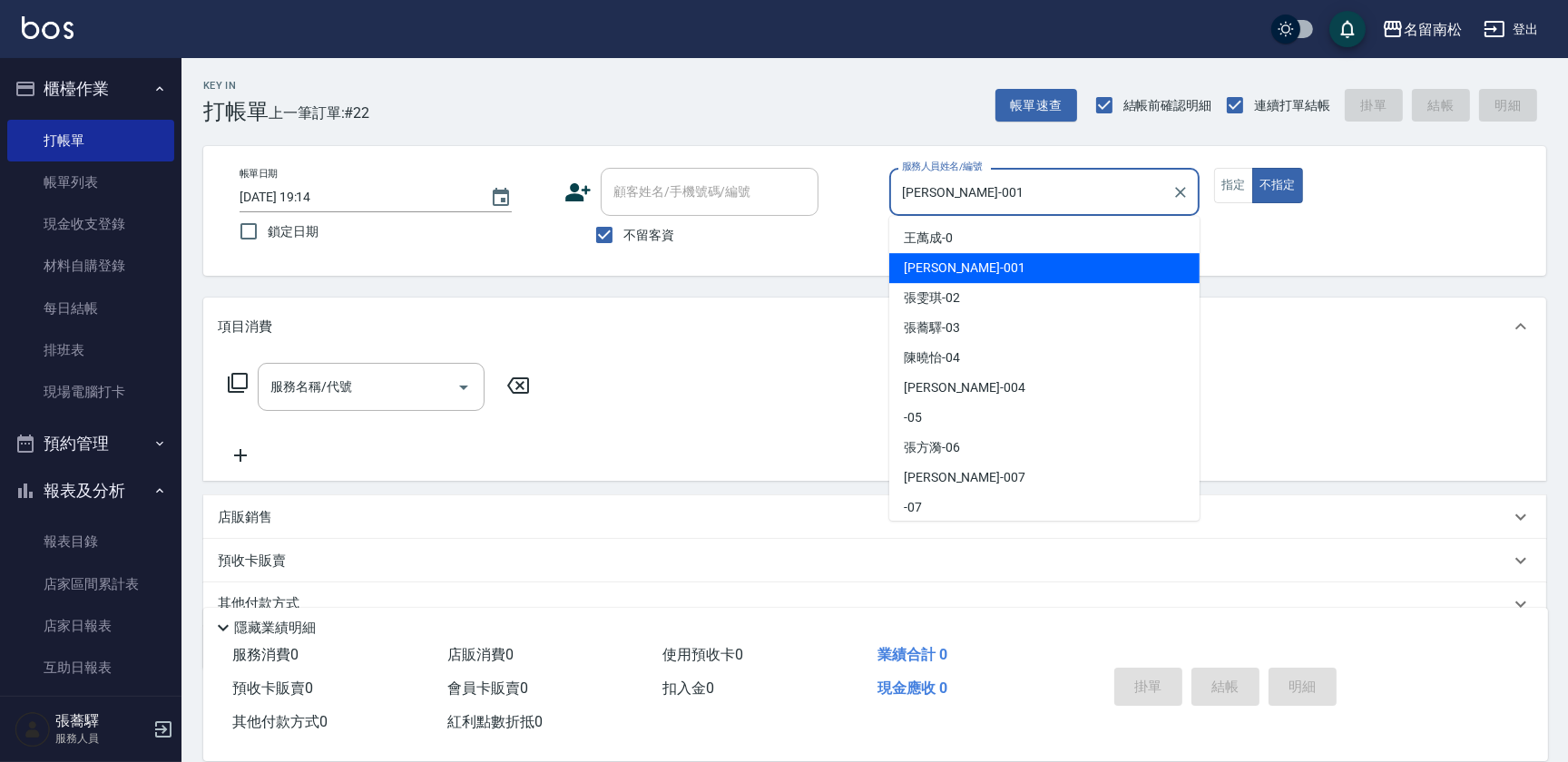
drag, startPoint x: 1045, startPoint y: 175, endPoint x: 951, endPoint y: 228, distance: 107.9
click at [1043, 177] on input "[PERSON_NAME]-001" at bounding box center [1031, 192] width 267 height 32
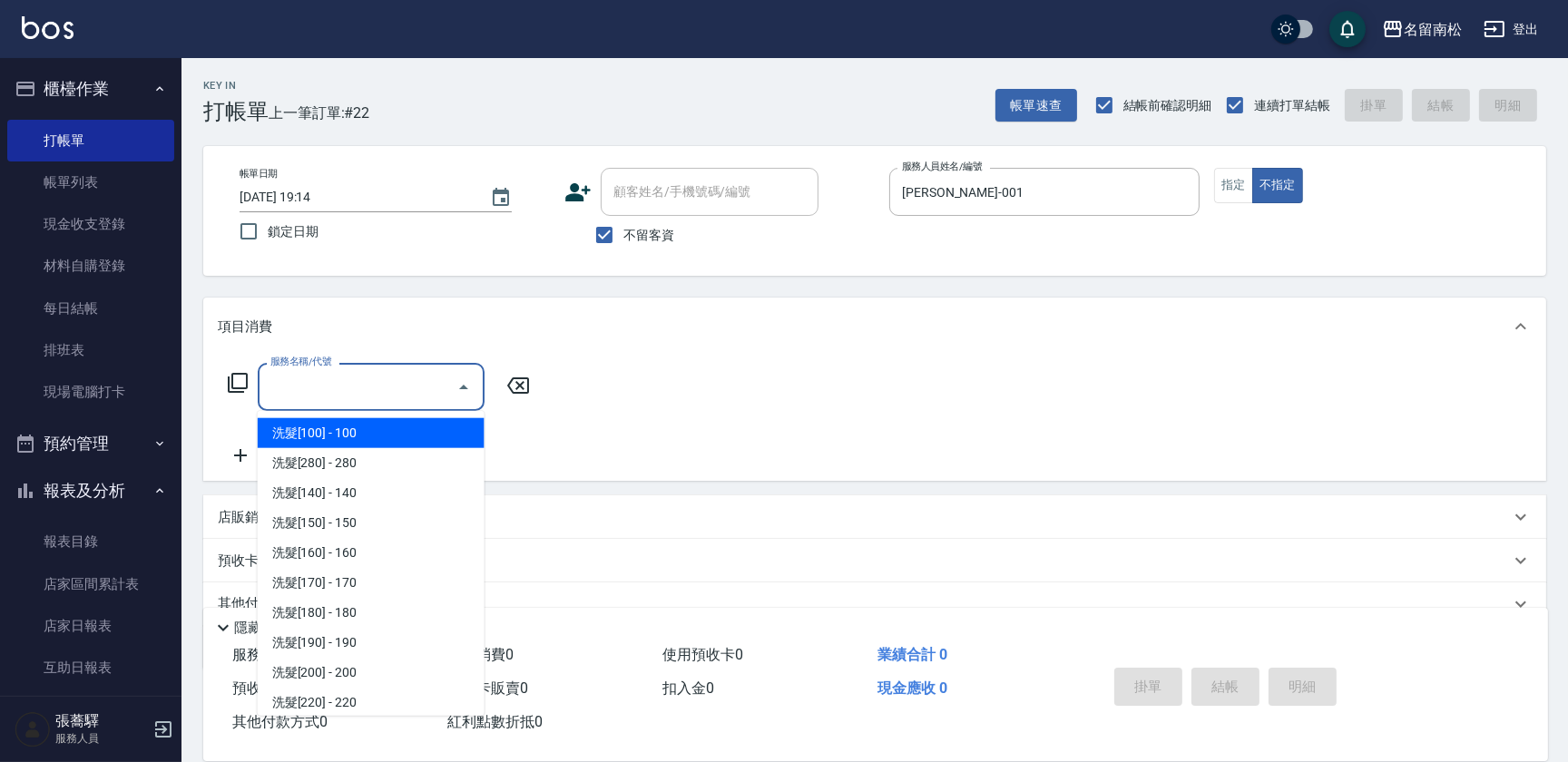
click at [365, 389] on input "服務名稱/代號" at bounding box center [357, 387] width 183 height 32
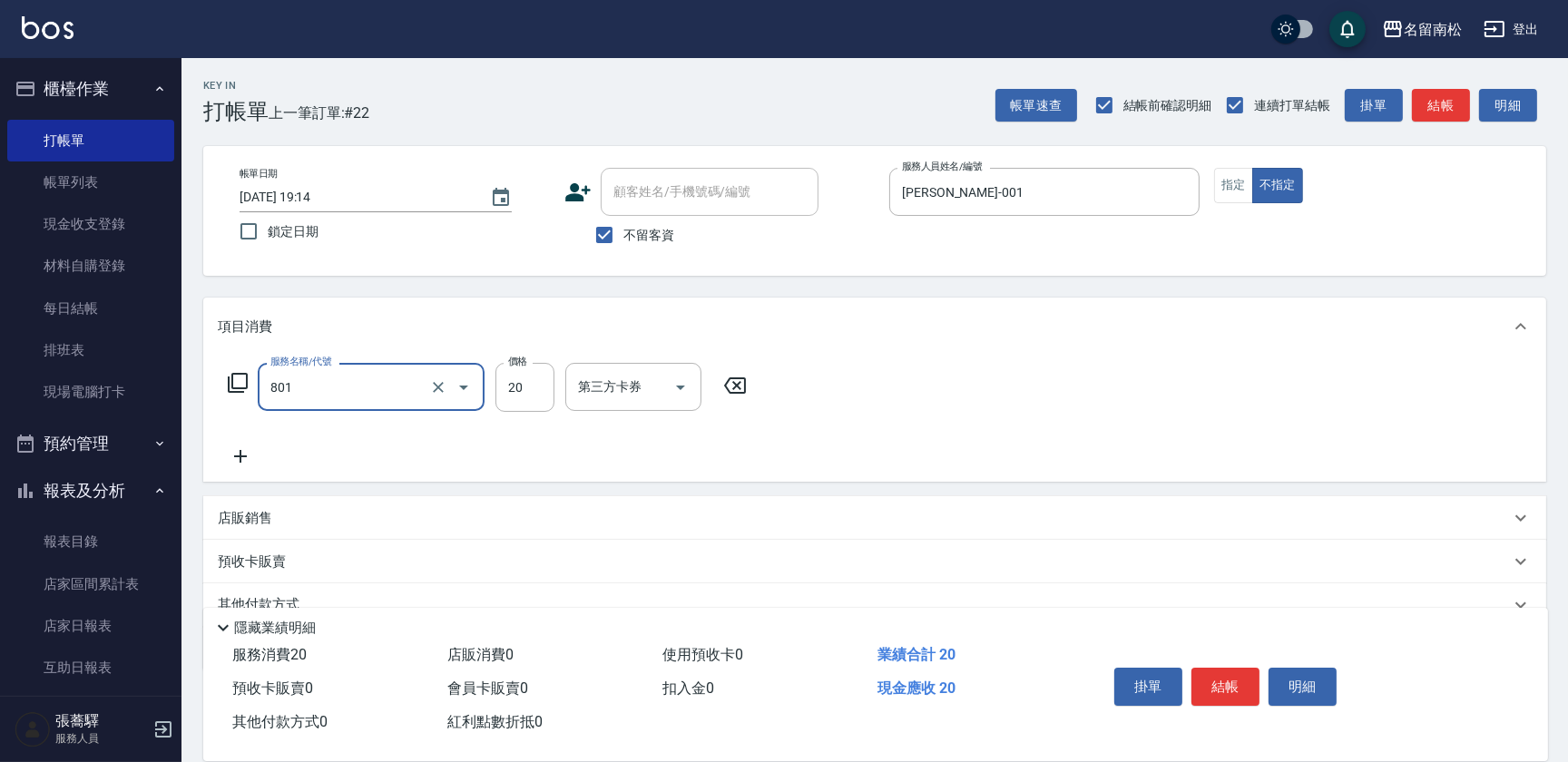
type input "潤絲(801)"
type input "30"
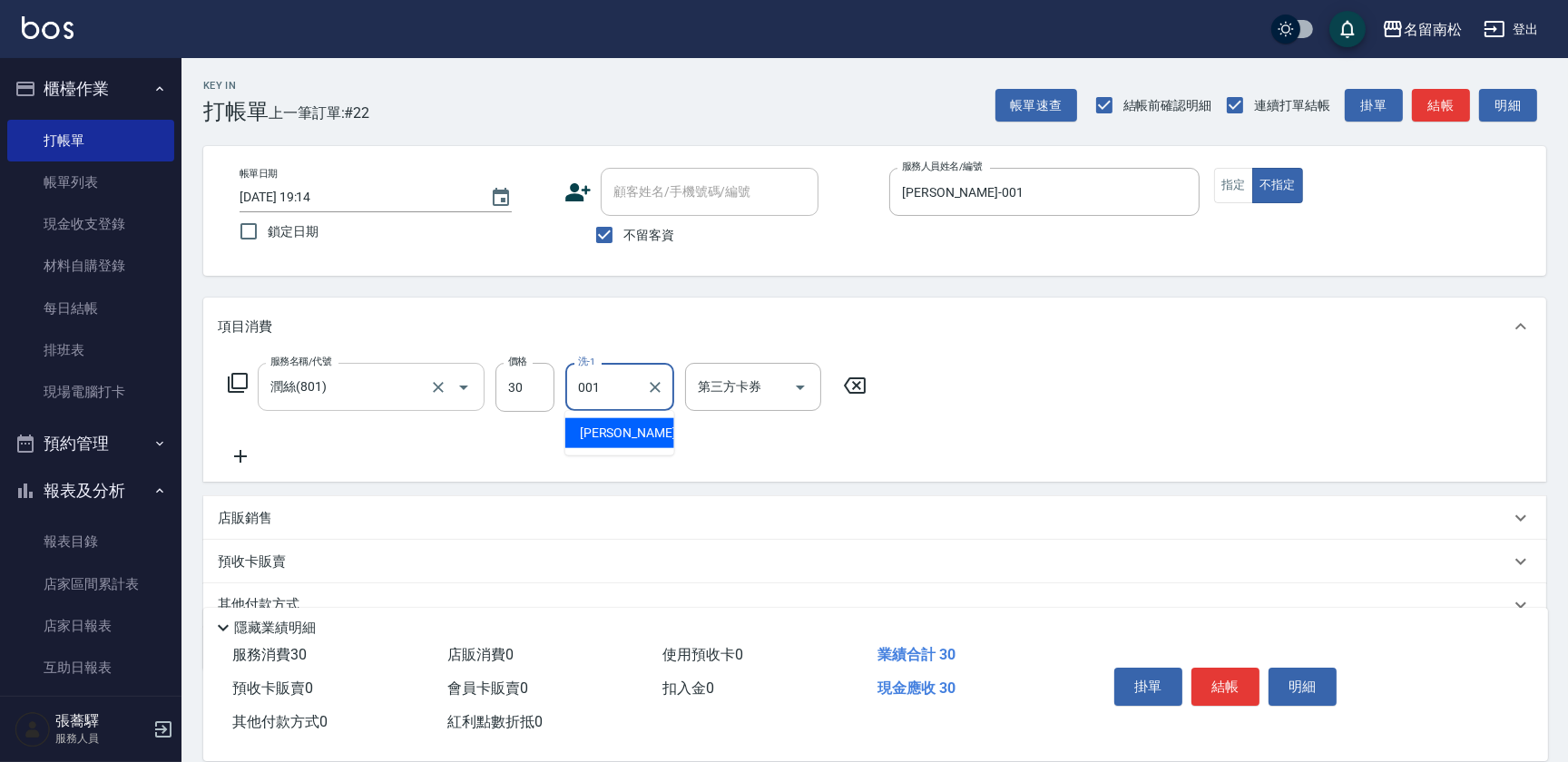
type input "[PERSON_NAME]-001"
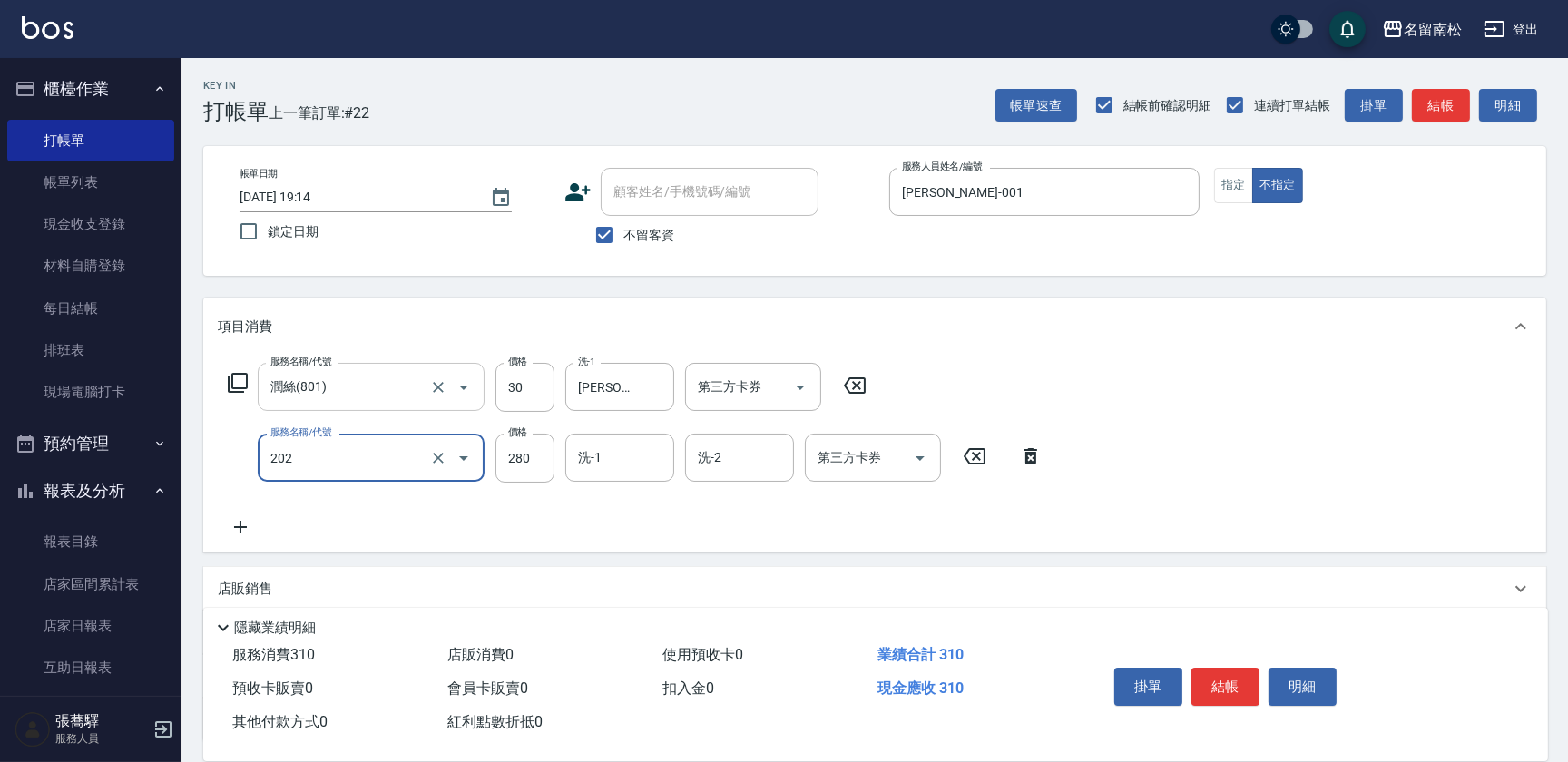
type input "洗髮[280](202)"
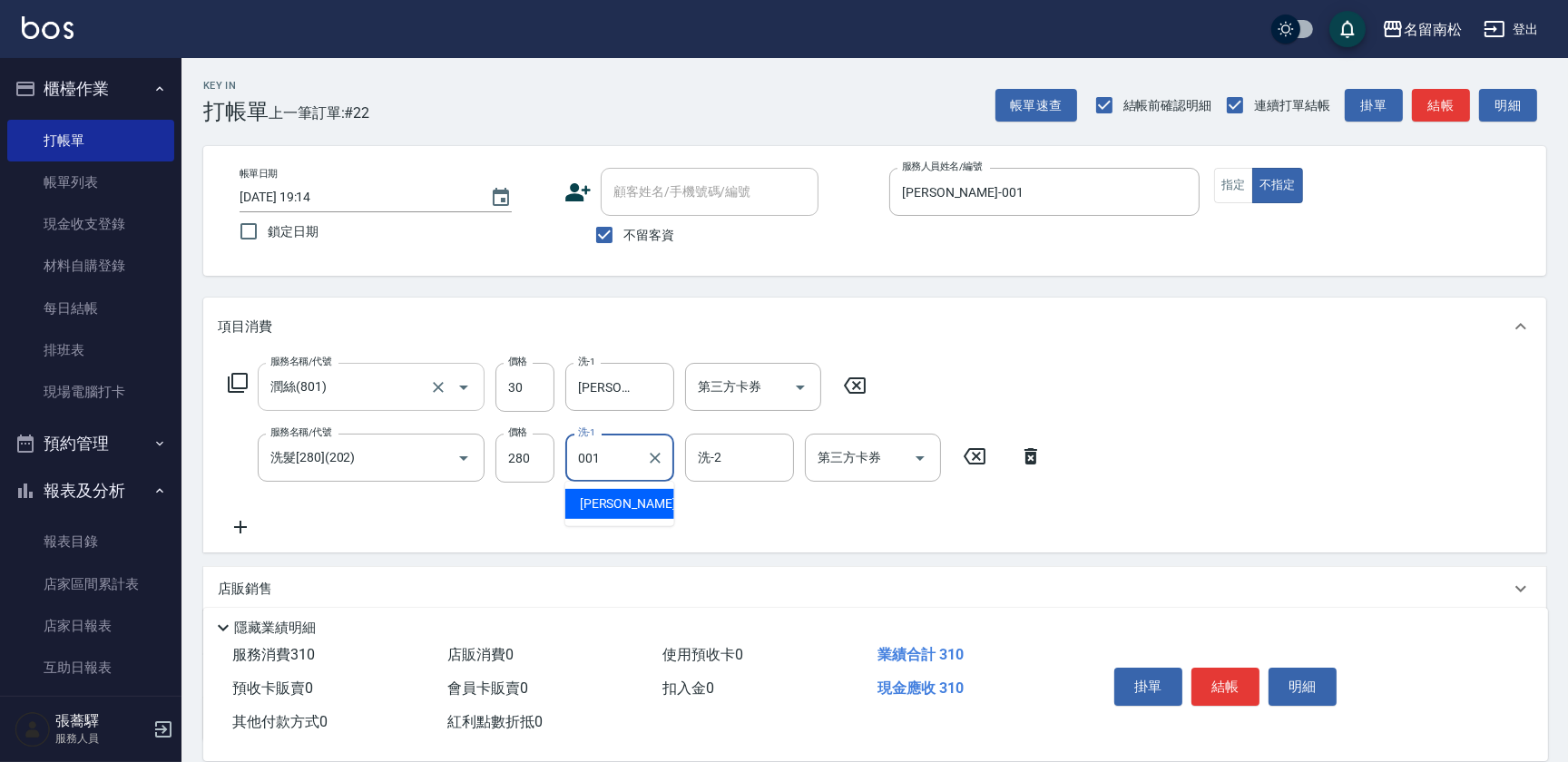
type input "[PERSON_NAME]-001"
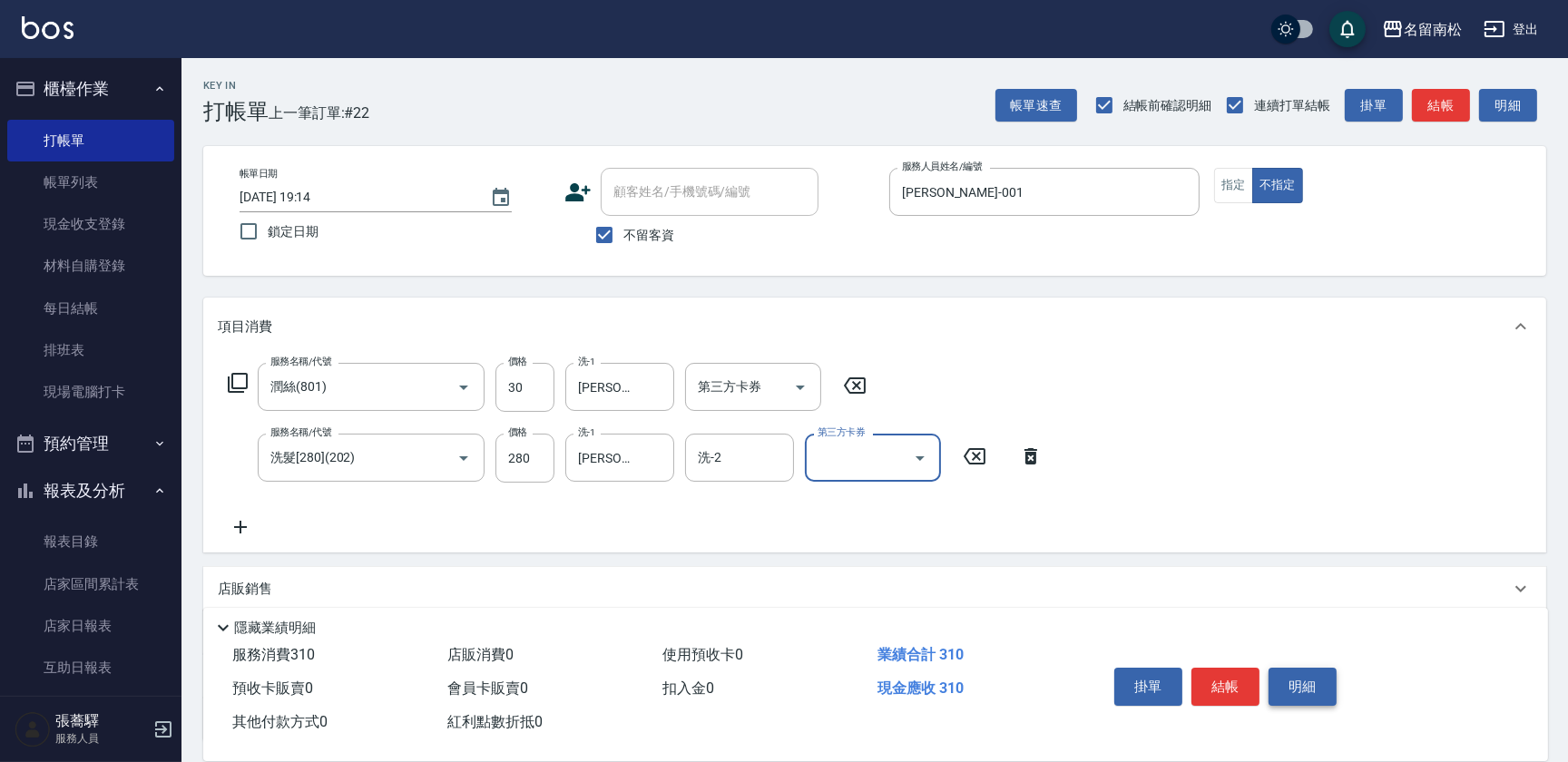
click at [1301, 682] on button "明細" at bounding box center [1302, 686] width 68 height 38
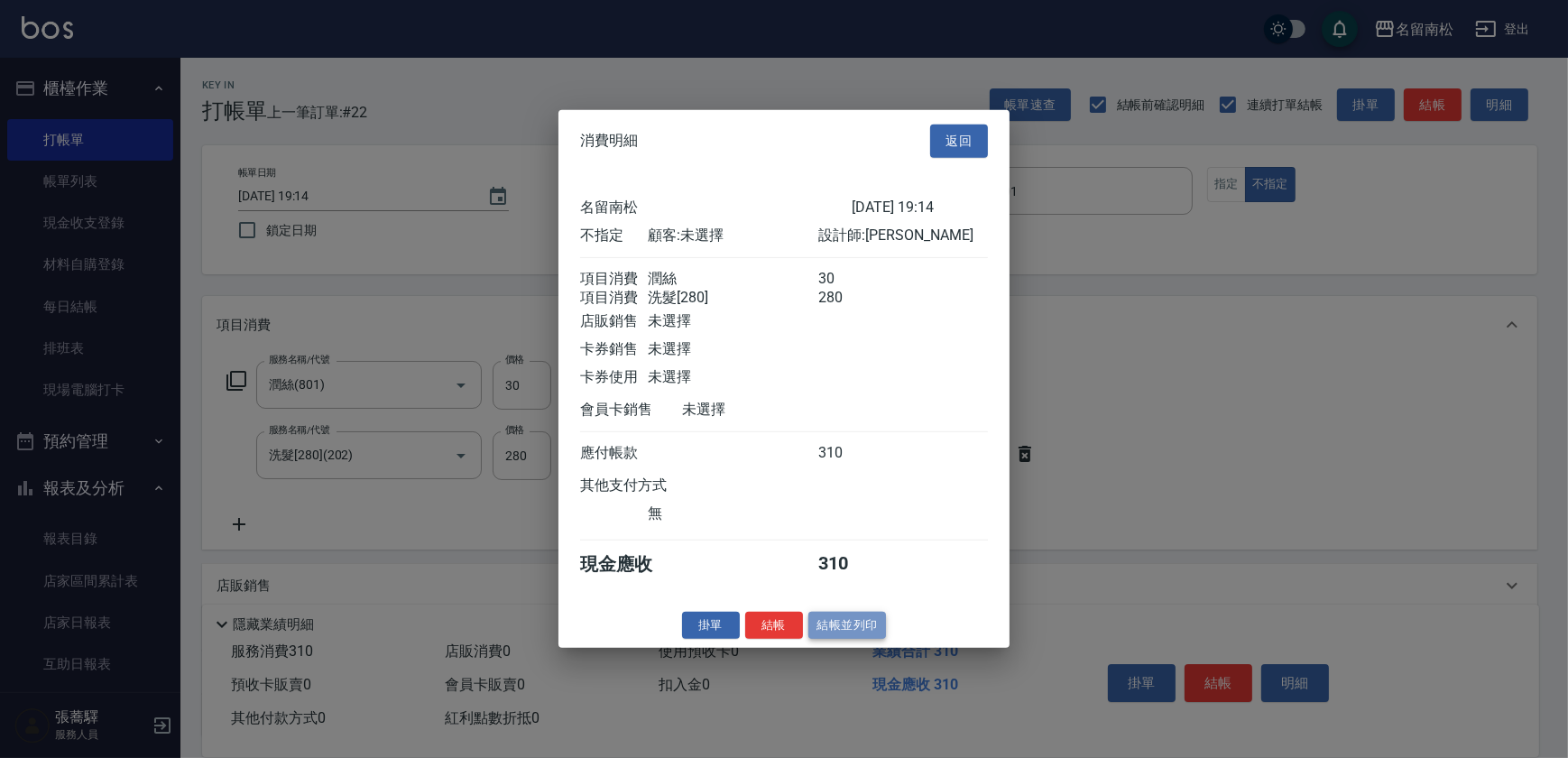
click at [821, 633] on button "結帳並列印" at bounding box center [847, 625] width 78 height 28
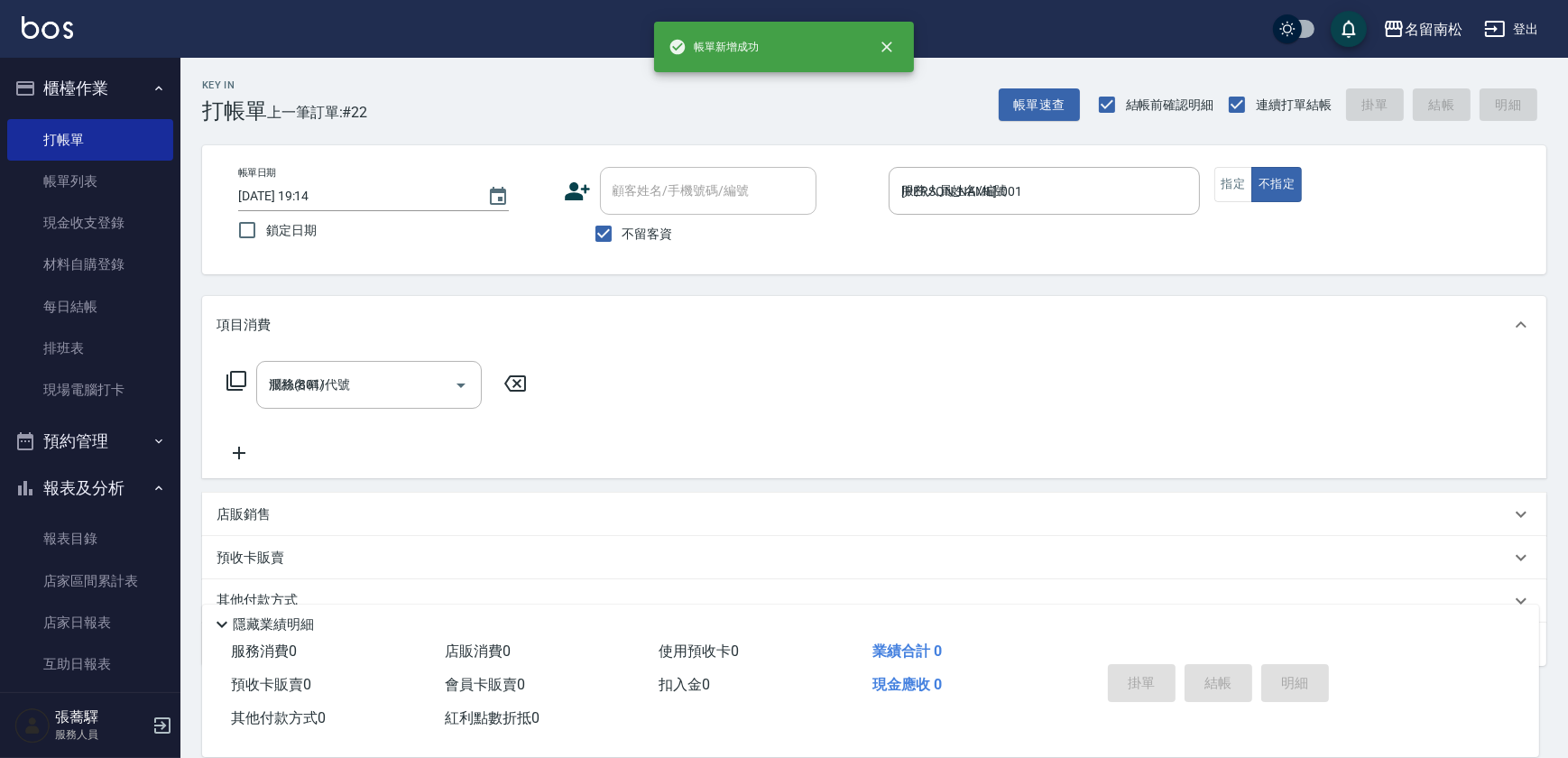
type input "[DATE] 19:18"
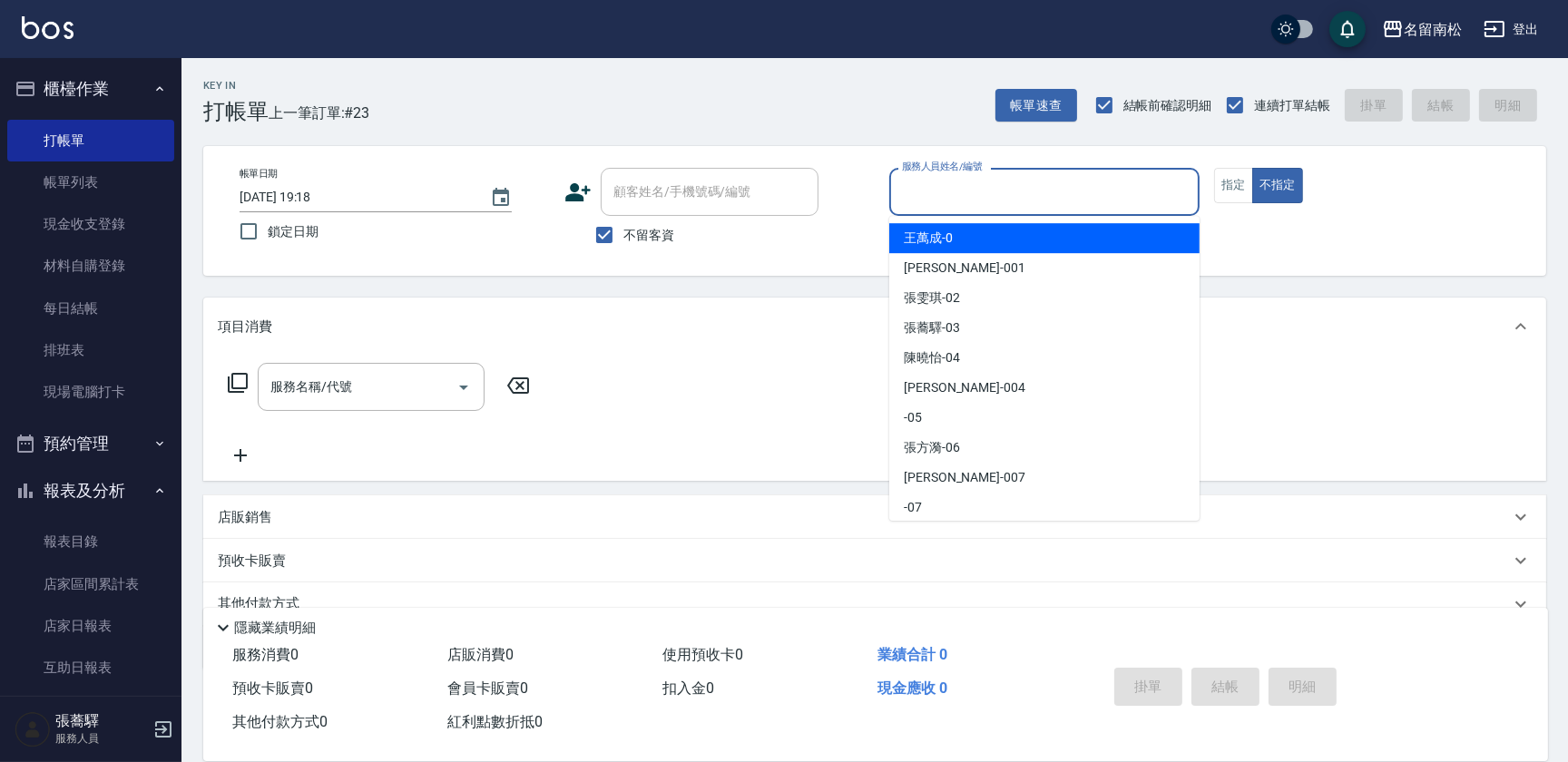
click at [1043, 189] on input "服務人員姓名/編號" at bounding box center [1044, 192] width 294 height 32
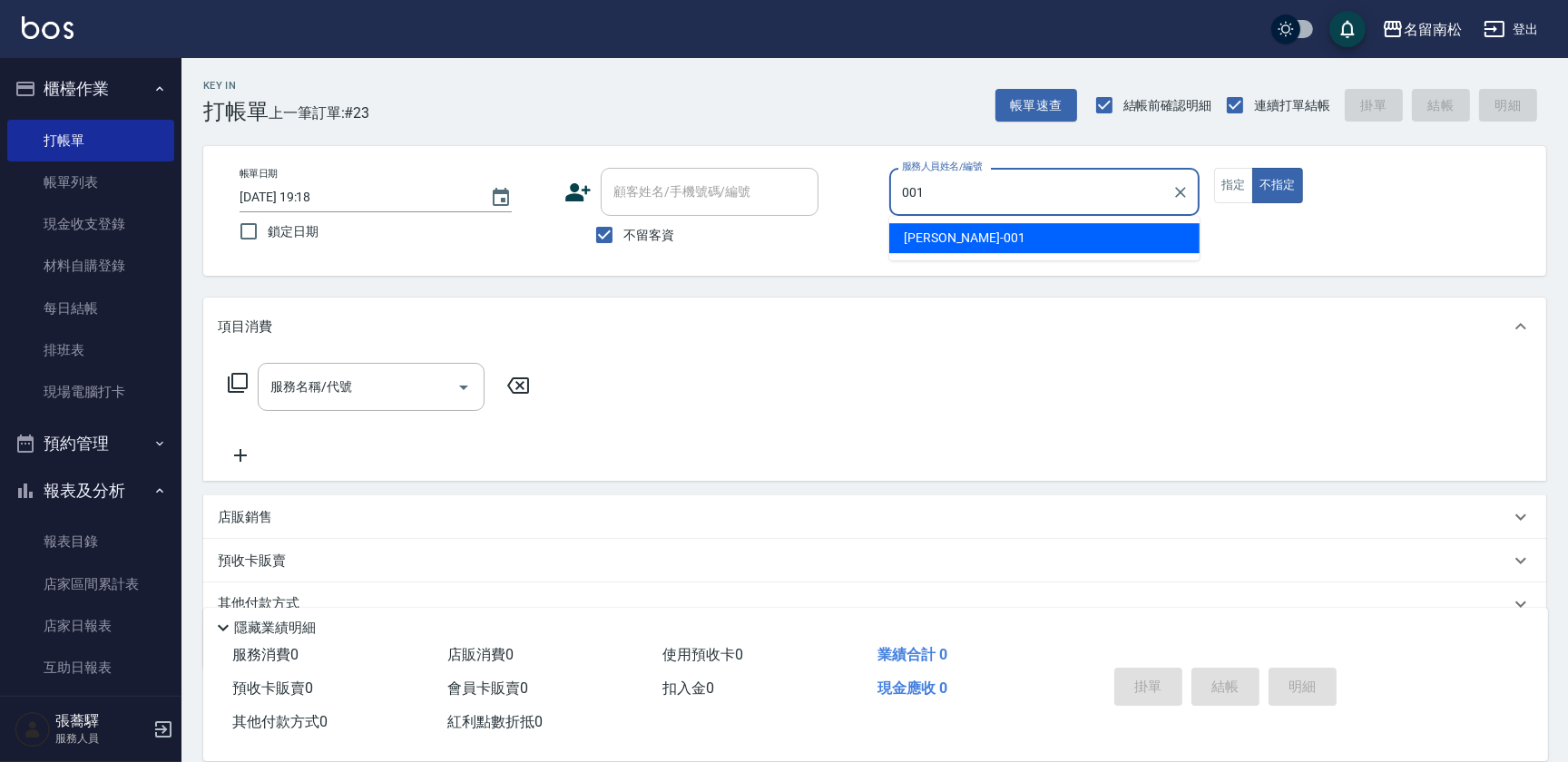
type input "[PERSON_NAME]-001"
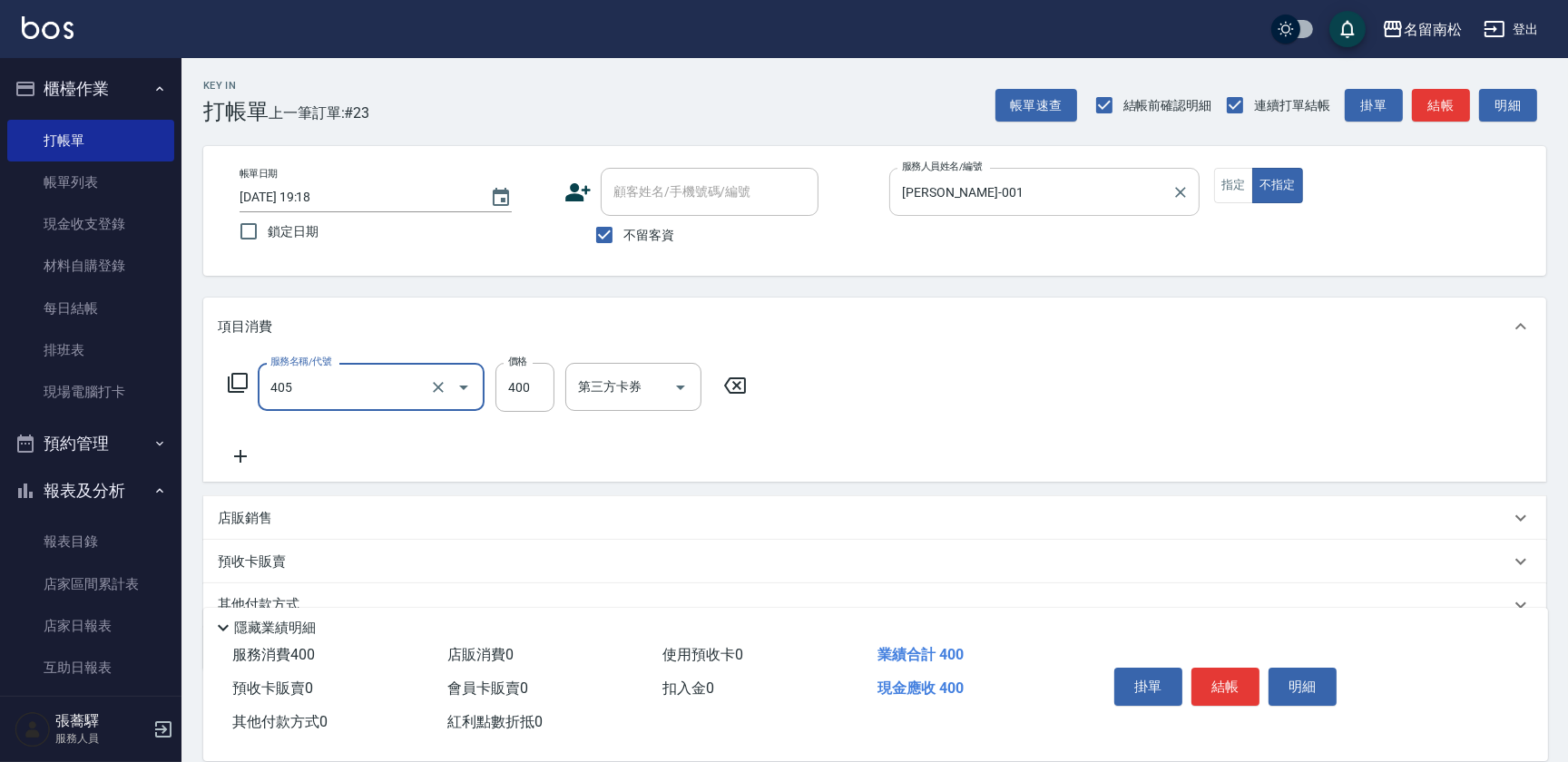
type input "剪髮(400)(405)"
type input "500"
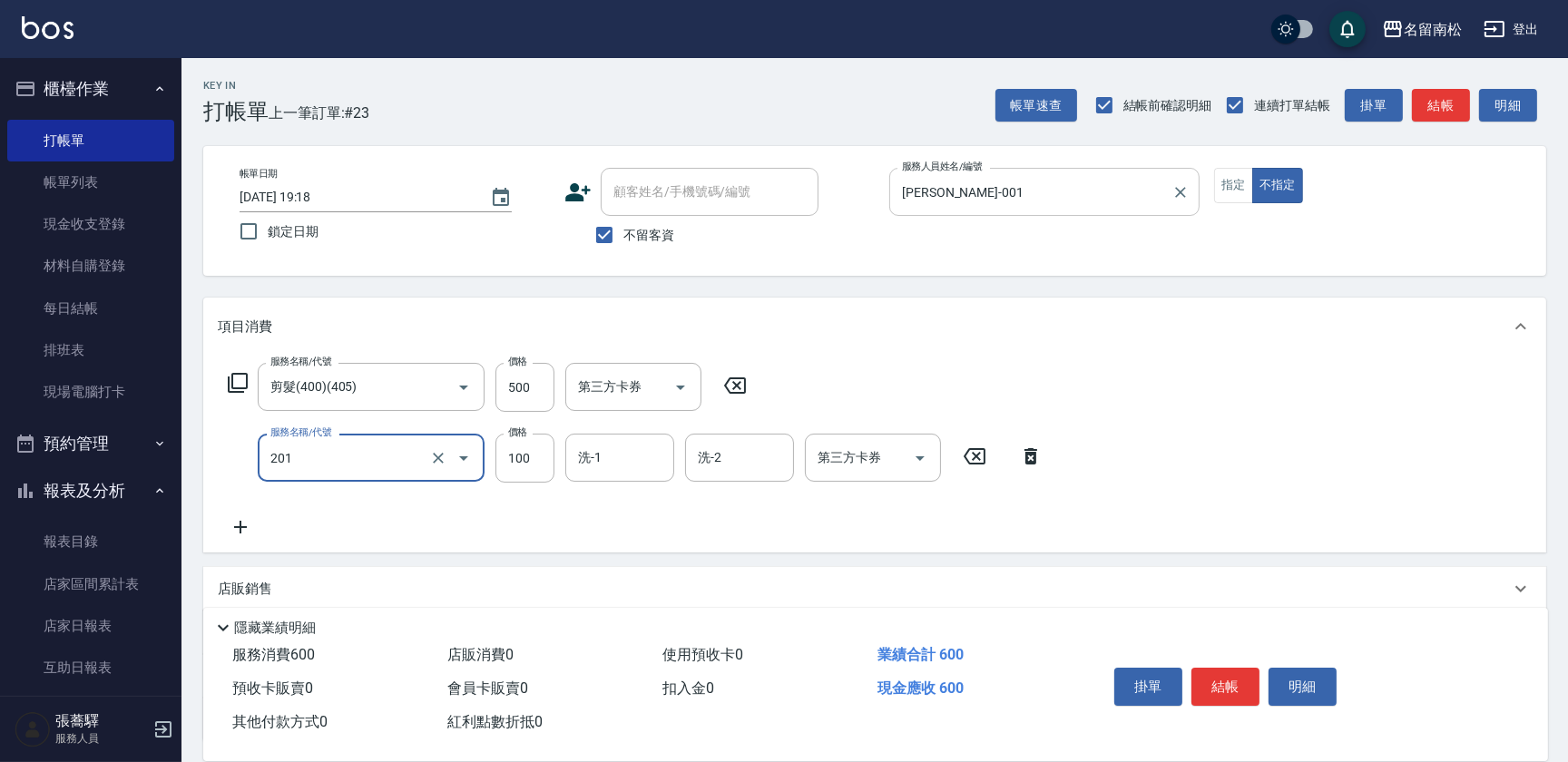
type input "洗髮[100](201)"
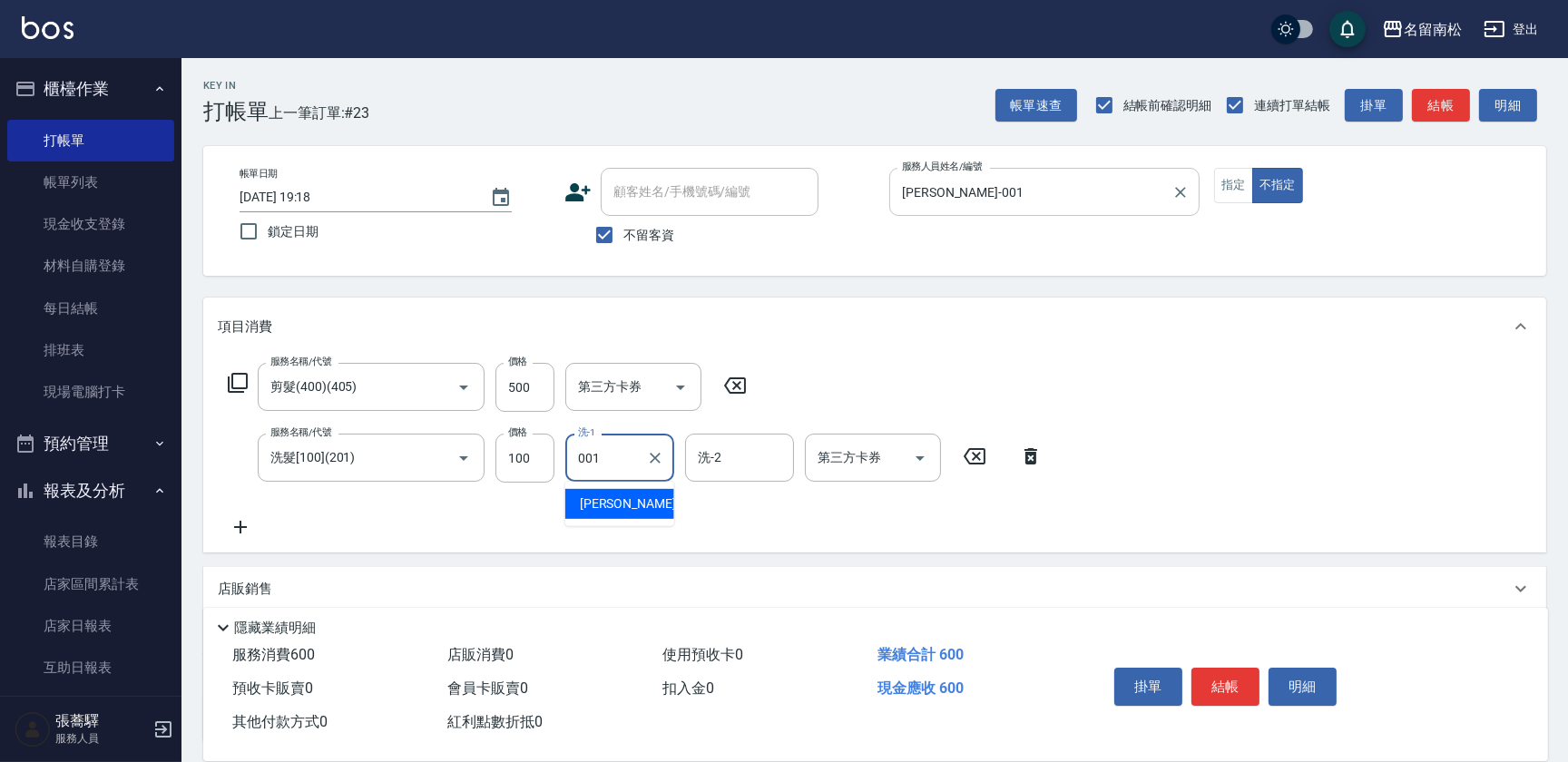
type input "[PERSON_NAME]-001"
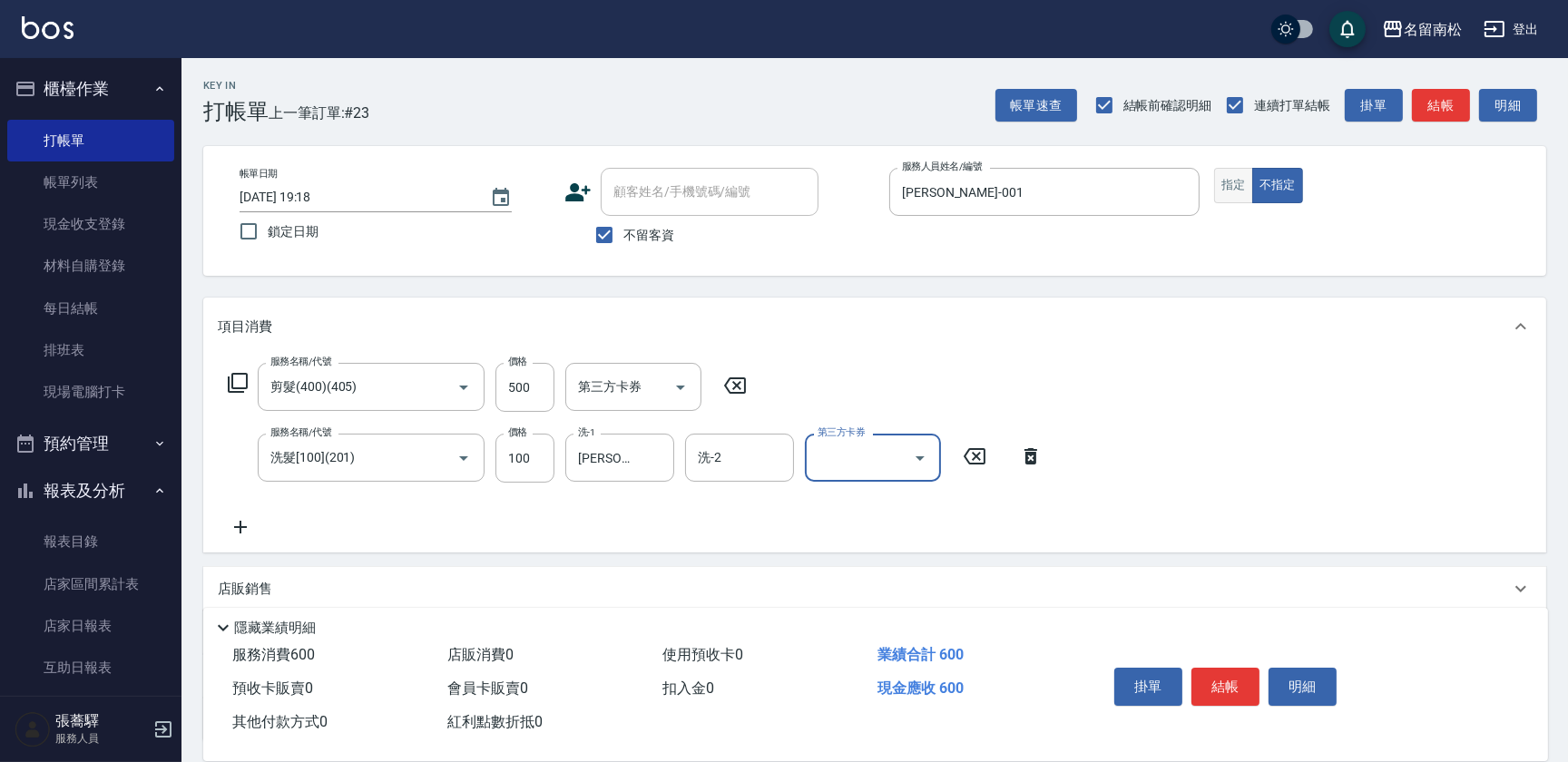
drag, startPoint x: 1228, startPoint y: 183, endPoint x: 1229, endPoint y: 194, distance: 11.0
click at [1229, 194] on button "指定" at bounding box center [1233, 185] width 39 height 35
click at [1312, 686] on button "明細" at bounding box center [1302, 686] width 68 height 38
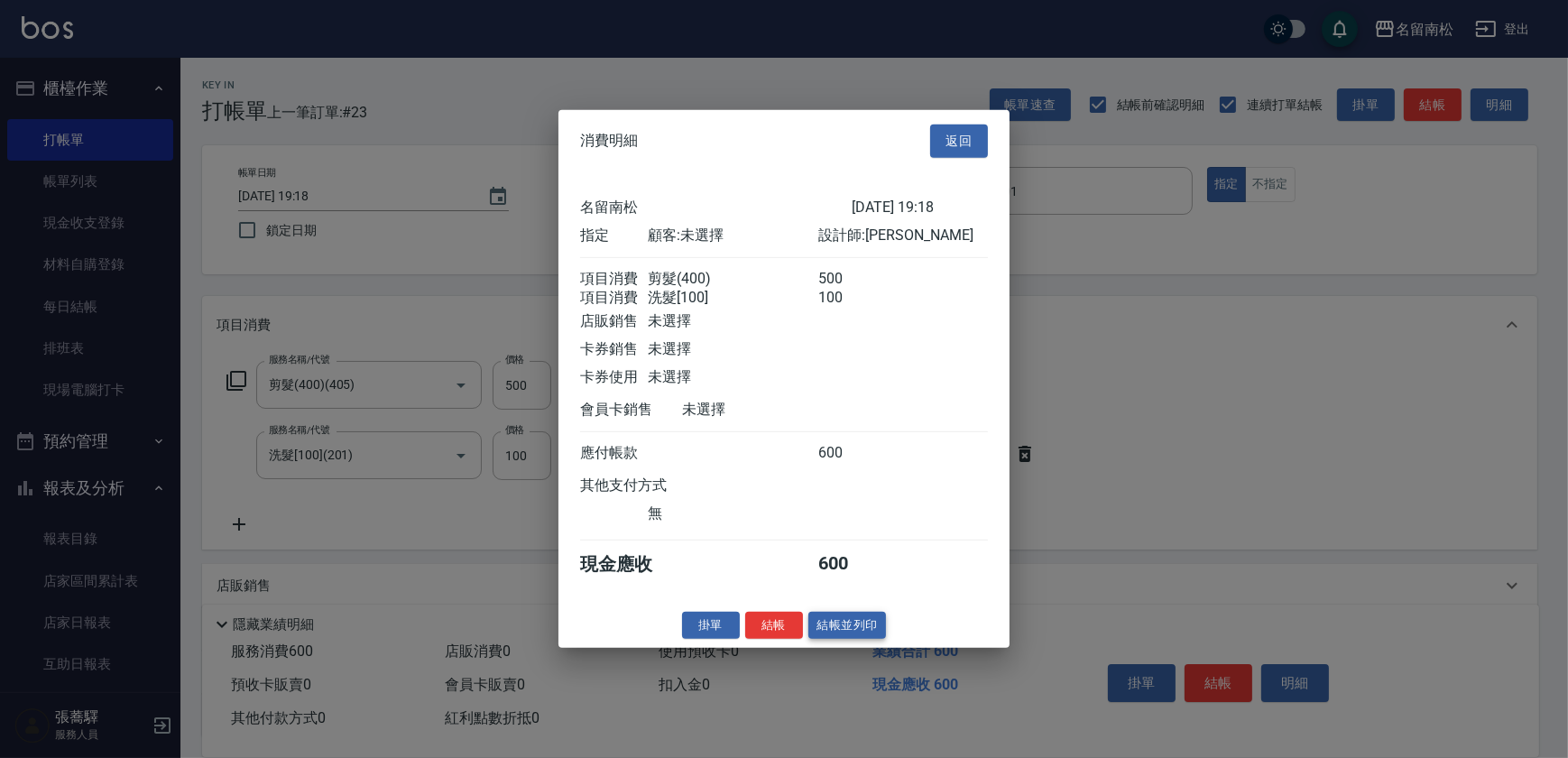
click at [870, 631] on button "結帳並列印" at bounding box center [847, 625] width 78 height 28
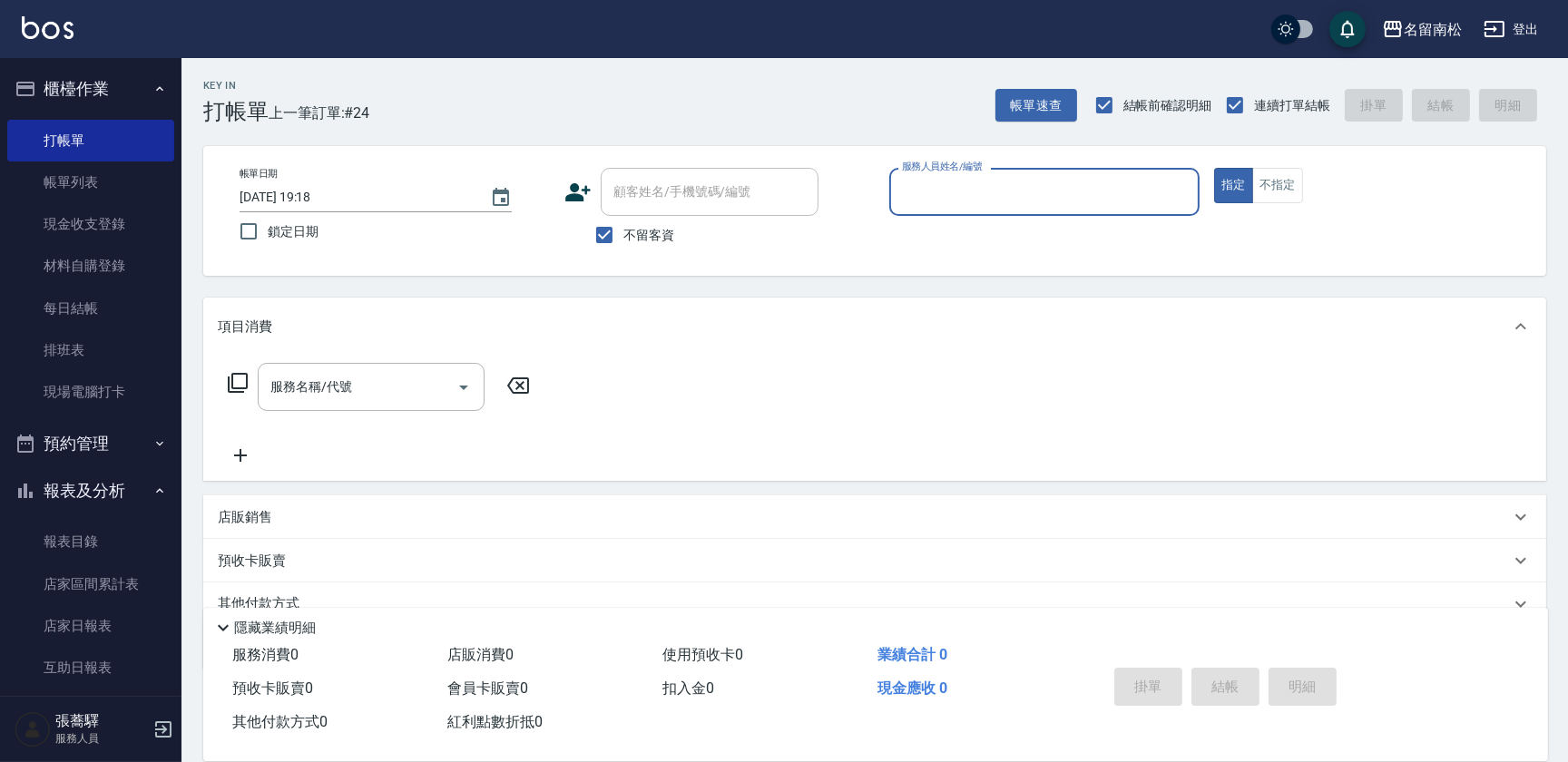
click at [1017, 208] on div "服務人員姓名/編號" at bounding box center [1044, 192] width 310 height 48
type input "[PERSON_NAME]-001"
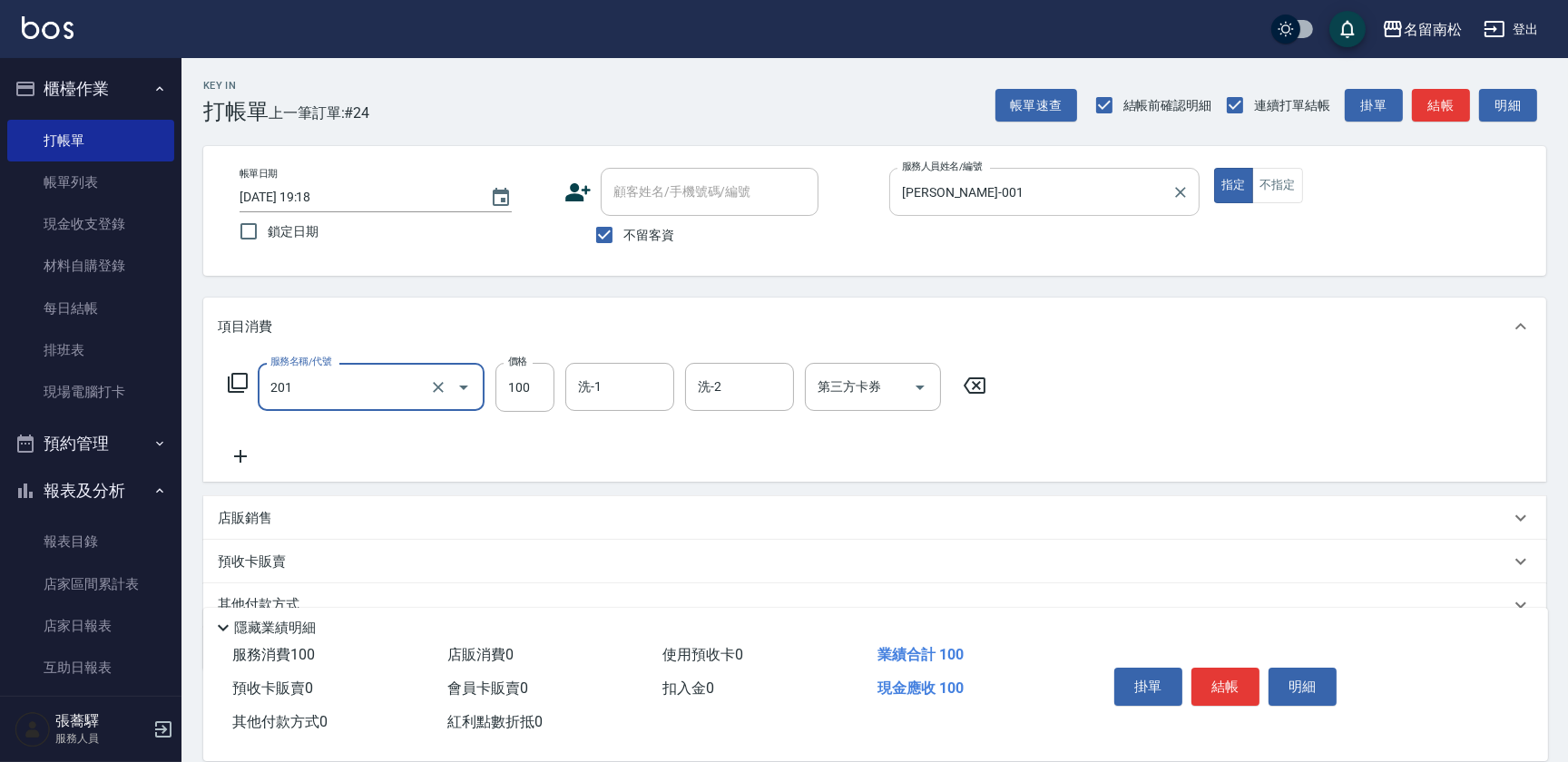
type input "洗髮[100](201)"
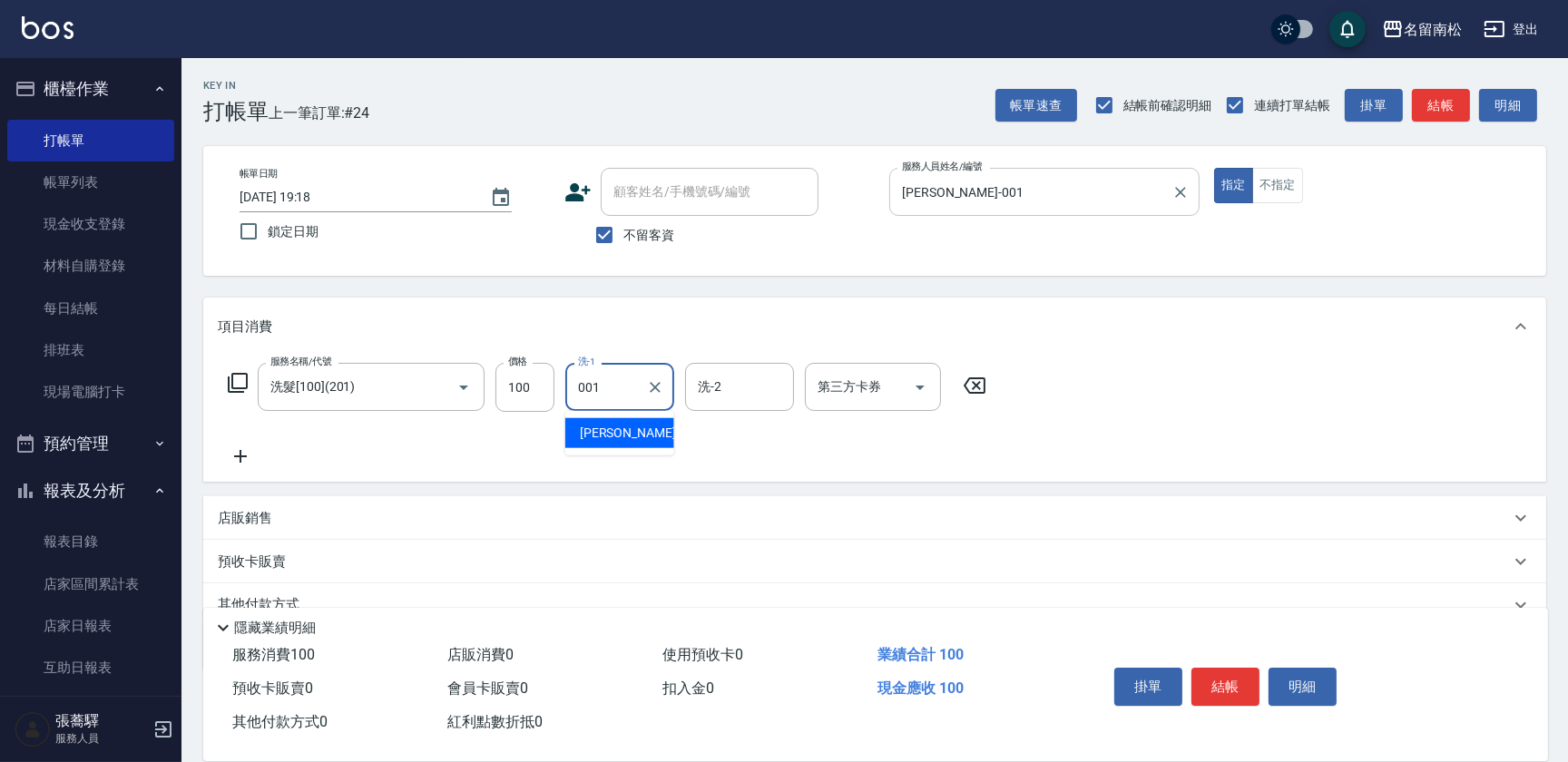
type input "[PERSON_NAME]-001"
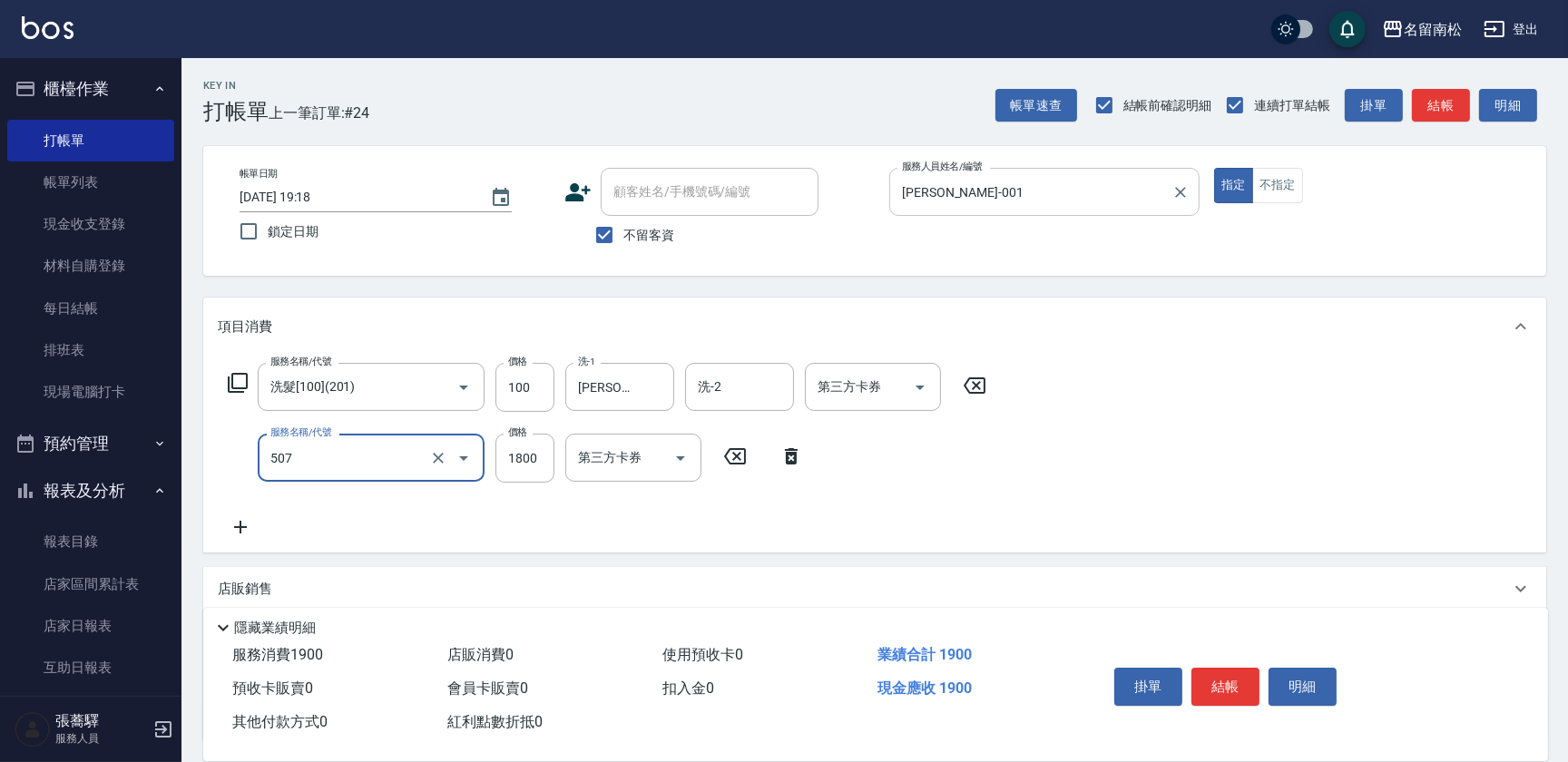
type input "染髮[1800](507)"
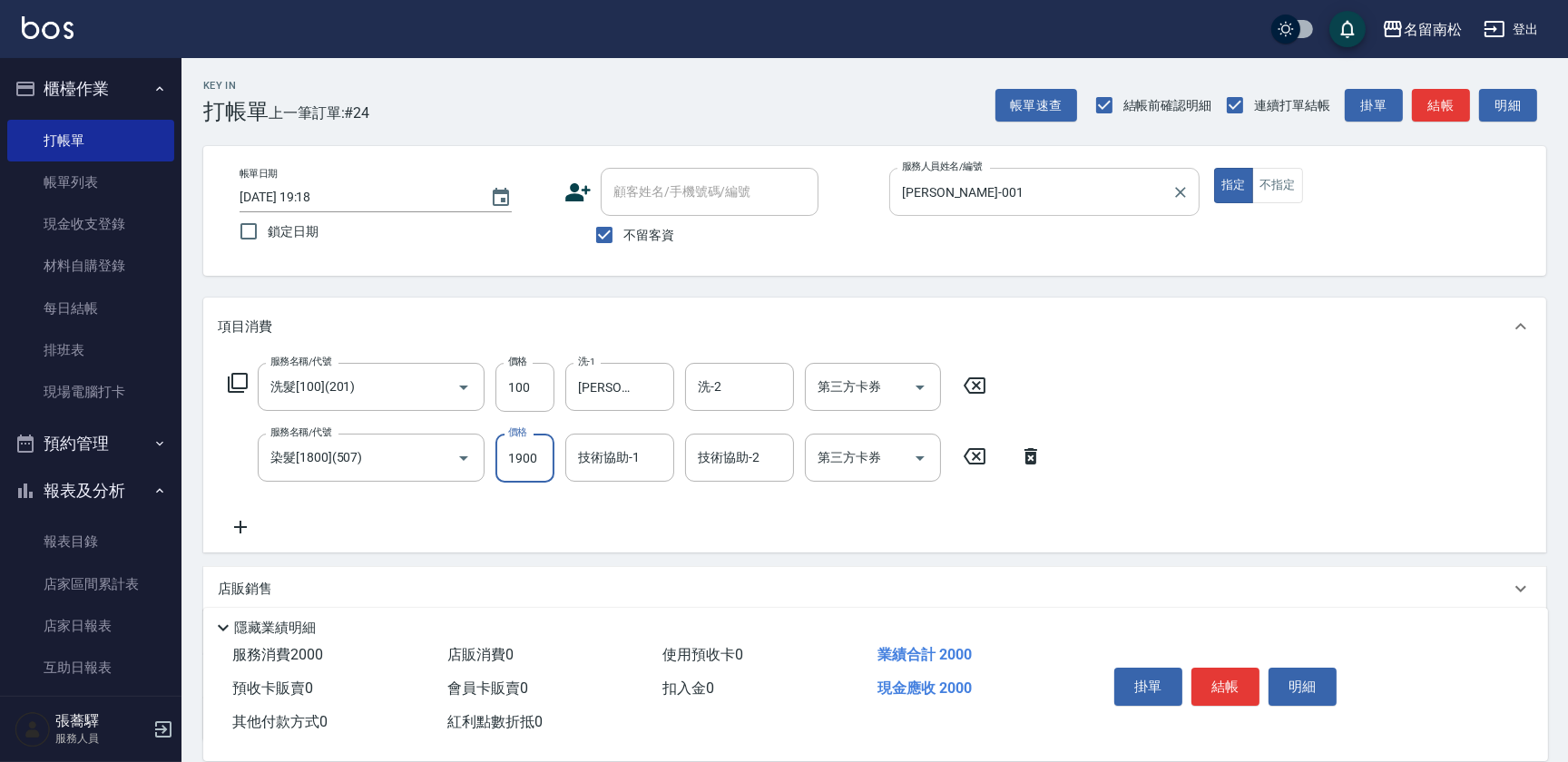
type input "1900"
type input "[PERSON_NAME]-001"
click at [1302, 684] on button "明細" at bounding box center [1302, 686] width 68 height 38
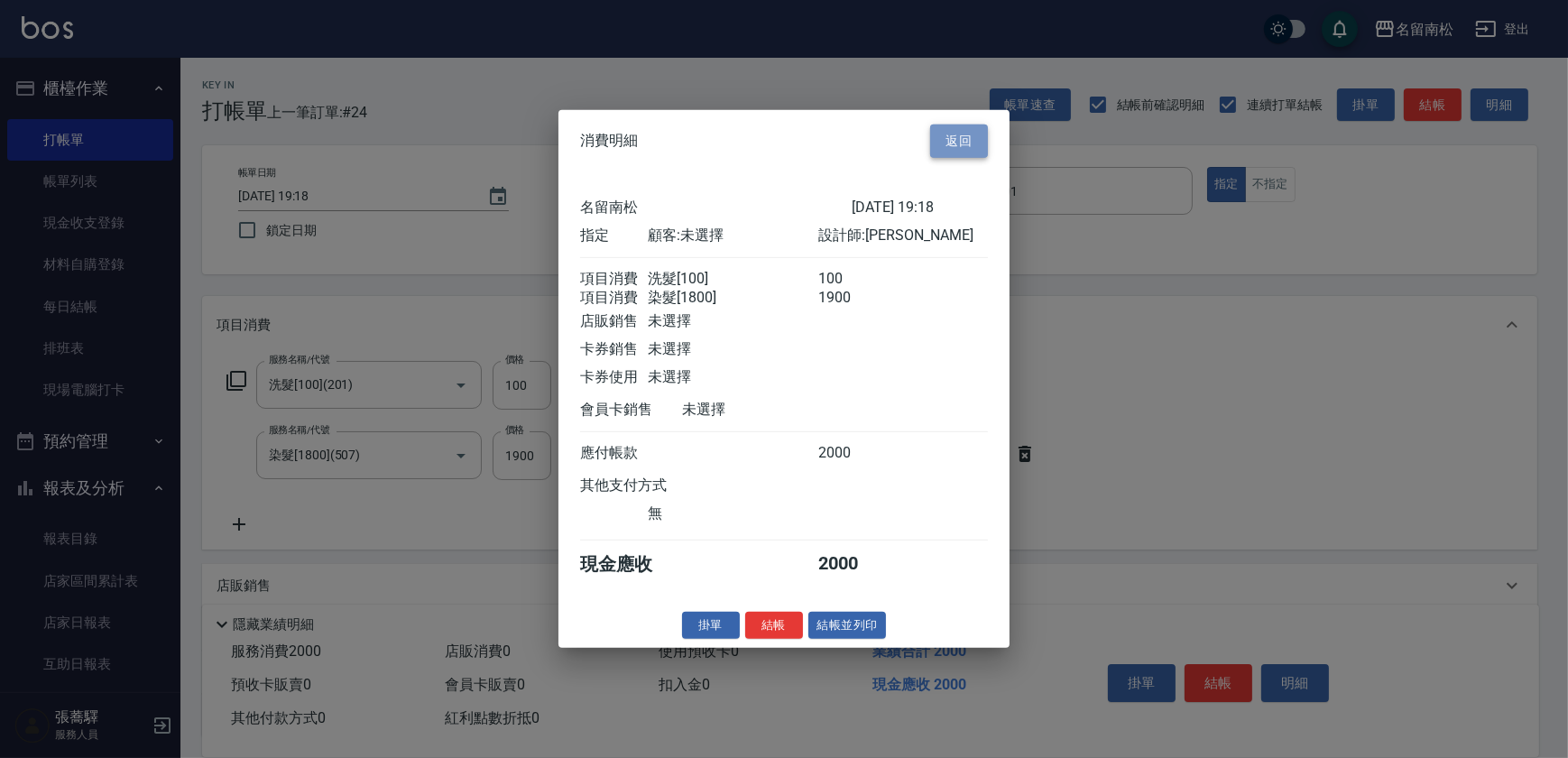
click at [981, 140] on button "返回" at bounding box center [958, 141] width 57 height 34
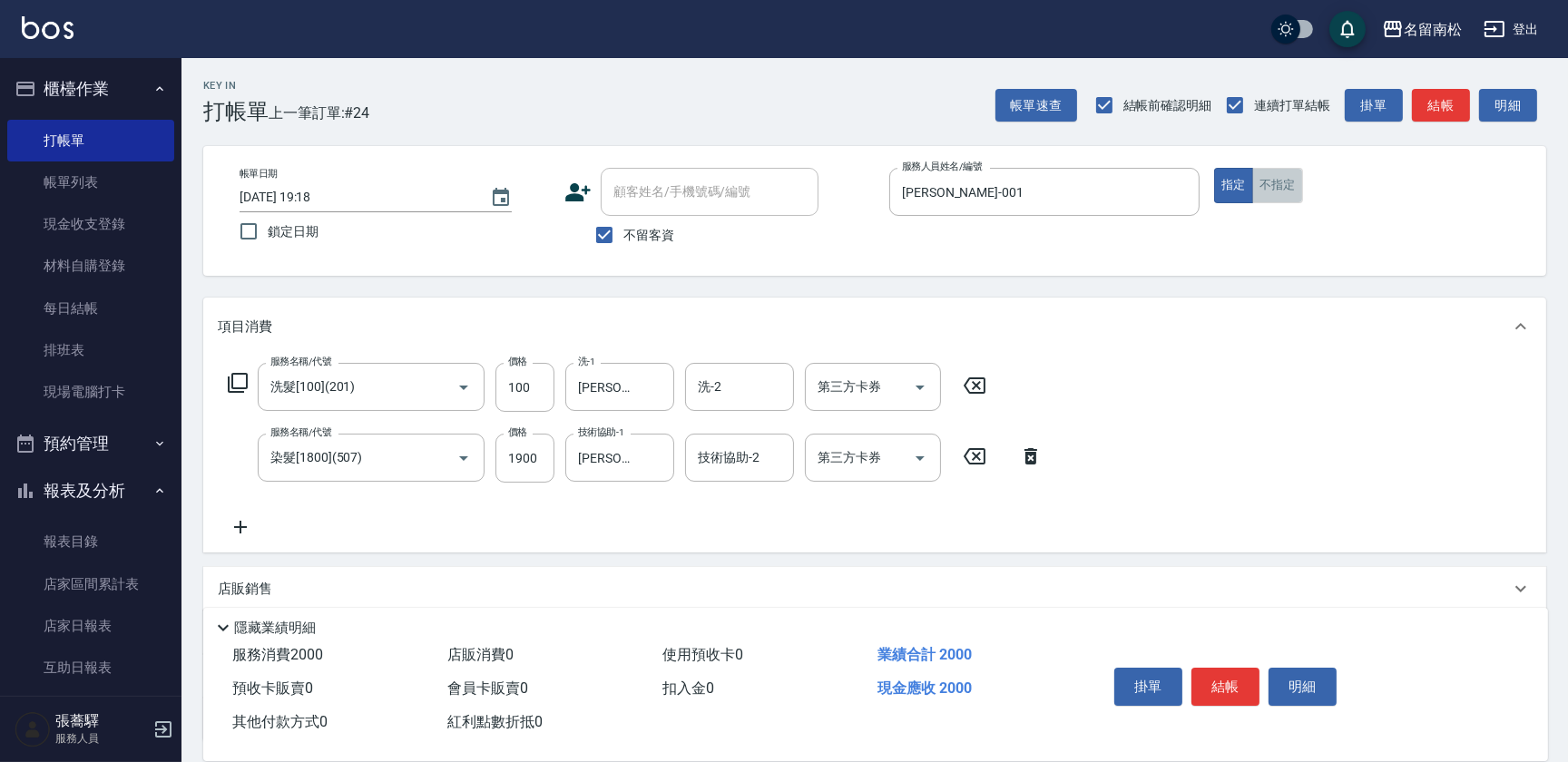
click at [1263, 190] on button "不指定" at bounding box center [1278, 185] width 51 height 35
drag, startPoint x: 1311, startPoint y: 678, endPoint x: 1298, endPoint y: 676, distance: 13.2
click at [1308, 677] on button "明細" at bounding box center [1302, 686] width 68 height 38
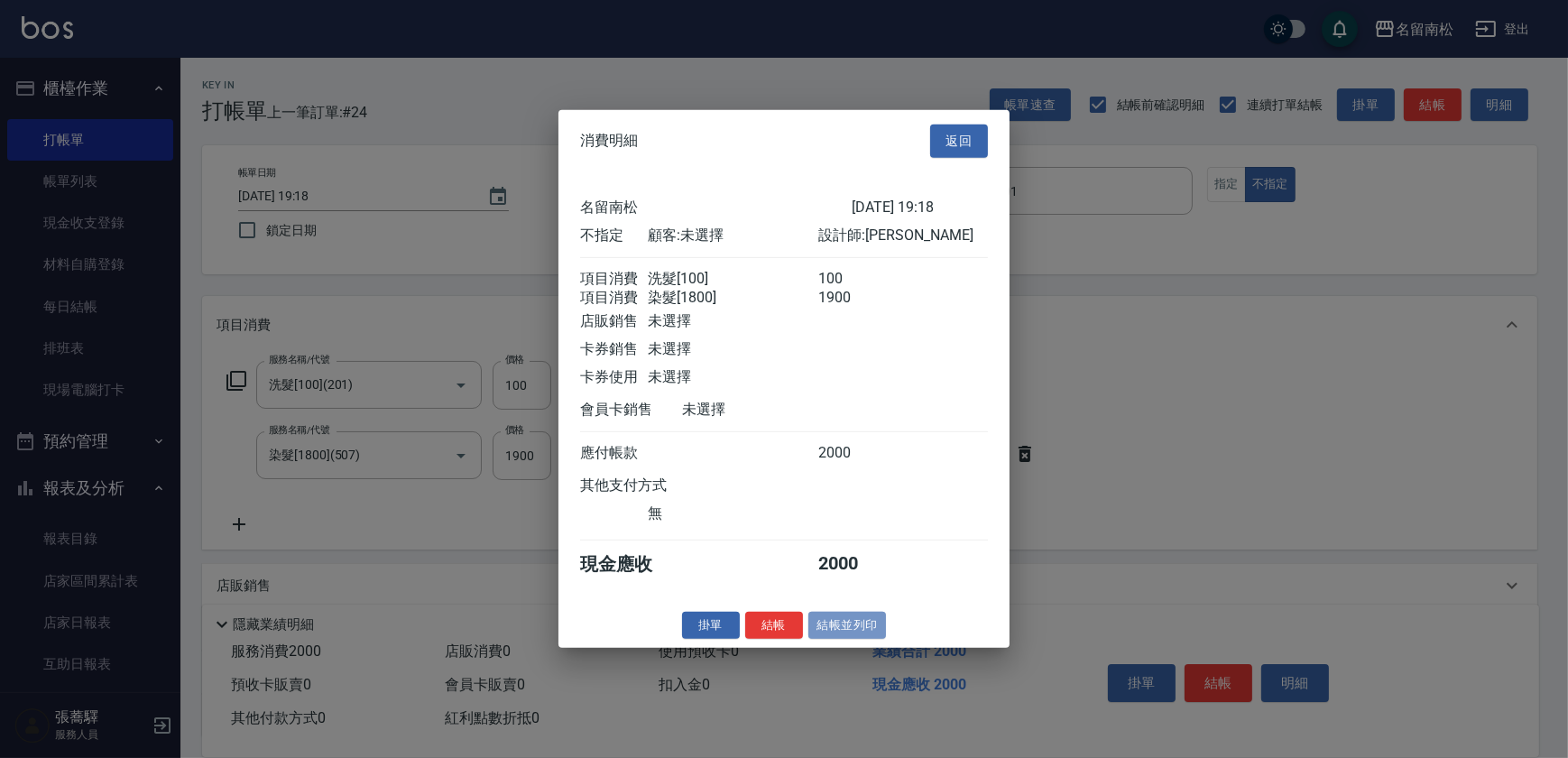
drag, startPoint x: 864, startPoint y: 632, endPoint x: 817, endPoint y: 645, distance: 48.8
click at [861, 634] on button "結帳並列印" at bounding box center [847, 625] width 78 height 28
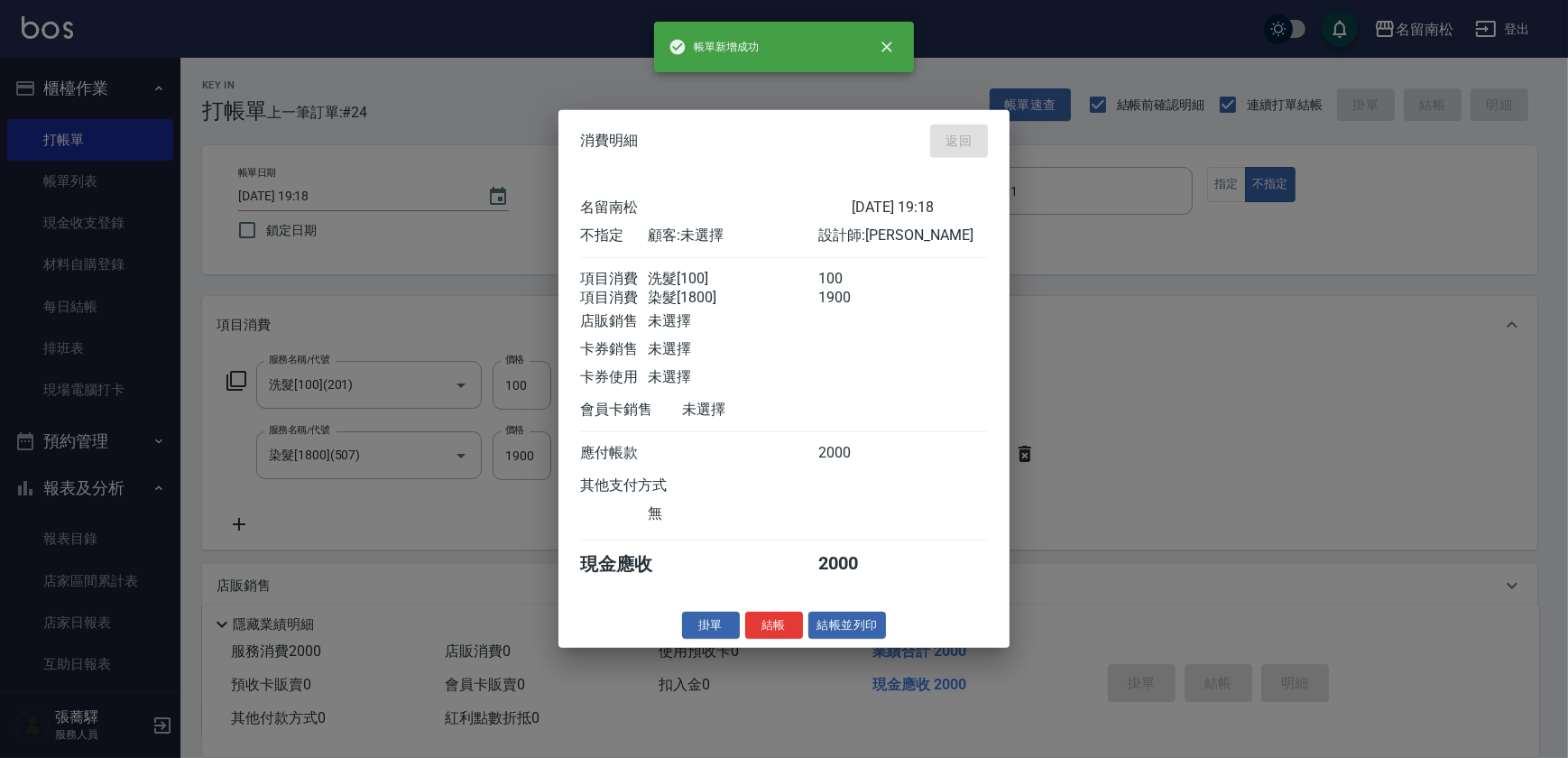
type input "[DATE] 19:19"
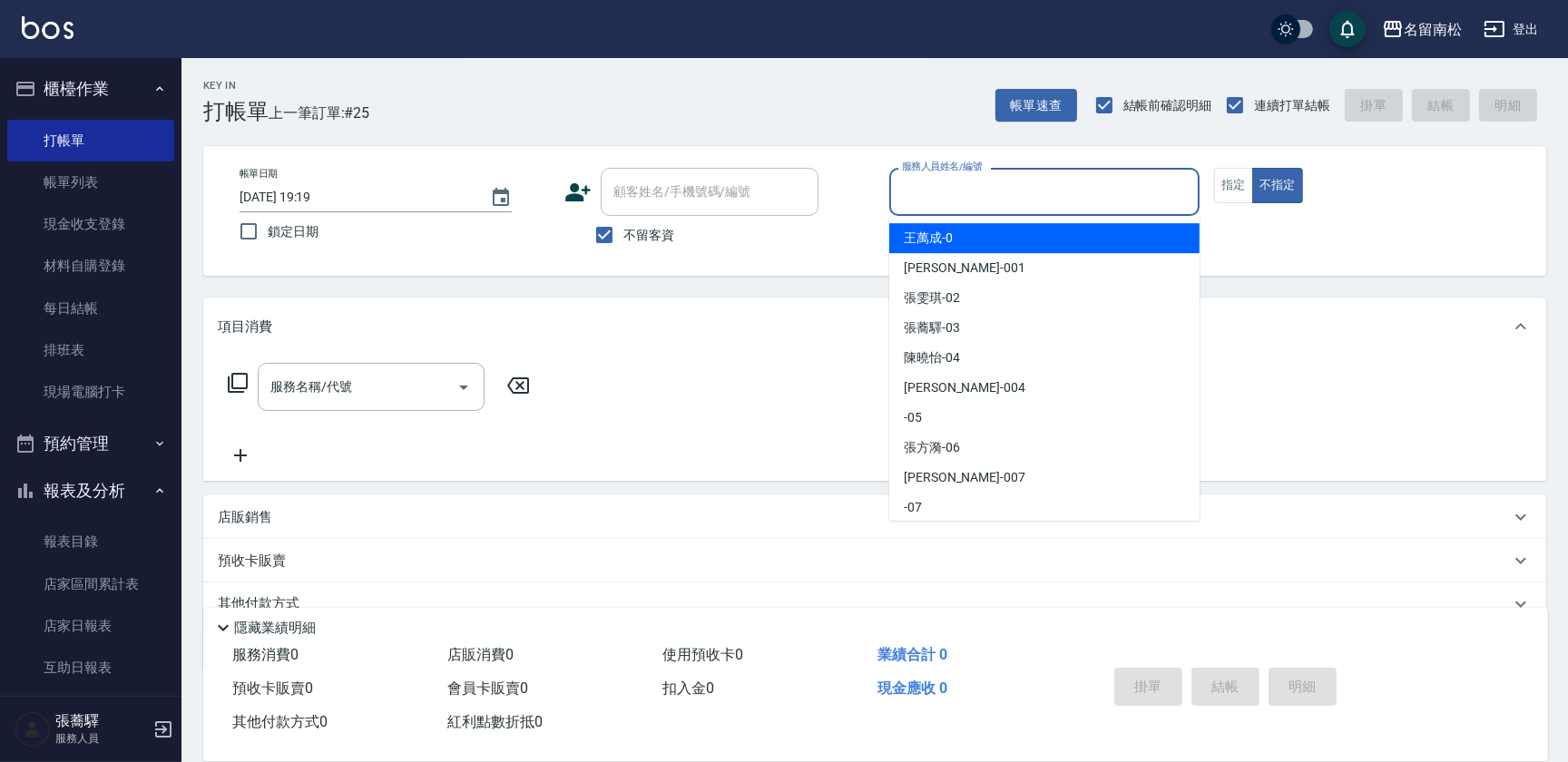
click at [1068, 191] on input "服務人員姓名/編號" at bounding box center [1044, 192] width 294 height 32
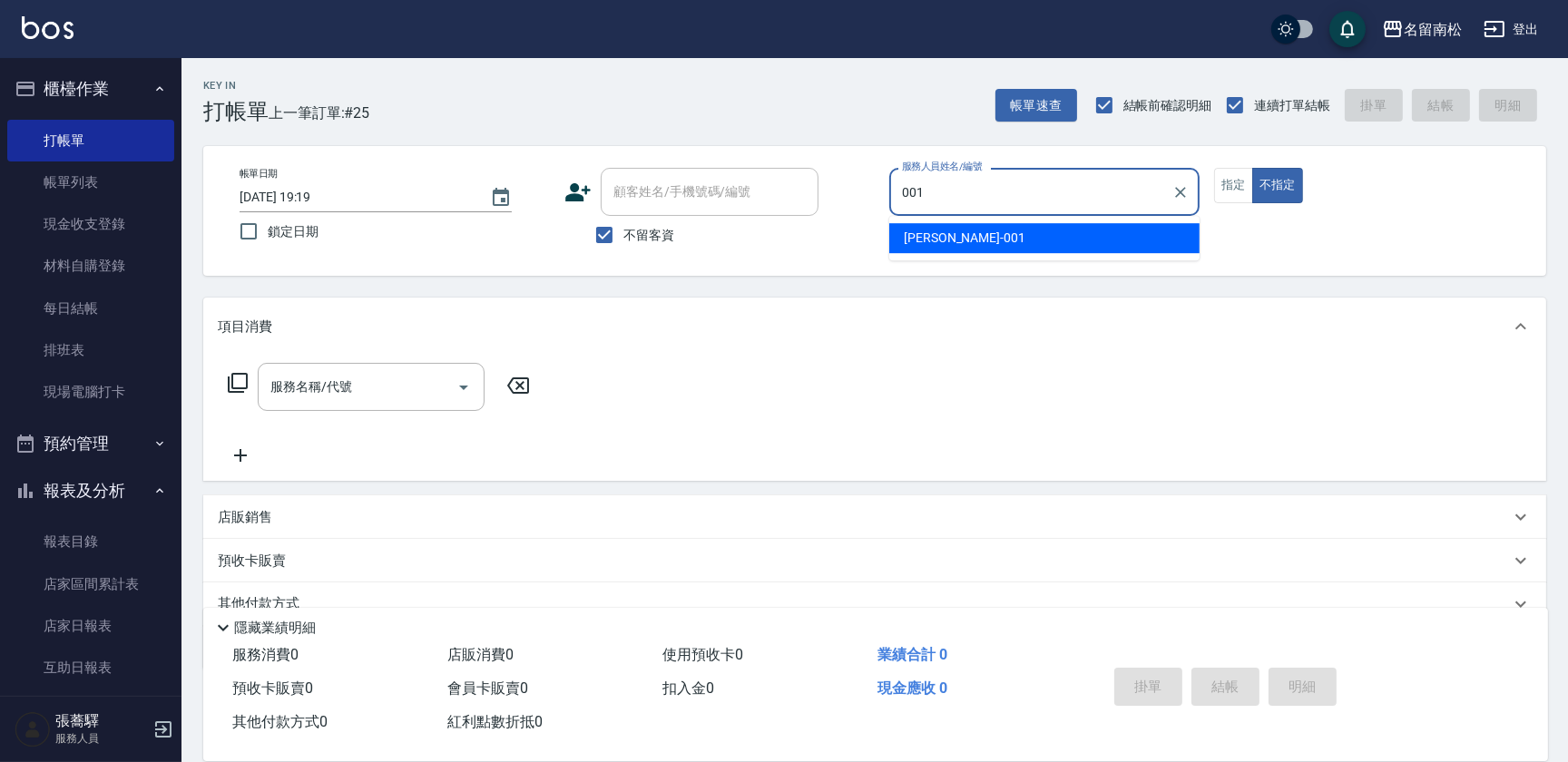
type input "[PERSON_NAME]-001"
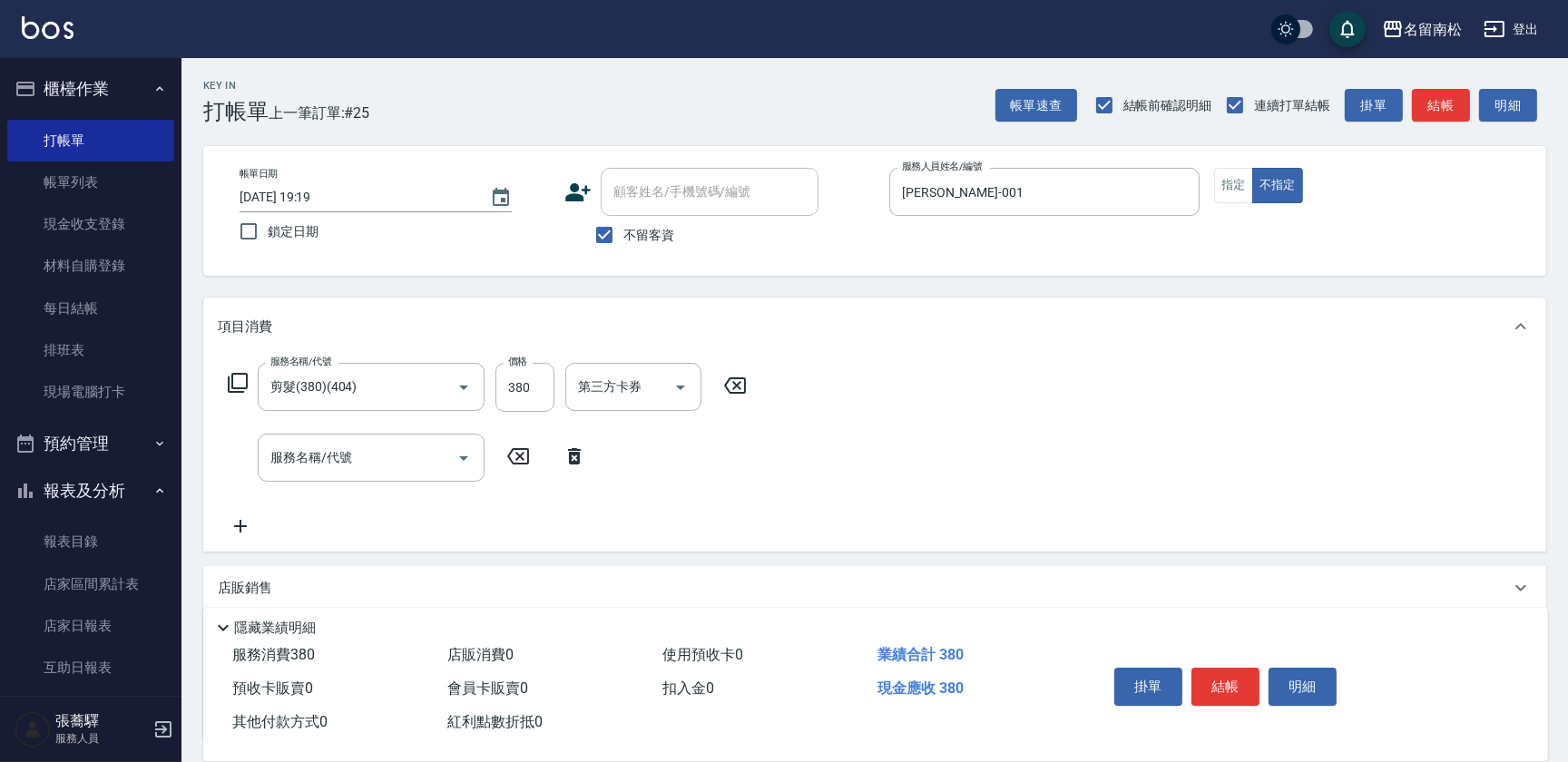
click at [235, 384] on icon at bounding box center [237, 382] width 22 height 22
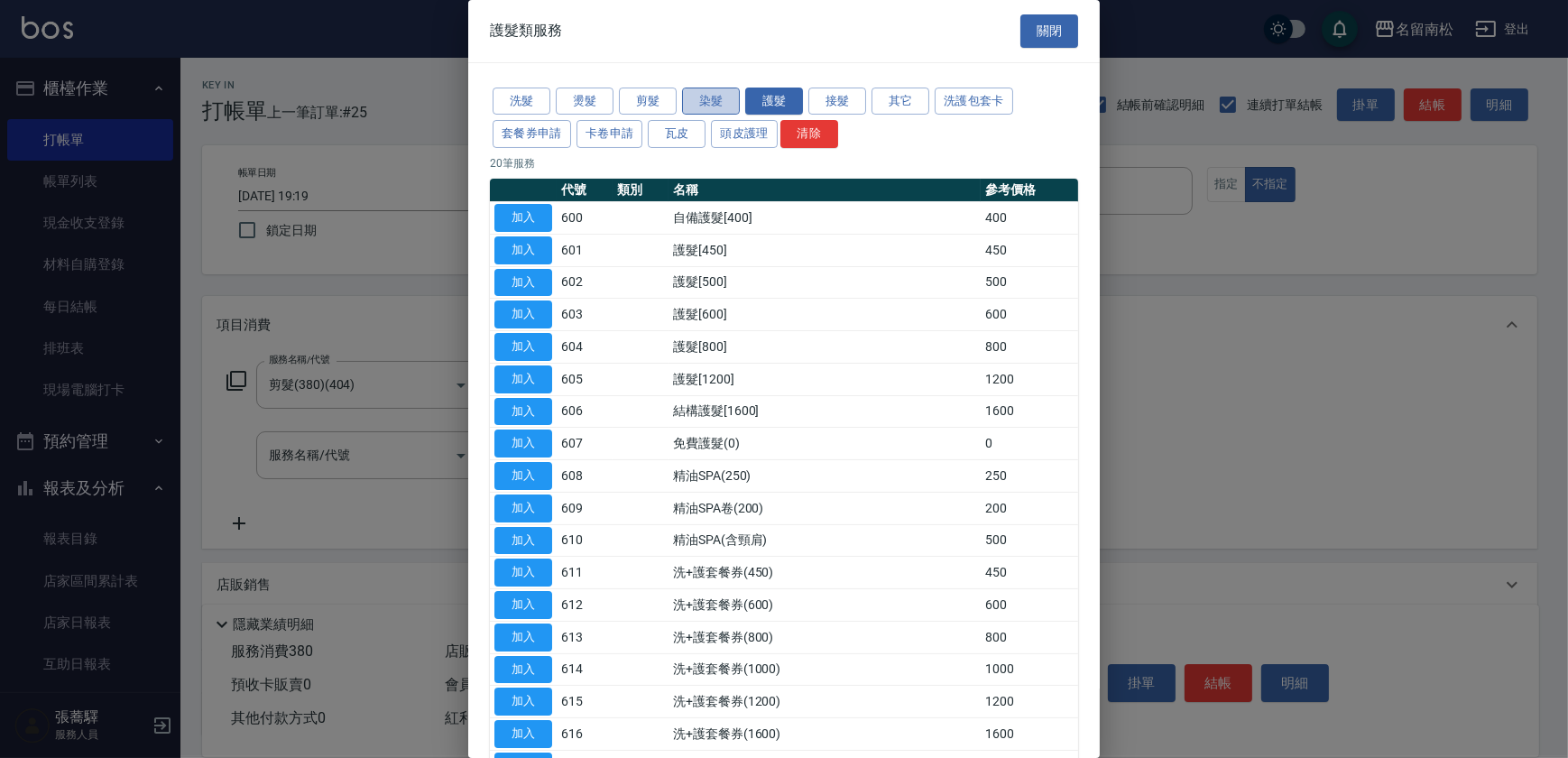
click at [722, 91] on button "染髮" at bounding box center [710, 102] width 57 height 28
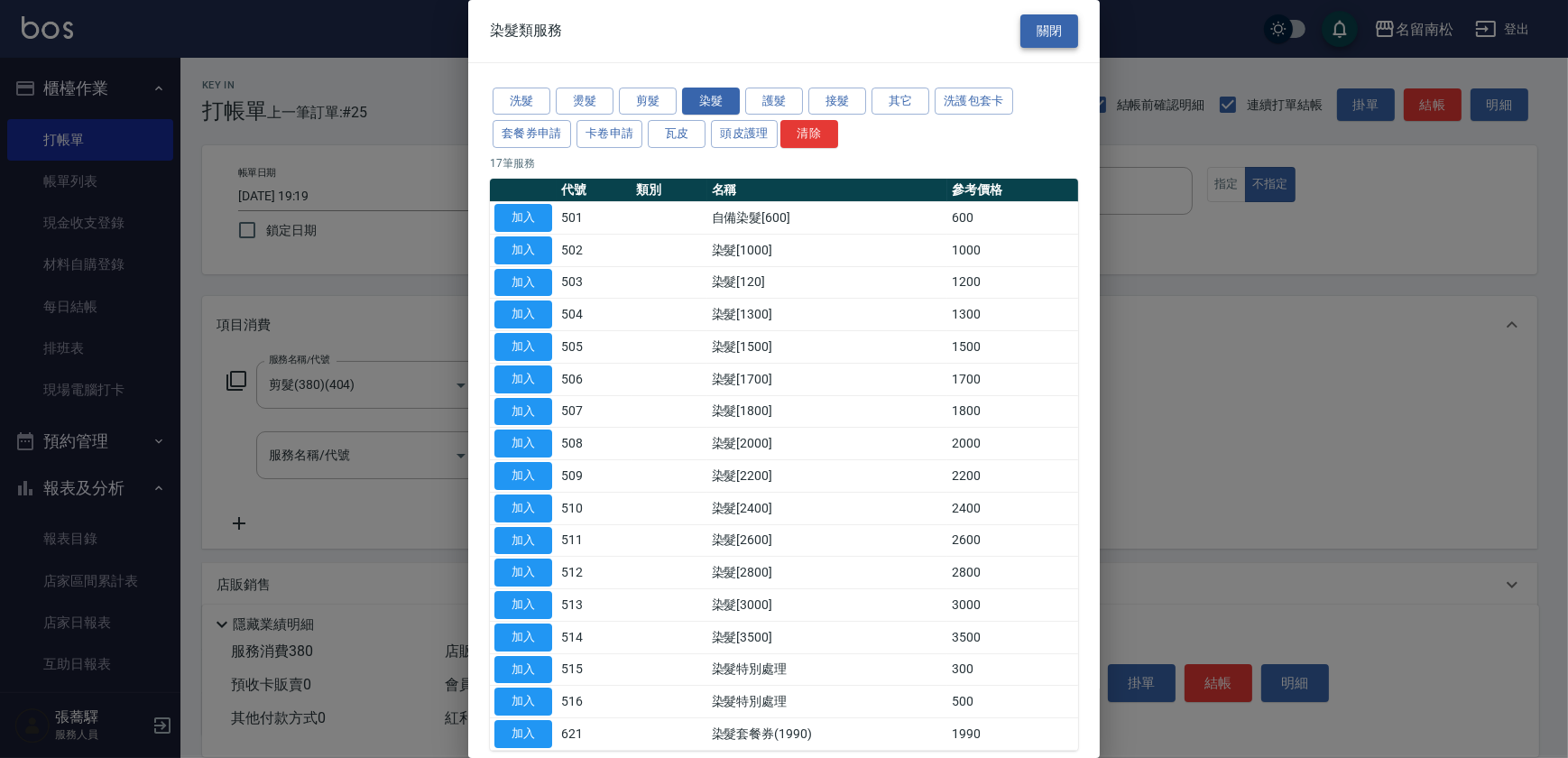
click at [1045, 30] on button "關閉" at bounding box center [1048, 31] width 57 height 34
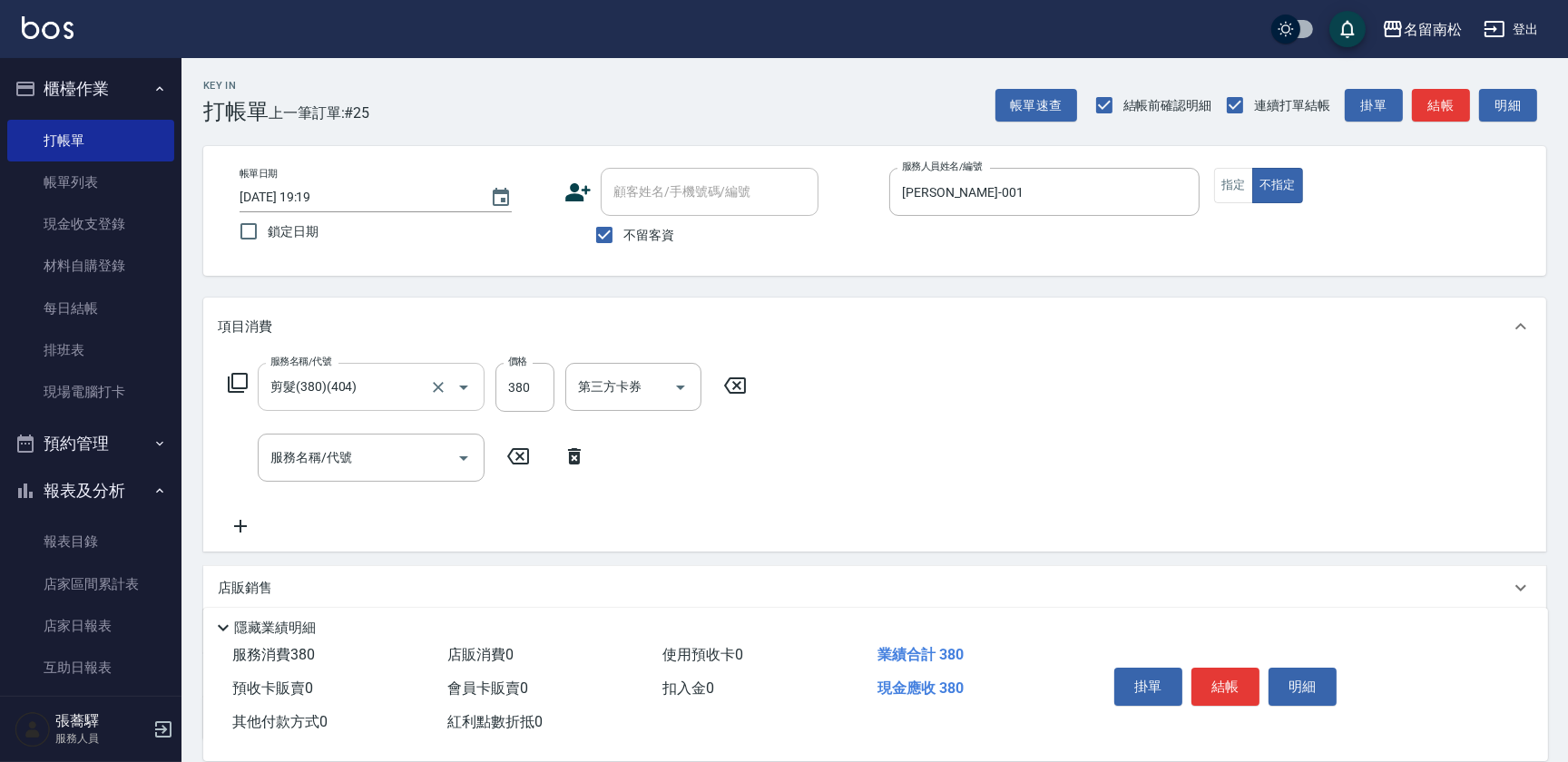
drag, startPoint x: 443, startPoint y: 391, endPoint x: 302, endPoint y: 406, distance: 141.8
click at [270, 419] on div "服務名稱/代號 剪髮(380)(404) 服務名稱/代號 價格 380 價格 第三方卡券 第三方卡券 服務名稱/代號 服務名稱/代號" at bounding box center [487, 450] width 540 height 174
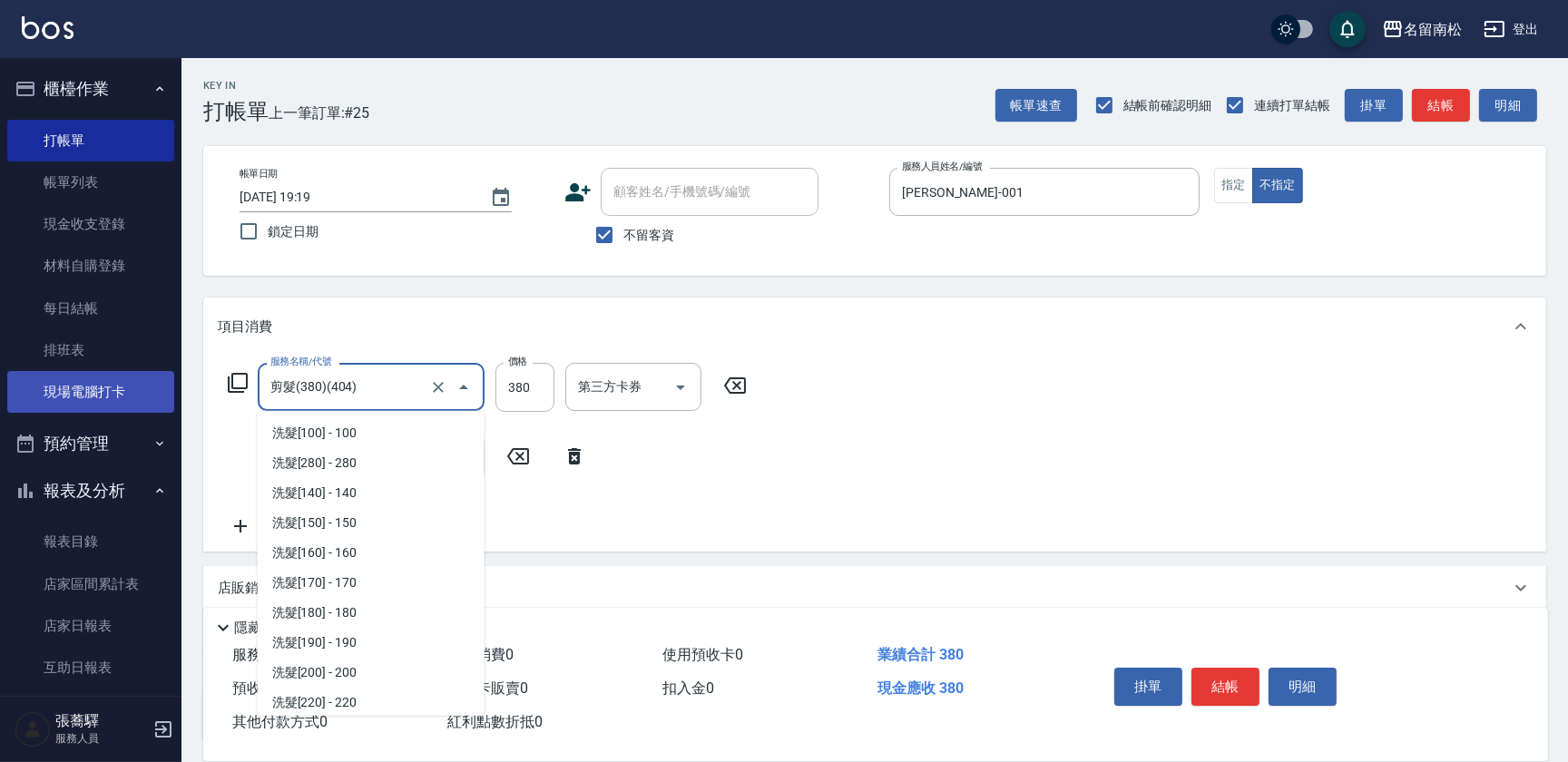
scroll to position [1108, 0]
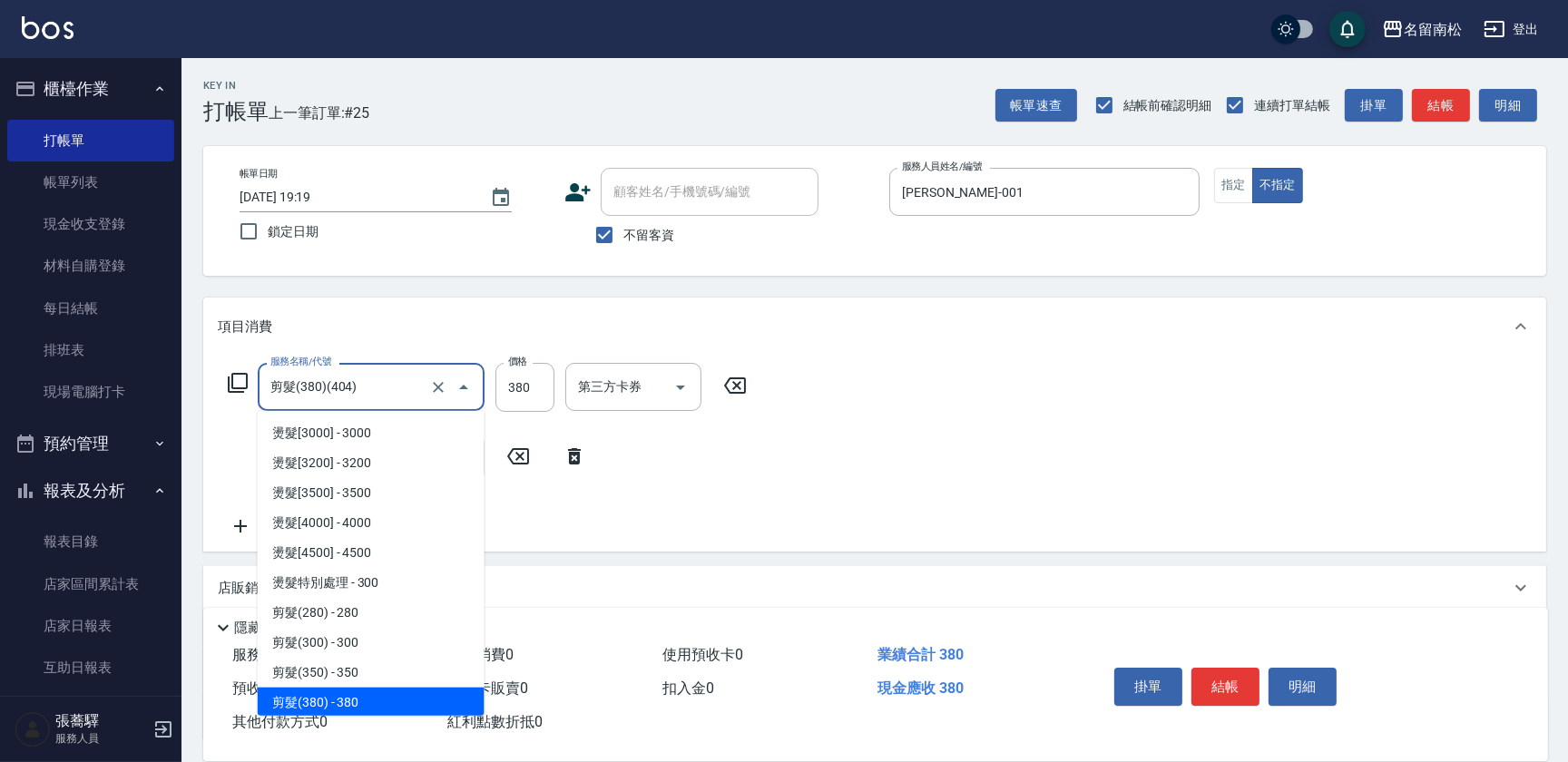
drag, startPoint x: 357, startPoint y: 379, endPoint x: 0, endPoint y: 407, distance: 358.1
click at [0, 412] on html "名留南松 登出 櫃檯作業 打帳單 帳單列表 現金收支登錄 材料自購登錄 每日結帳 排班表 現場電腦打卡 預約管理 預約管理 單日預約紀錄 單週預約紀錄 報表及…" at bounding box center [784, 455] width 1568 height 910
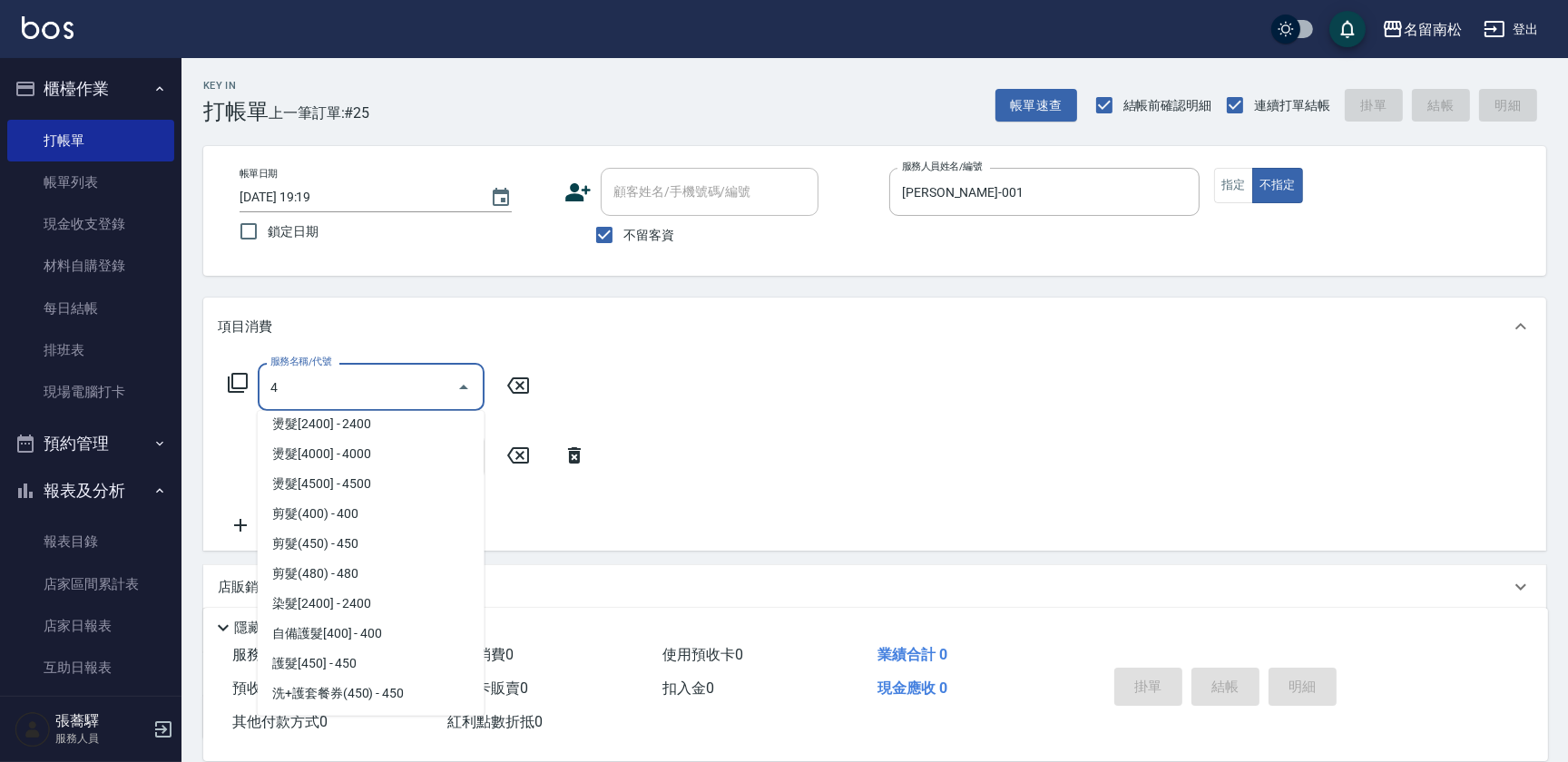
scroll to position [0, 0]
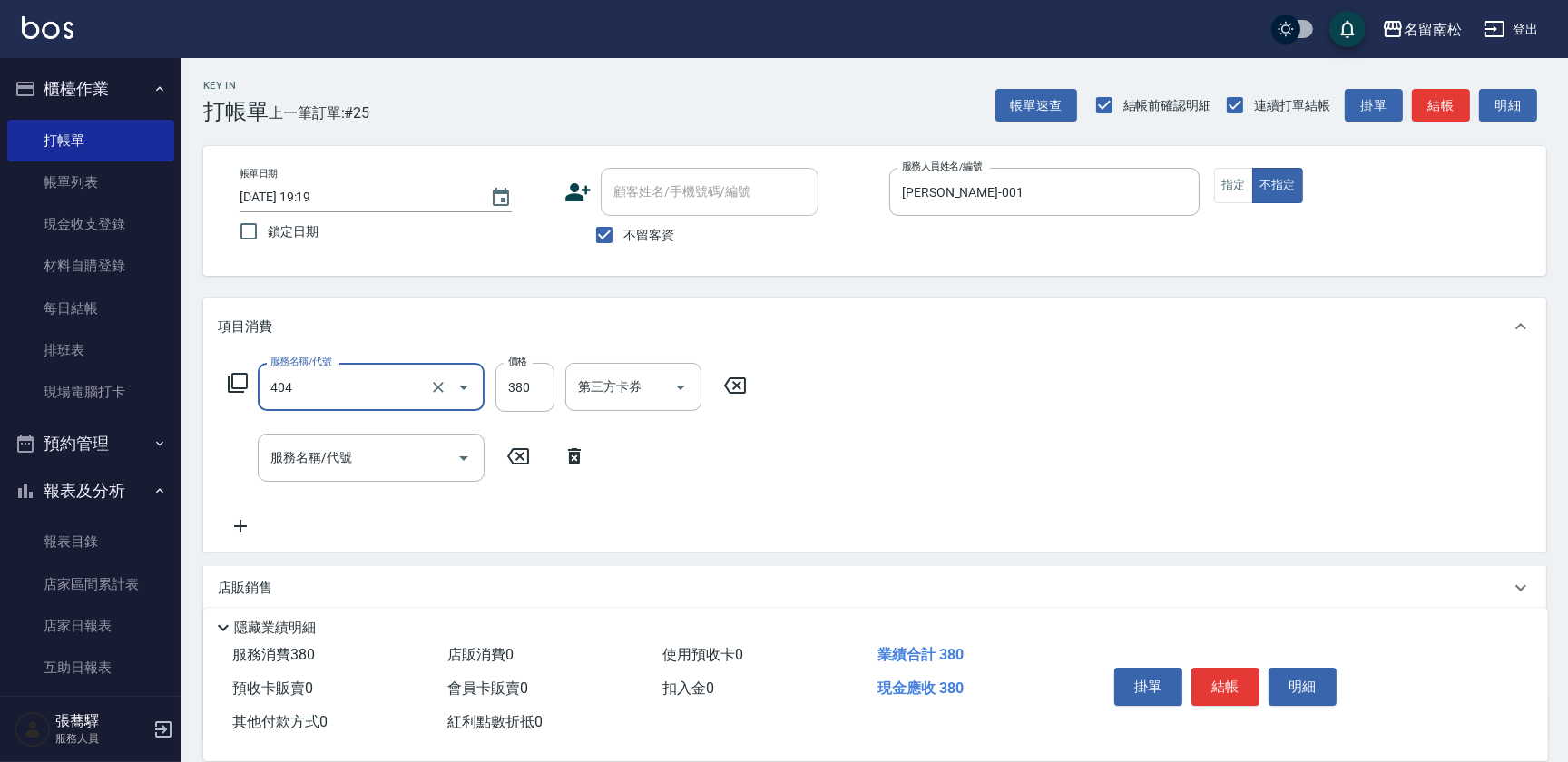
type input "剪髮(380)(404)"
type input "400"
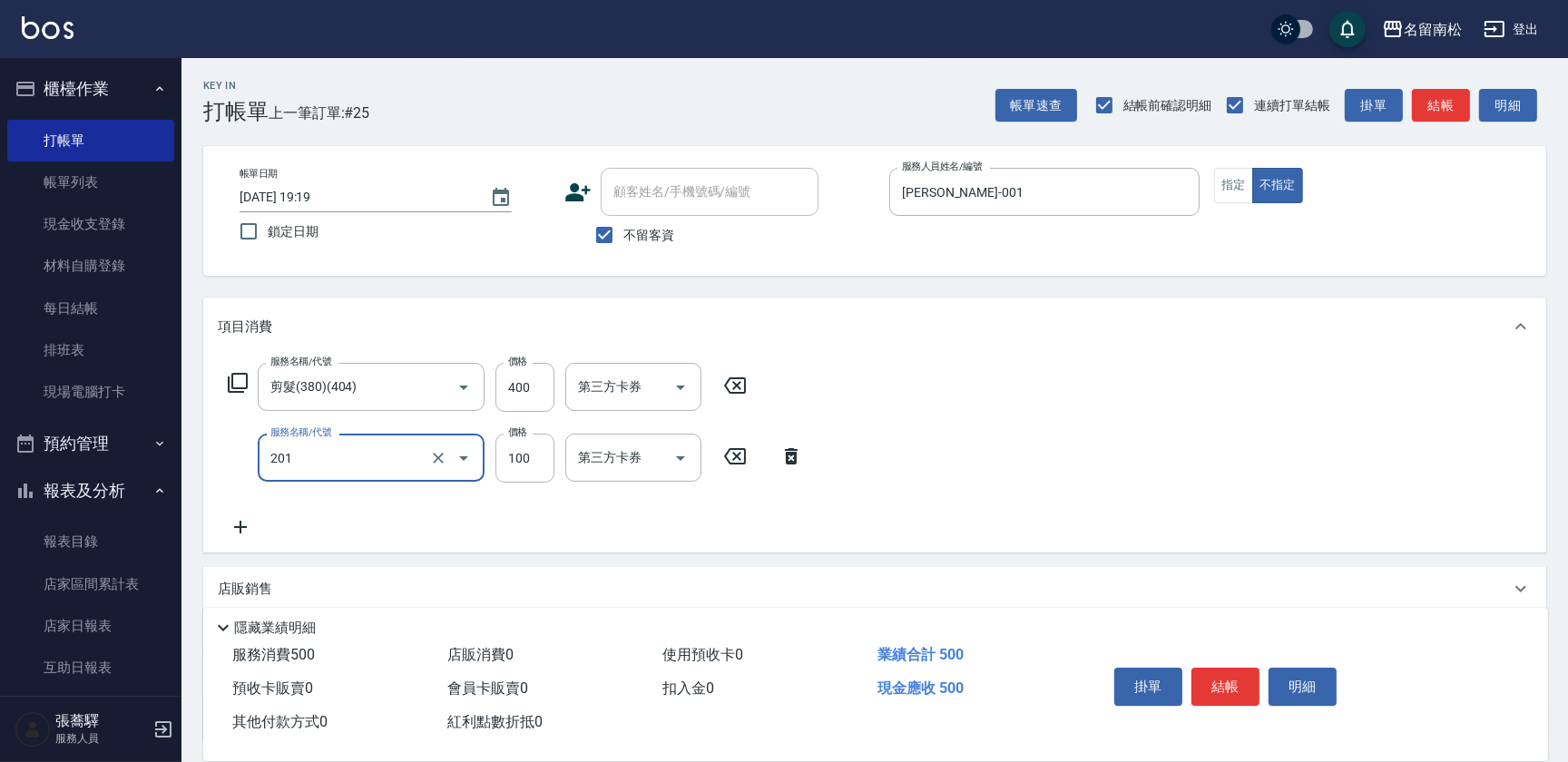
type input "洗髮[100](201)"
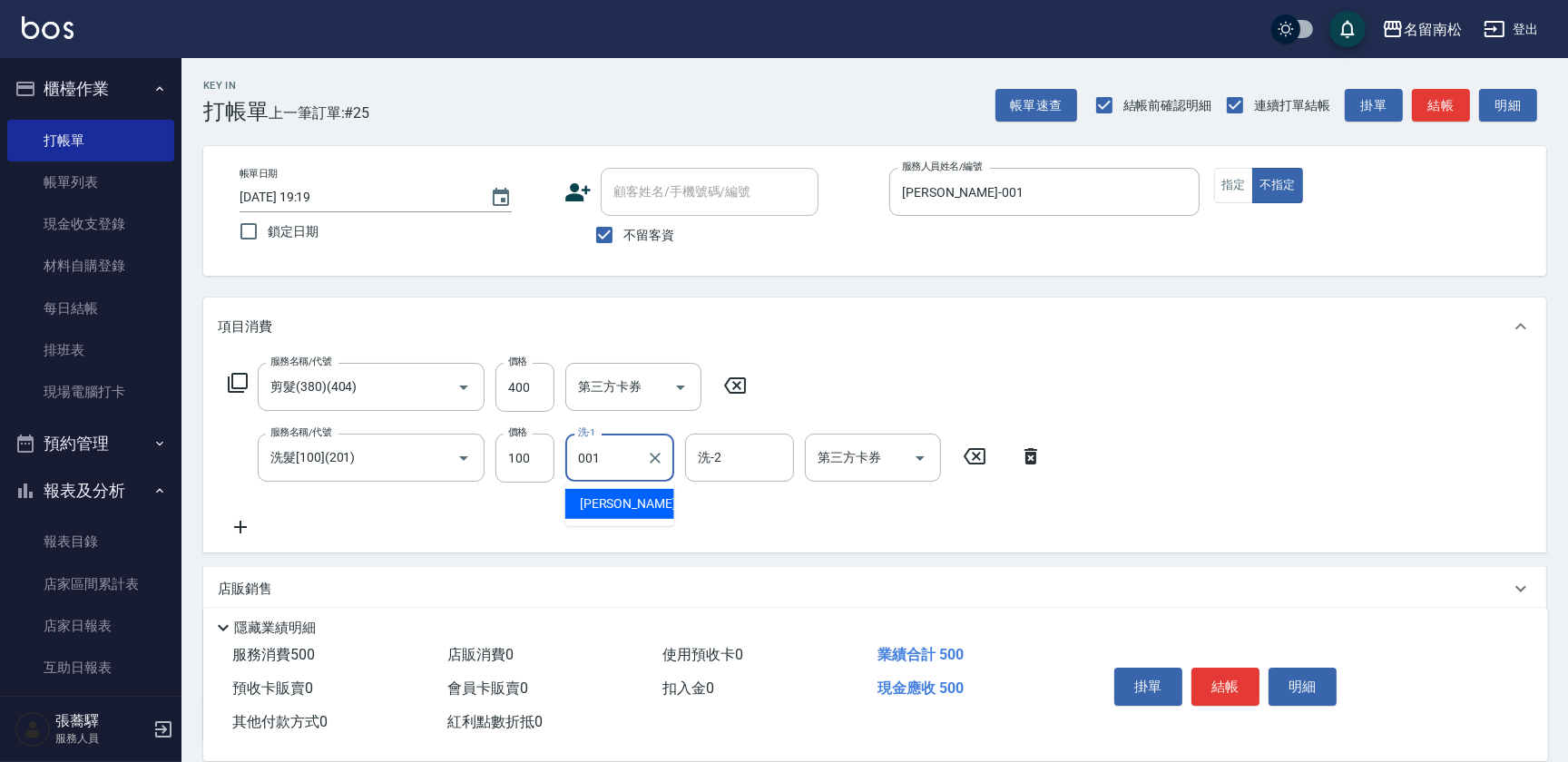
type input "[PERSON_NAME]-001"
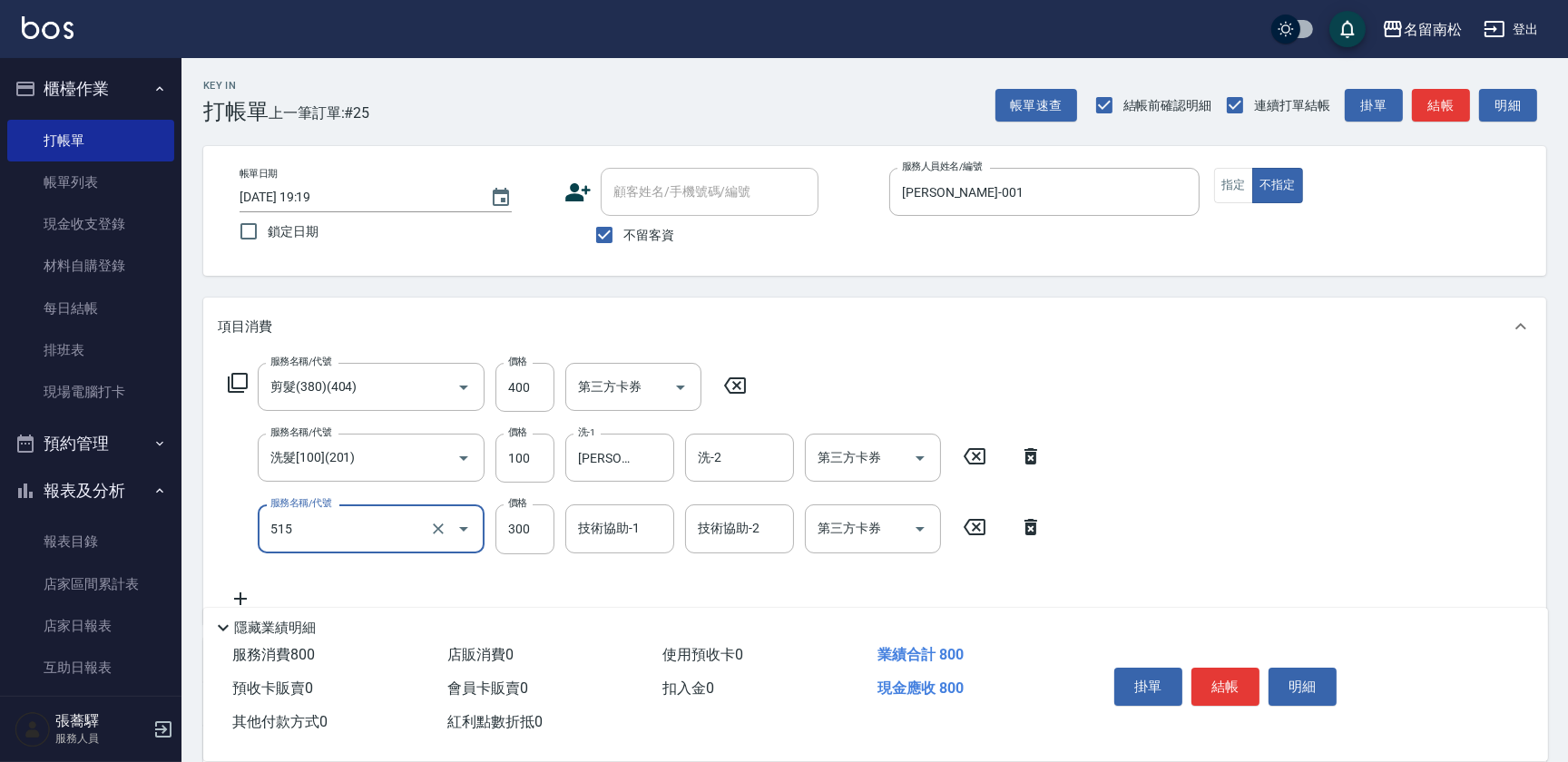
type input "染髮特別處理(515)"
type input "1000"
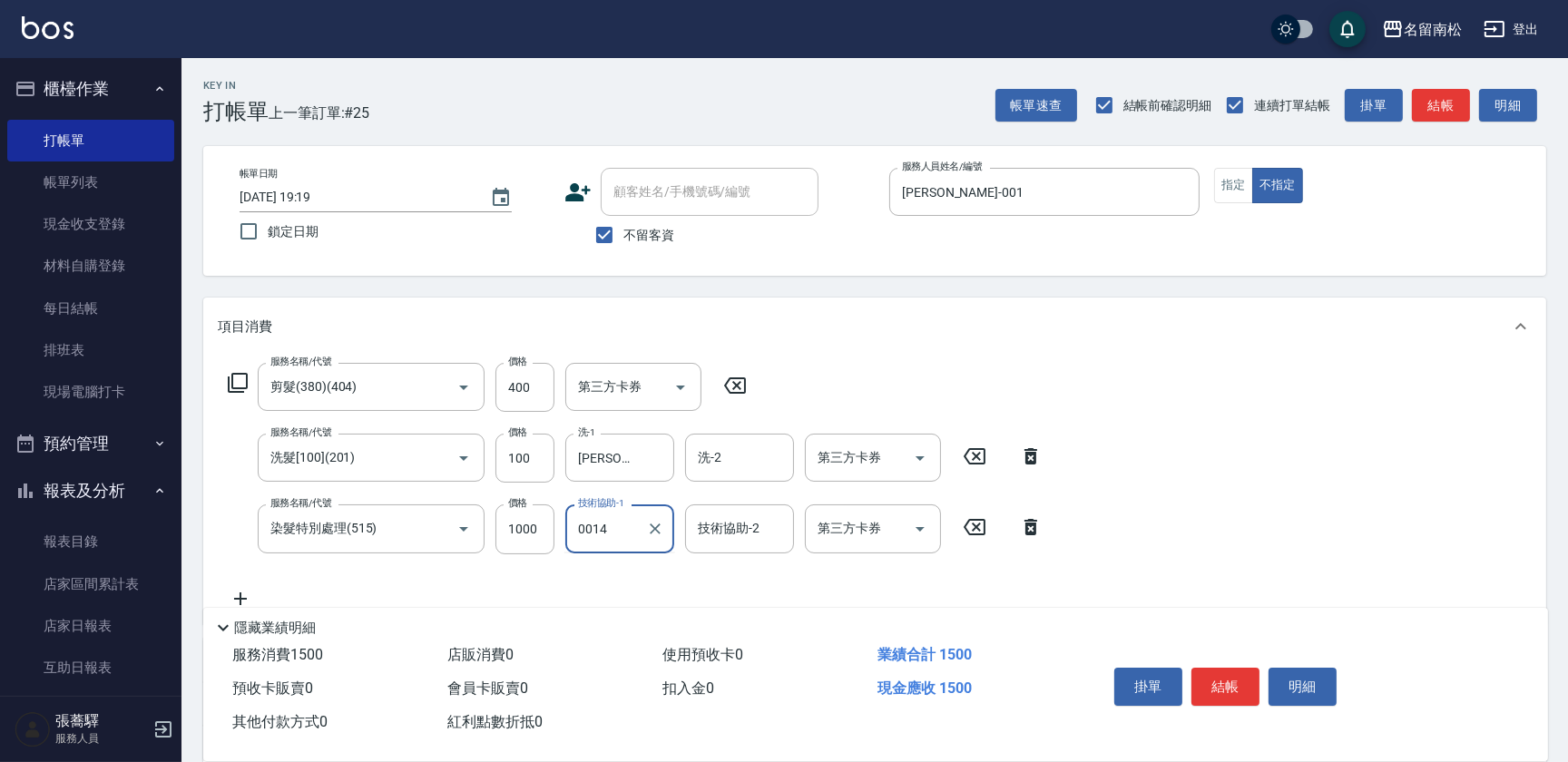
type input "0014"
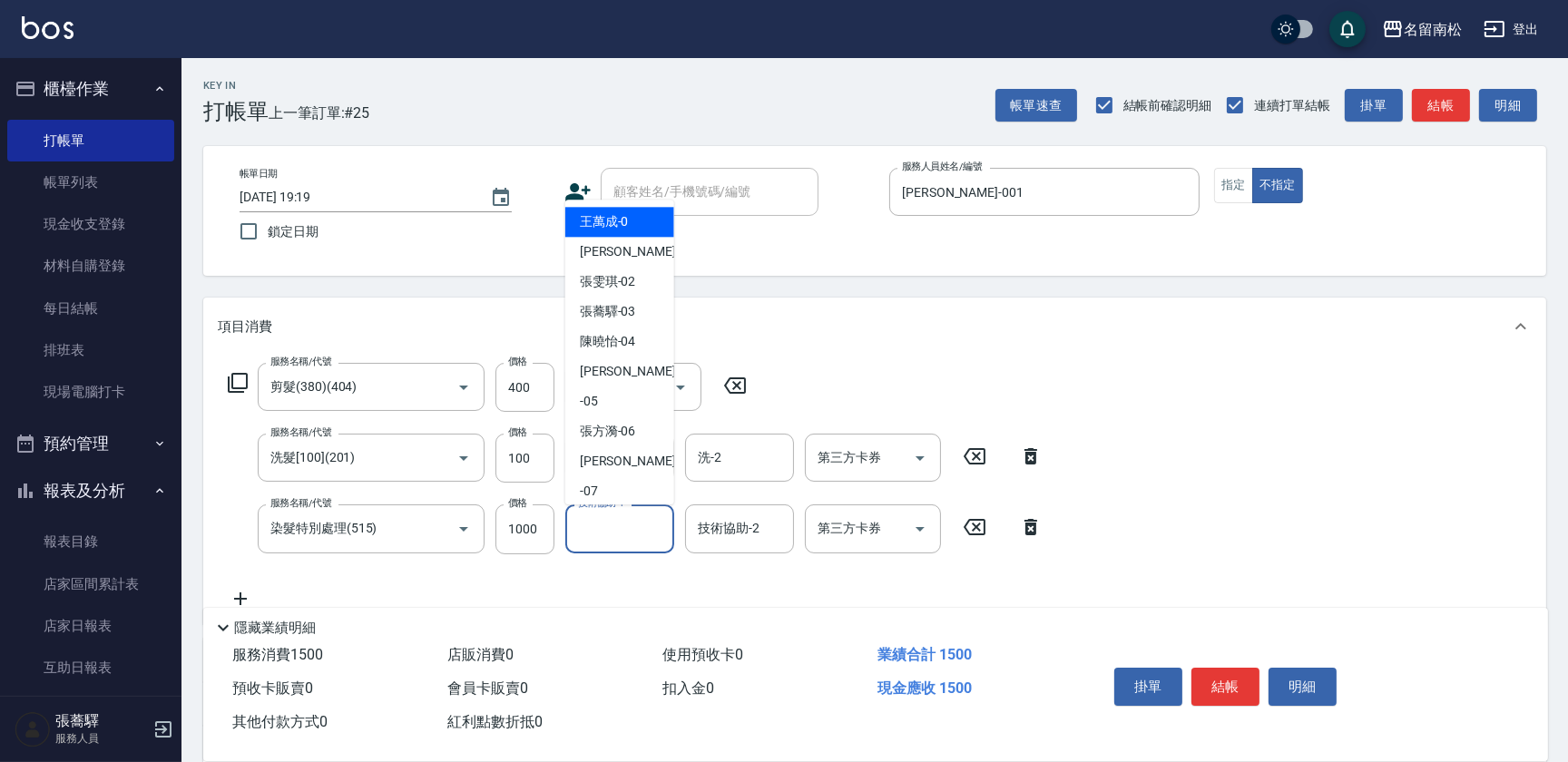
click at [623, 527] on input "技術協助-1" at bounding box center [619, 528] width 93 height 32
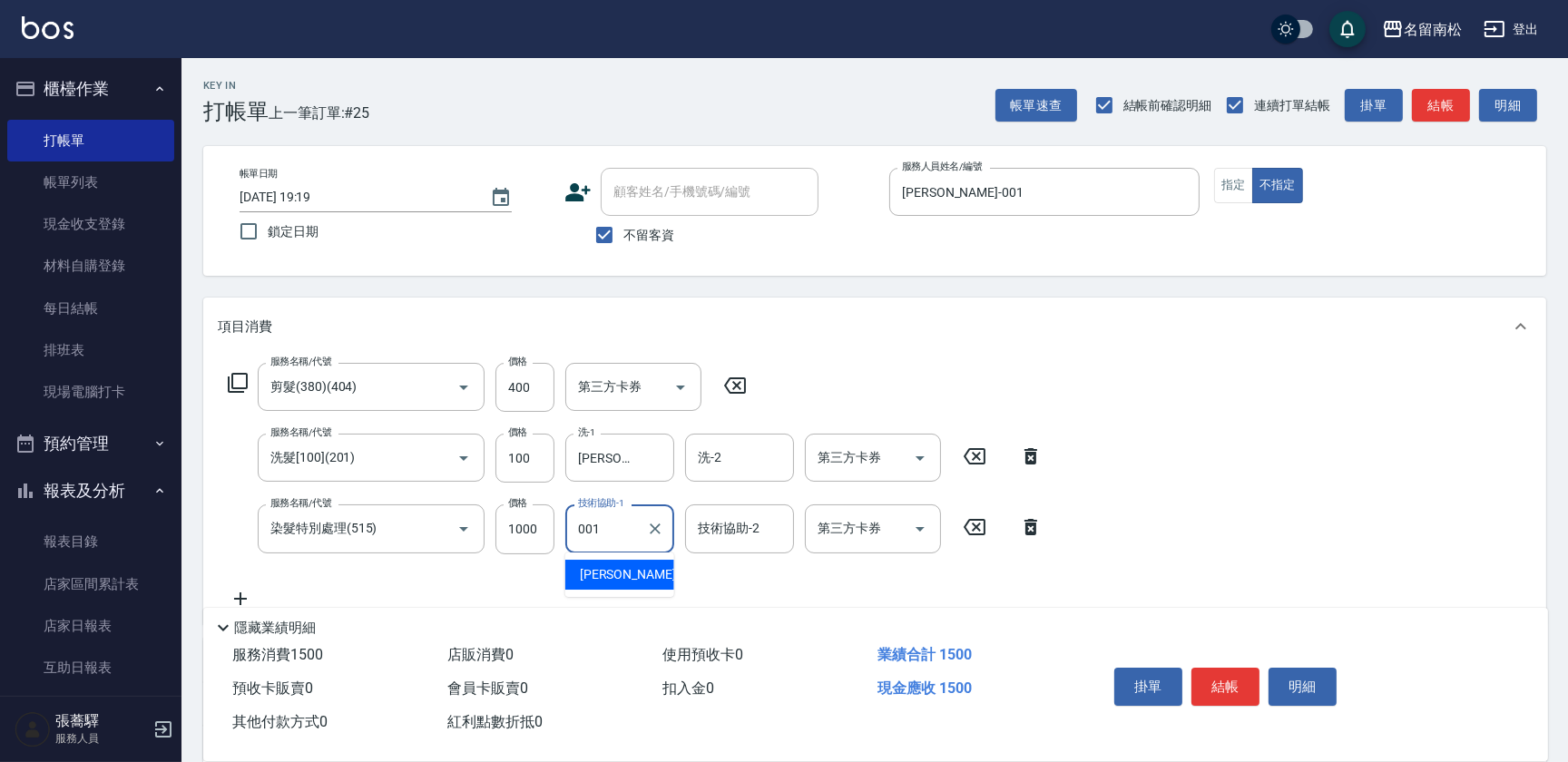
type input "[PERSON_NAME]-001"
click at [1312, 687] on button "明細" at bounding box center [1302, 686] width 68 height 38
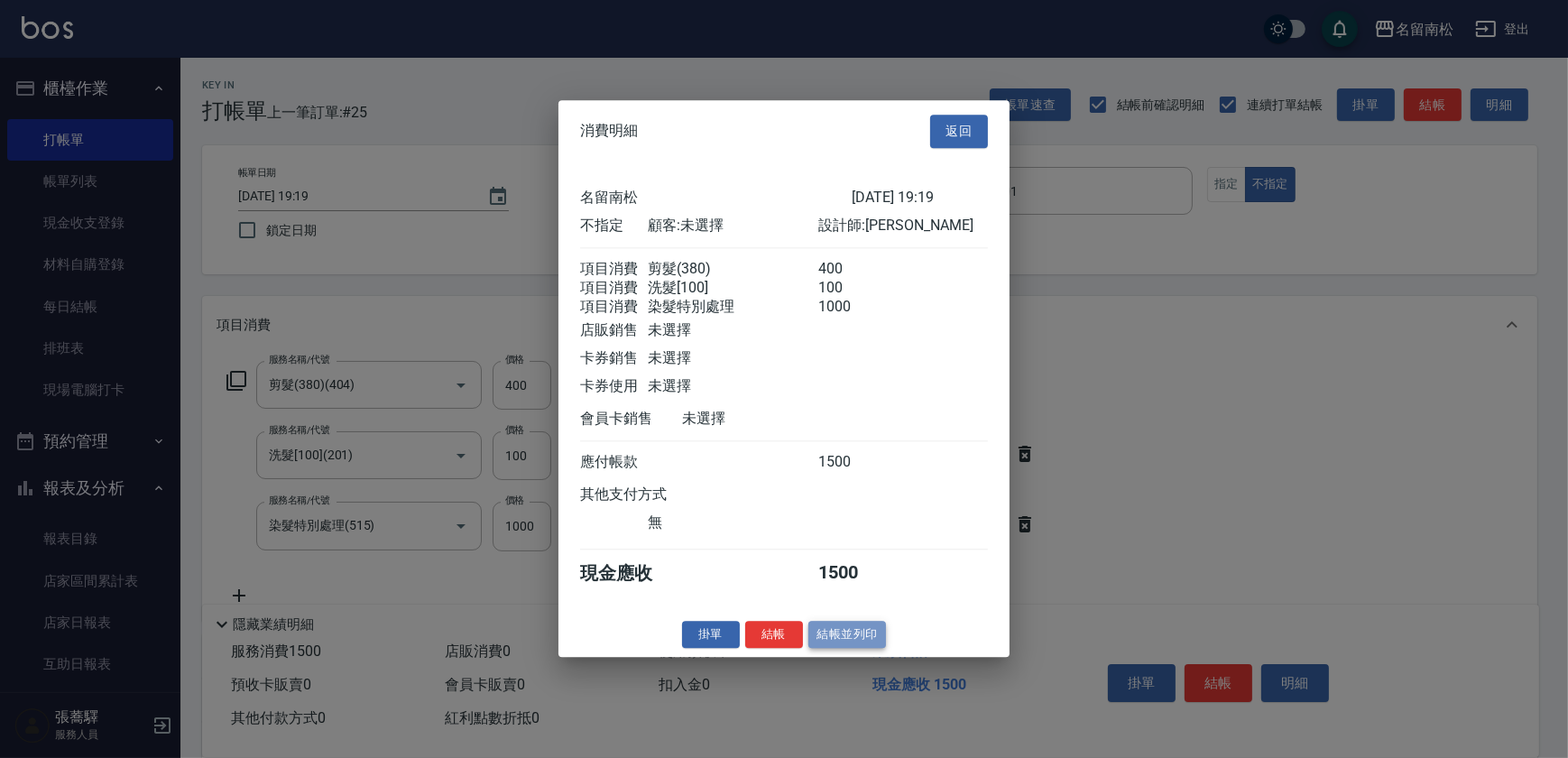
click at [829, 641] on button "結帳並列印" at bounding box center [847, 635] width 78 height 28
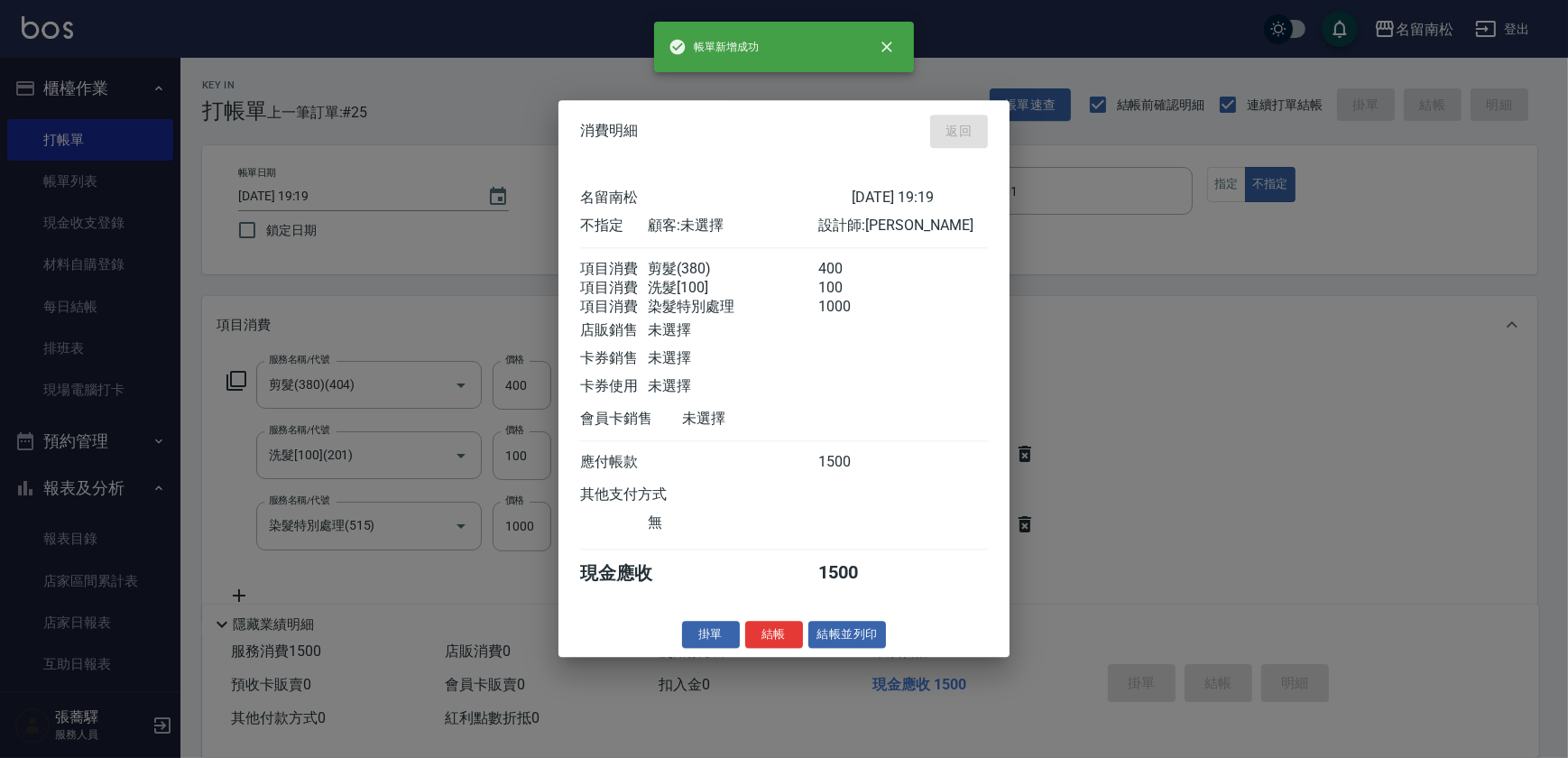
type input "[DATE] 19:20"
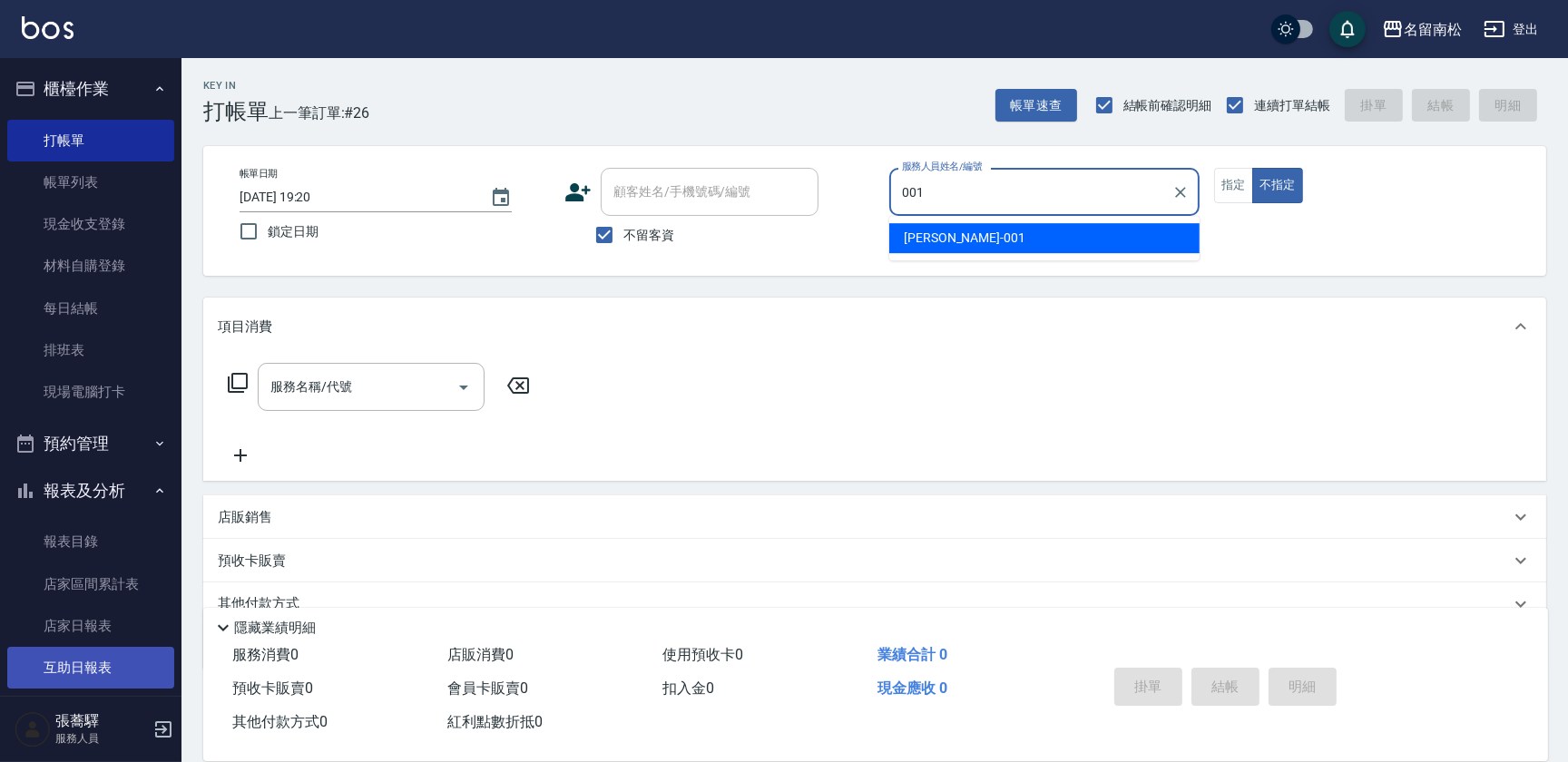
type input "[PERSON_NAME]-001"
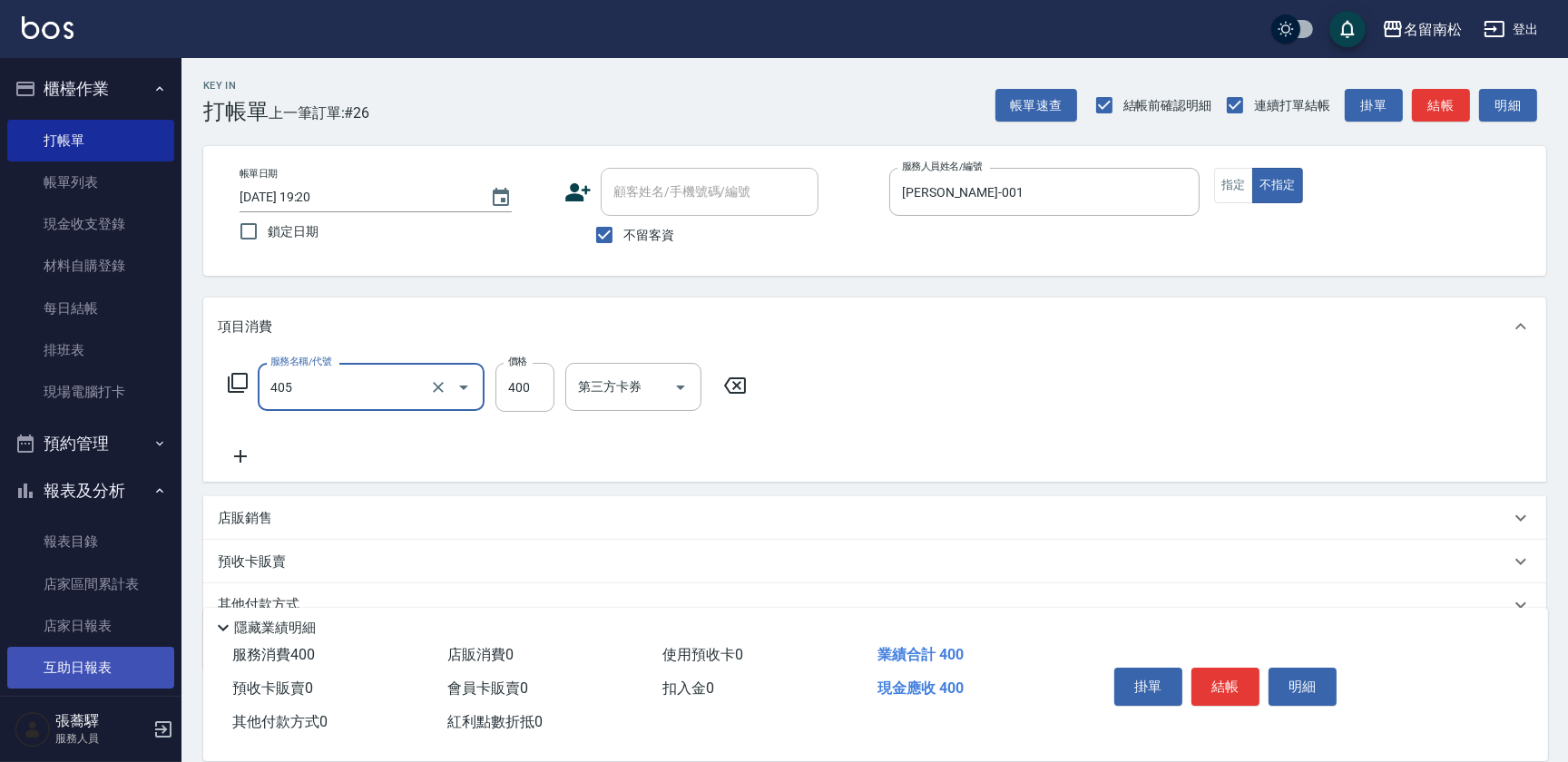
type input "剪髮(400)(405)"
type input "5500"
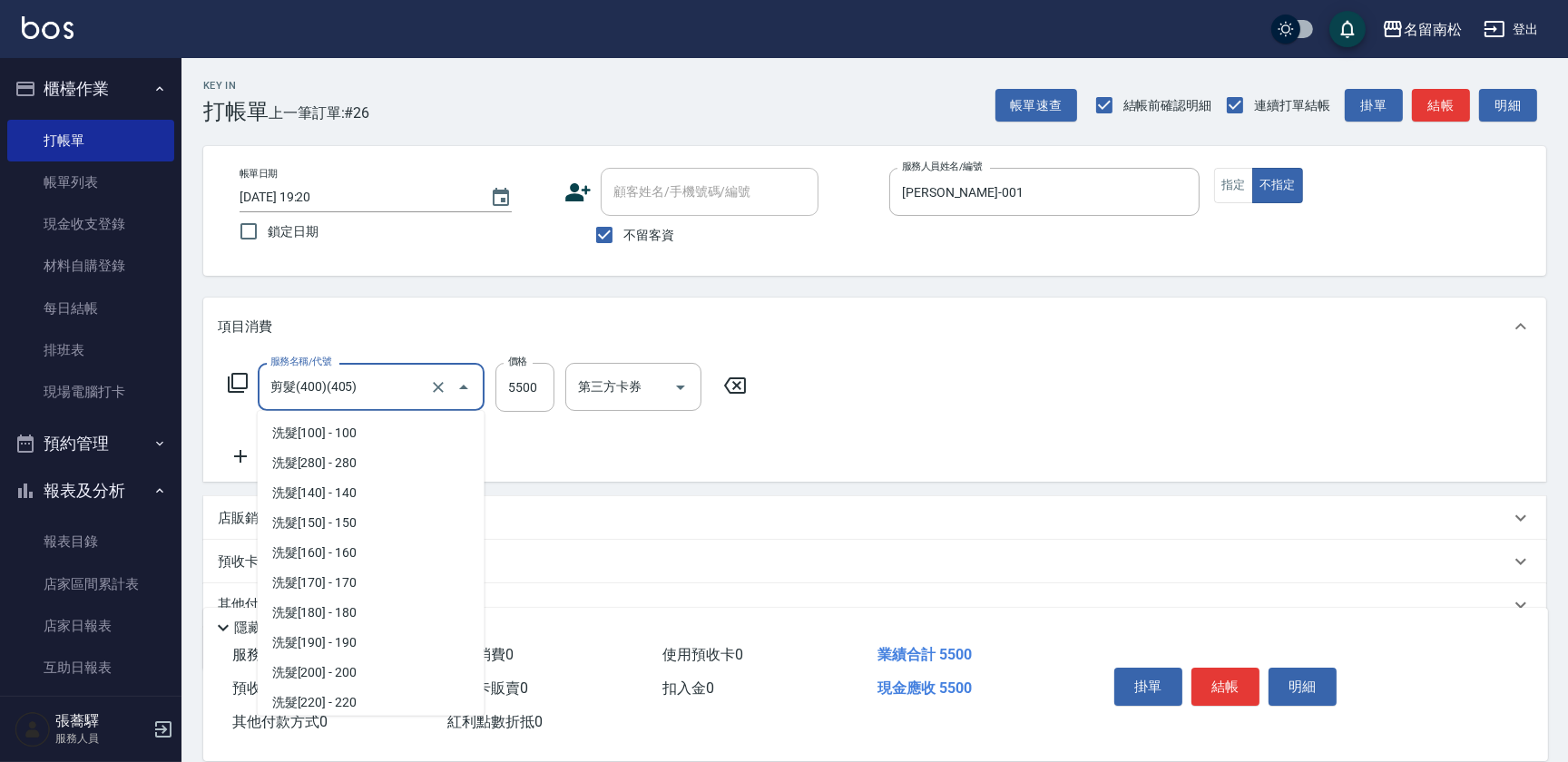
scroll to position [1138, 0]
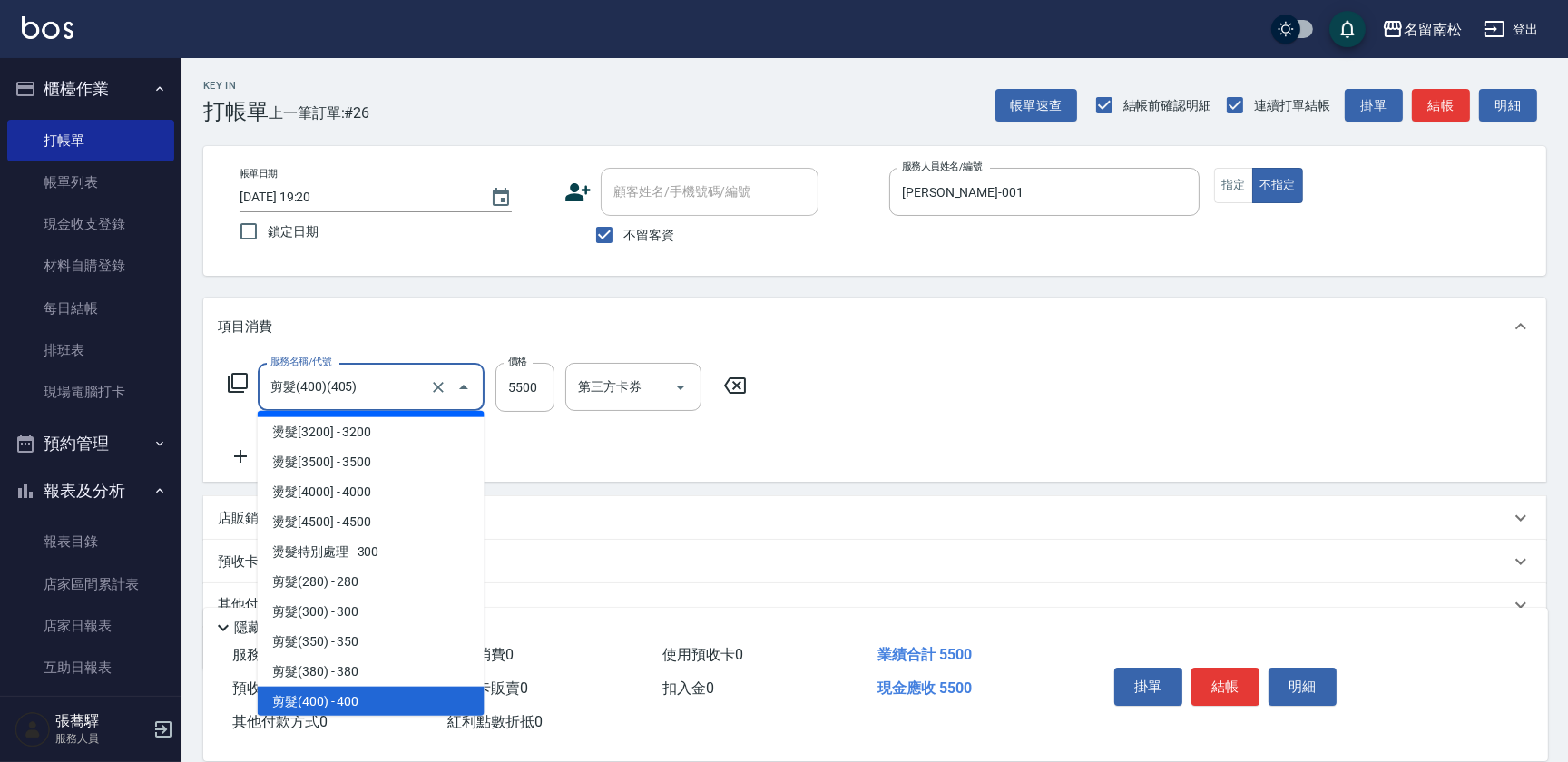
drag, startPoint x: 395, startPoint y: 378, endPoint x: 0, endPoint y: 419, distance: 397.1
click at [0, 419] on html "名留南松 登出 櫃檯作業 打帳單 帳單列表 現金收支登錄 材料自購登錄 每日結帳 排班表 現場電腦打卡 預約管理 預約管理 單日預約紀錄 單週預約紀錄 報表及…" at bounding box center [784, 420] width 1568 height 840
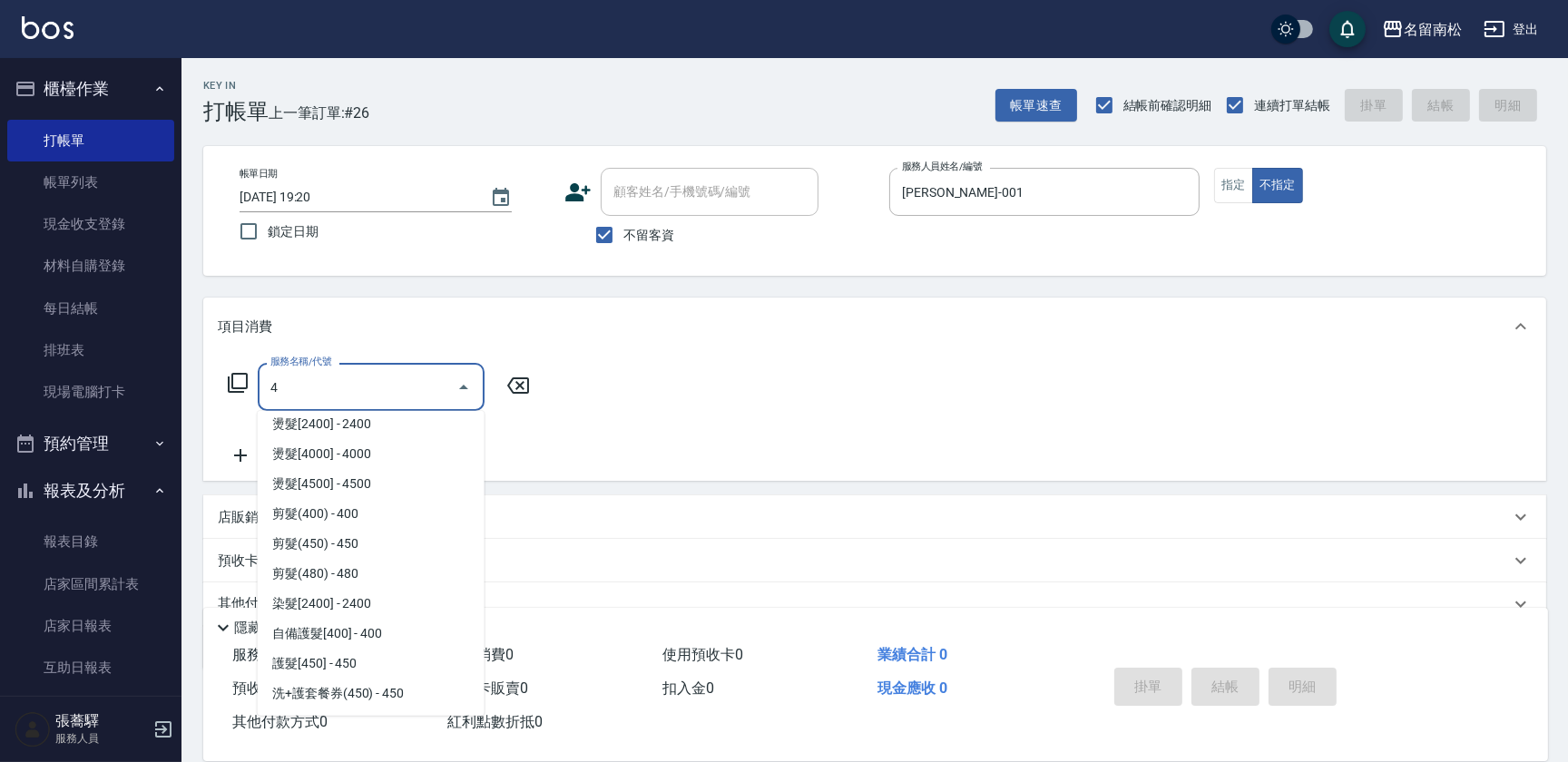
scroll to position [0, 0]
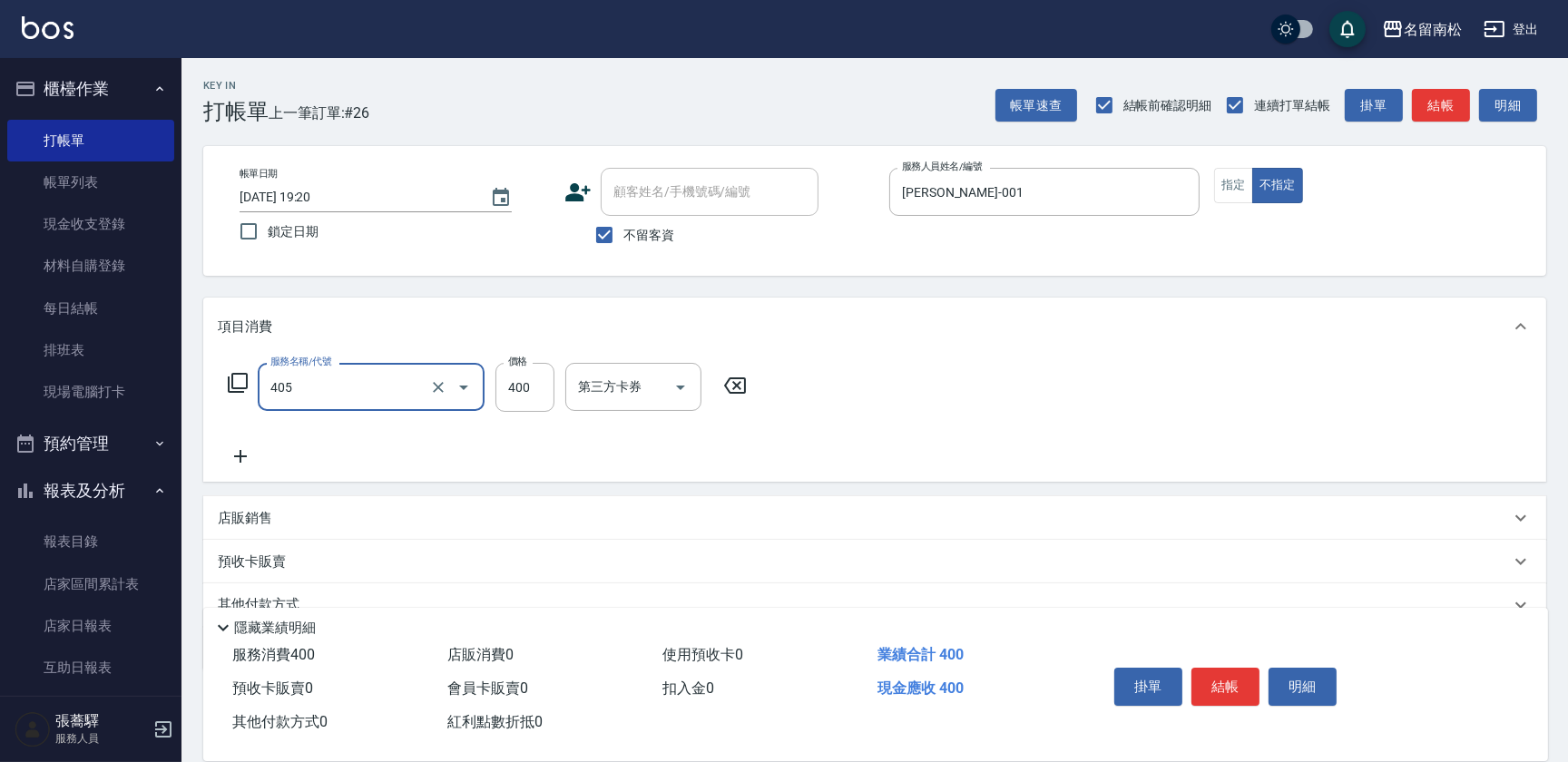
type input "剪髮(400)(405)"
type input "500"
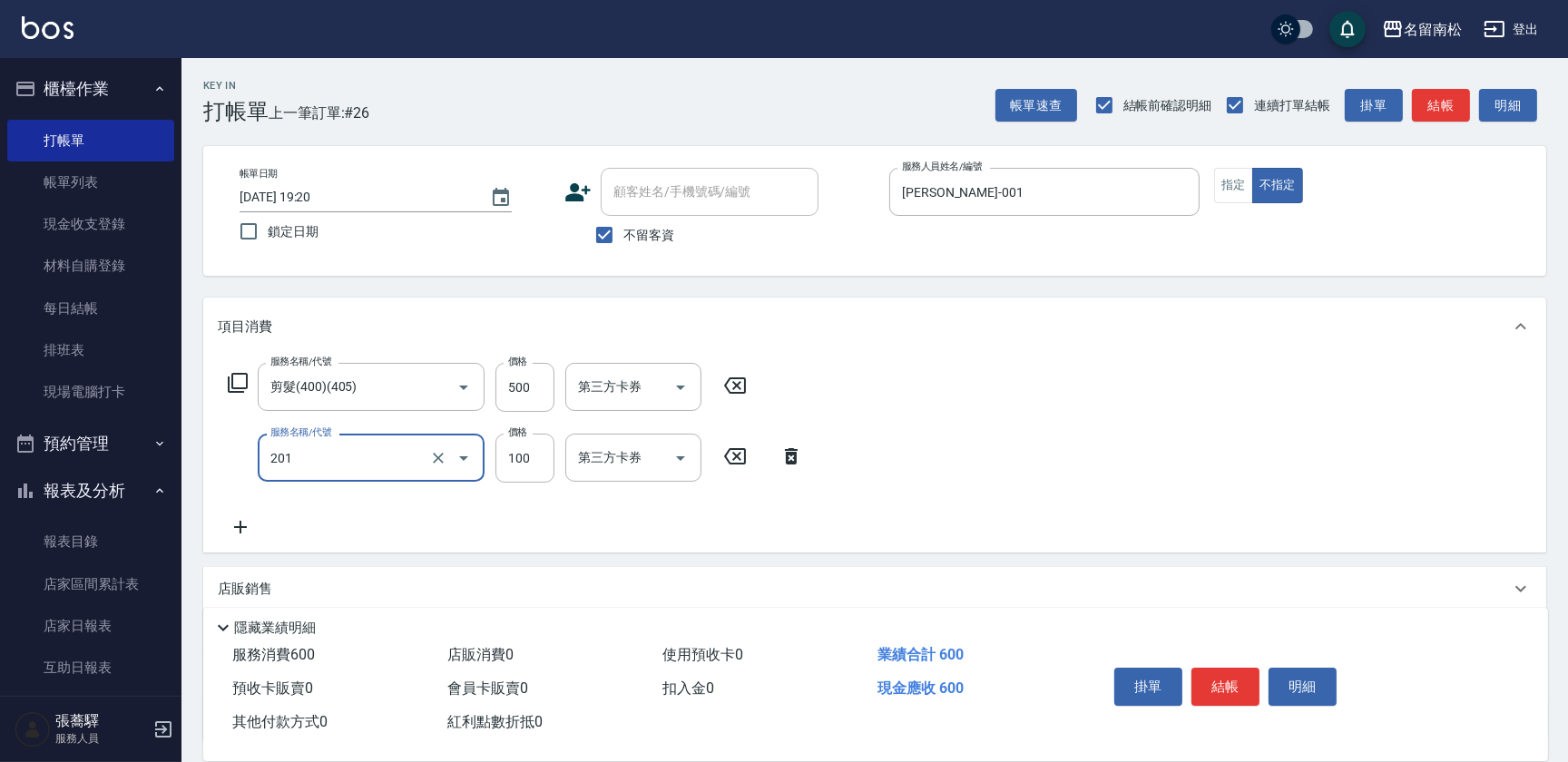
type input "洗髮[100](201)"
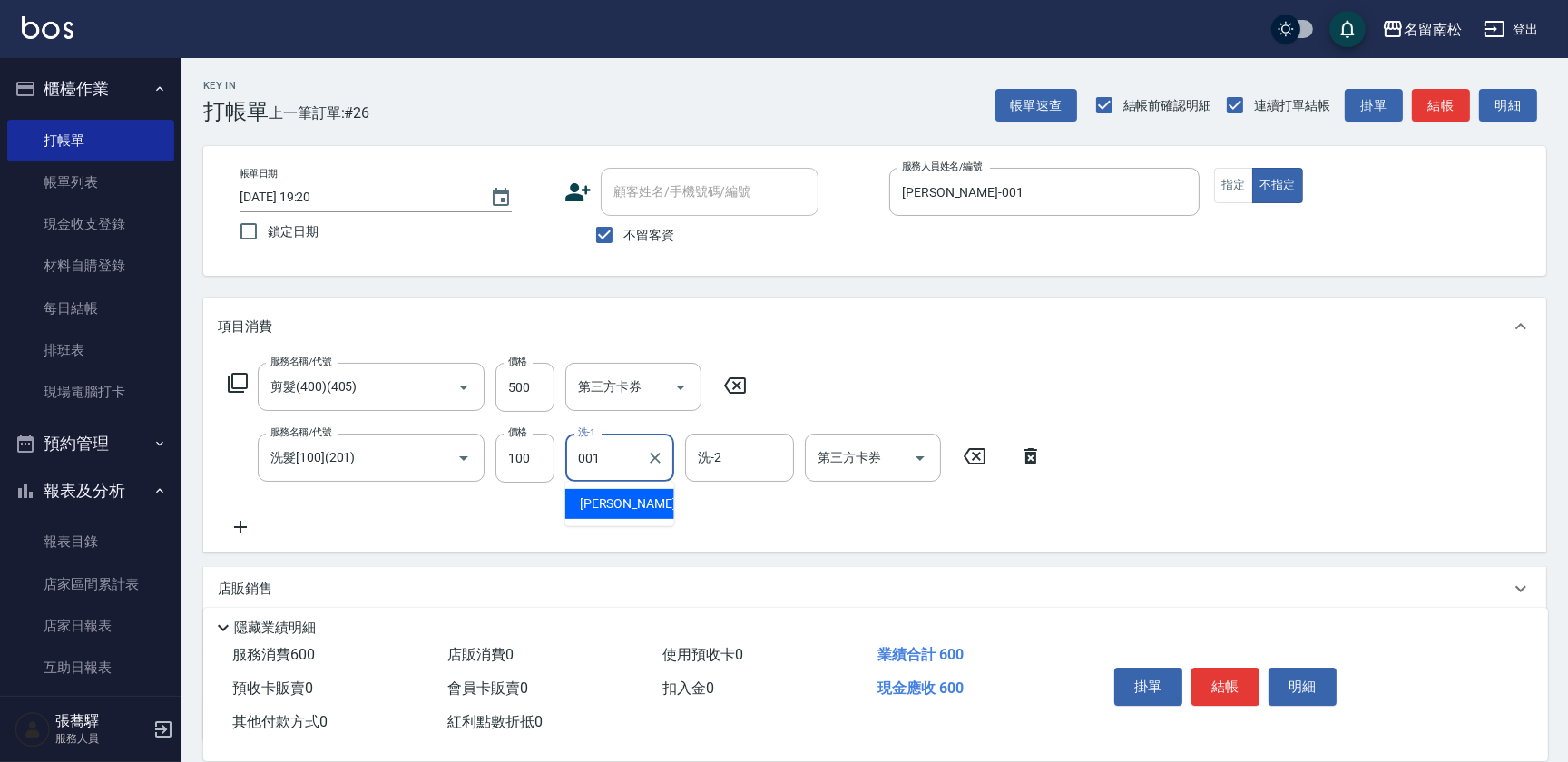
type input "[PERSON_NAME]-001"
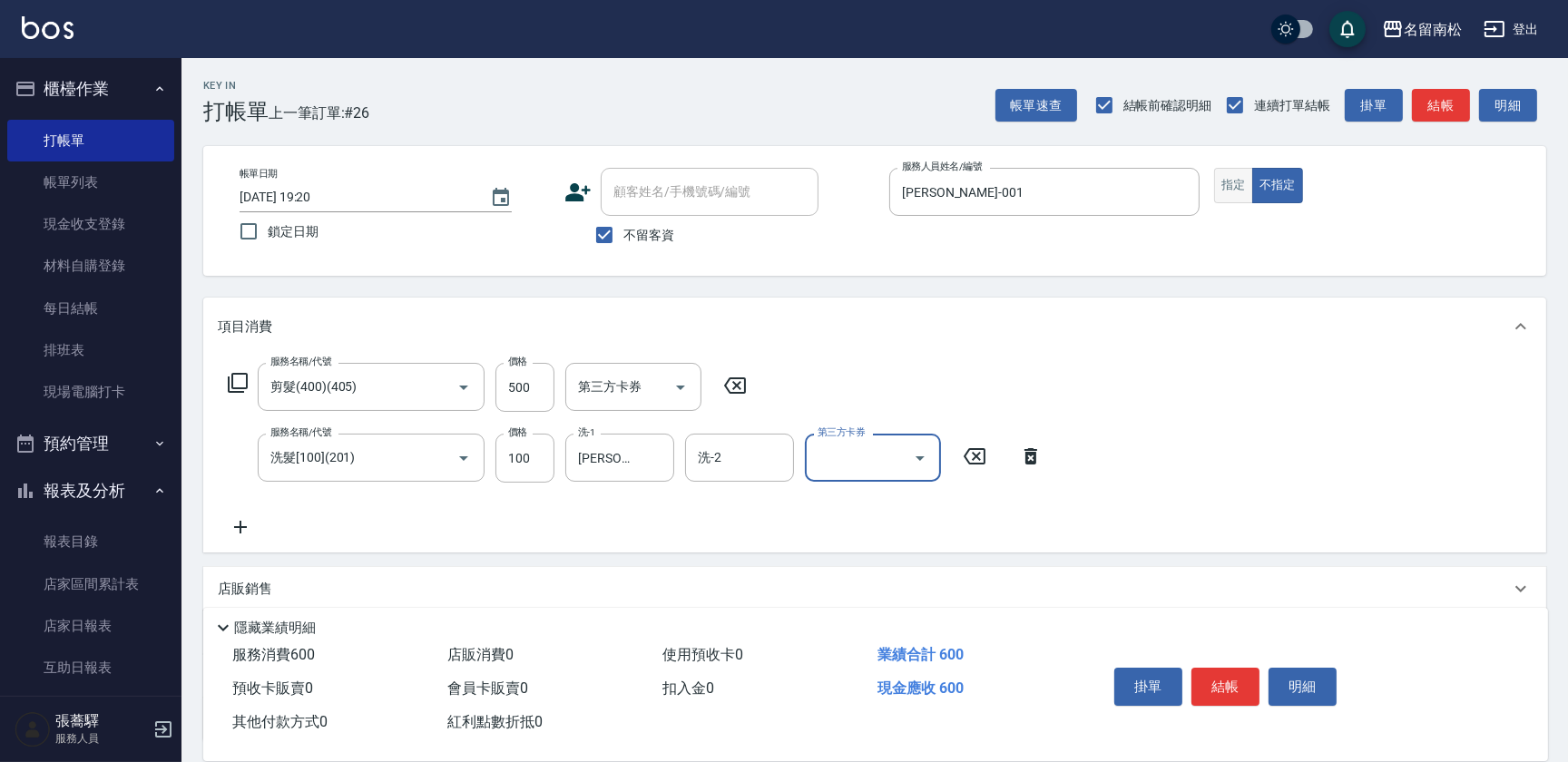
click at [1244, 196] on button "指定" at bounding box center [1233, 185] width 39 height 35
click at [1282, 667] on button "明細" at bounding box center [1302, 686] width 68 height 38
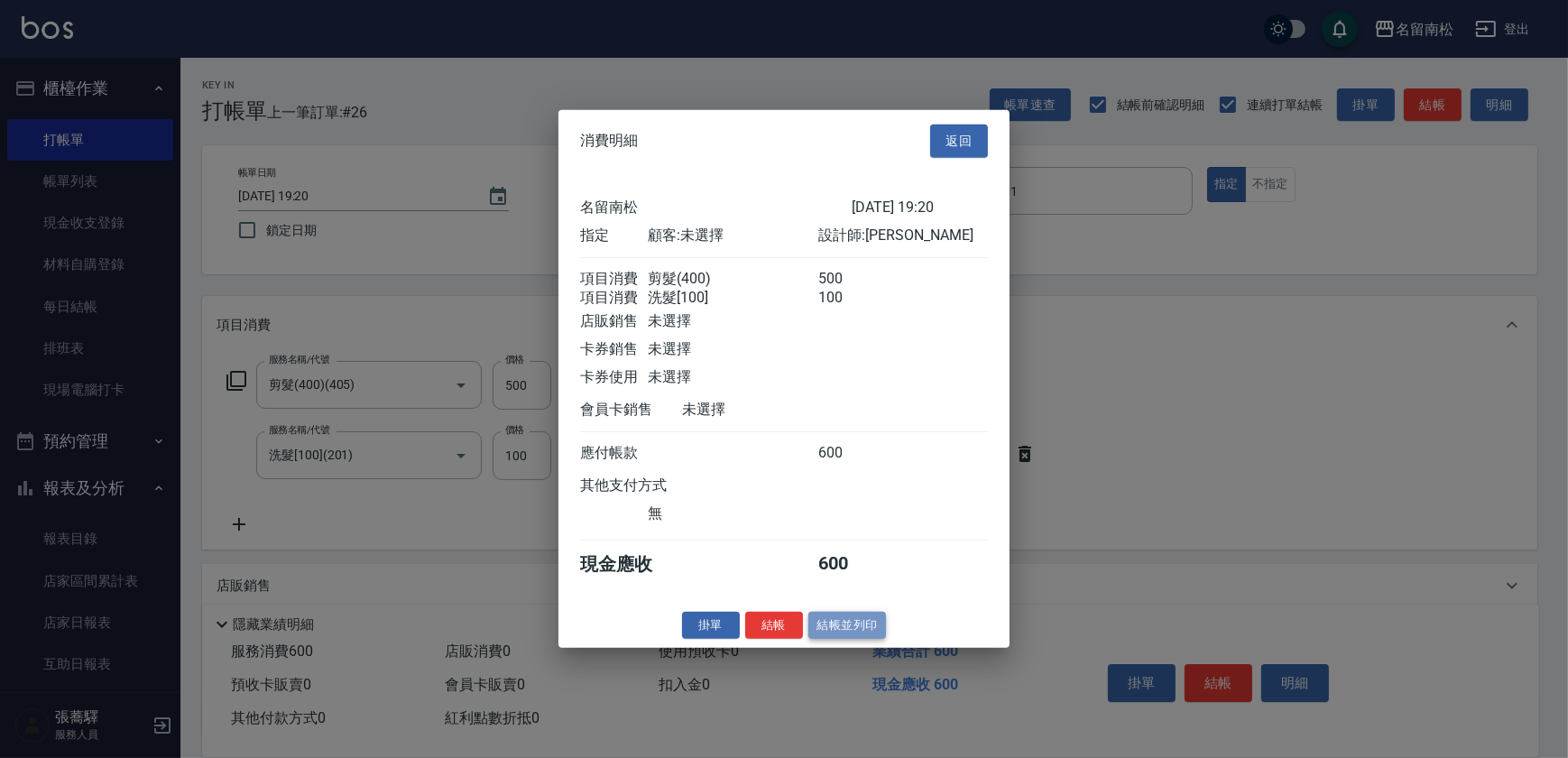
click at [863, 639] on button "結帳並列印" at bounding box center [847, 625] width 78 height 28
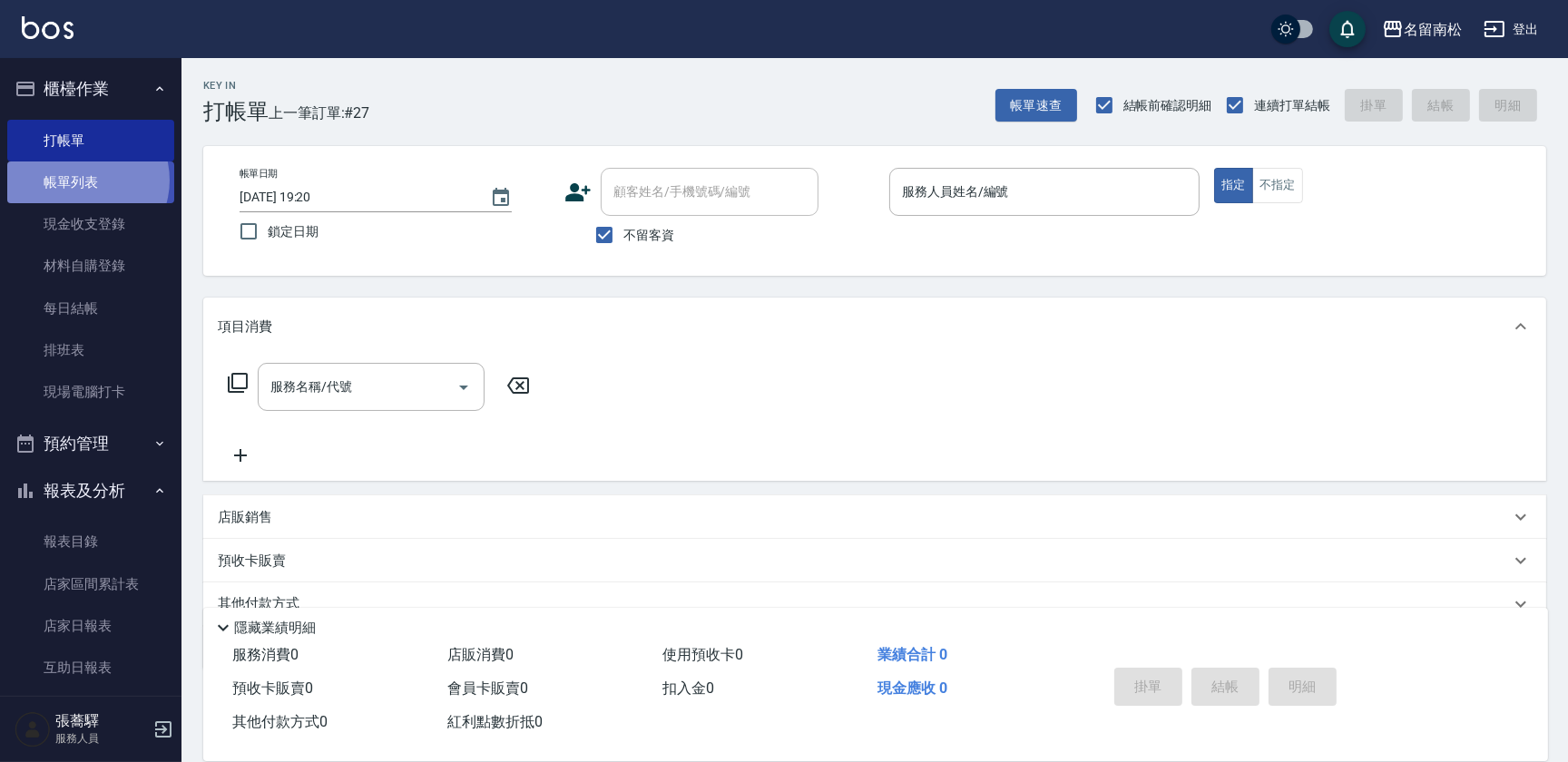
click at [81, 181] on link "帳單列表" at bounding box center [91, 182] width 167 height 42
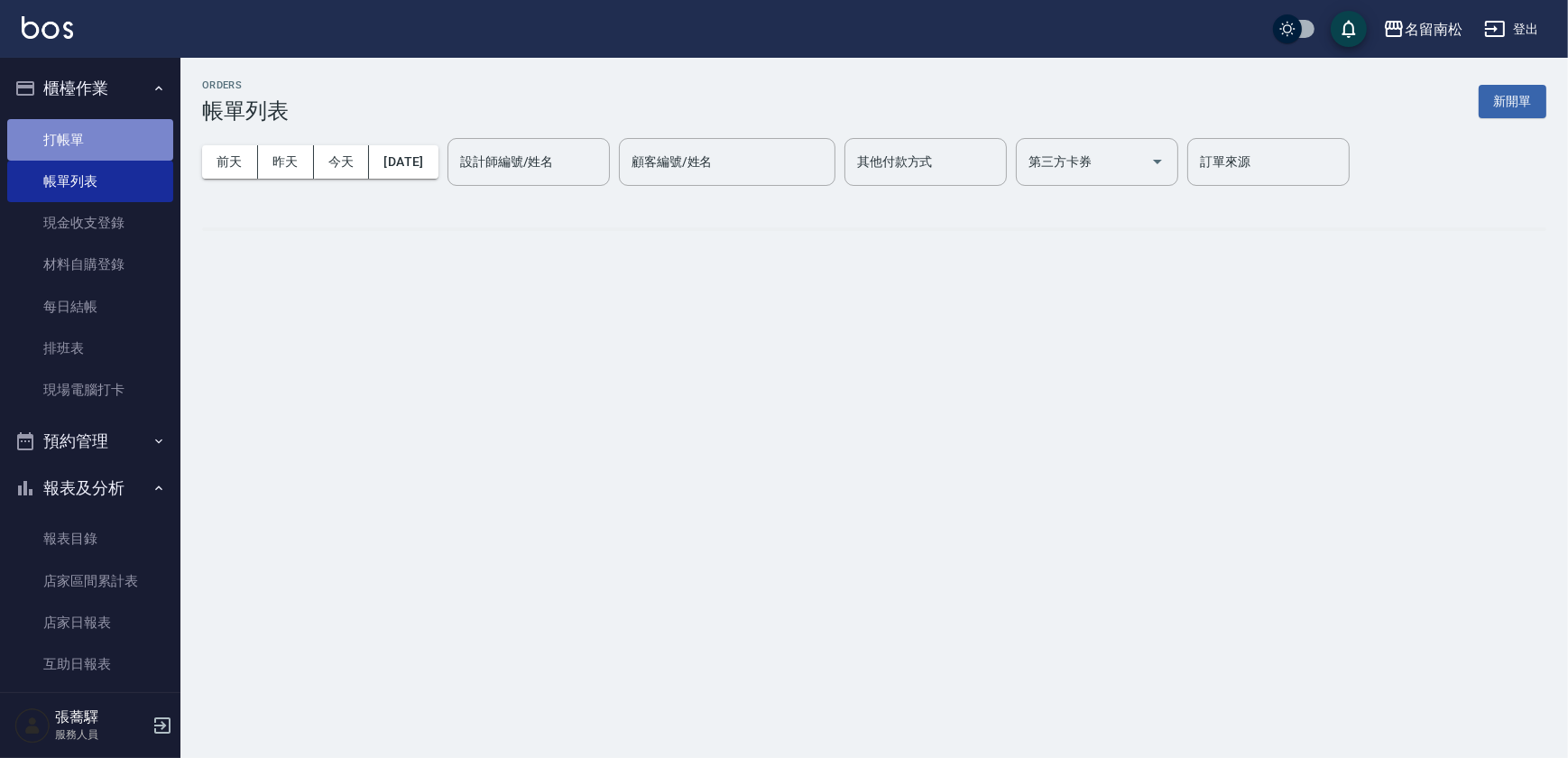
click at [129, 145] on link "打帳單" at bounding box center [90, 140] width 166 height 41
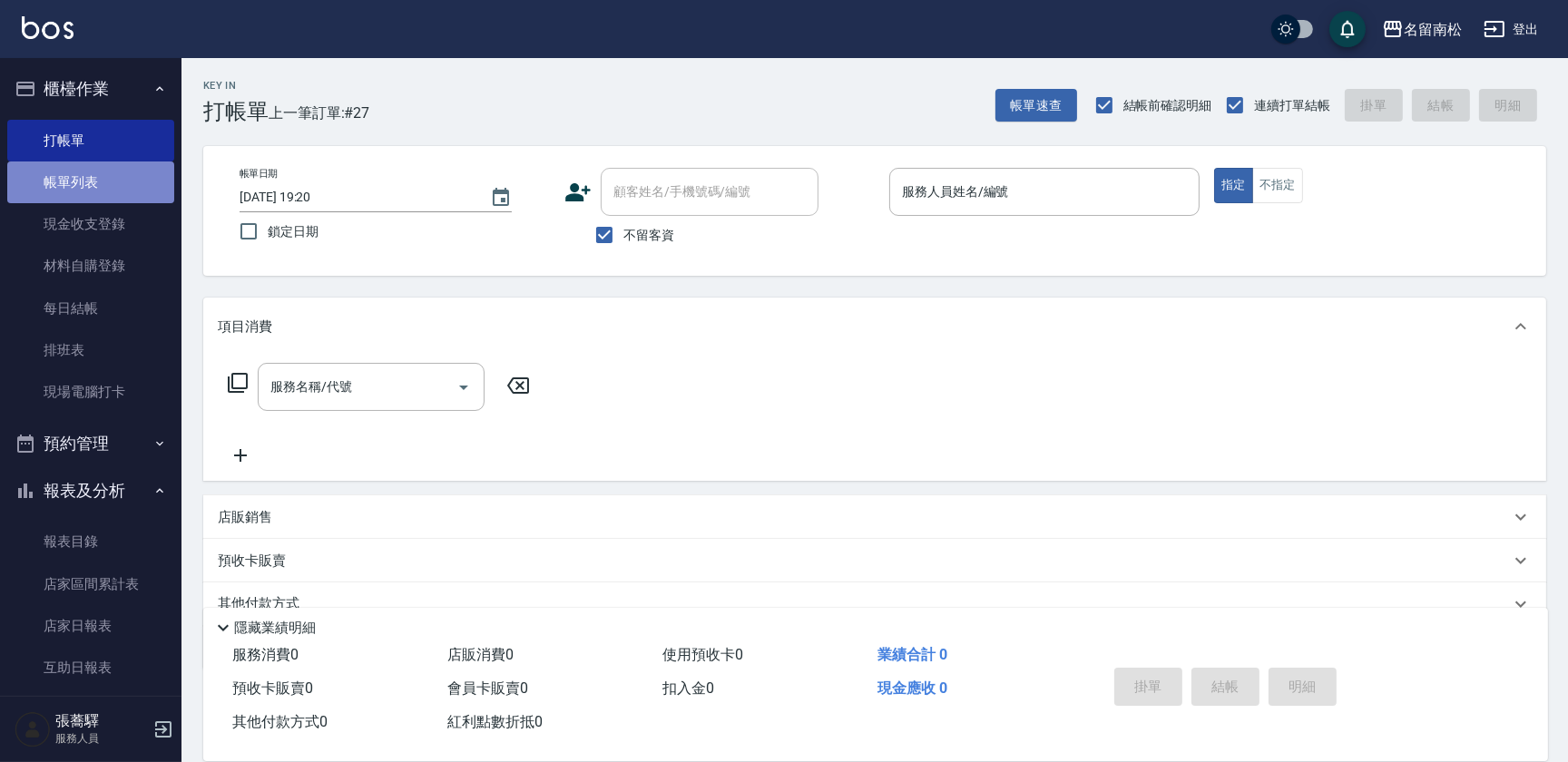
click at [108, 191] on link "帳單列表" at bounding box center [91, 182] width 167 height 42
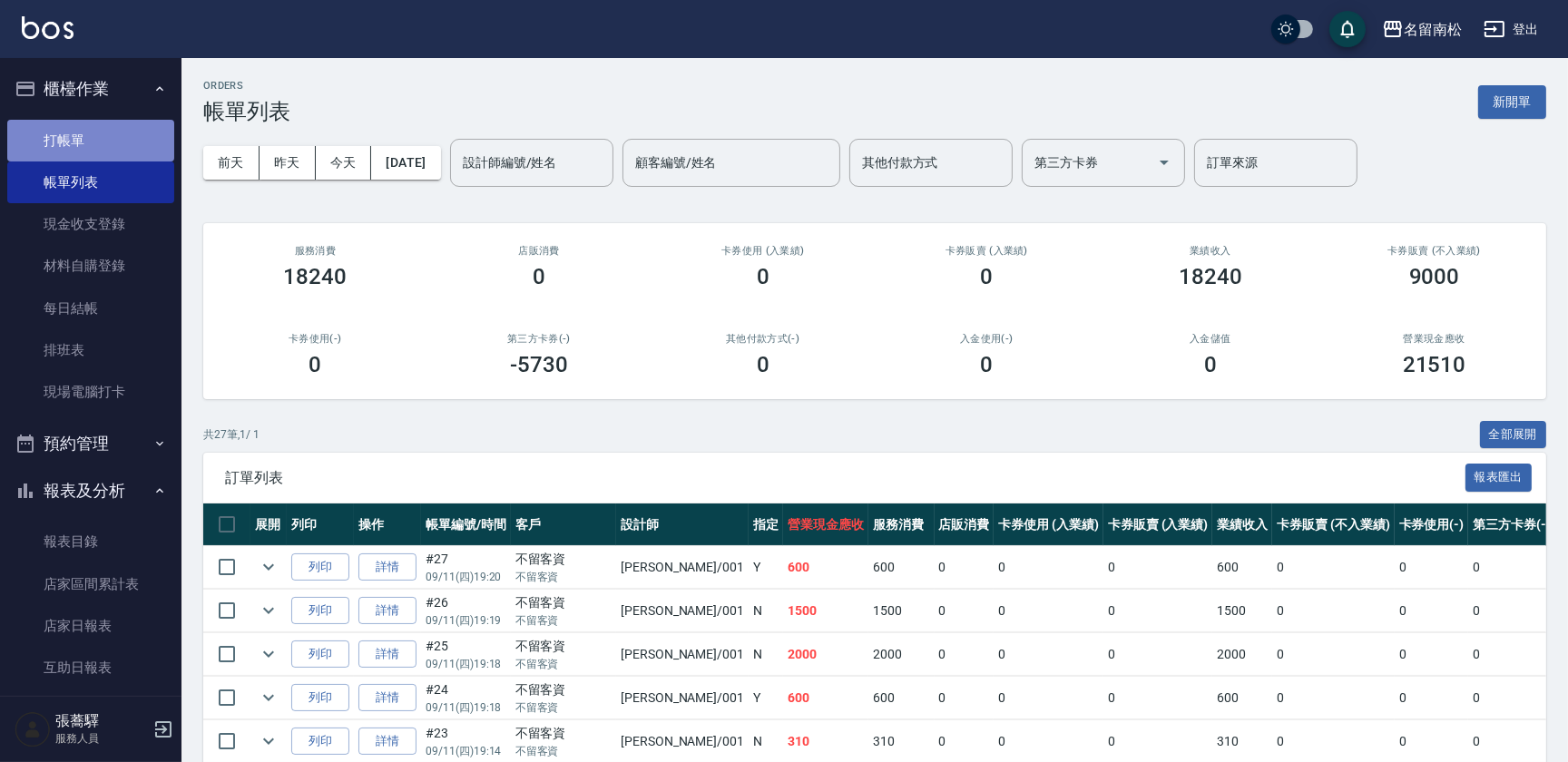
click at [122, 160] on link "打帳單" at bounding box center [91, 141] width 167 height 42
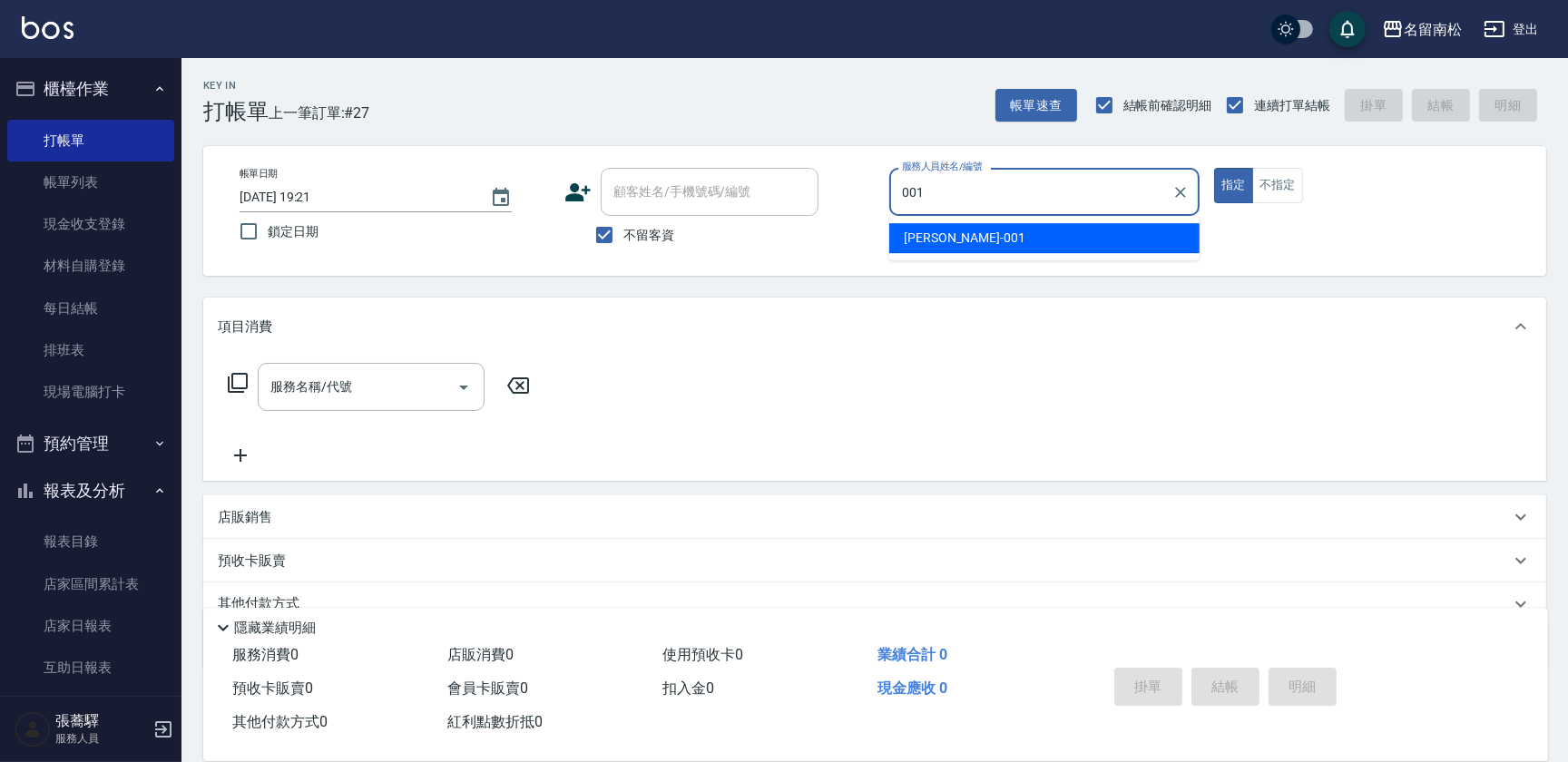
type input "[PERSON_NAME]-001"
type button "true"
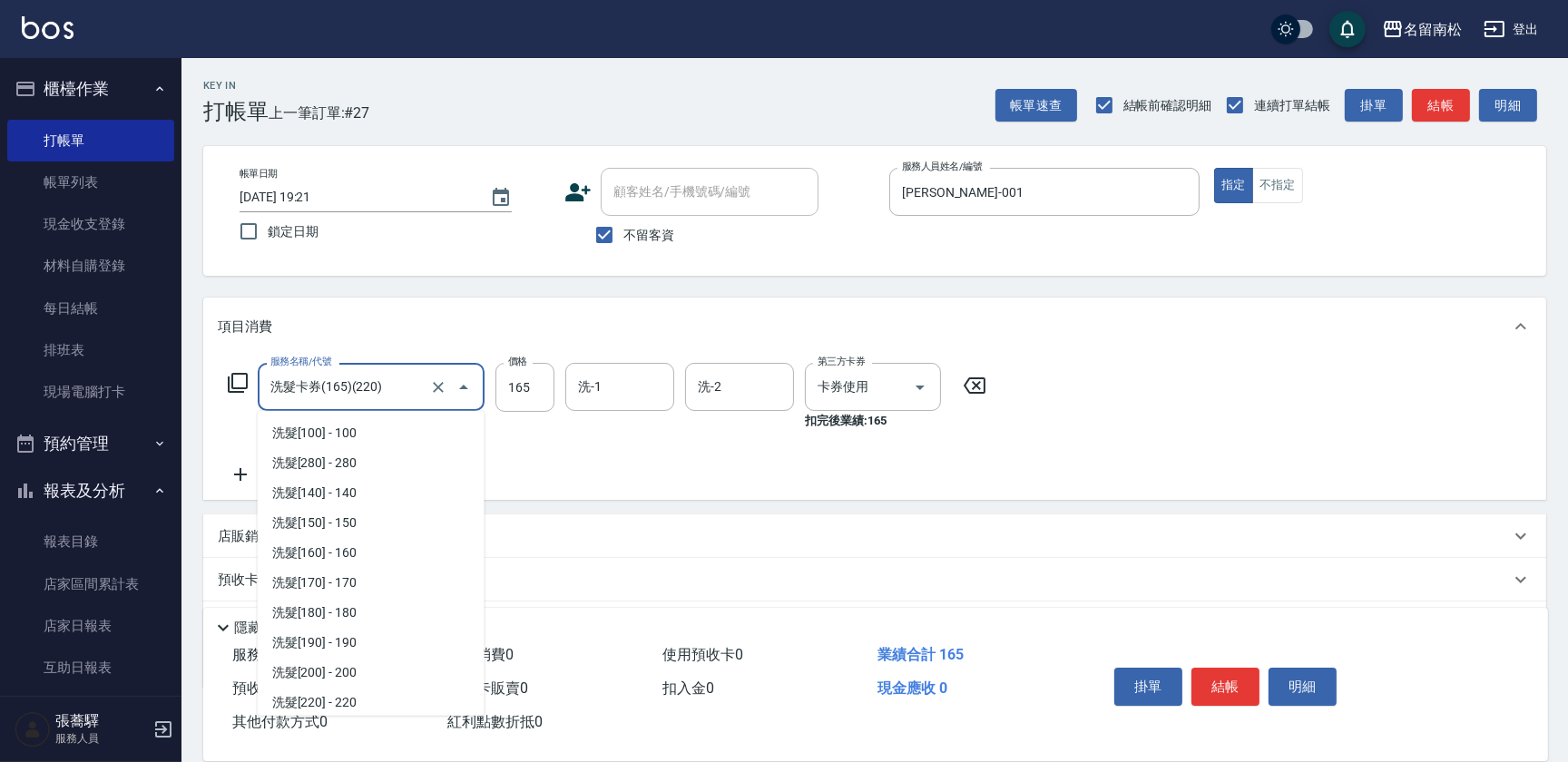
scroll to position [182, 0]
drag, startPoint x: 619, startPoint y: 409, endPoint x: -4, endPoint y: 302, distance: 632.1
click at [0, 302] on html "名留南松 登出 櫃檯作業 打帳單 帳單列表 現金收支登錄 材料自購登錄 每日結帳 排班表 現場電腦打卡 預約管理 預約管理 單日預約紀錄 單週預約紀錄 報表及…" at bounding box center [784, 429] width 1568 height 859
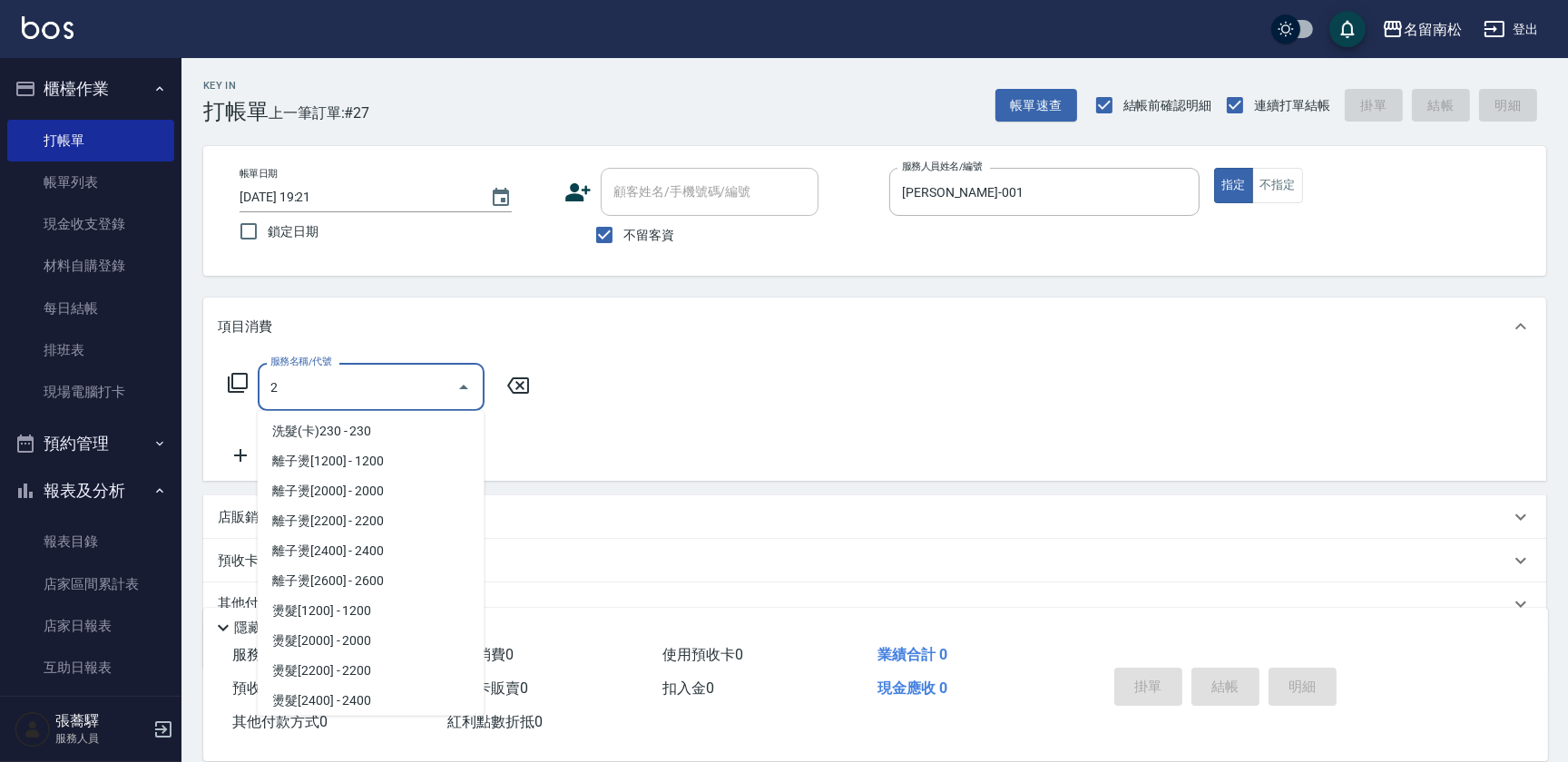
scroll to position [0, 0]
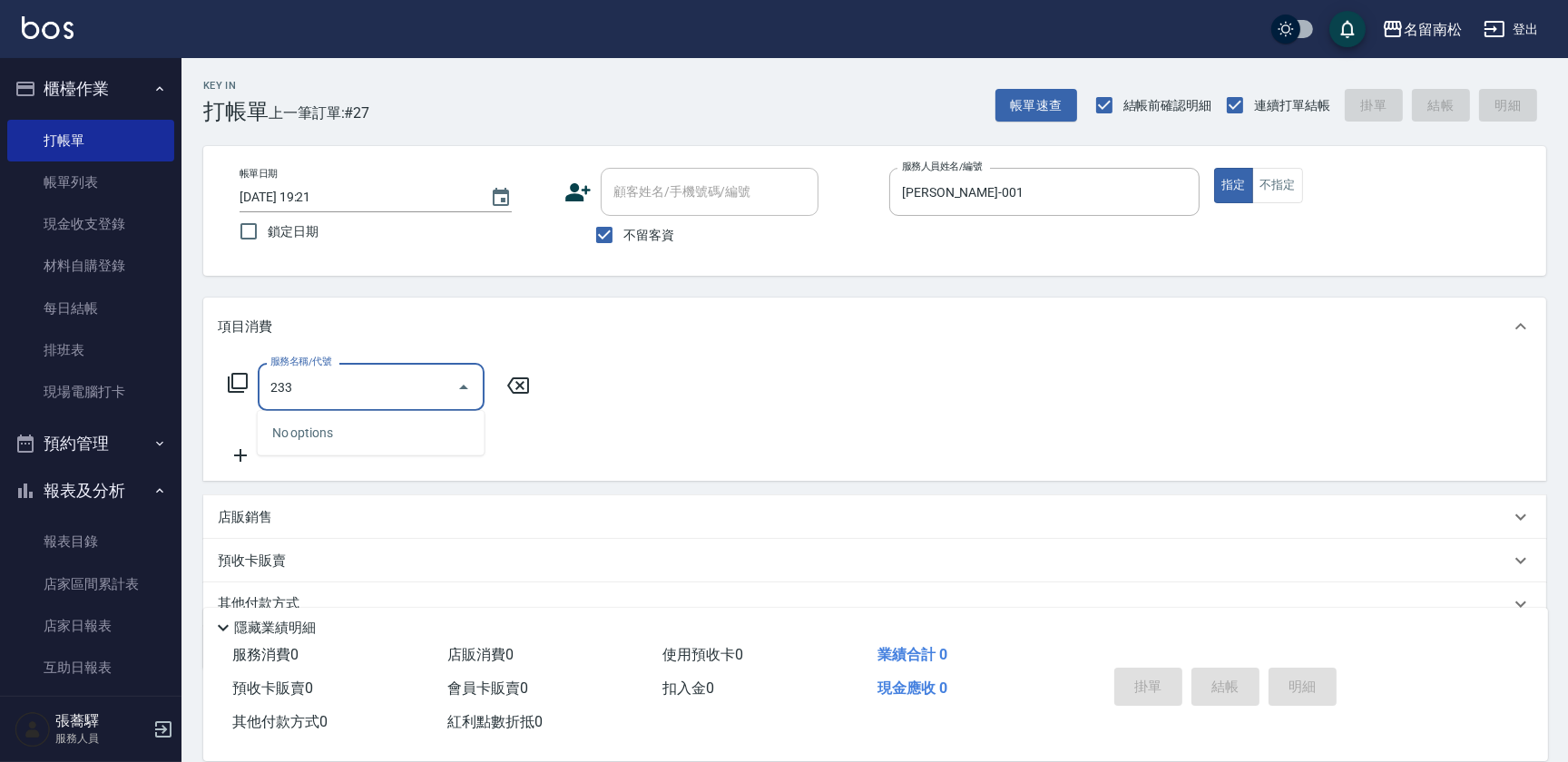
type input "233"
click at [239, 382] on icon at bounding box center [237, 382] width 22 height 22
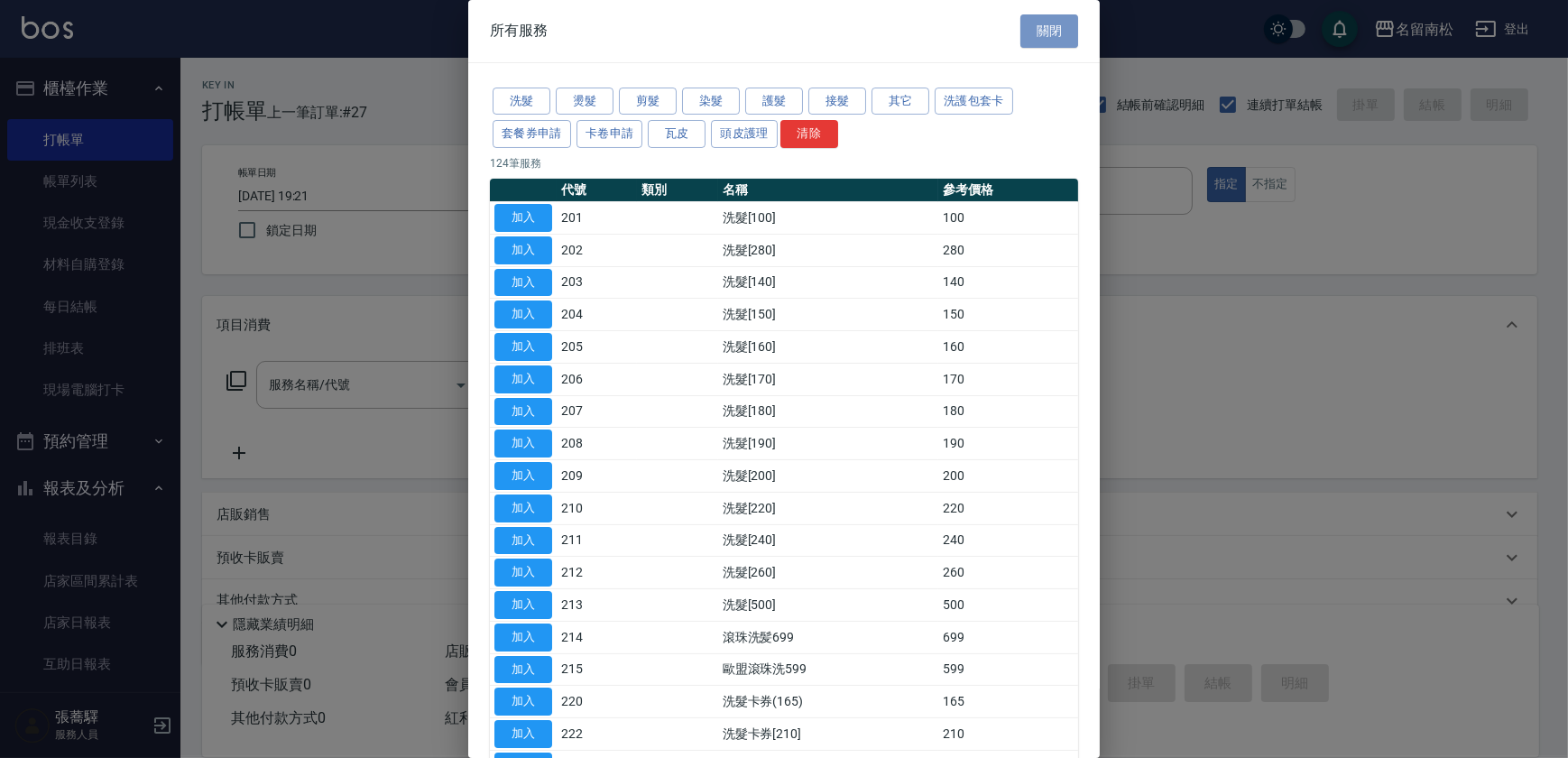
drag, startPoint x: 1035, startPoint y: 33, endPoint x: 925, endPoint y: 147, distance: 158.4
click at [1033, 34] on button "關閉" at bounding box center [1048, 31] width 57 height 34
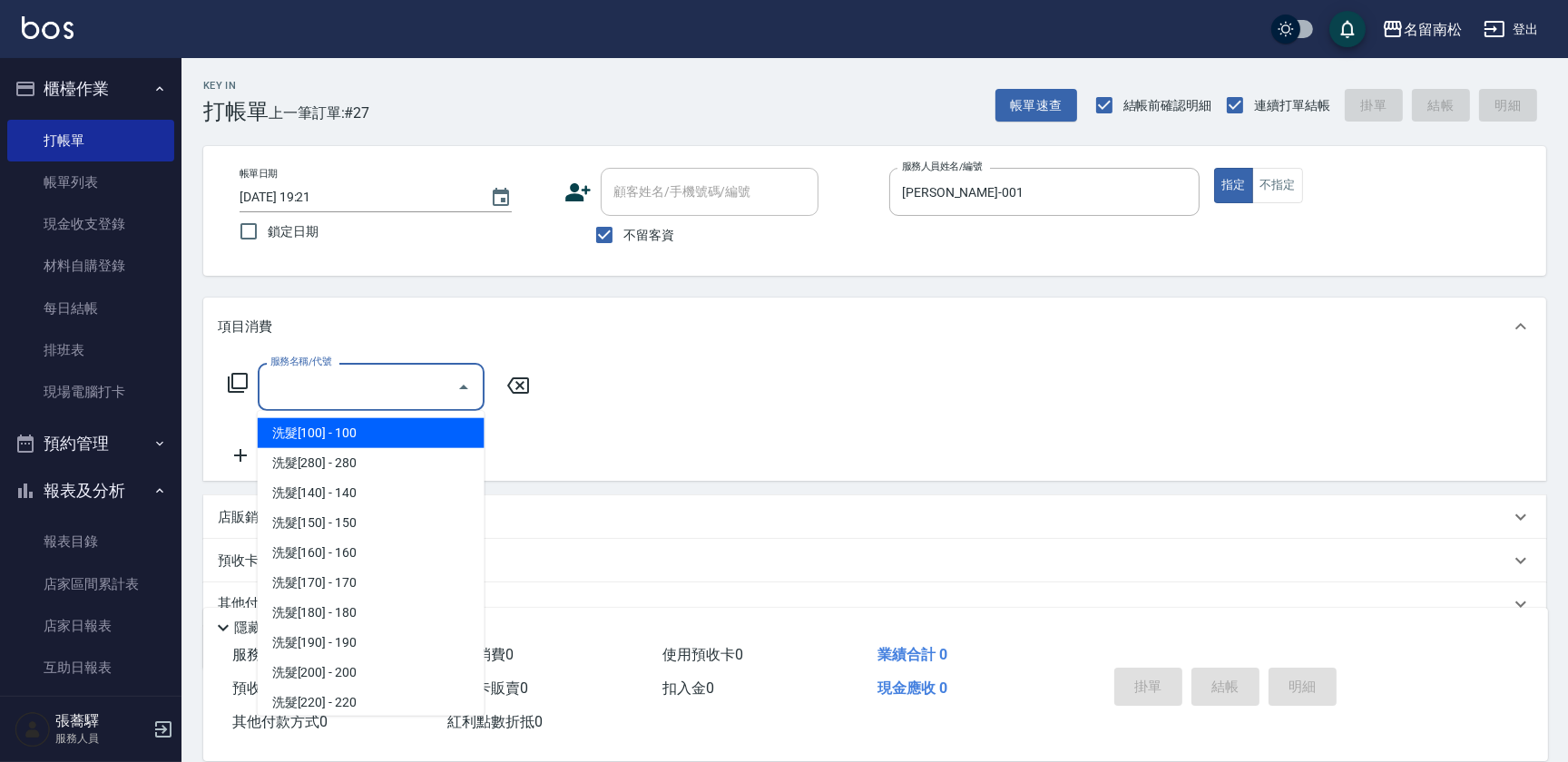
click at [327, 395] on input "服務名稱/代號" at bounding box center [357, 387] width 183 height 32
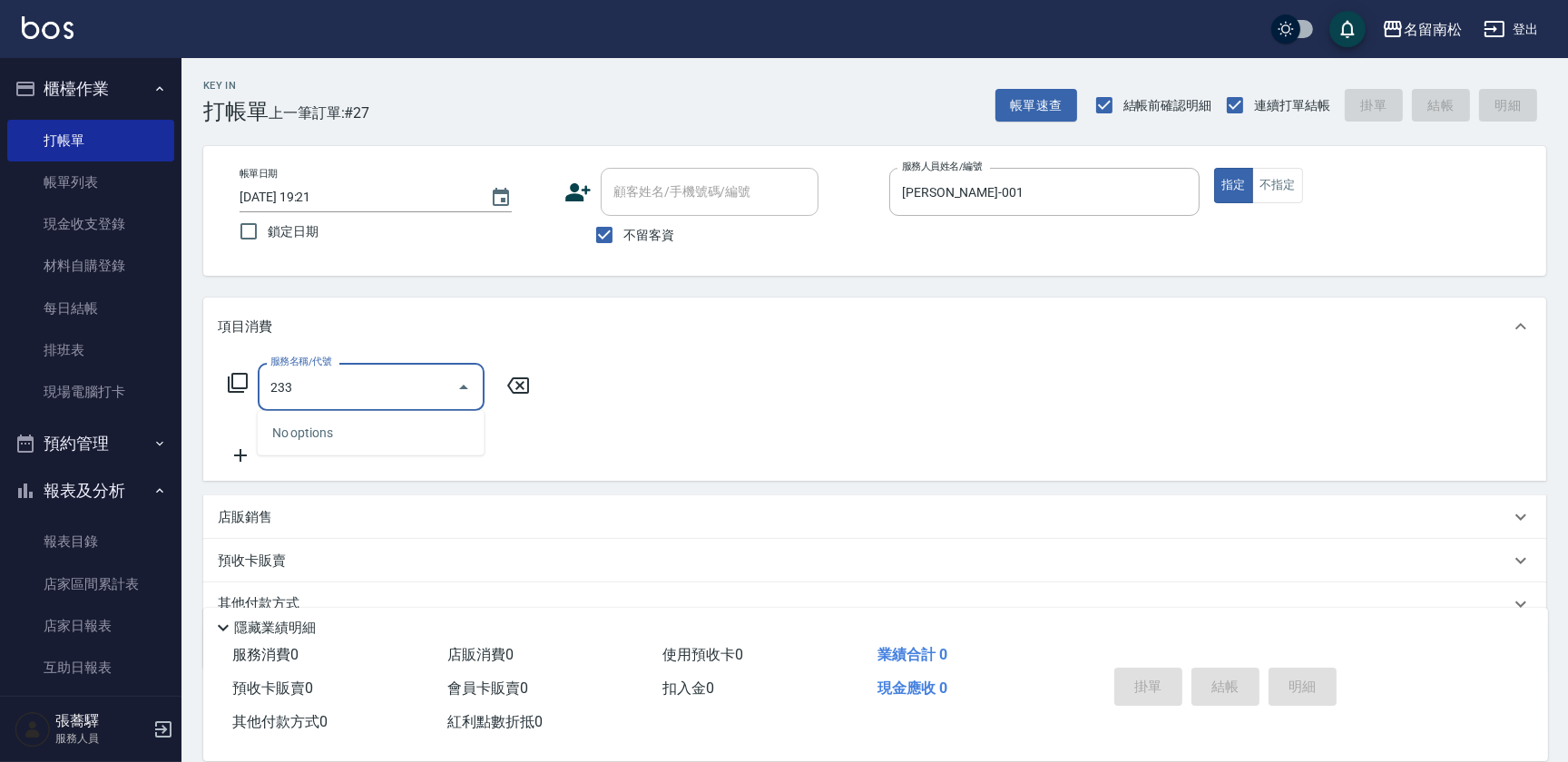
type input "233"
click at [240, 373] on icon at bounding box center [237, 382] width 20 height 20
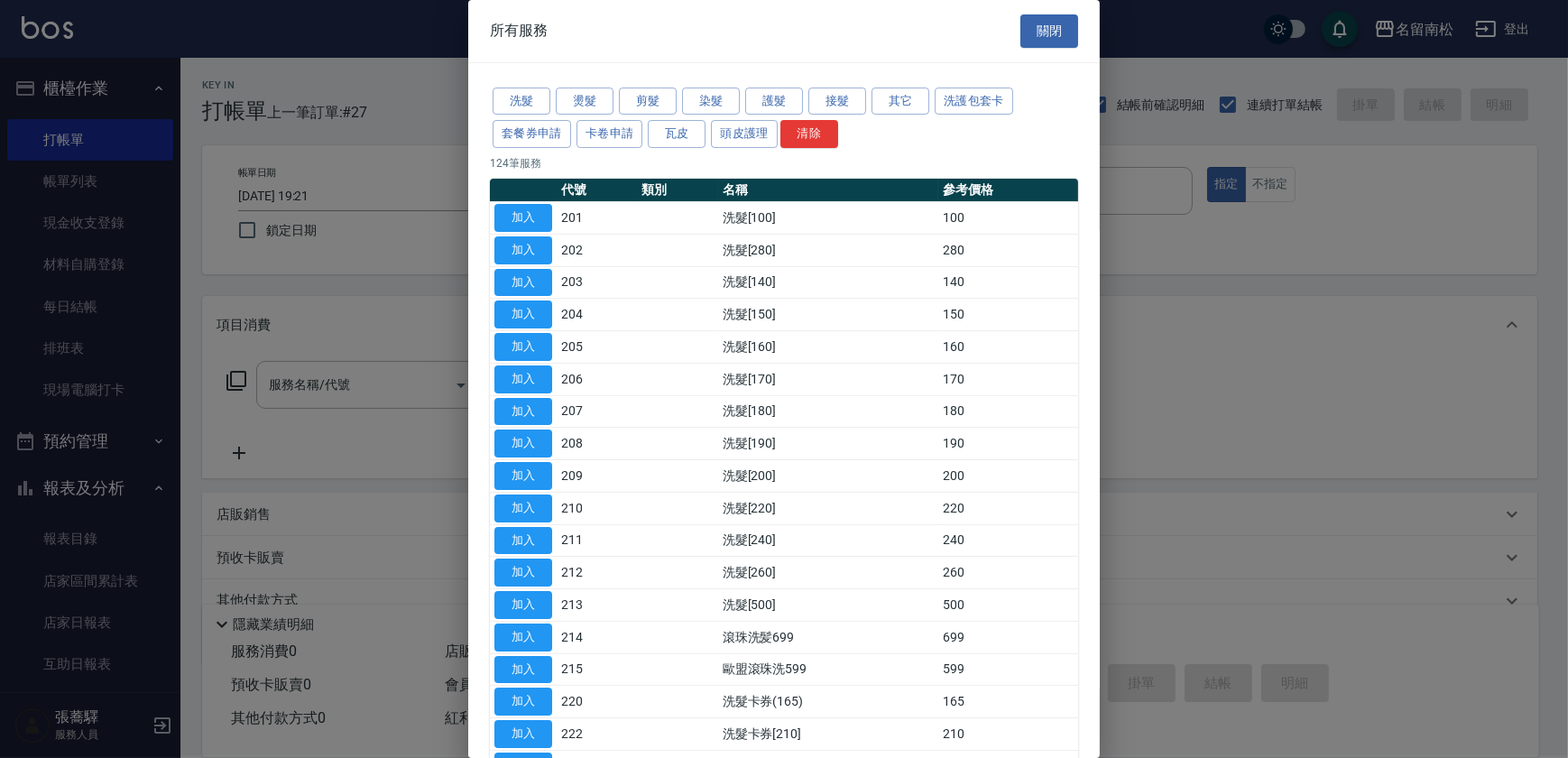
click at [78, 140] on div at bounding box center [784, 379] width 1568 height 758
drag, startPoint x: 1063, startPoint y: 20, endPoint x: 1051, endPoint y: 43, distance: 25.9
click at [1061, 27] on button "關閉" at bounding box center [1048, 31] width 57 height 34
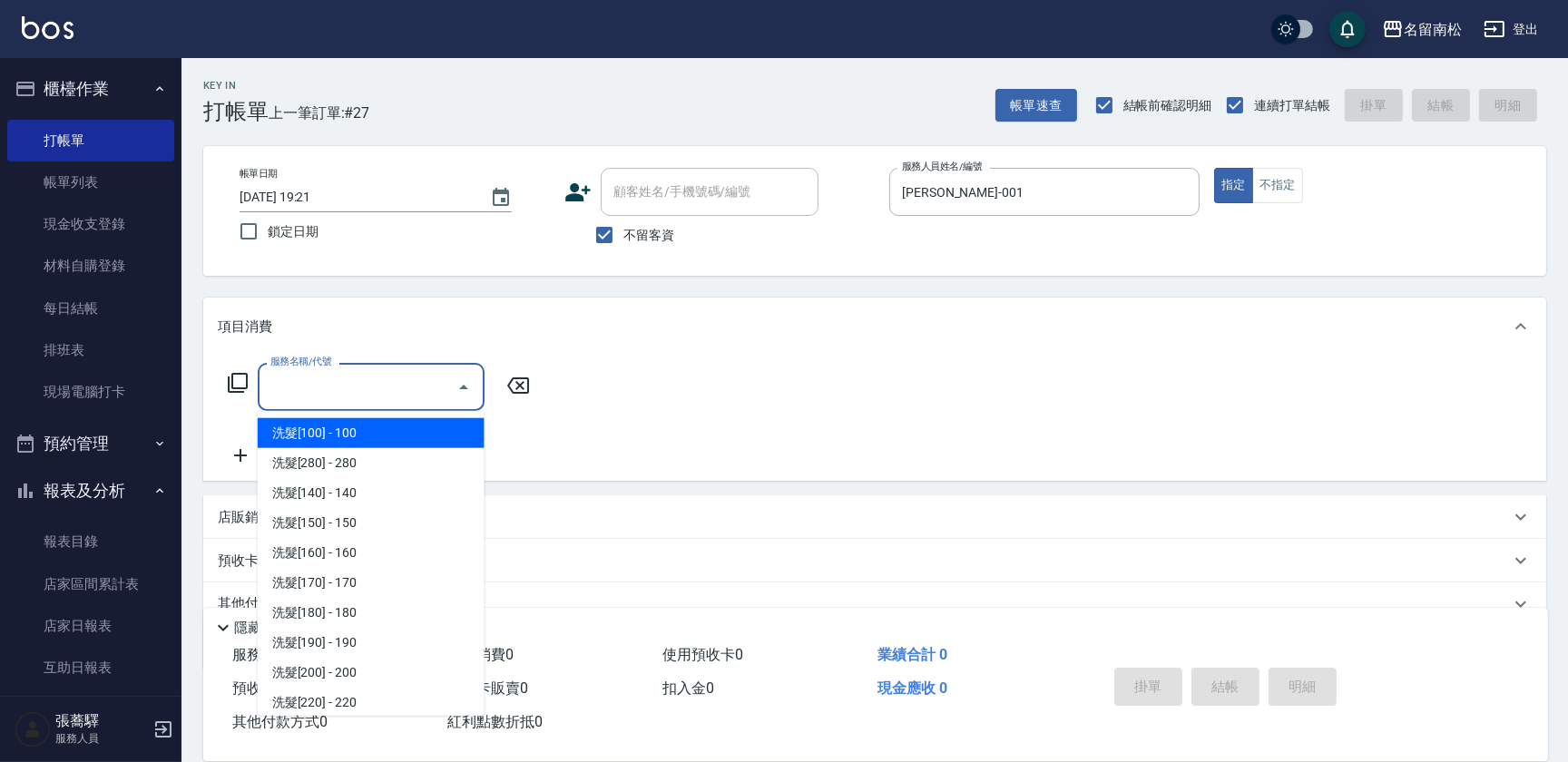
click at [385, 381] on input "服務名稱/代號" at bounding box center [357, 387] width 183 height 32
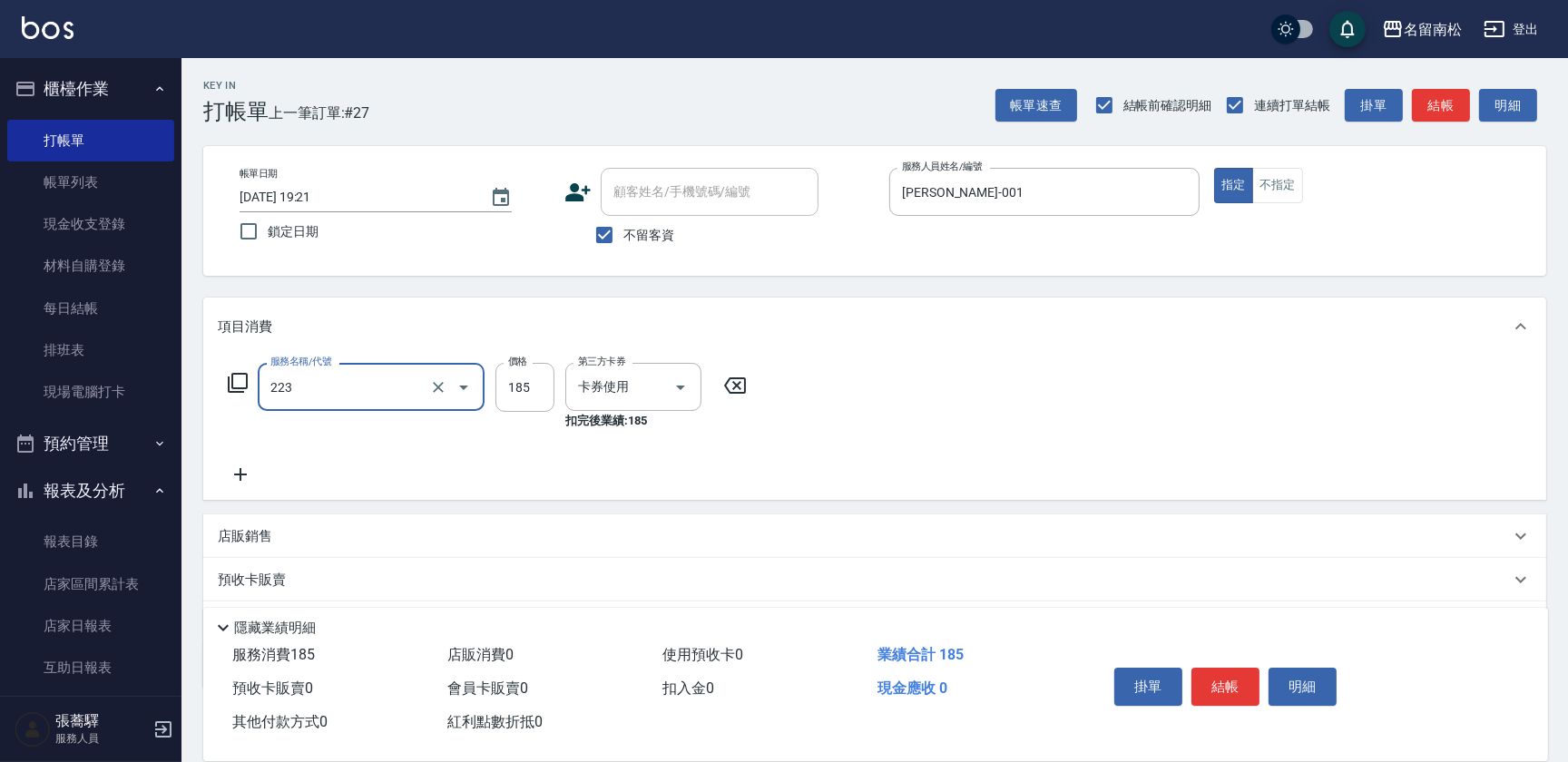
type input "洗髮卡(185)(223)"
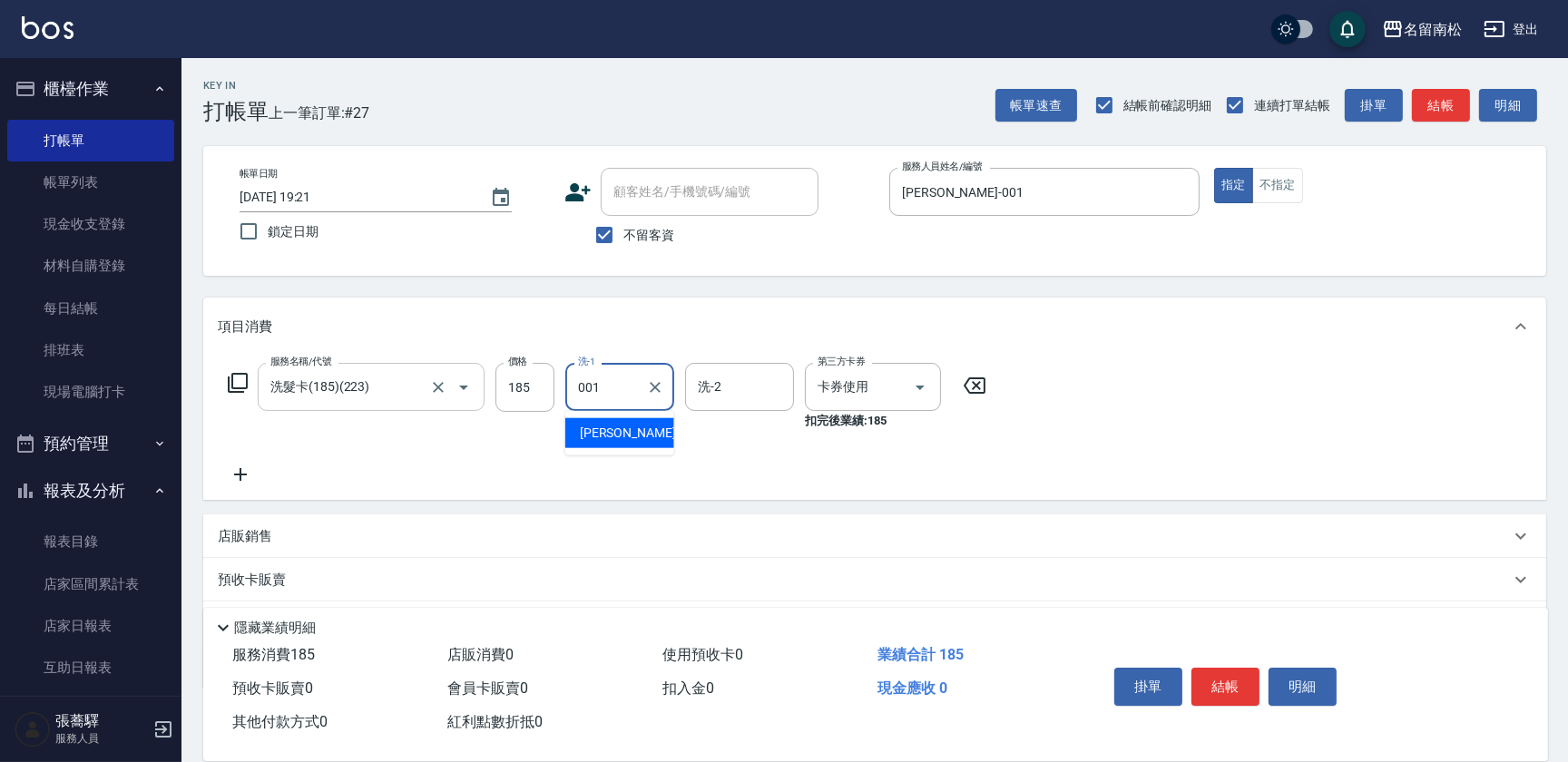
type input "[PERSON_NAME]-001"
click at [1300, 677] on button "明細" at bounding box center [1302, 686] width 68 height 38
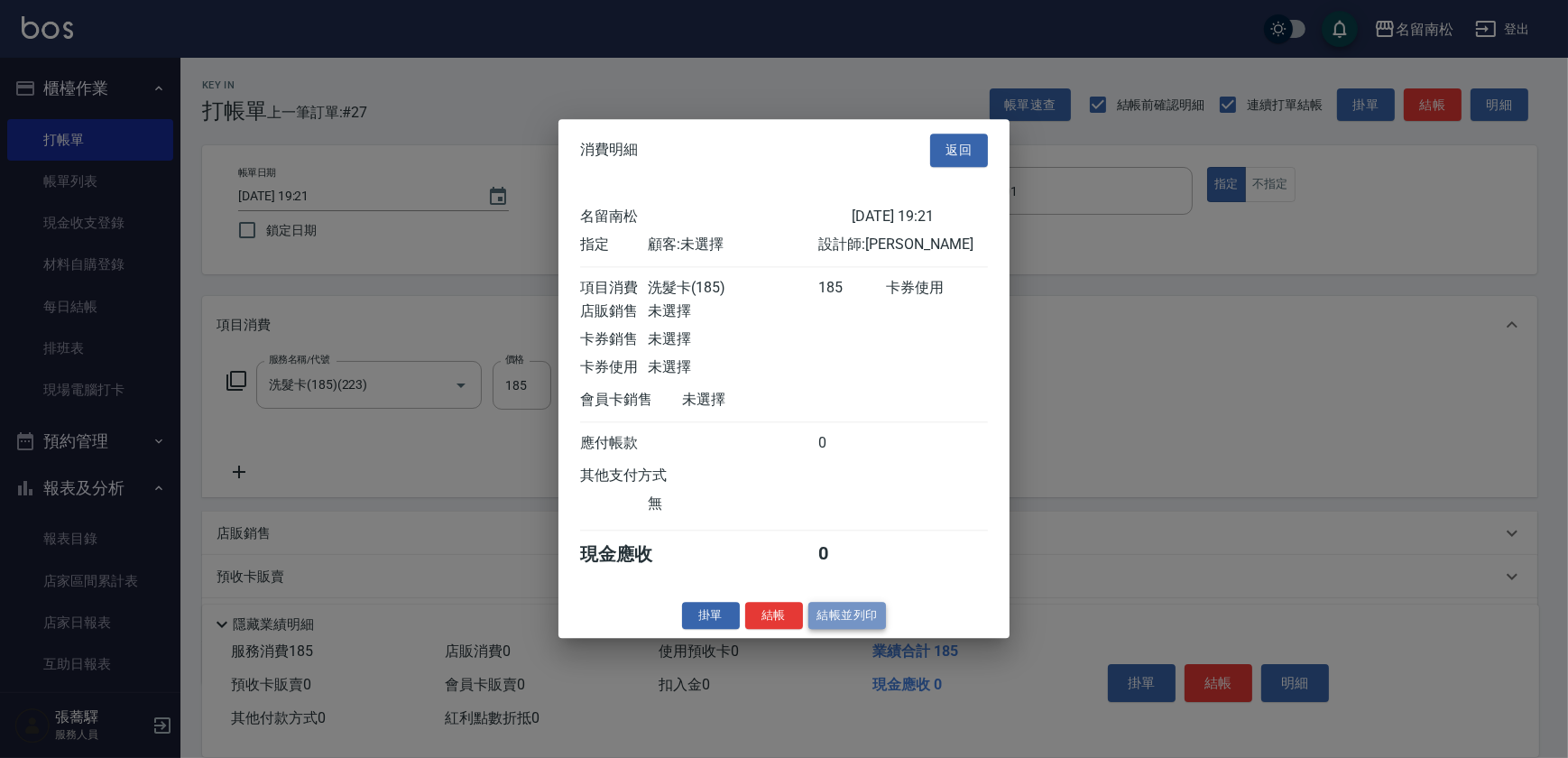
click at [874, 630] on button "結帳並列印" at bounding box center [847, 616] width 78 height 28
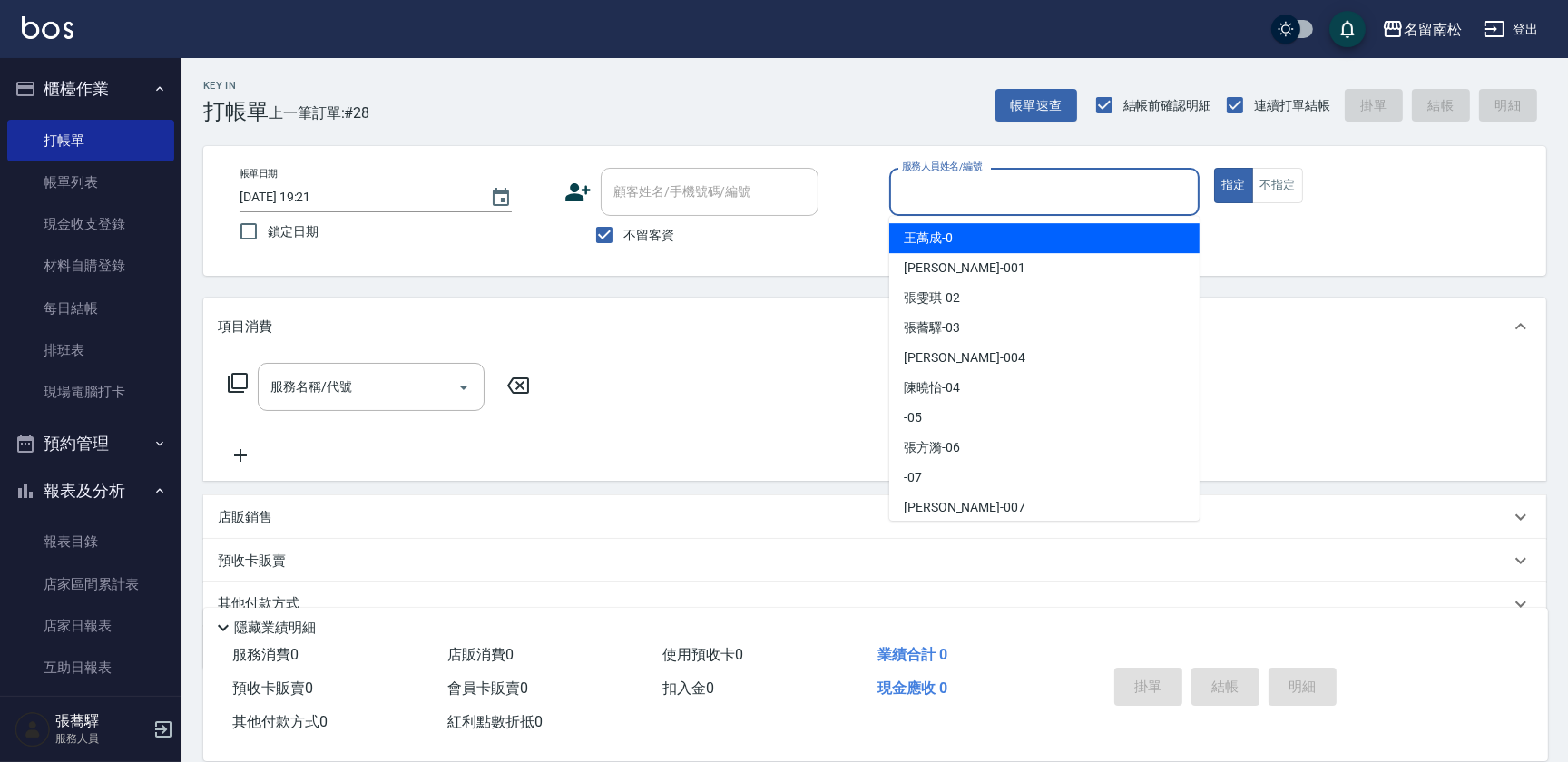
click at [1113, 176] on input "服務人員姓名/編號" at bounding box center [1044, 192] width 294 height 32
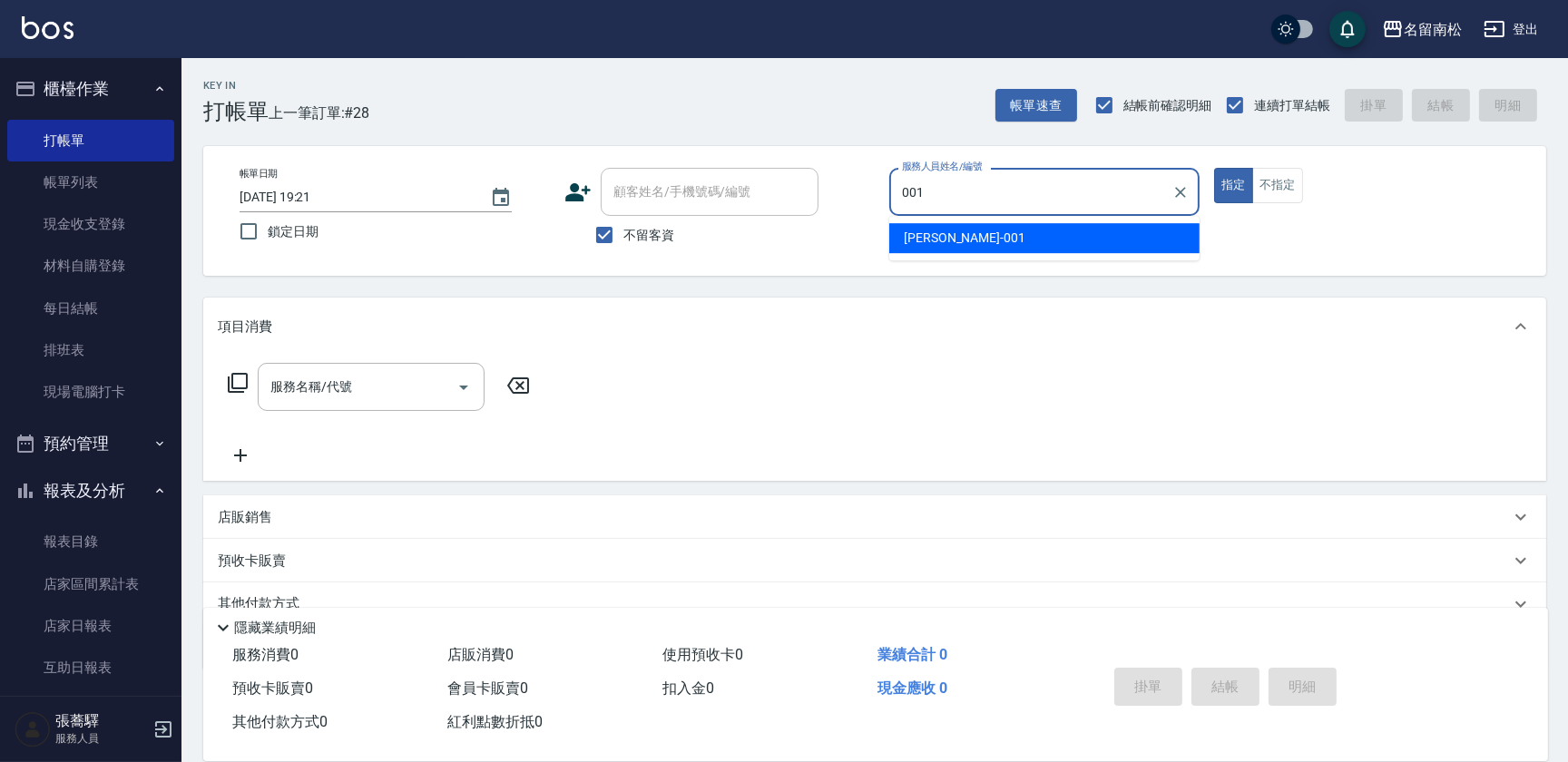
type input "[PERSON_NAME]-001"
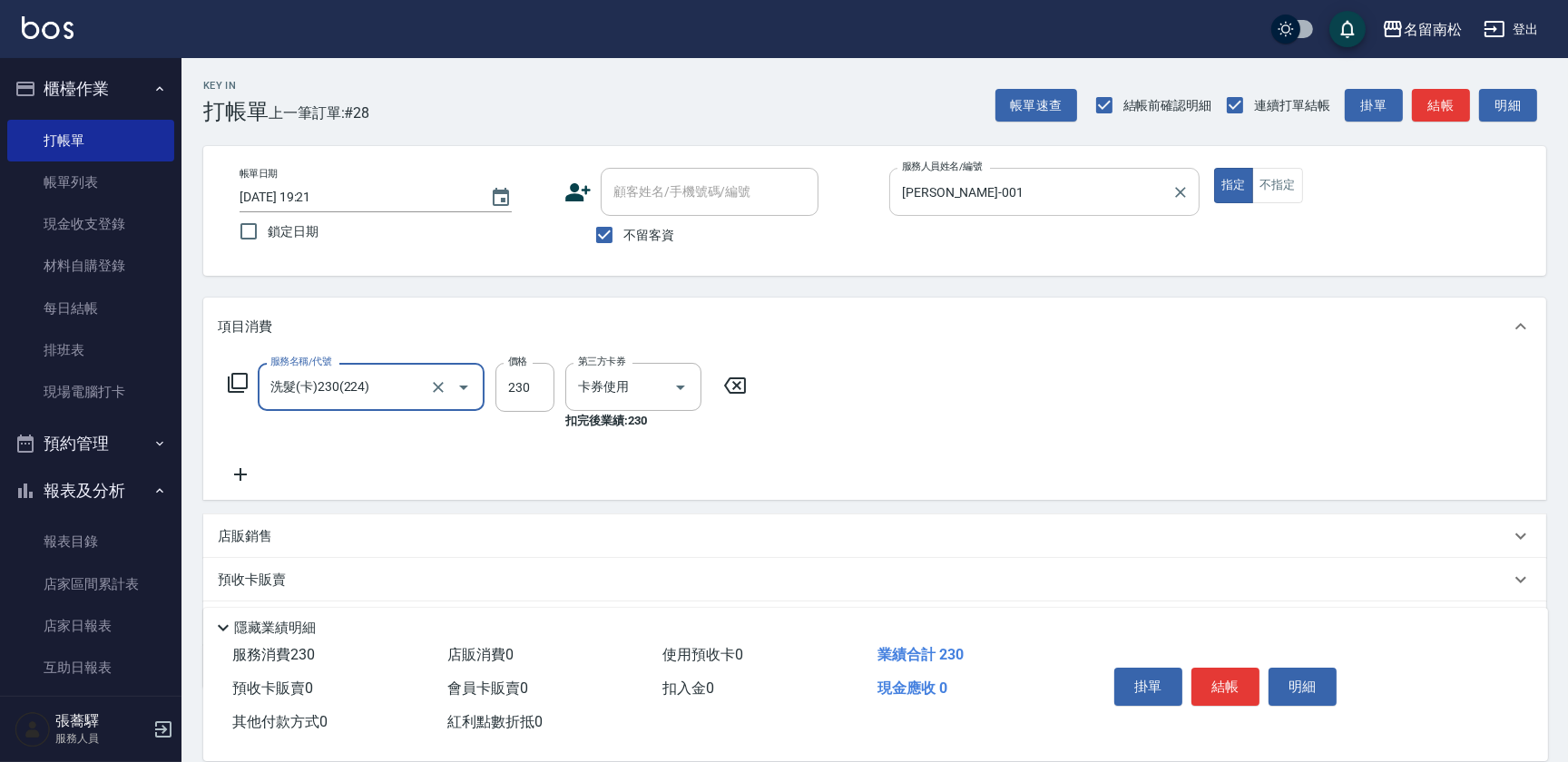
type input "洗髮(卡)230(224)"
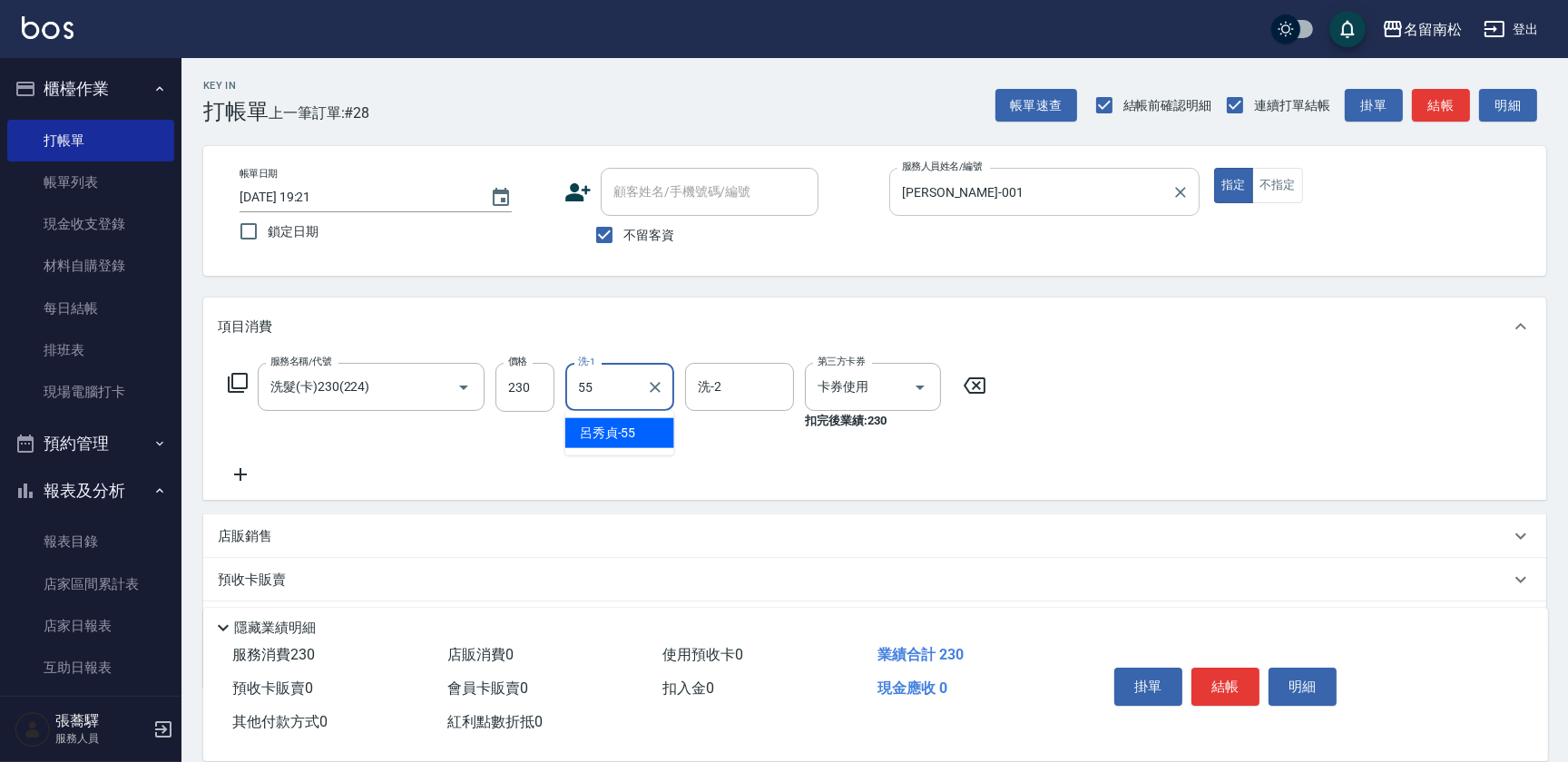
type input "呂秀貞-55"
click at [1288, 669] on button "明細" at bounding box center [1302, 686] width 68 height 38
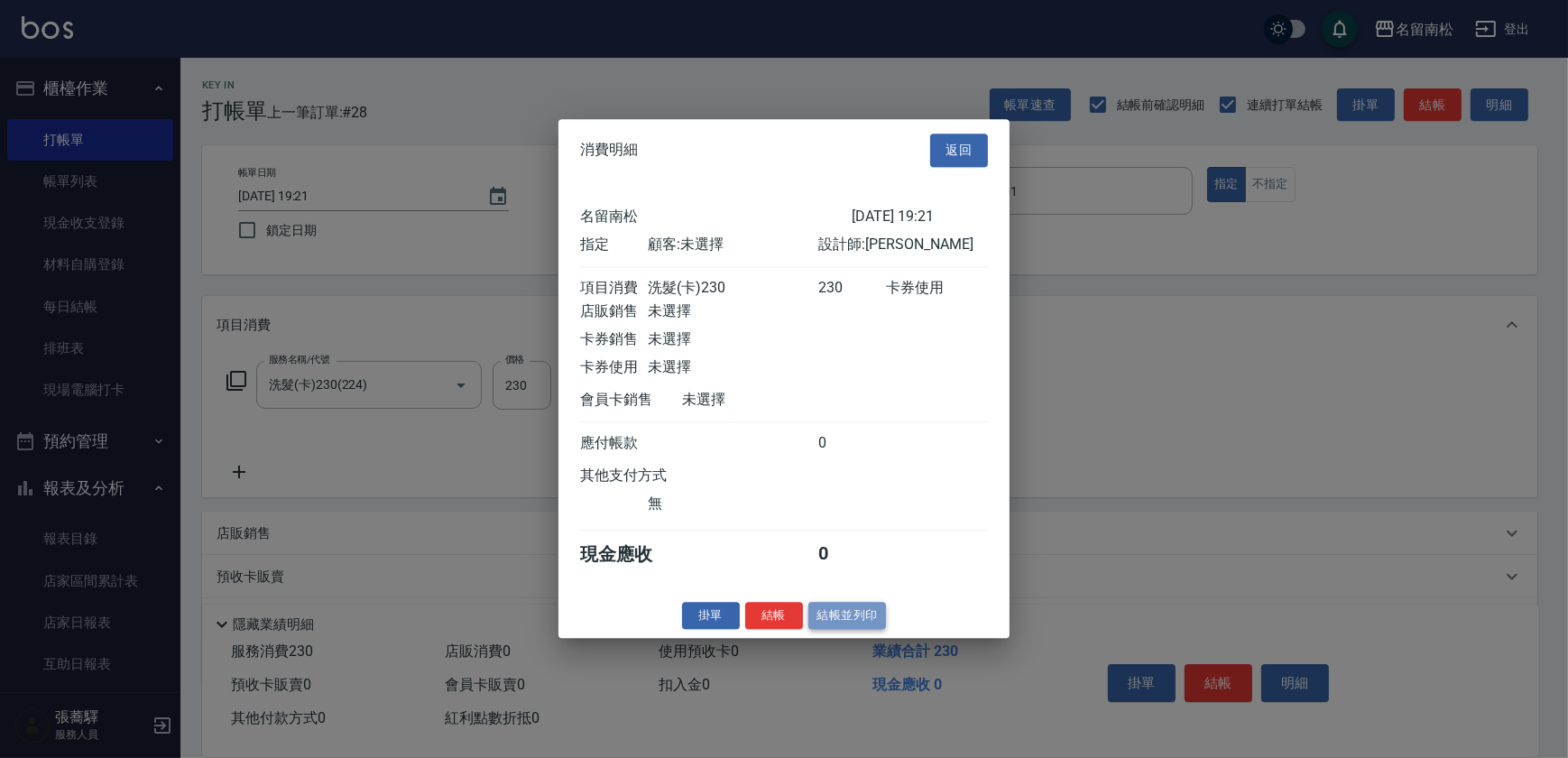
click at [831, 624] on button "結帳並列印" at bounding box center [847, 616] width 78 height 28
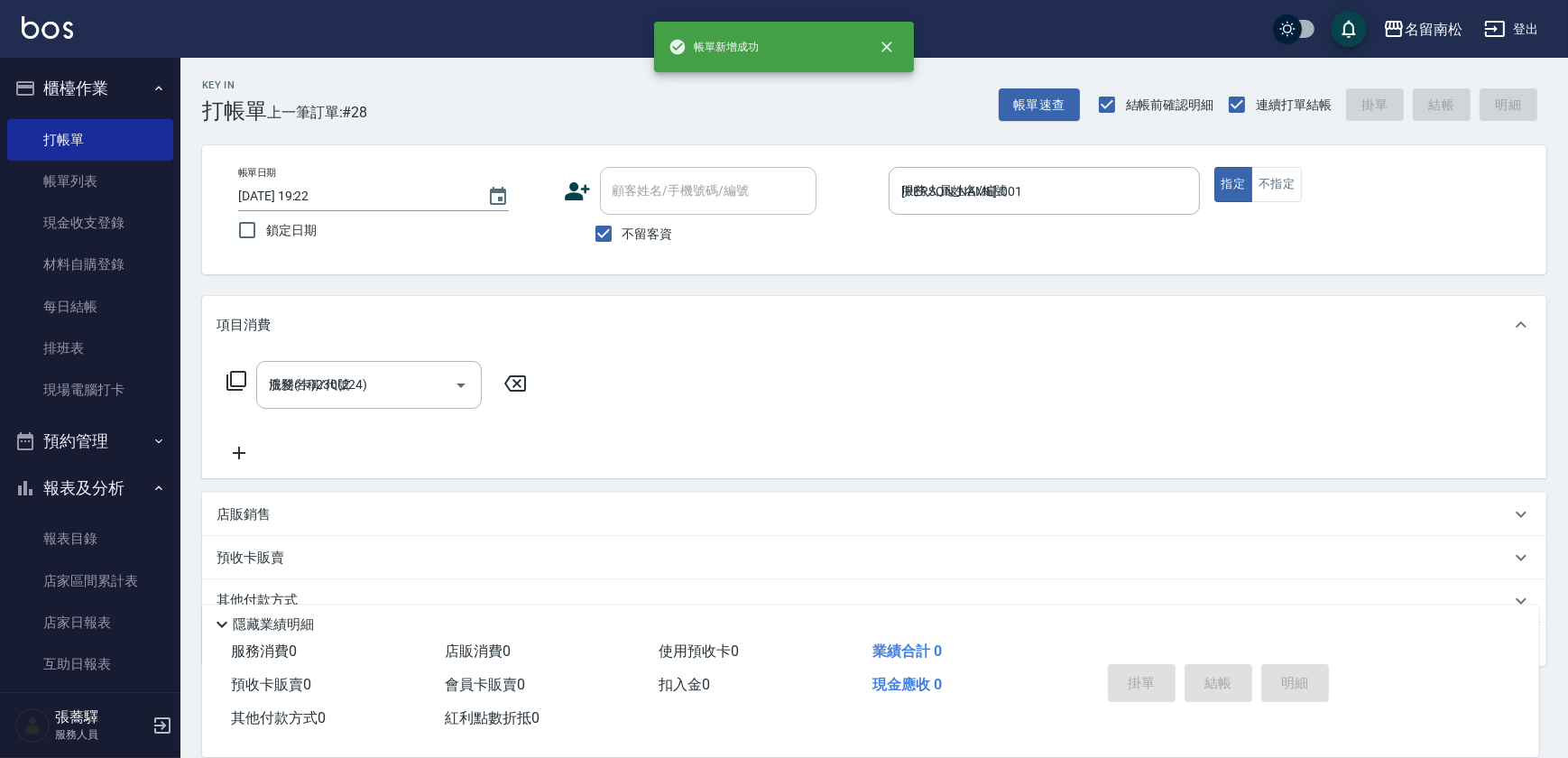
type input "[DATE] 19:22"
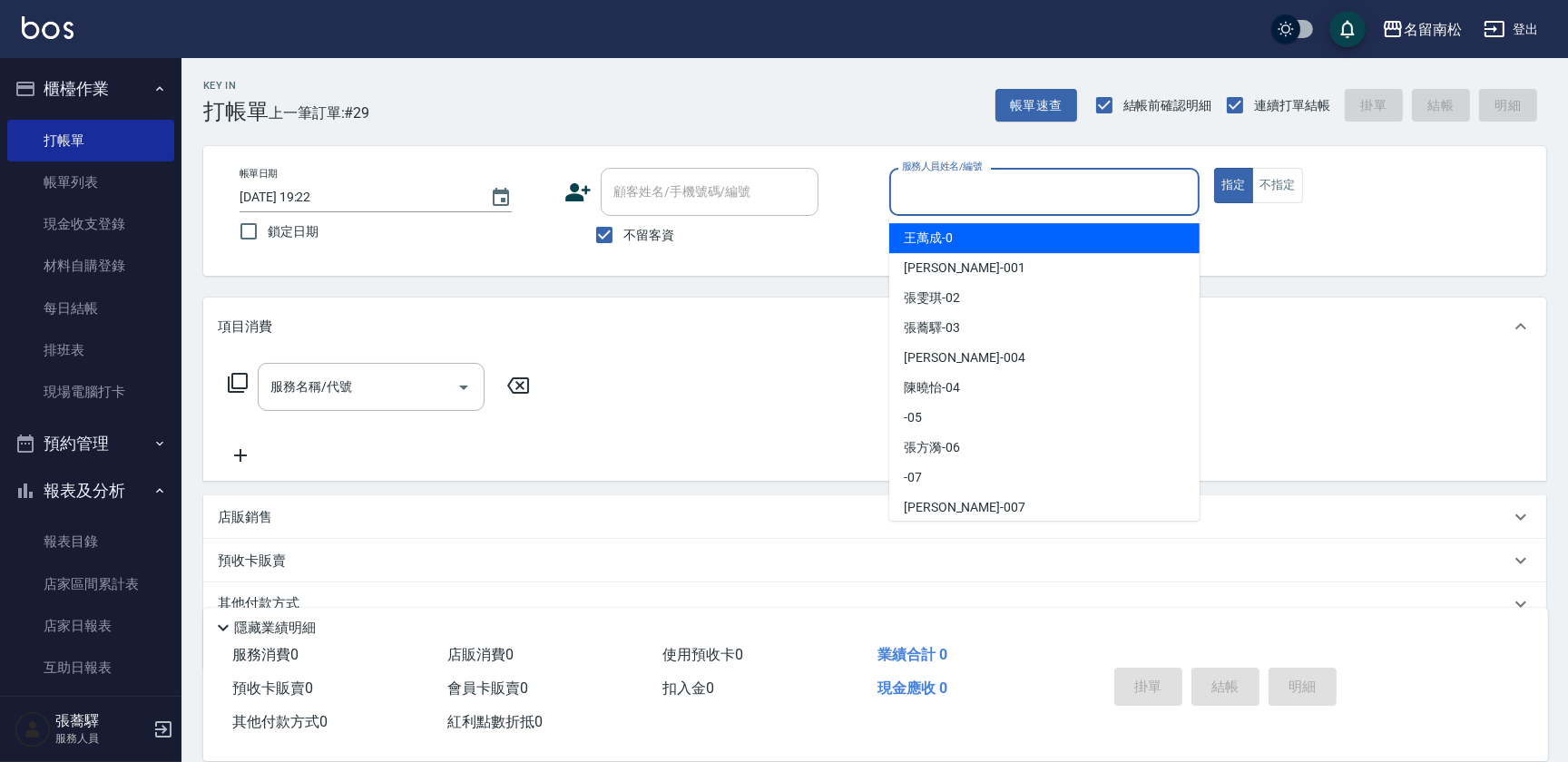
click at [1134, 179] on input "服務人員姓名/編號" at bounding box center [1044, 192] width 294 height 32
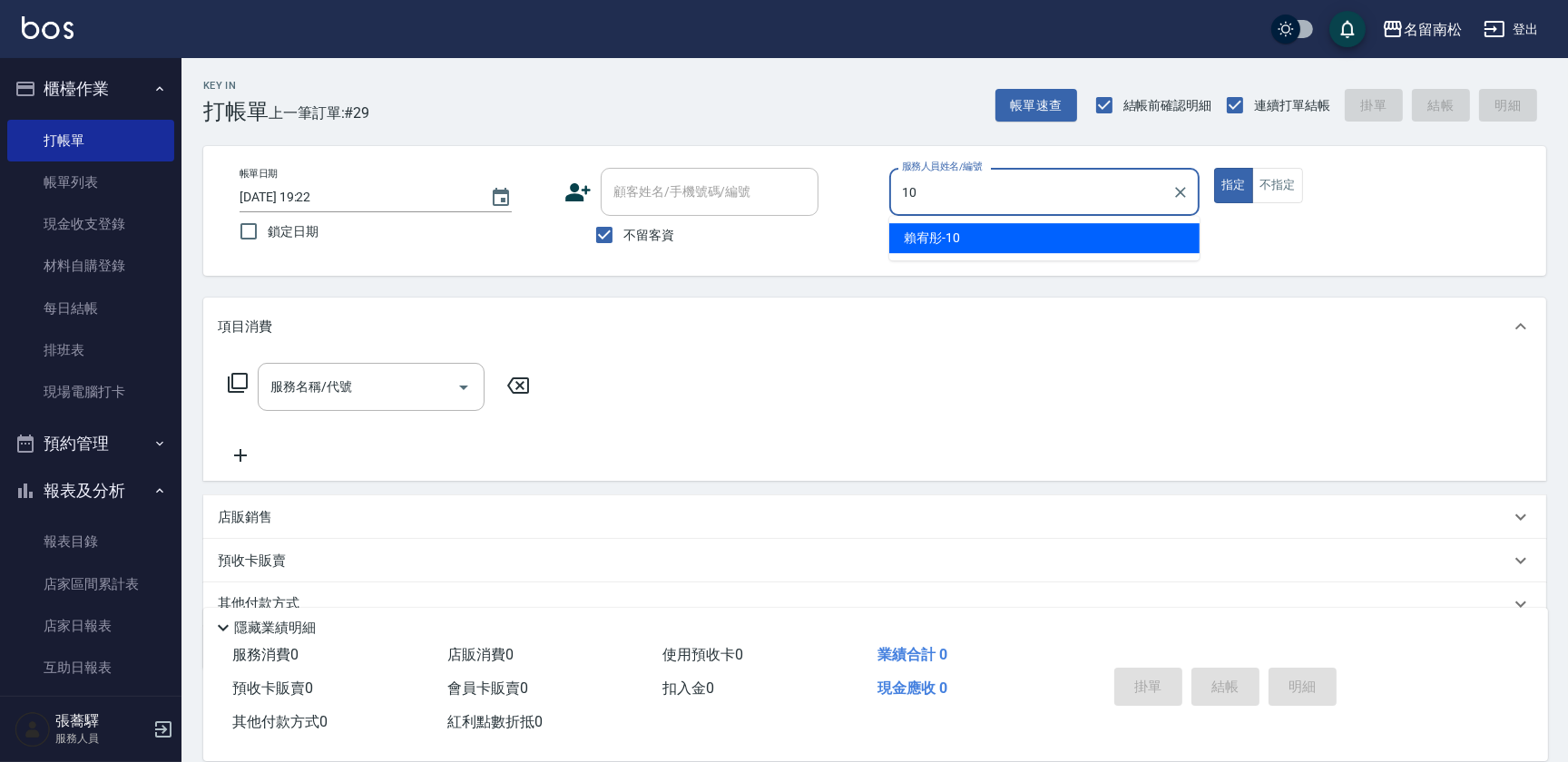
type input "1"
type input "[PERSON_NAME]-001"
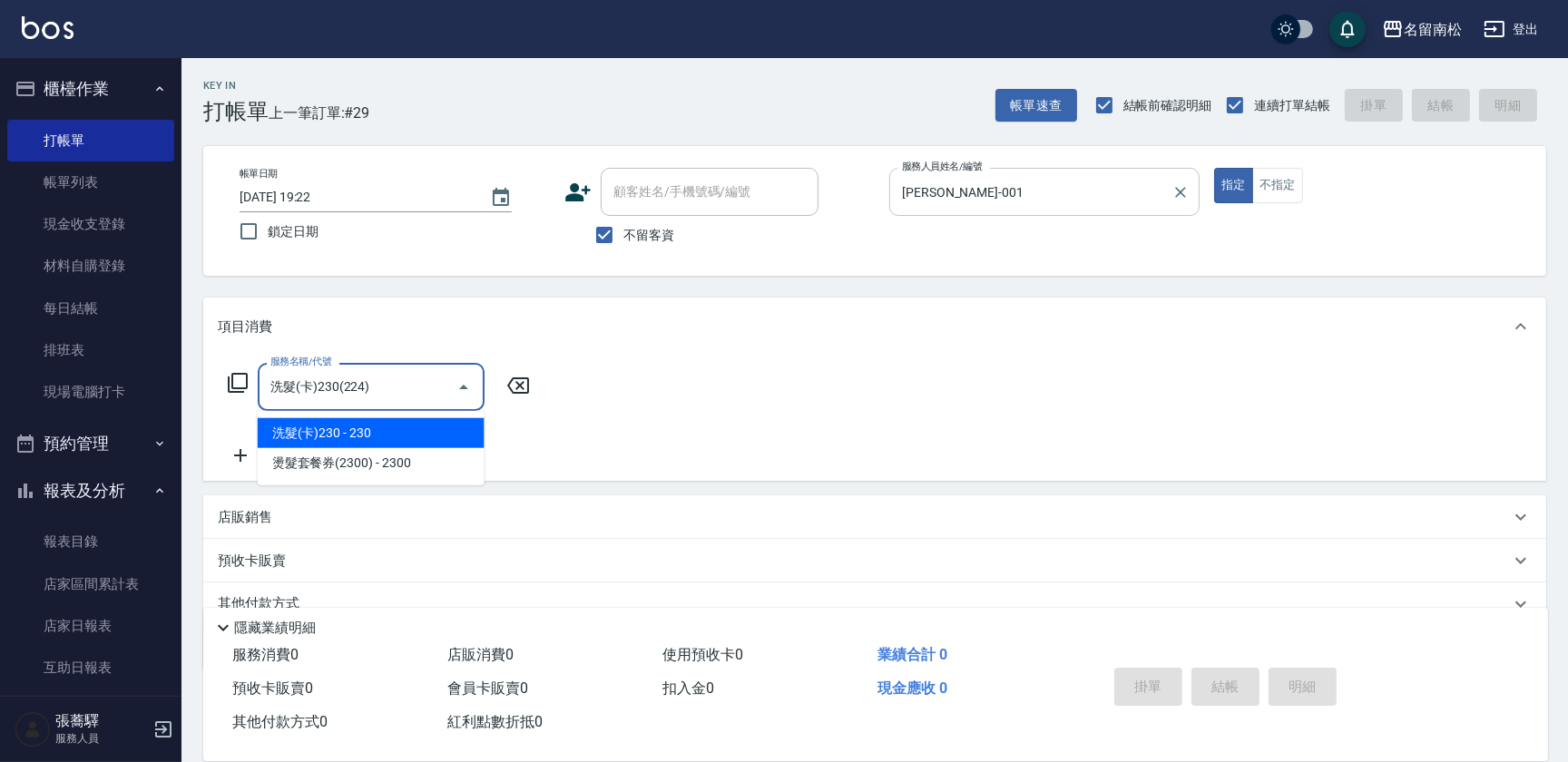
type input "洗髮(卡)230(224)"
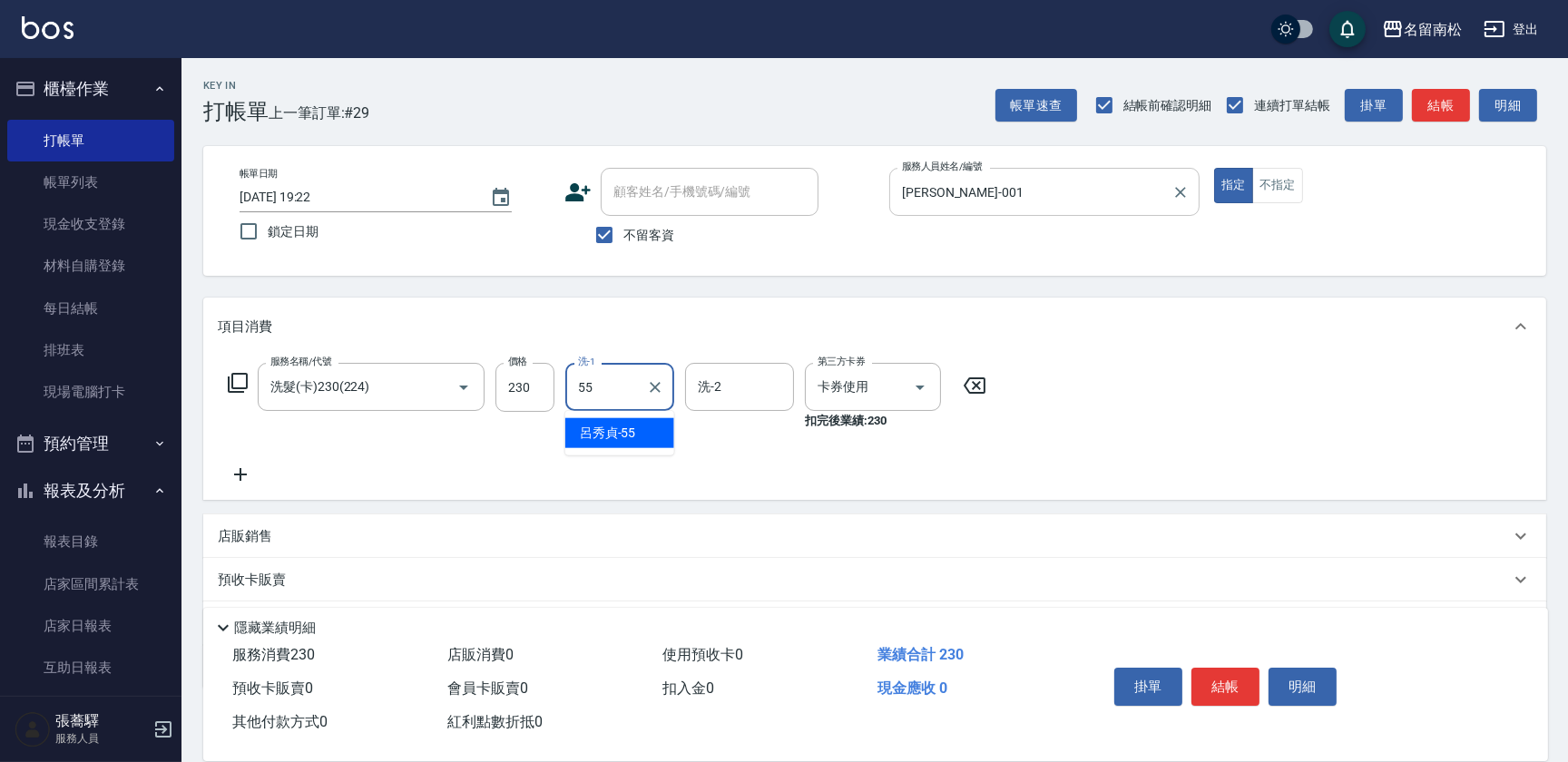
type input "呂秀貞-55"
click at [1304, 684] on button "明細" at bounding box center [1302, 686] width 68 height 38
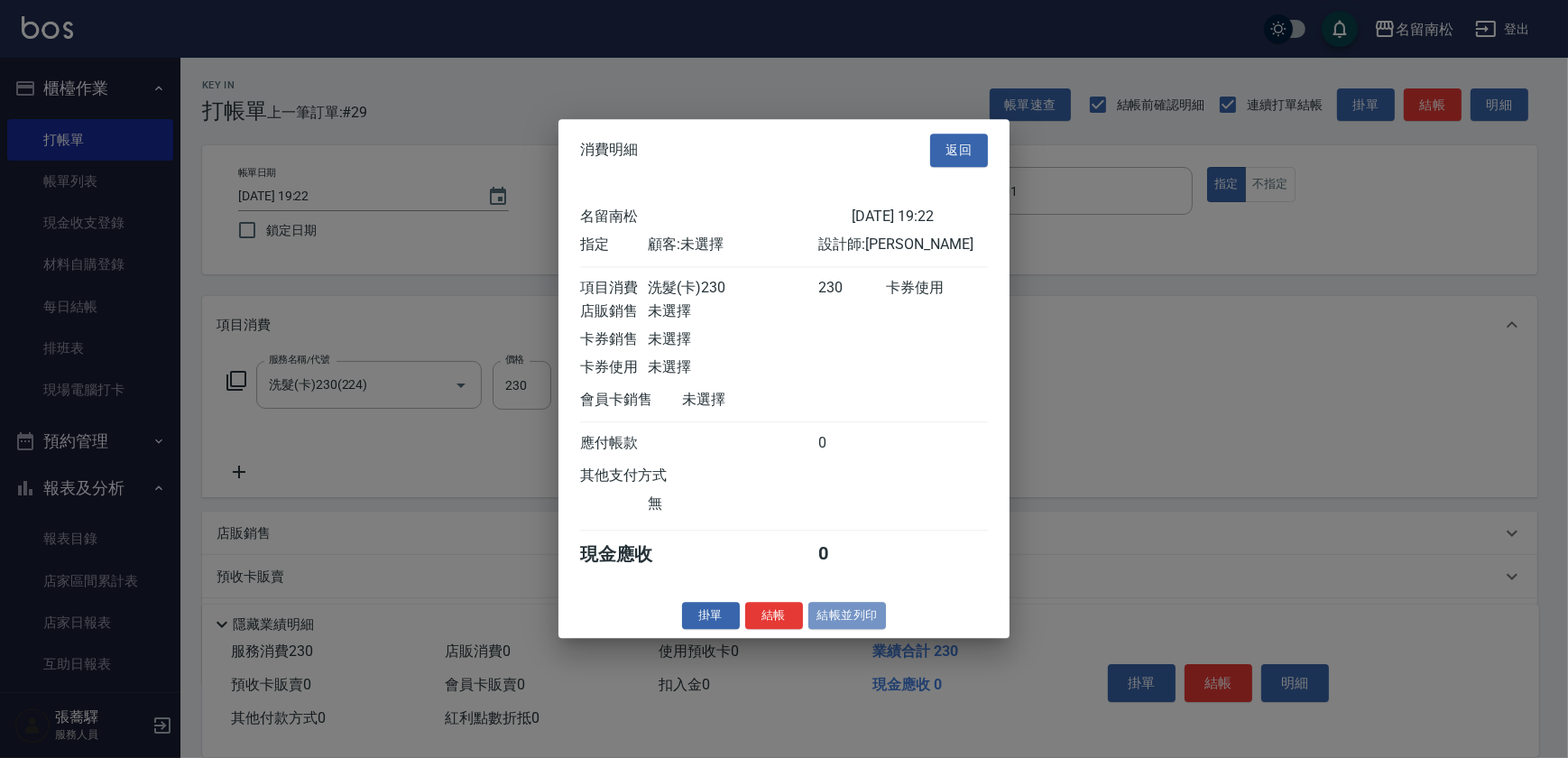
drag, startPoint x: 837, startPoint y: 628, endPoint x: 817, endPoint y: 632, distance: 20.4
click at [838, 627] on button "結帳並列印" at bounding box center [847, 616] width 78 height 28
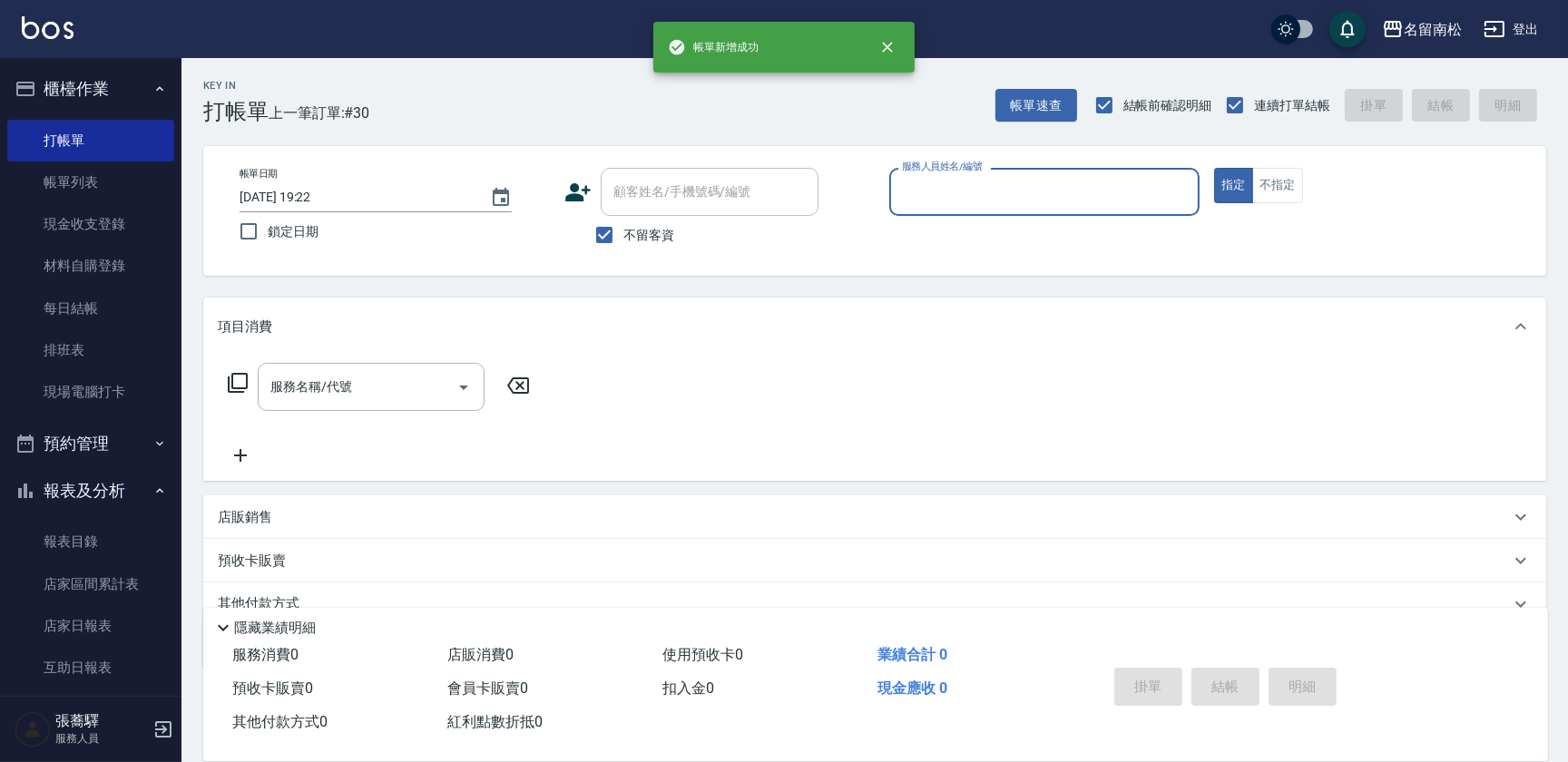
click at [986, 191] on div "服務人員姓名/編號 服務人員姓名/編號" at bounding box center [1044, 192] width 310 height 48
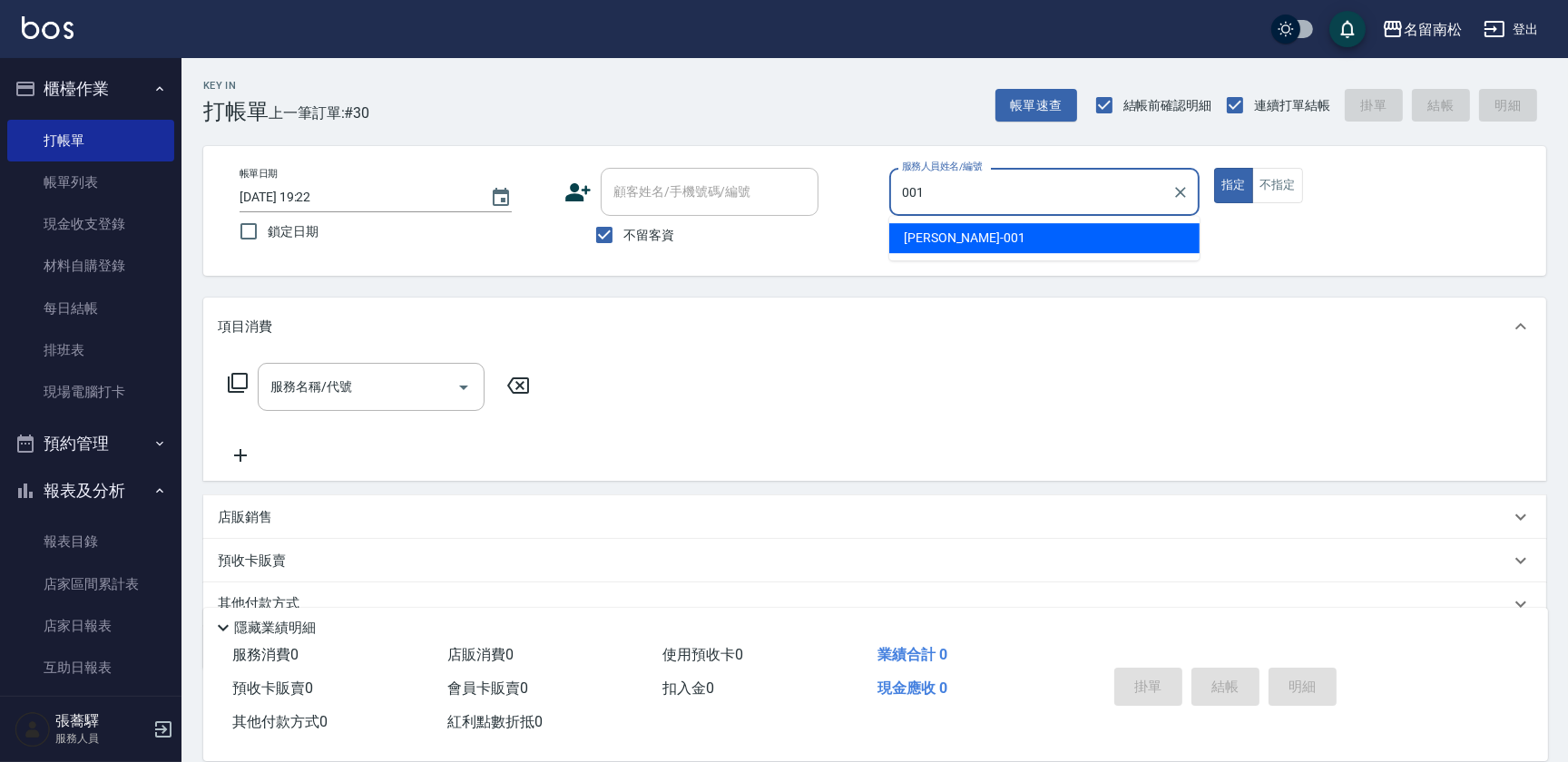
type input "[PERSON_NAME]-001"
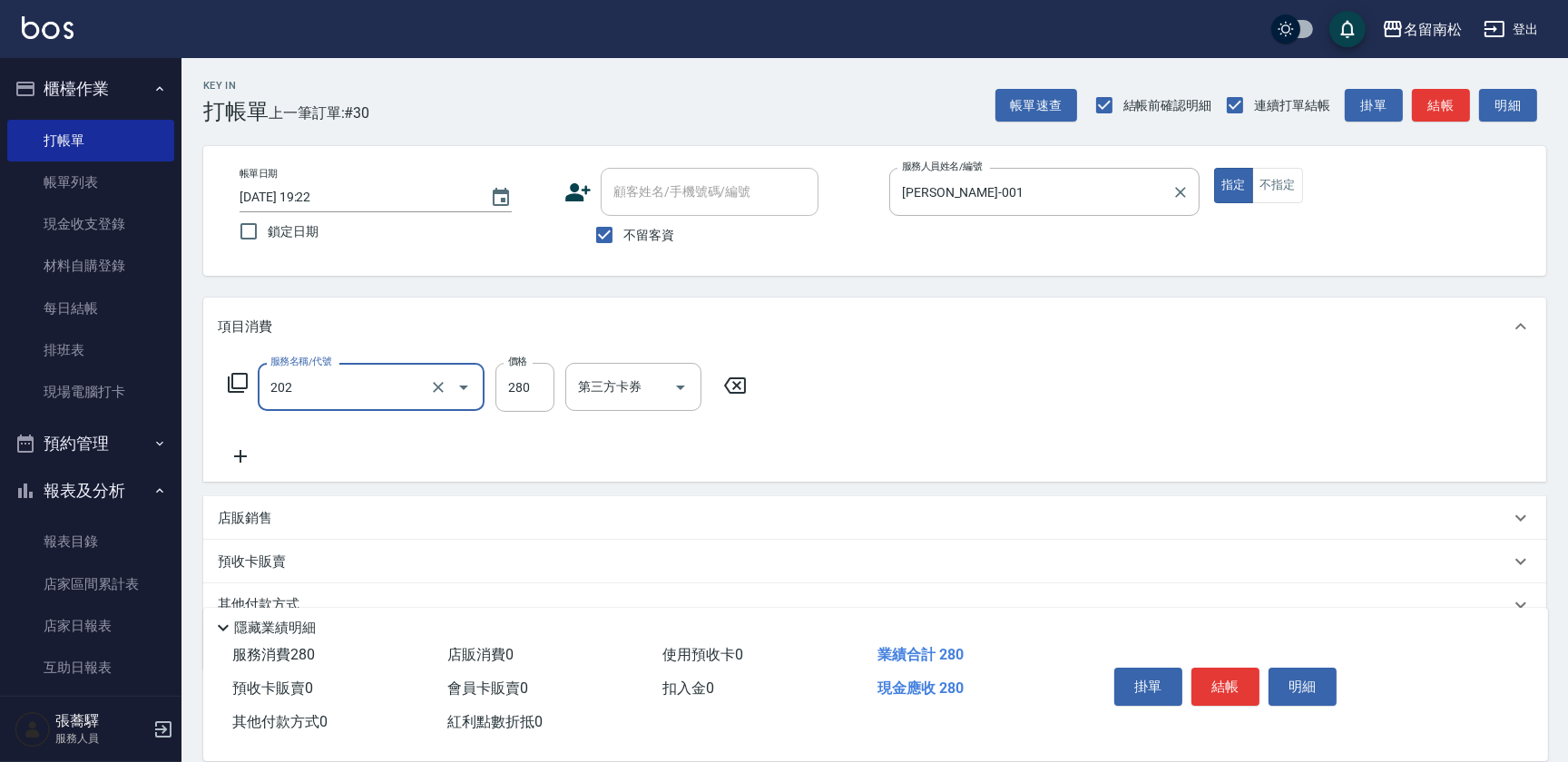
type input "洗髮[280](202)"
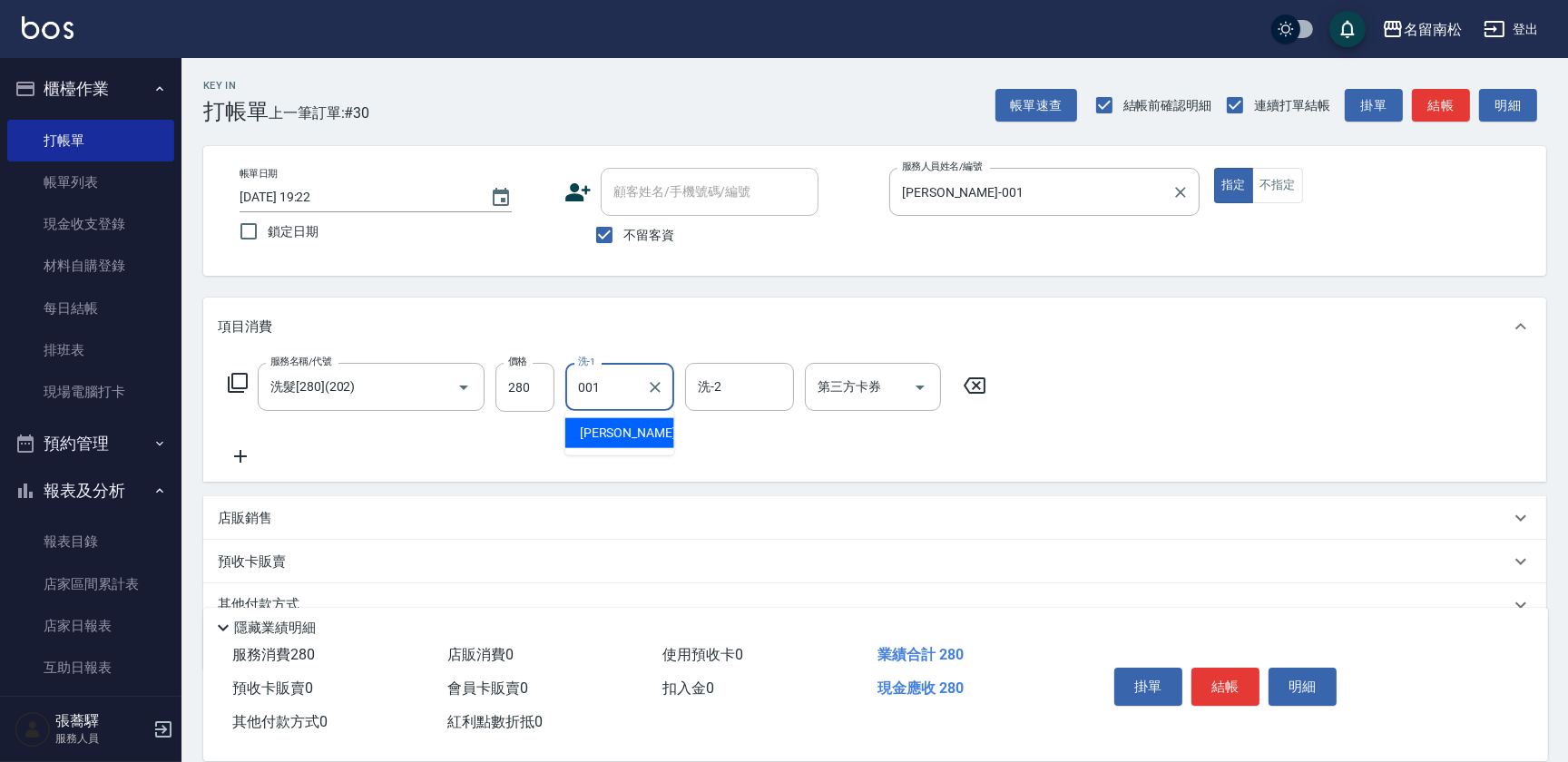
type input "[PERSON_NAME]-001"
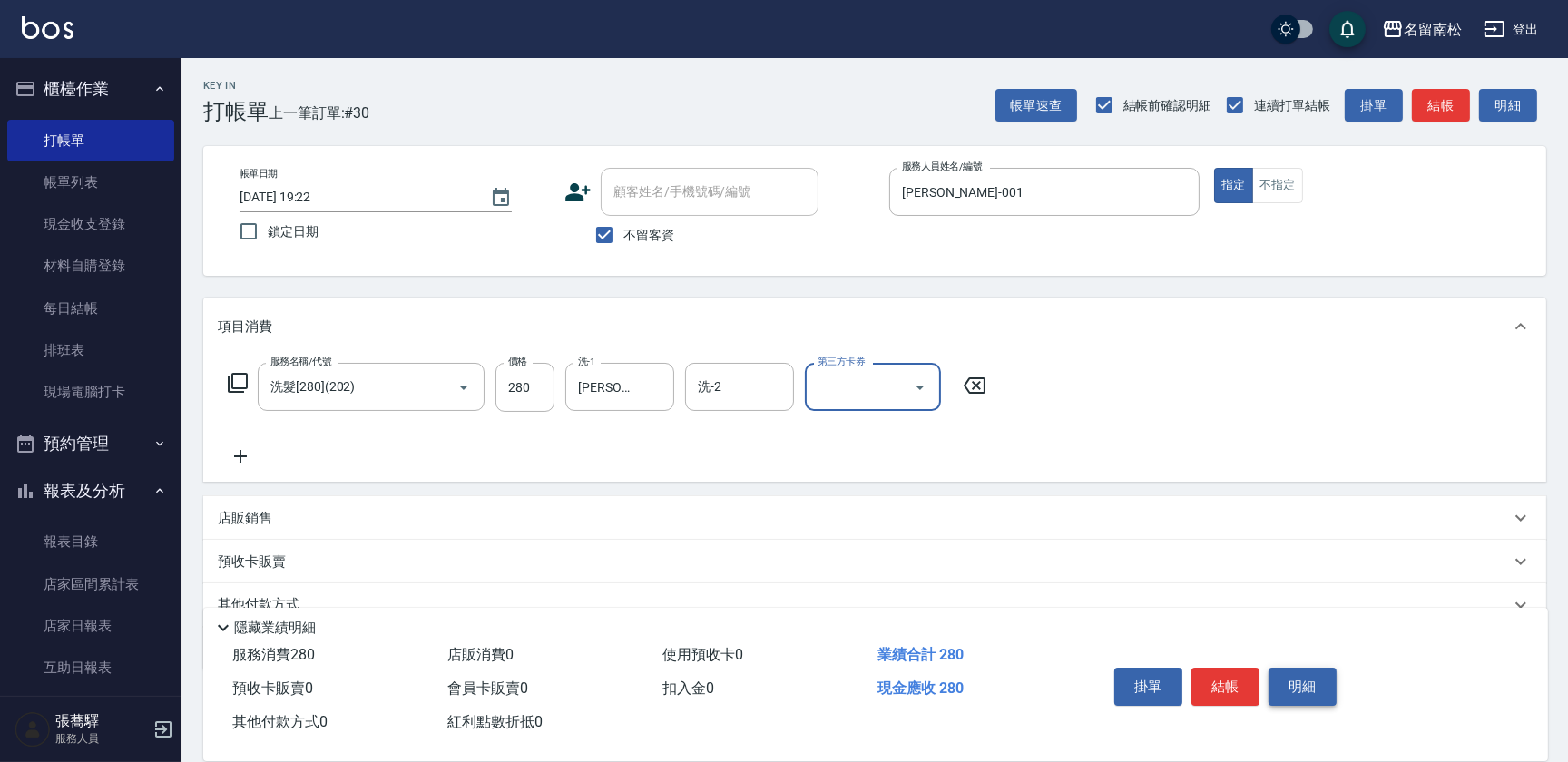
click at [1317, 689] on button "明細" at bounding box center [1302, 686] width 68 height 38
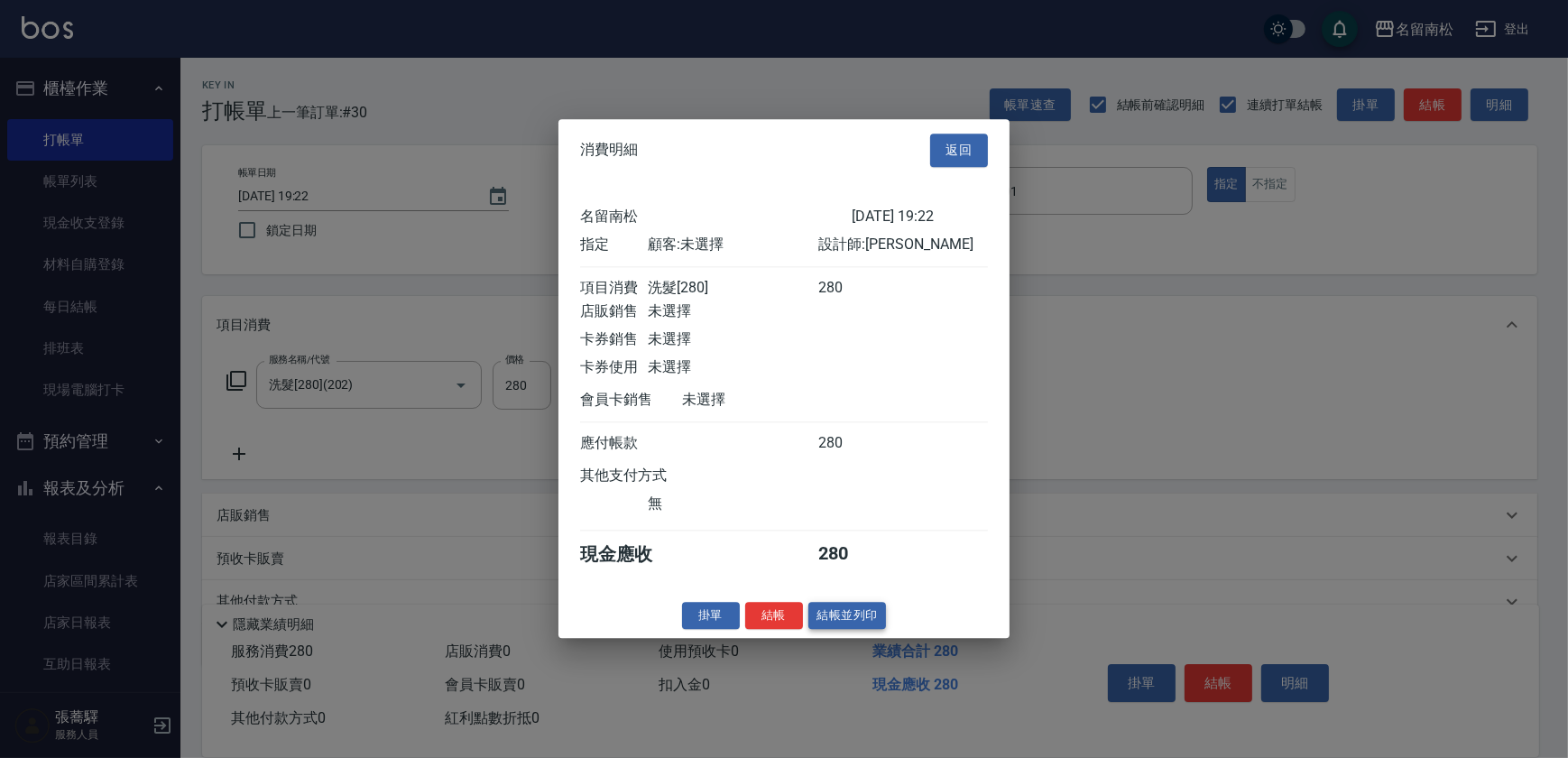
click at [831, 613] on button "結帳並列印" at bounding box center [847, 616] width 78 height 28
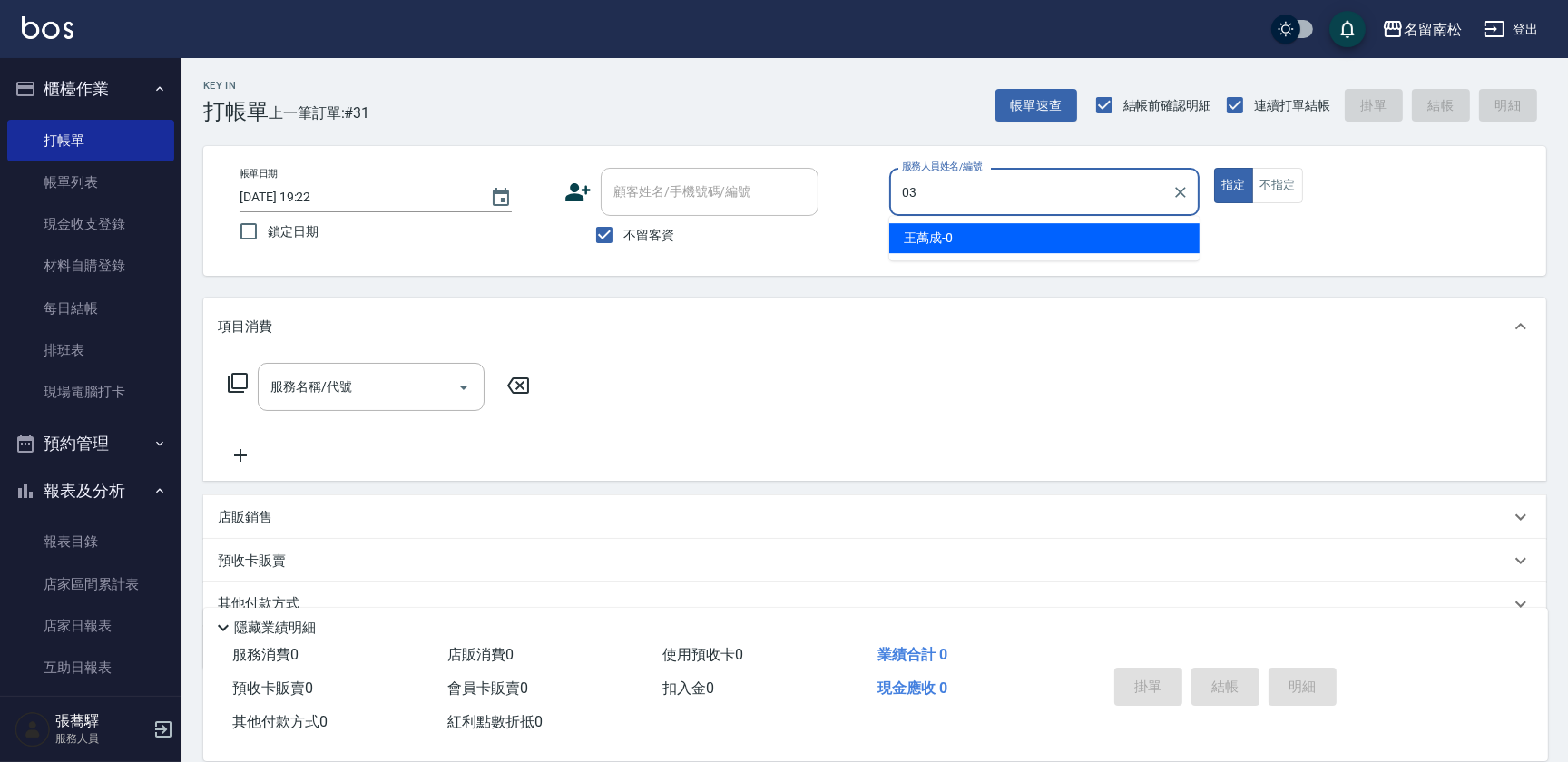
type input "[PERSON_NAME]-03"
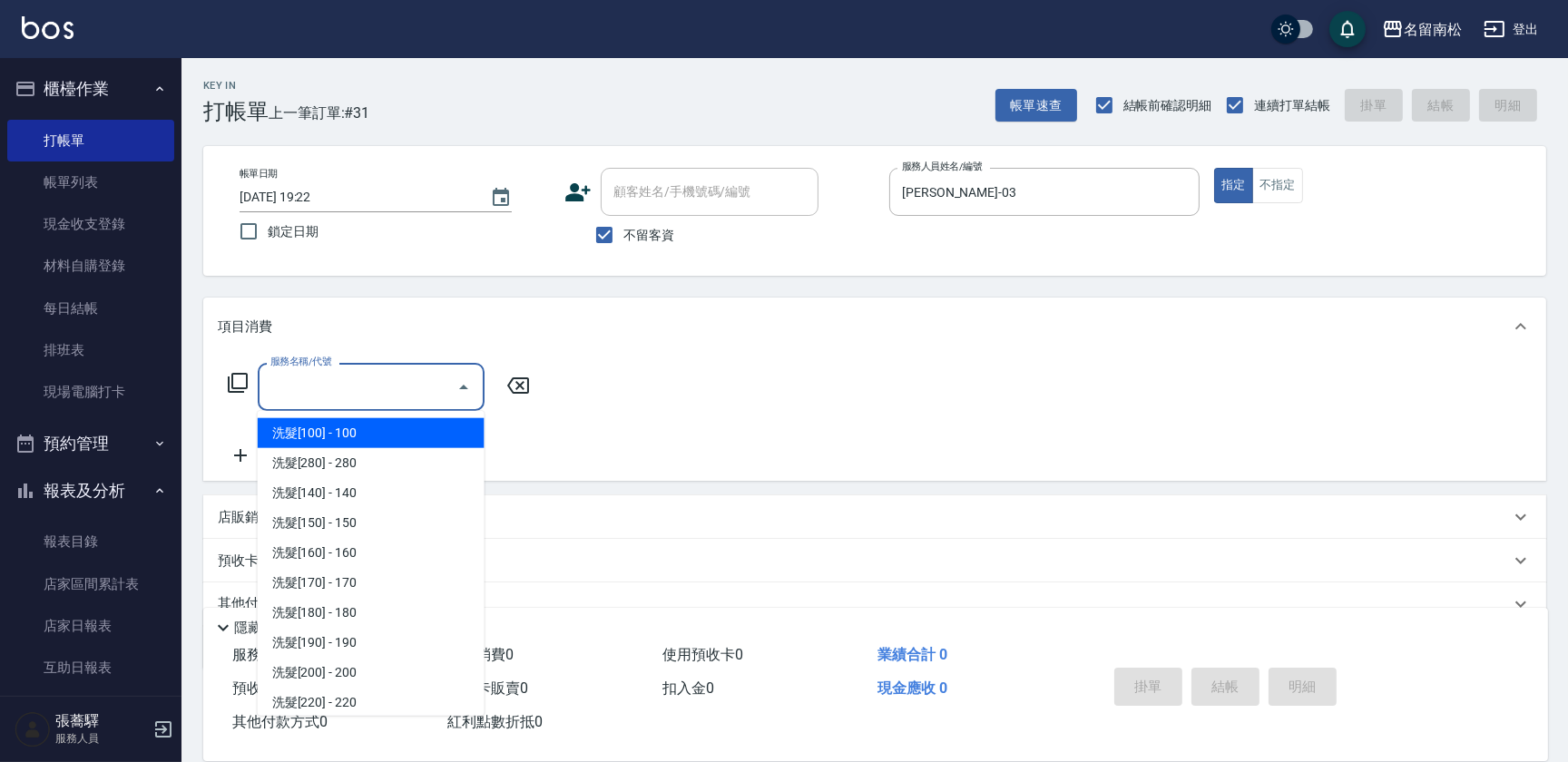
click at [336, 394] on input "服務名稱/代號" at bounding box center [357, 387] width 183 height 32
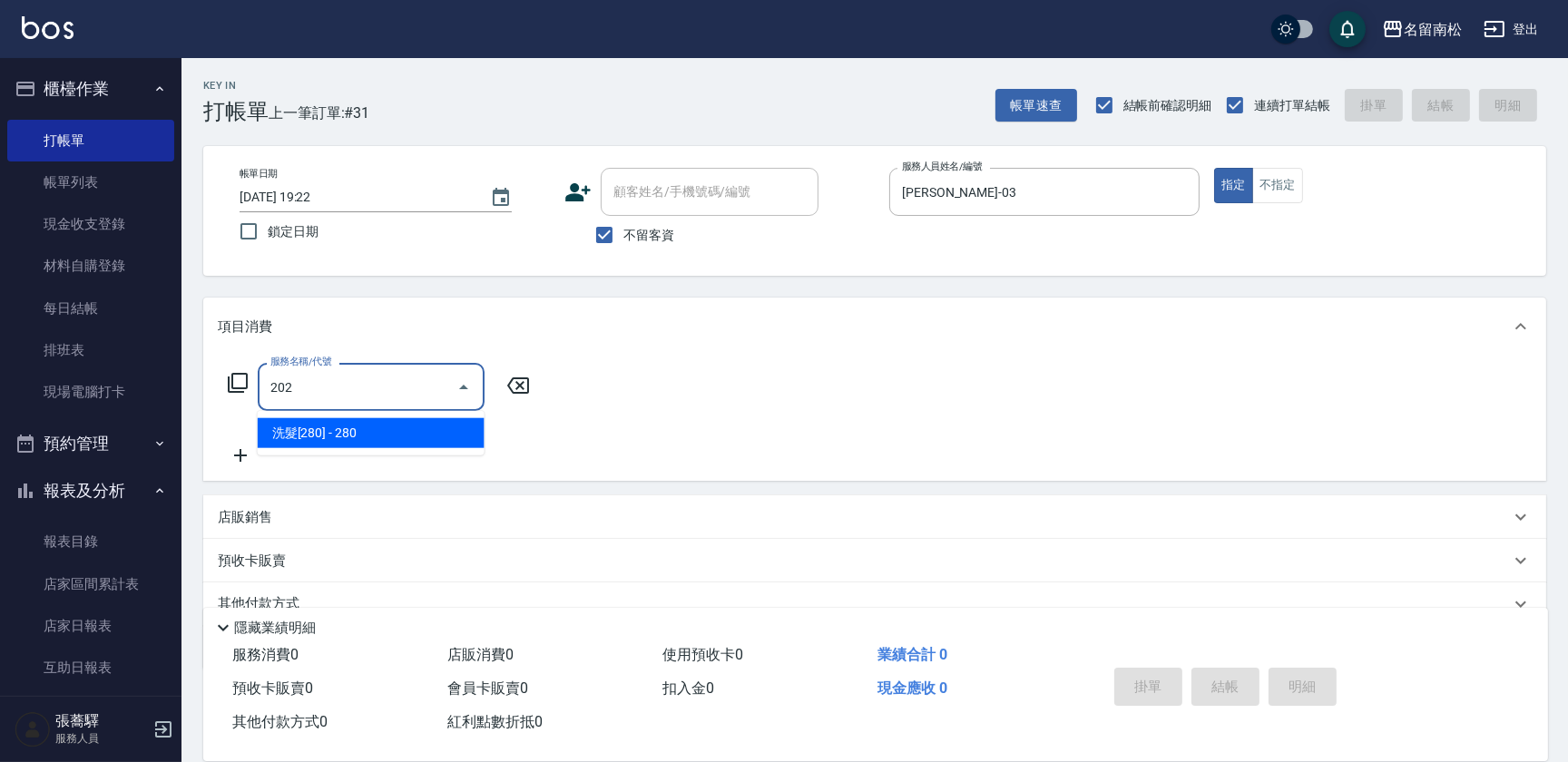
type input "洗髮[280](202)"
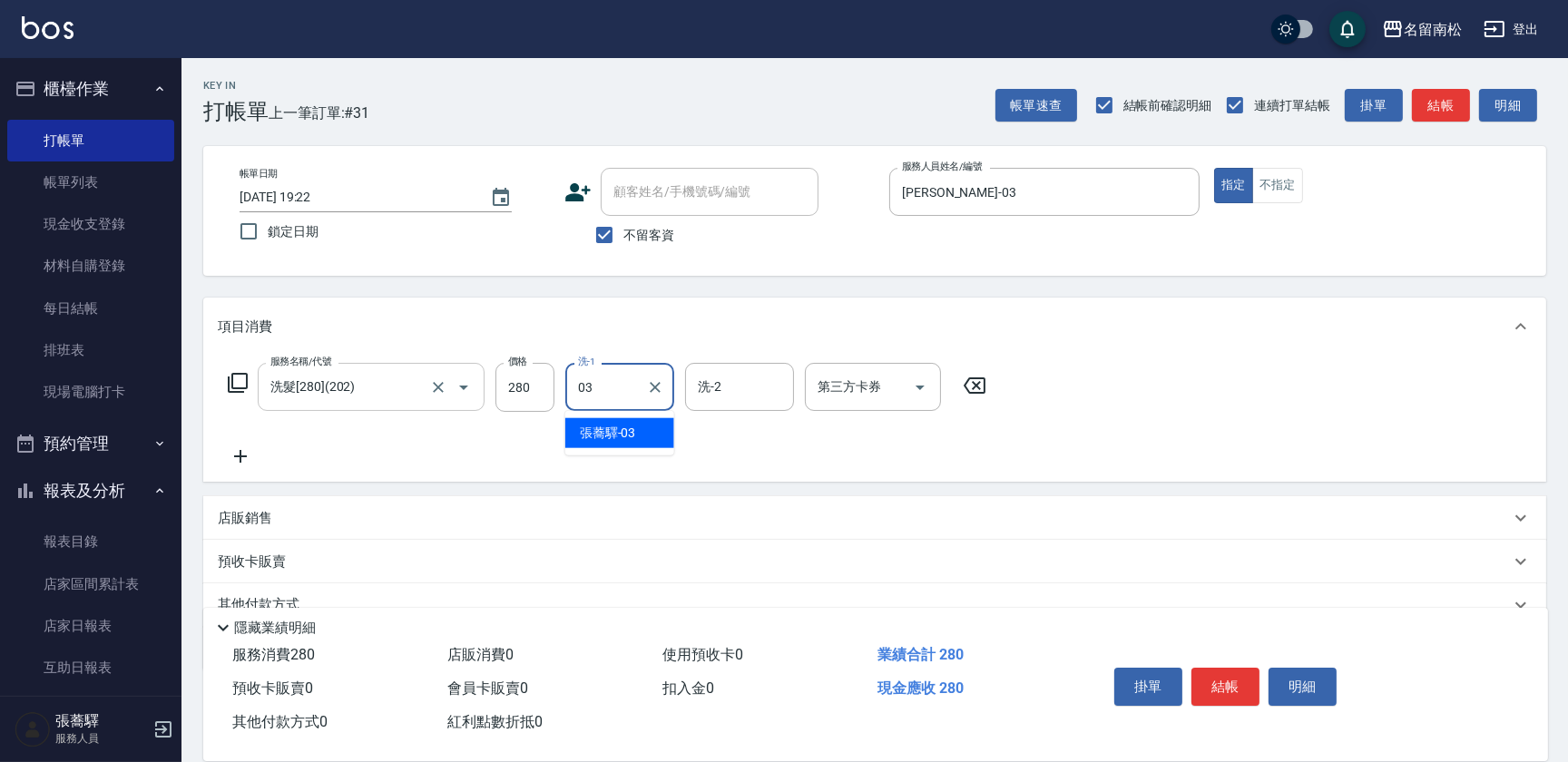
type input "[PERSON_NAME]-03"
click at [228, 459] on icon at bounding box center [240, 456] width 45 height 22
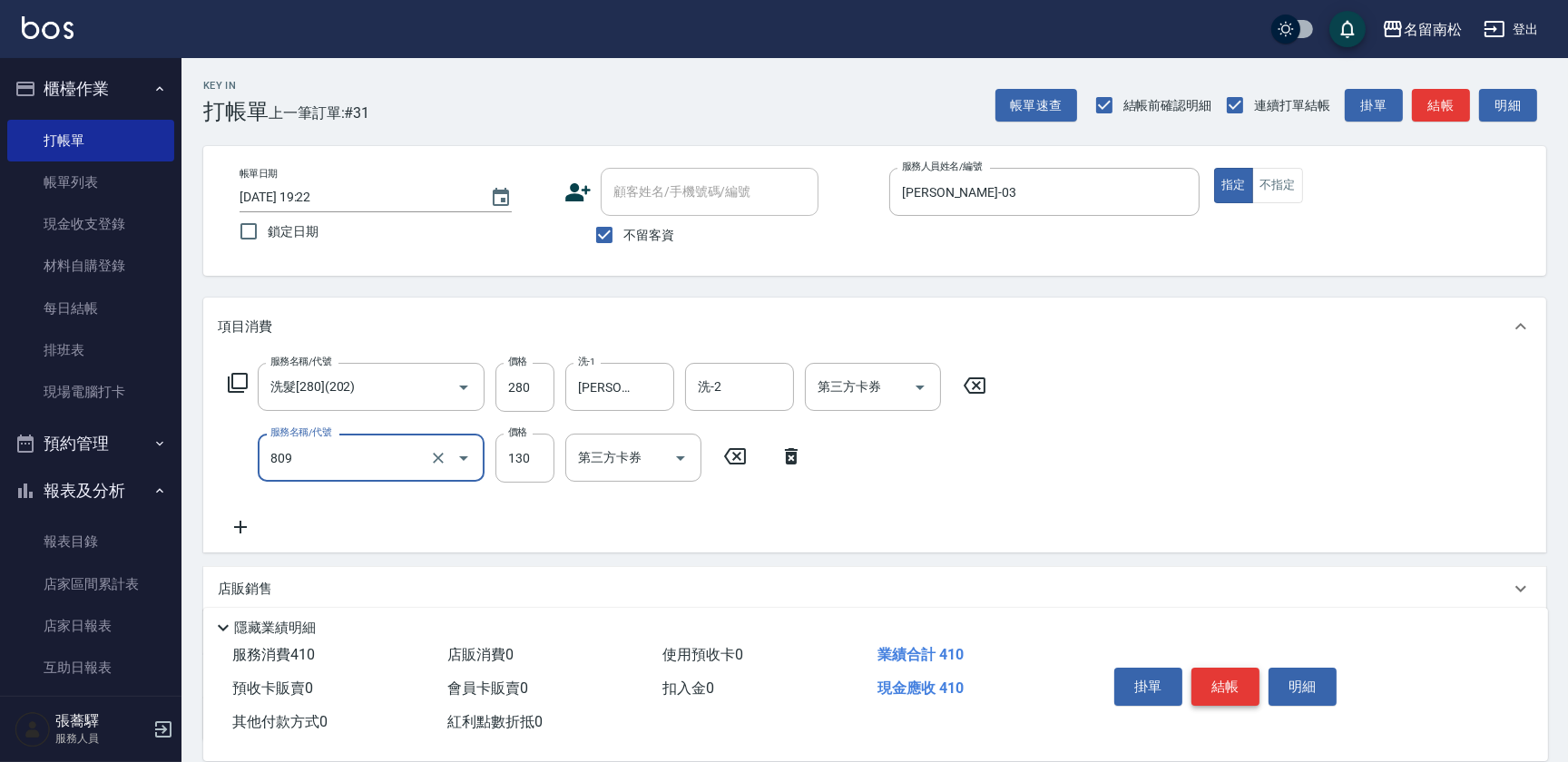
type input "單梳(809)"
click at [1220, 691] on button "結帳" at bounding box center [1226, 686] width 68 height 38
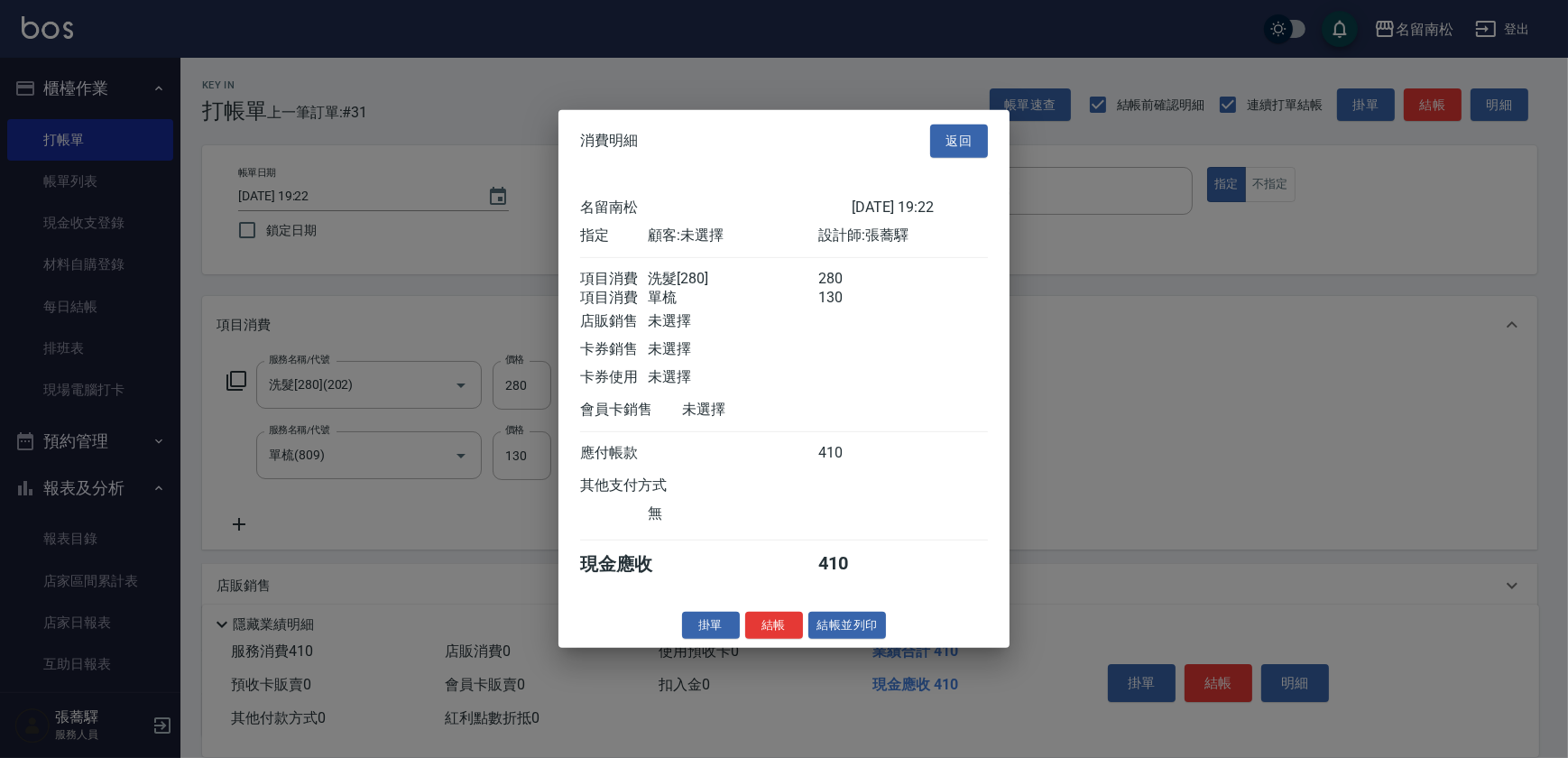
click at [1291, 320] on div at bounding box center [784, 379] width 1568 height 758
click at [861, 632] on button "結帳並列印" at bounding box center [847, 625] width 78 height 28
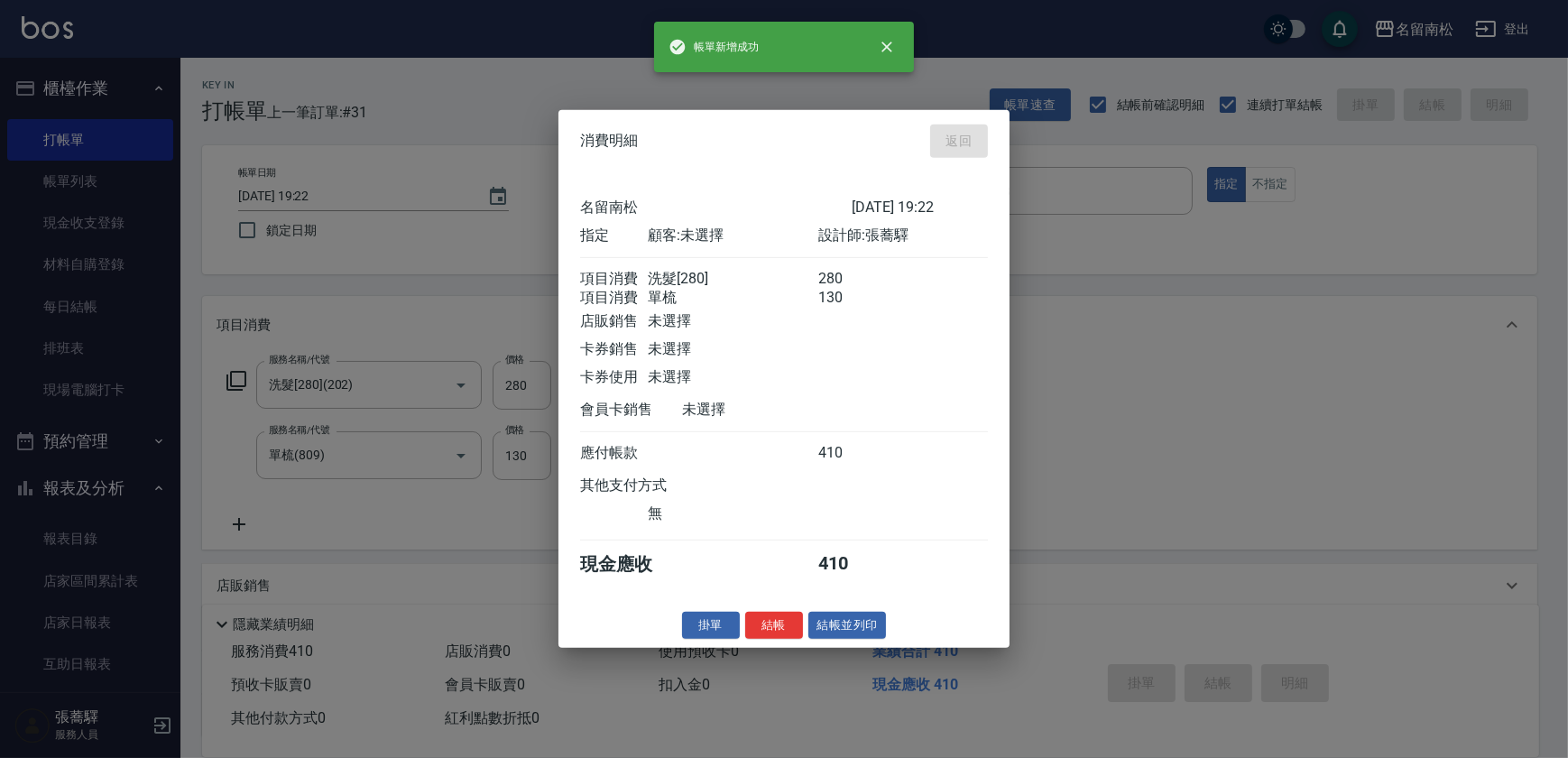
type input "[DATE] 19:32"
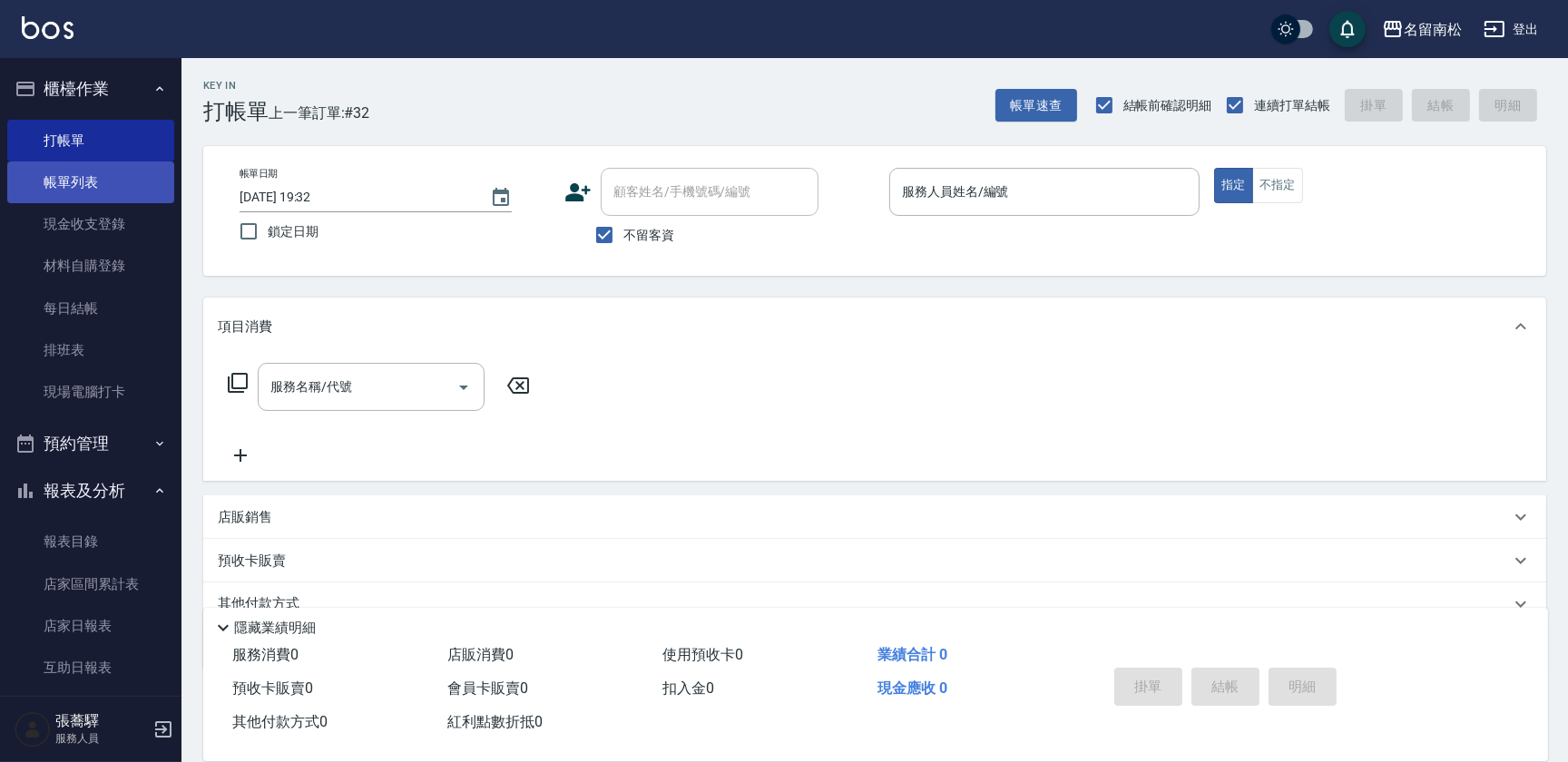
click at [130, 179] on link "帳單列表" at bounding box center [91, 182] width 167 height 42
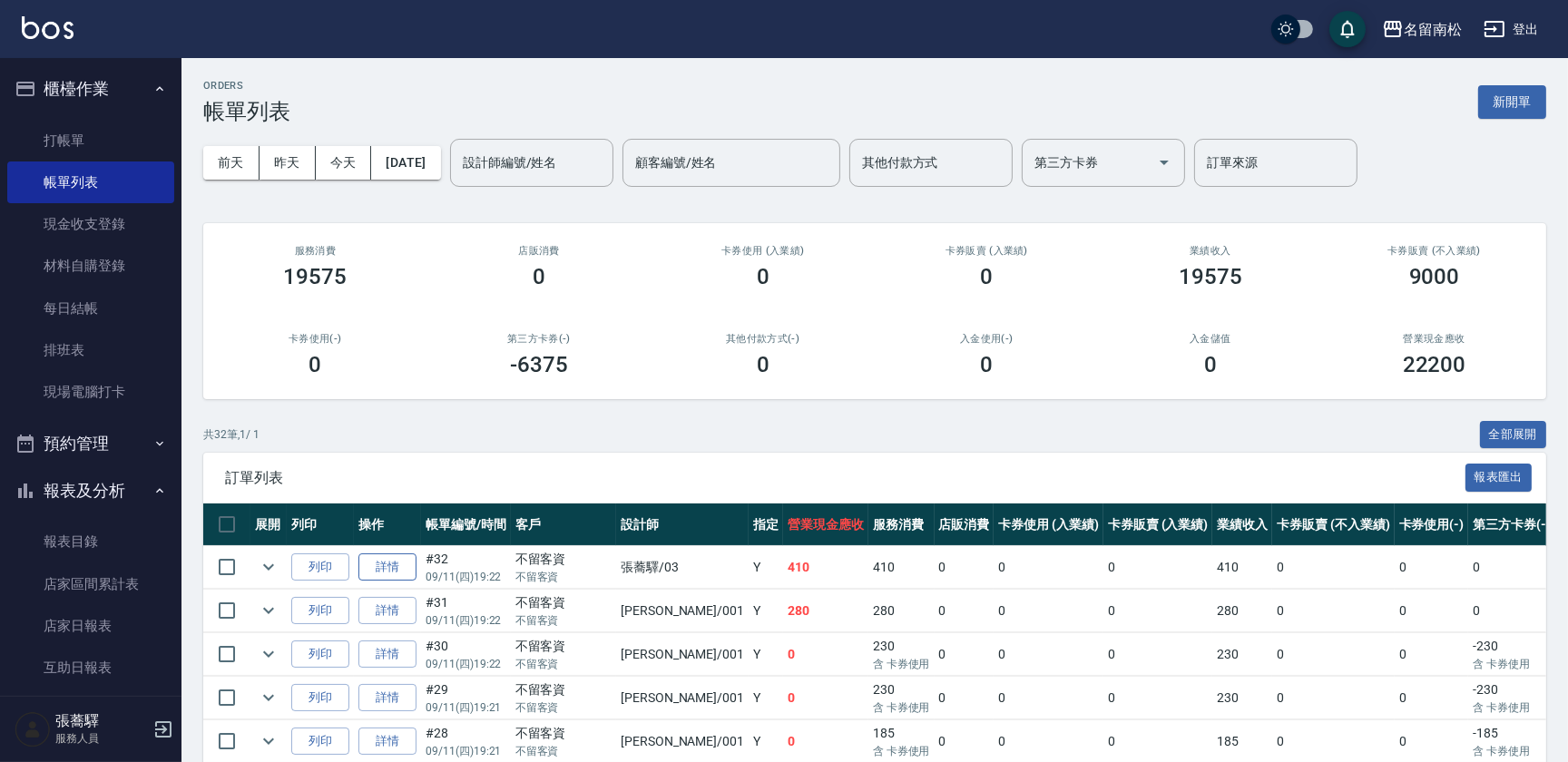
click at [397, 570] on link "詳情" at bounding box center [387, 567] width 58 height 28
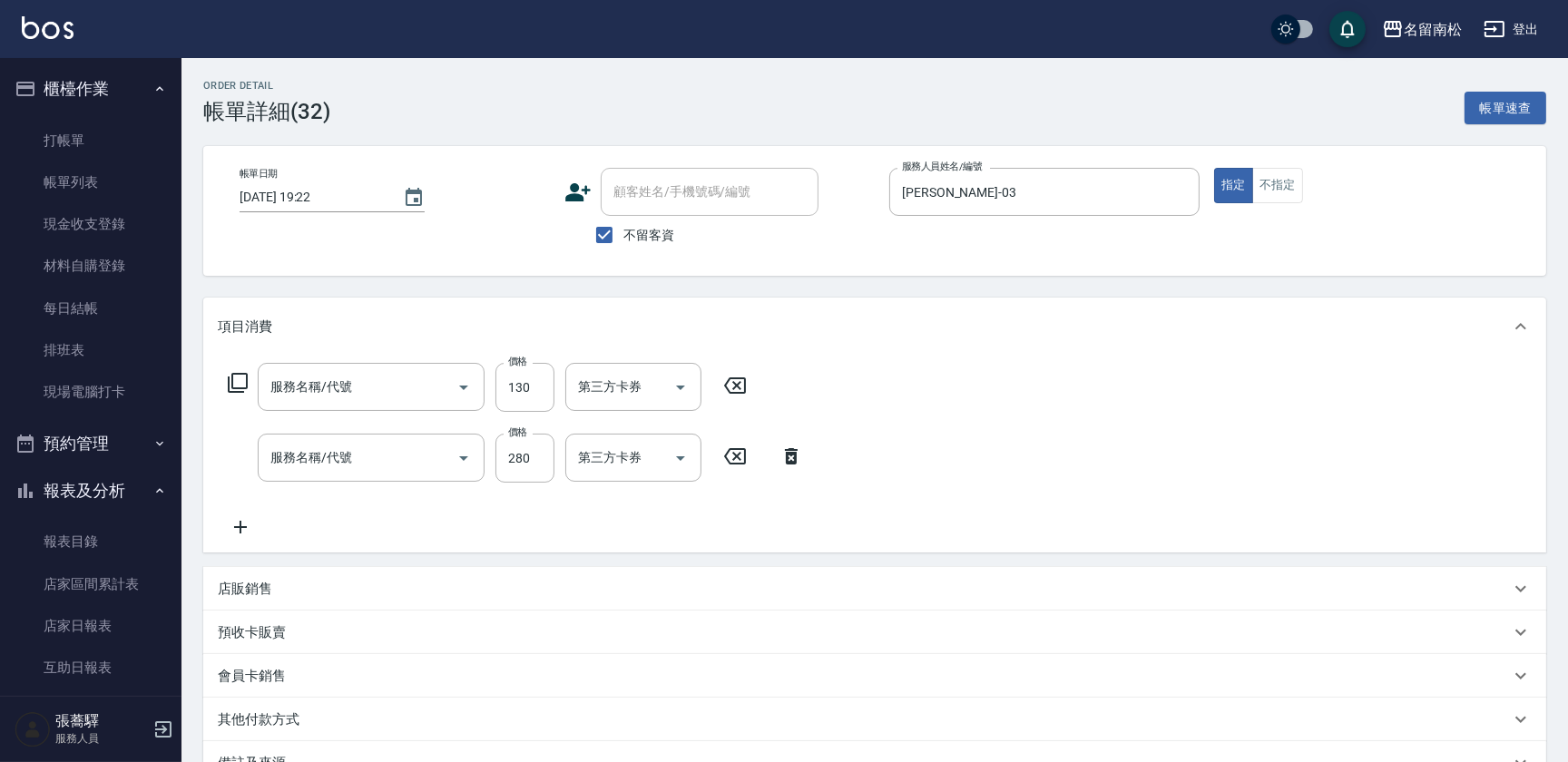
type input "[DATE] 19:22"
checkbox input "true"
type input "[PERSON_NAME]-03"
type input "單梳(809)"
type input "洗髮[280](202)"
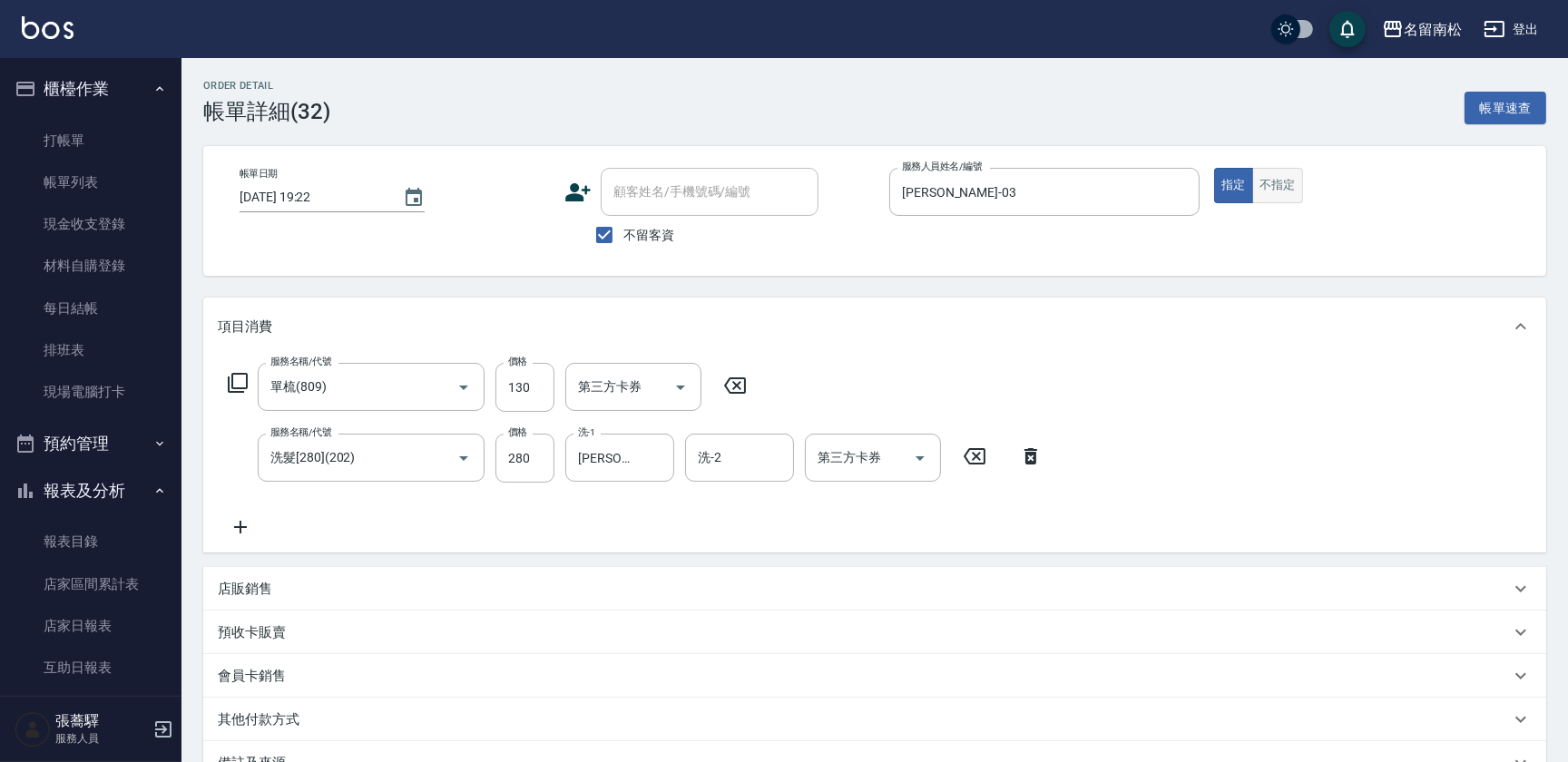
click at [1290, 187] on button "不指定" at bounding box center [1278, 185] width 51 height 35
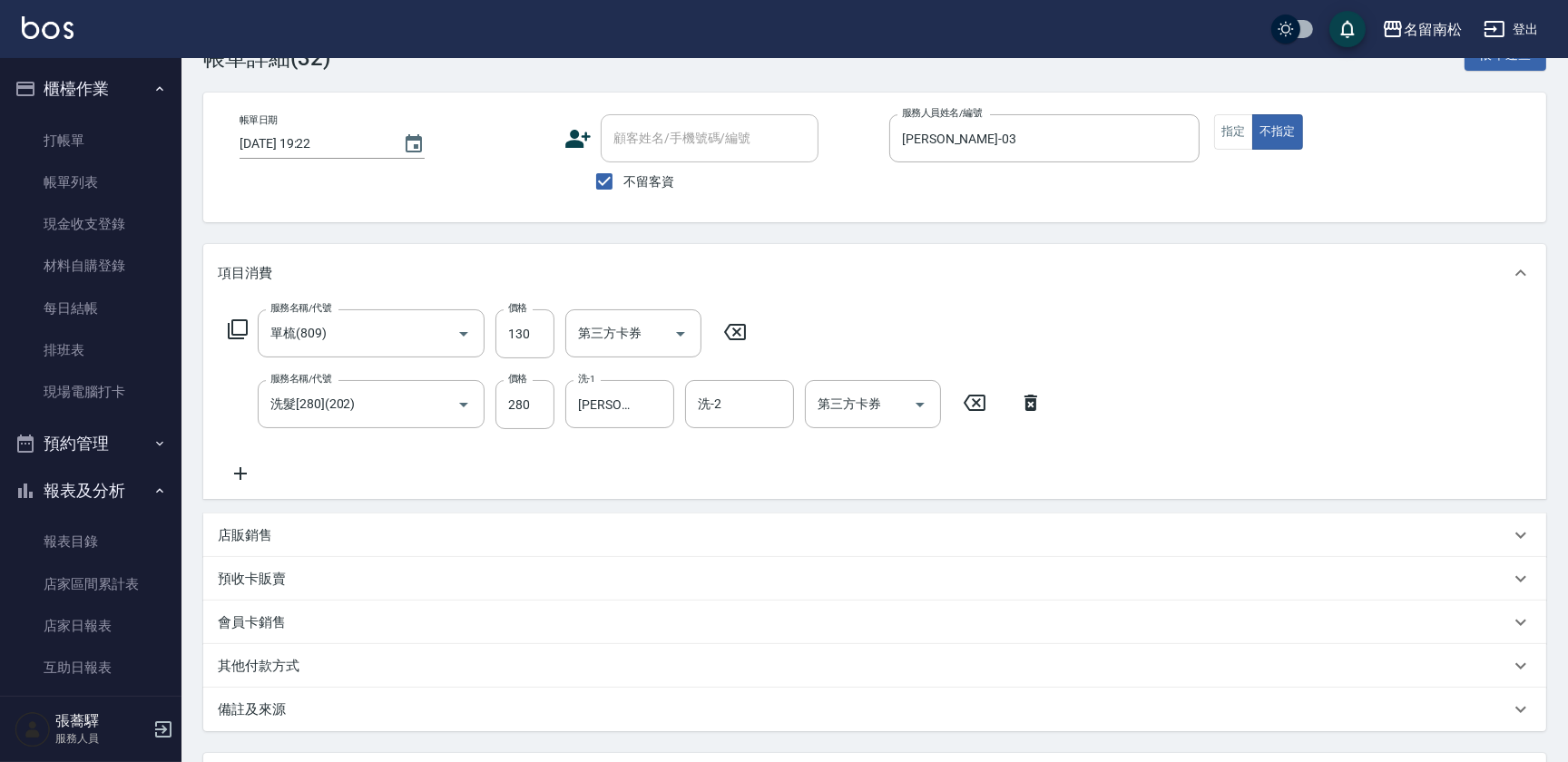
scroll to position [151, 0]
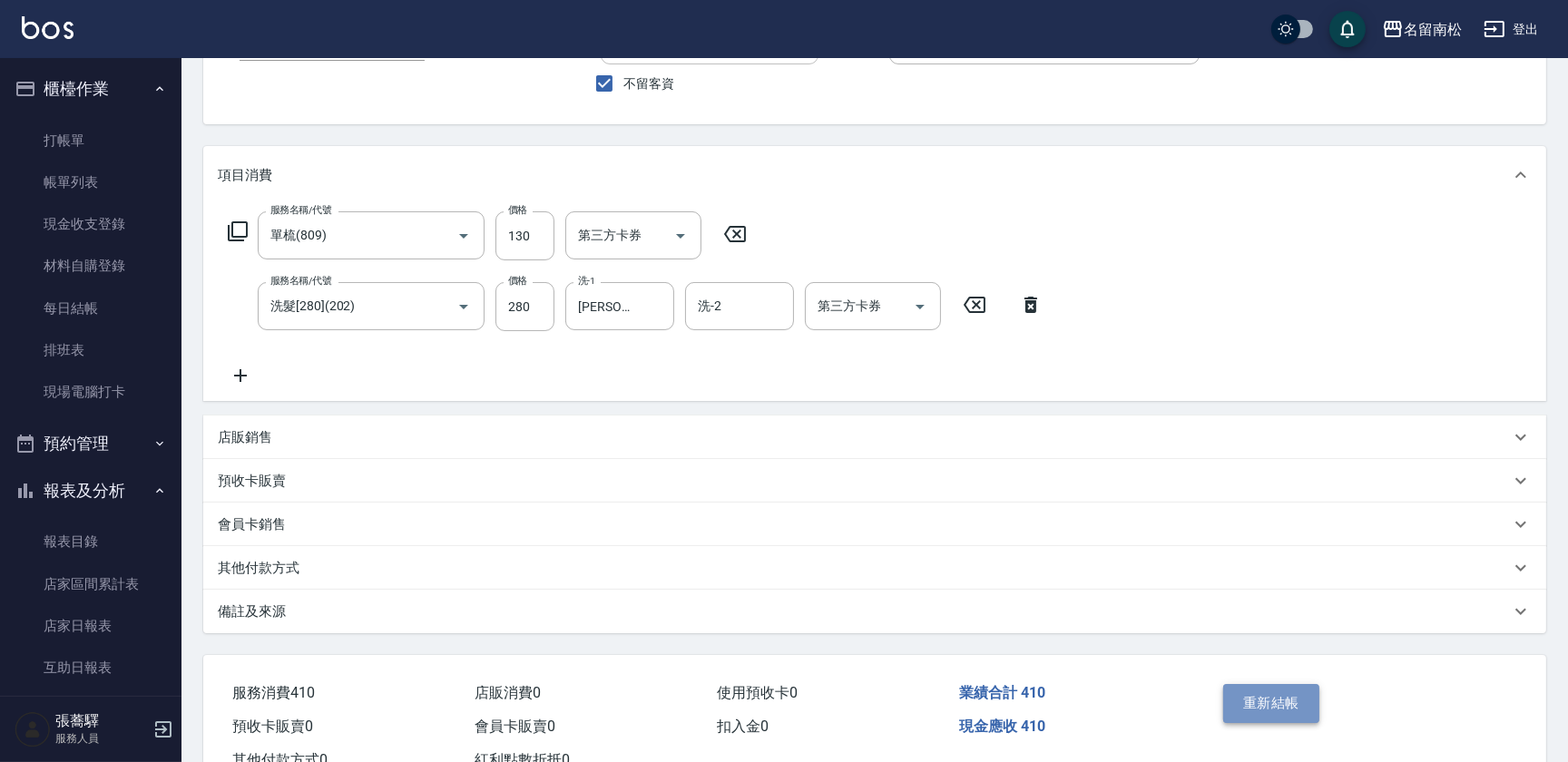
click at [1270, 700] on button "重新結帳" at bounding box center [1271, 702] width 96 height 38
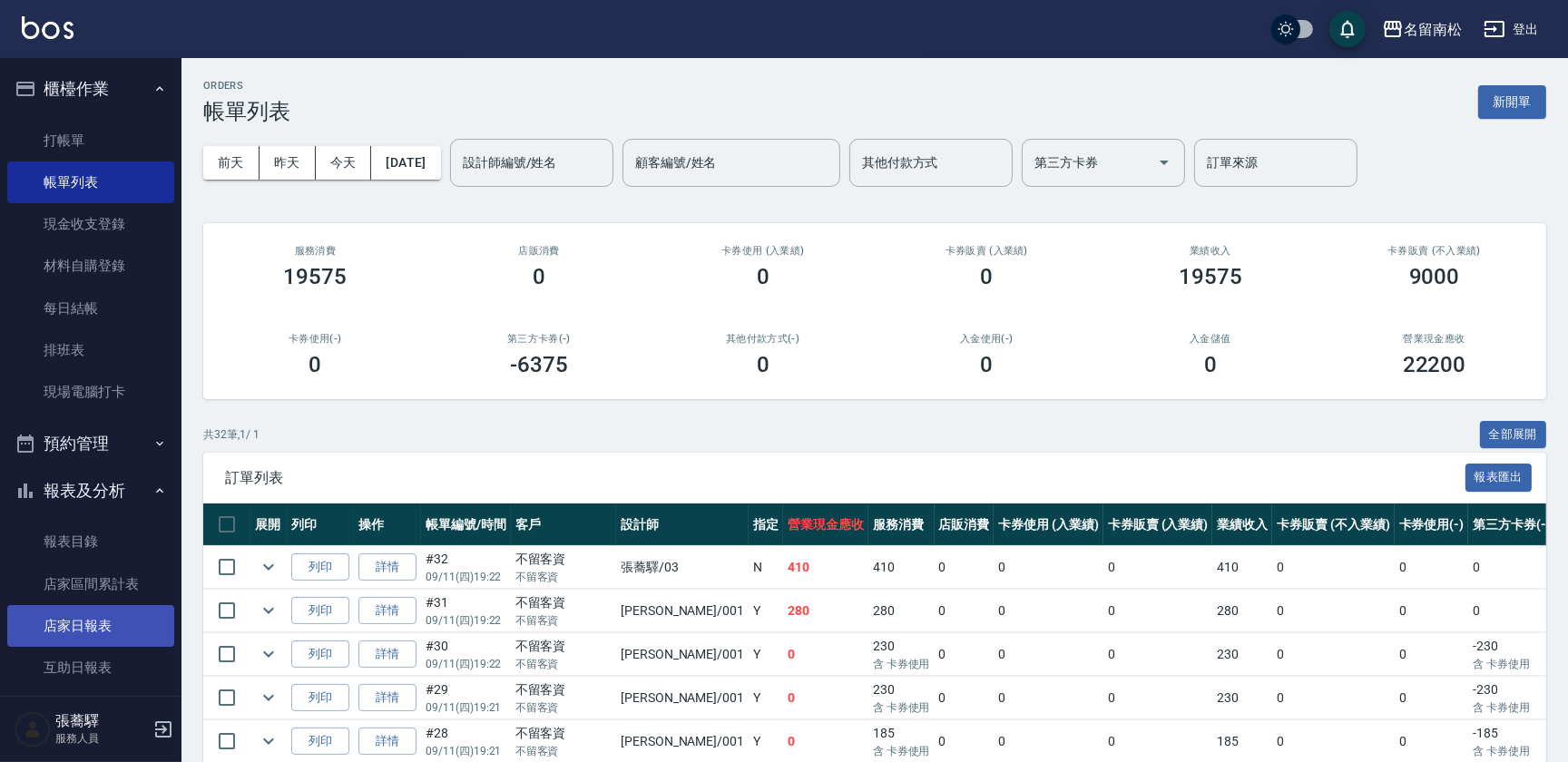
click at [120, 634] on link "店家日報表" at bounding box center [91, 626] width 167 height 42
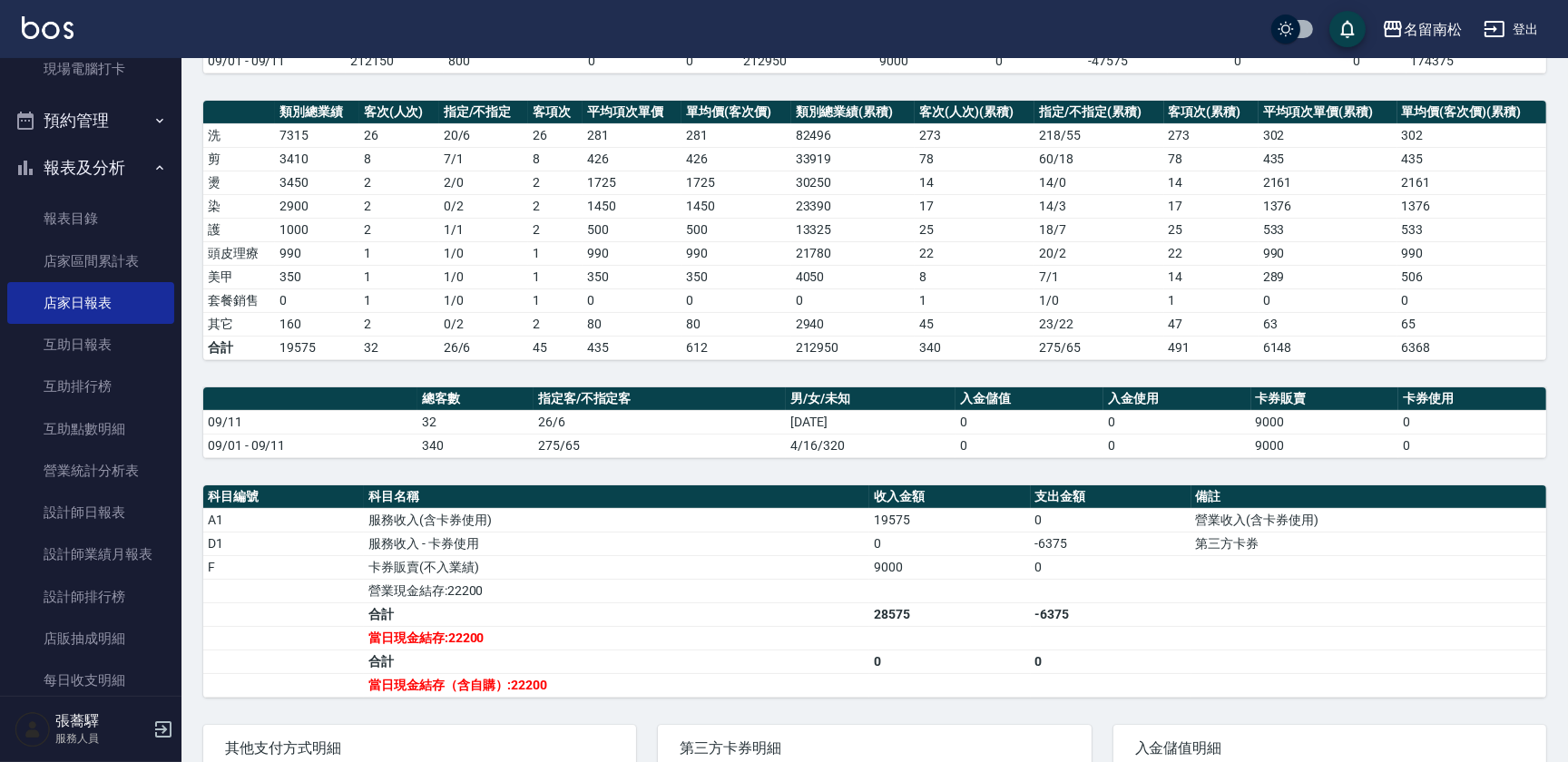
scroll to position [390, 0]
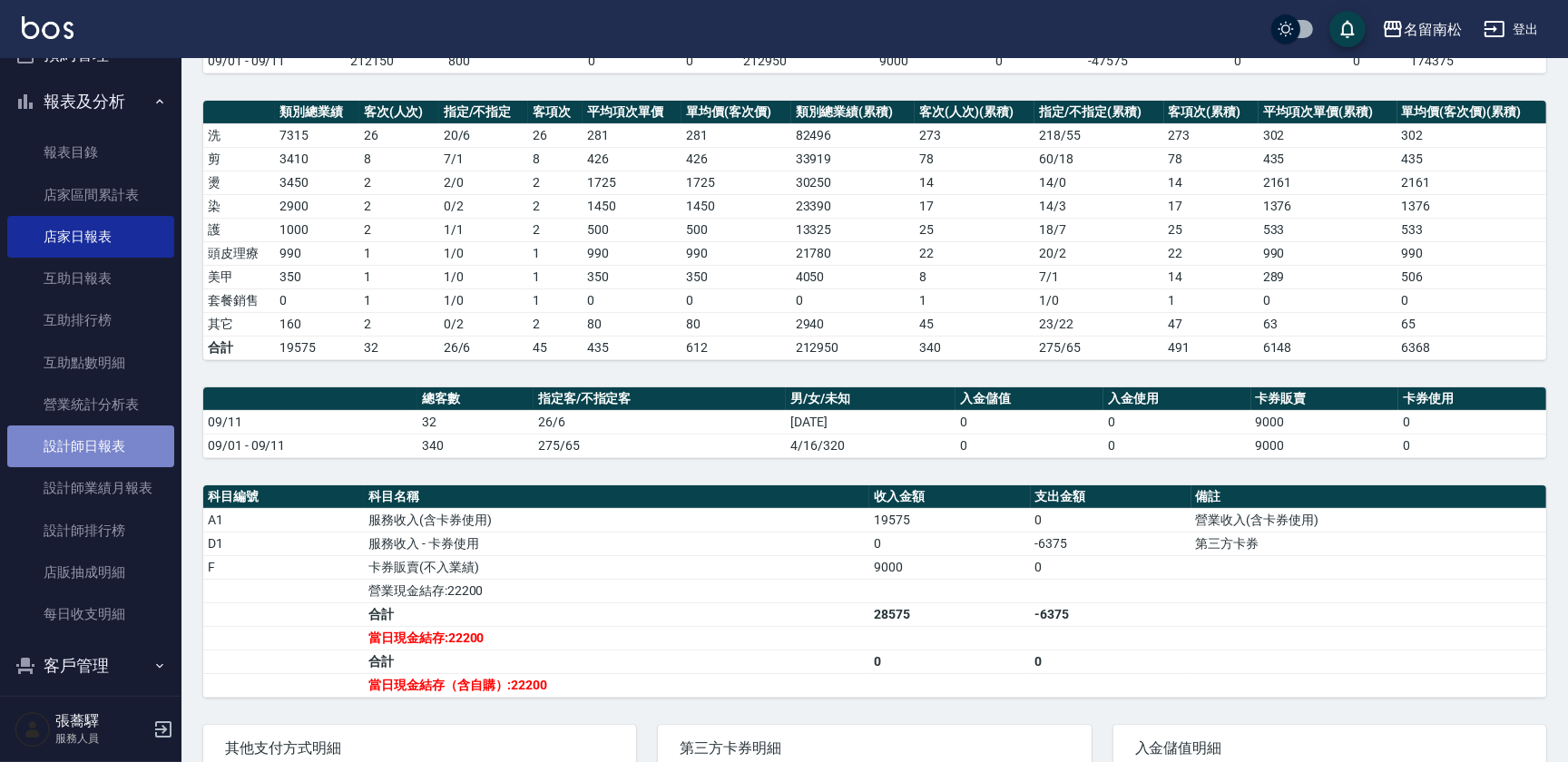
click at [136, 440] on link "設計師日報表" at bounding box center [91, 446] width 167 height 42
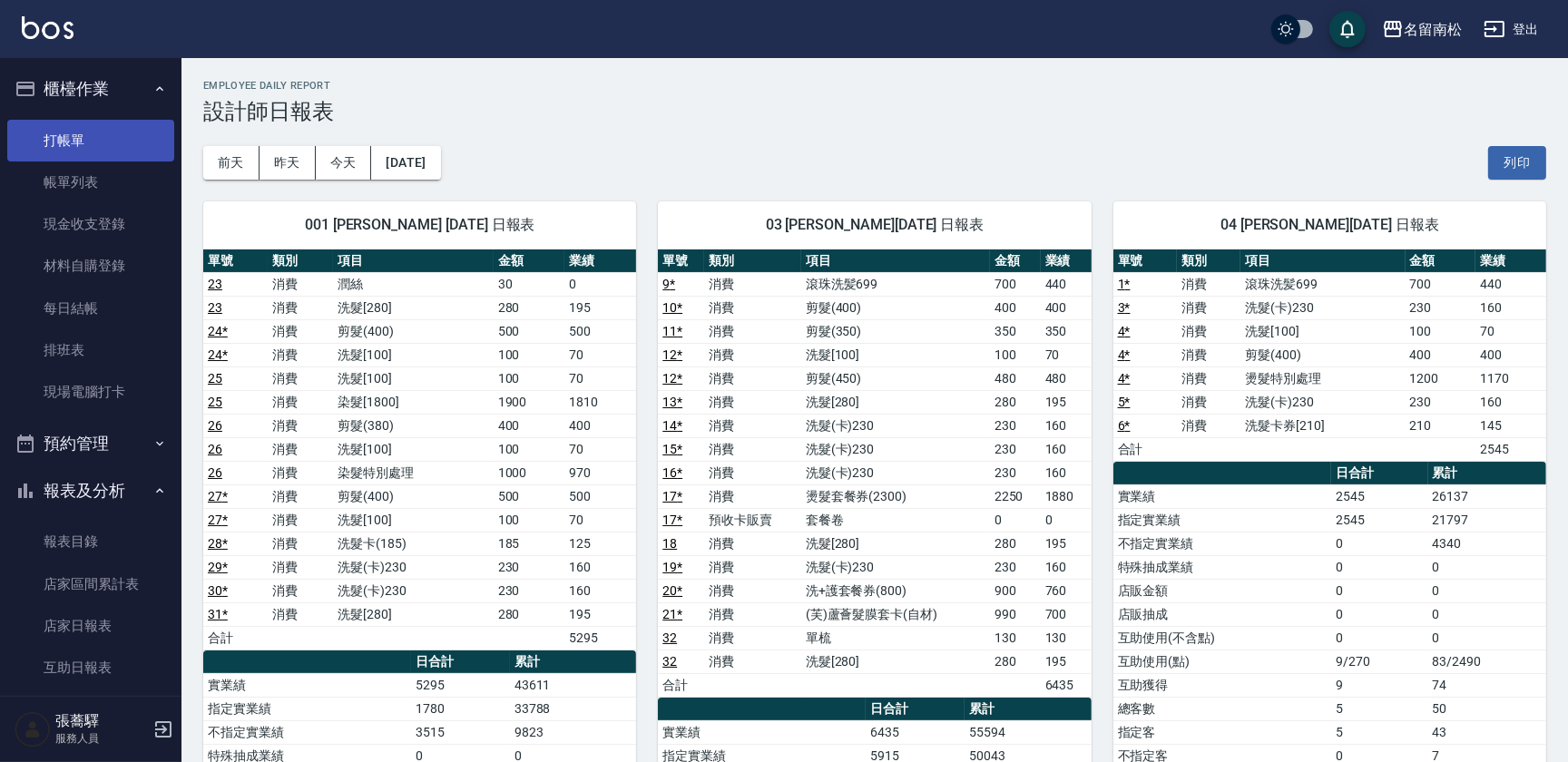
click at [94, 145] on link "打帳單" at bounding box center [91, 141] width 167 height 42
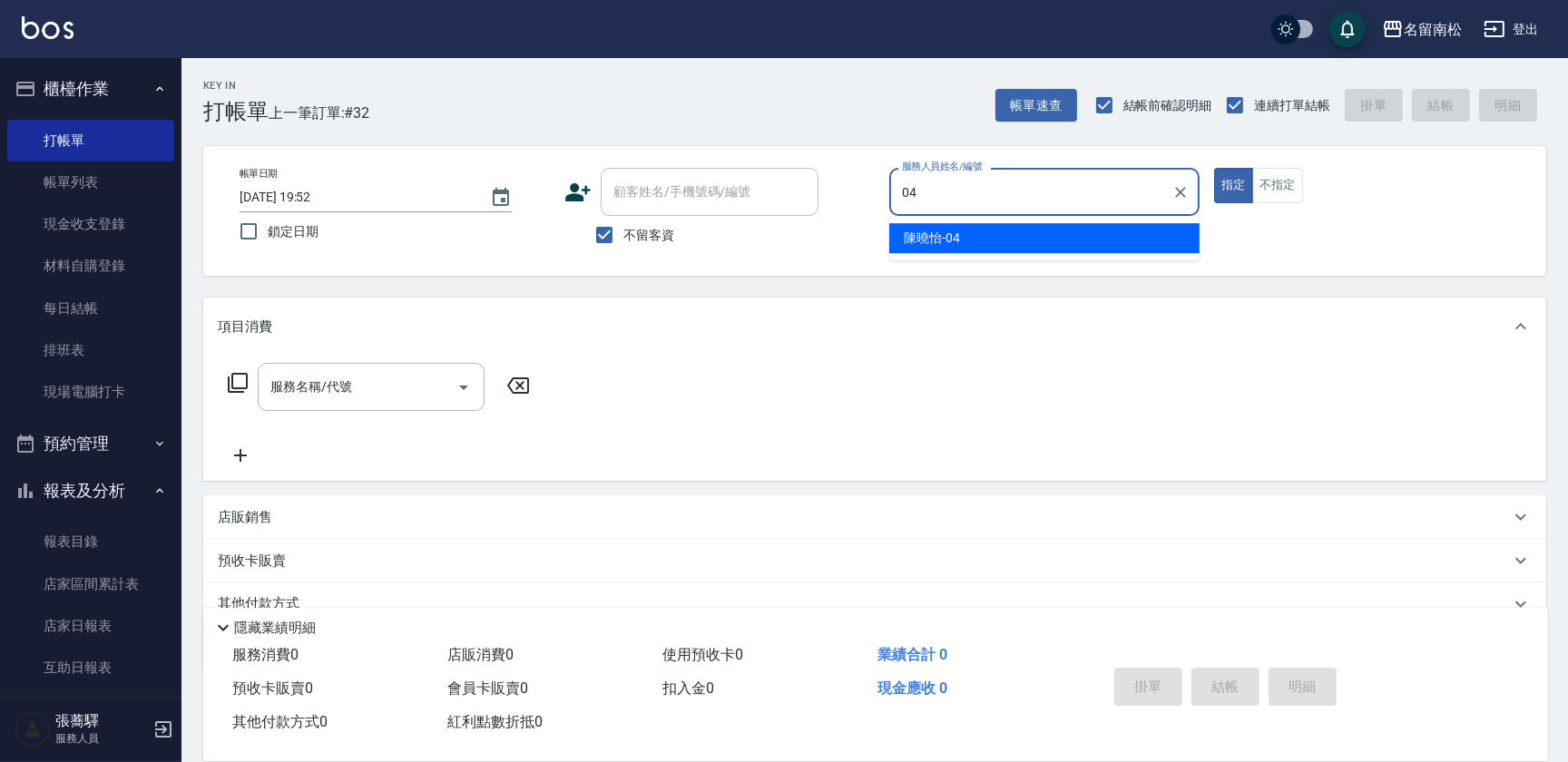
type input "[PERSON_NAME]04"
type button "true"
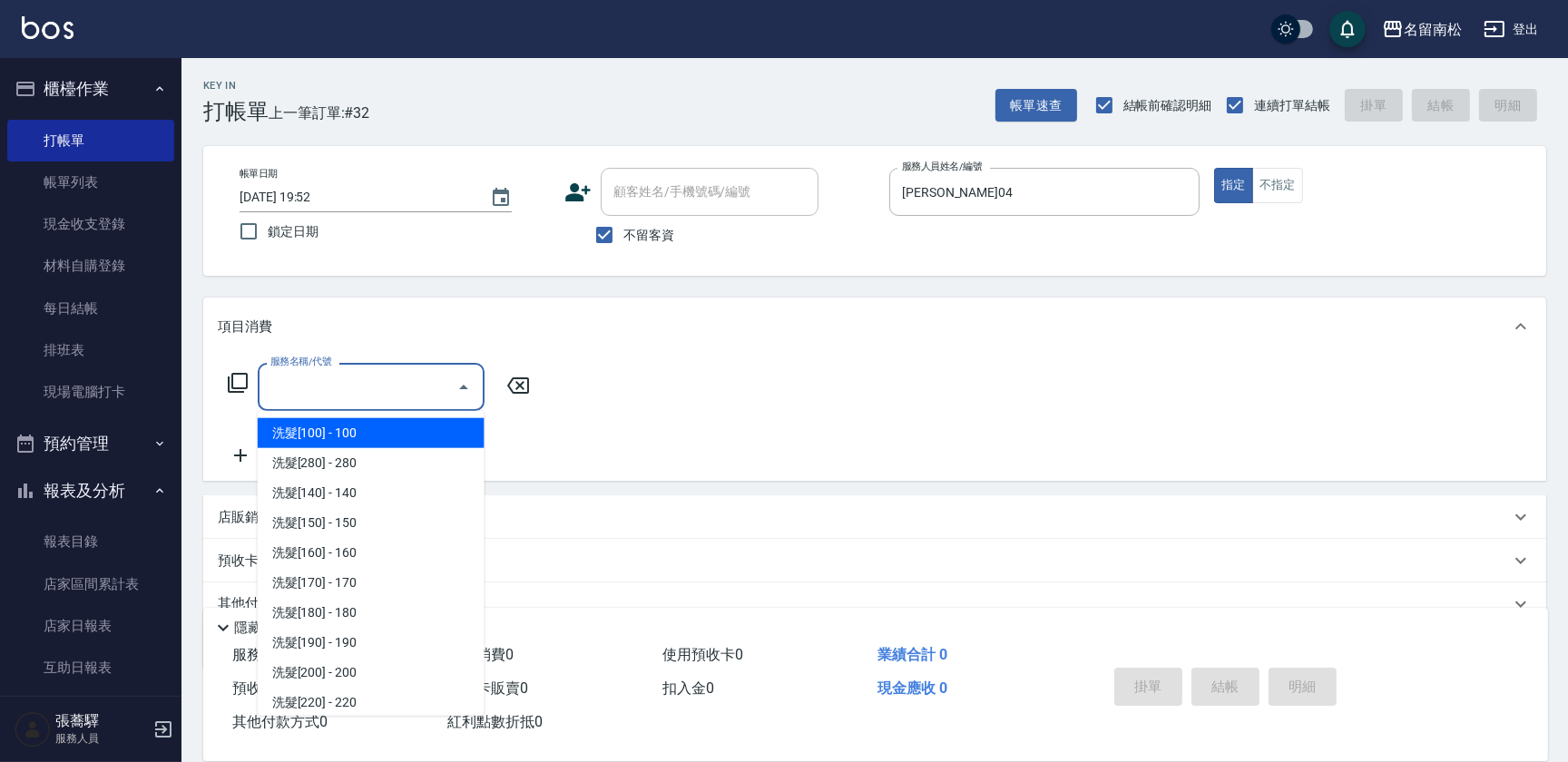
click at [357, 397] on input "服務名稱/代號" at bounding box center [357, 387] width 183 height 32
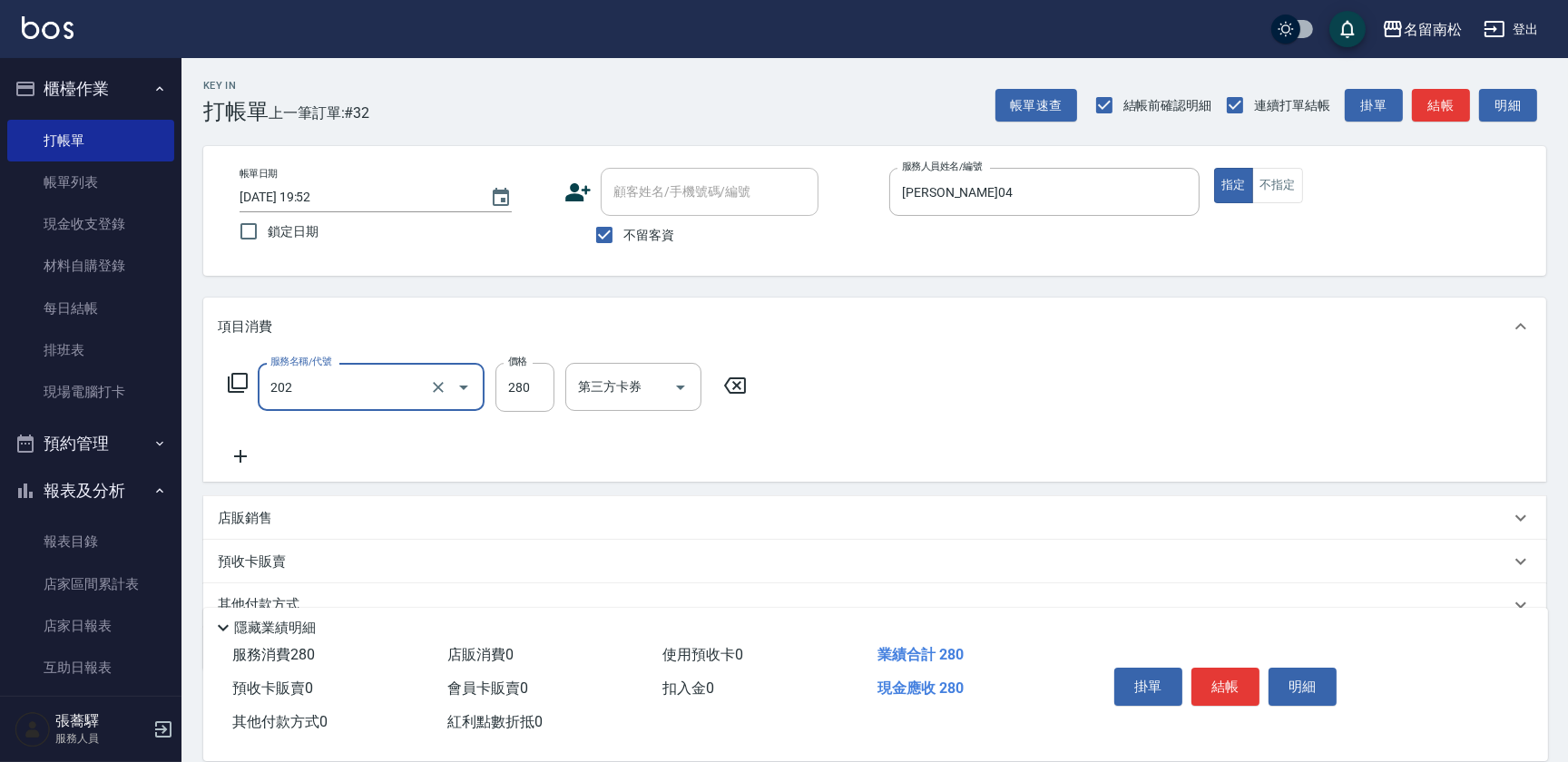
type input "洗髮[280](202)"
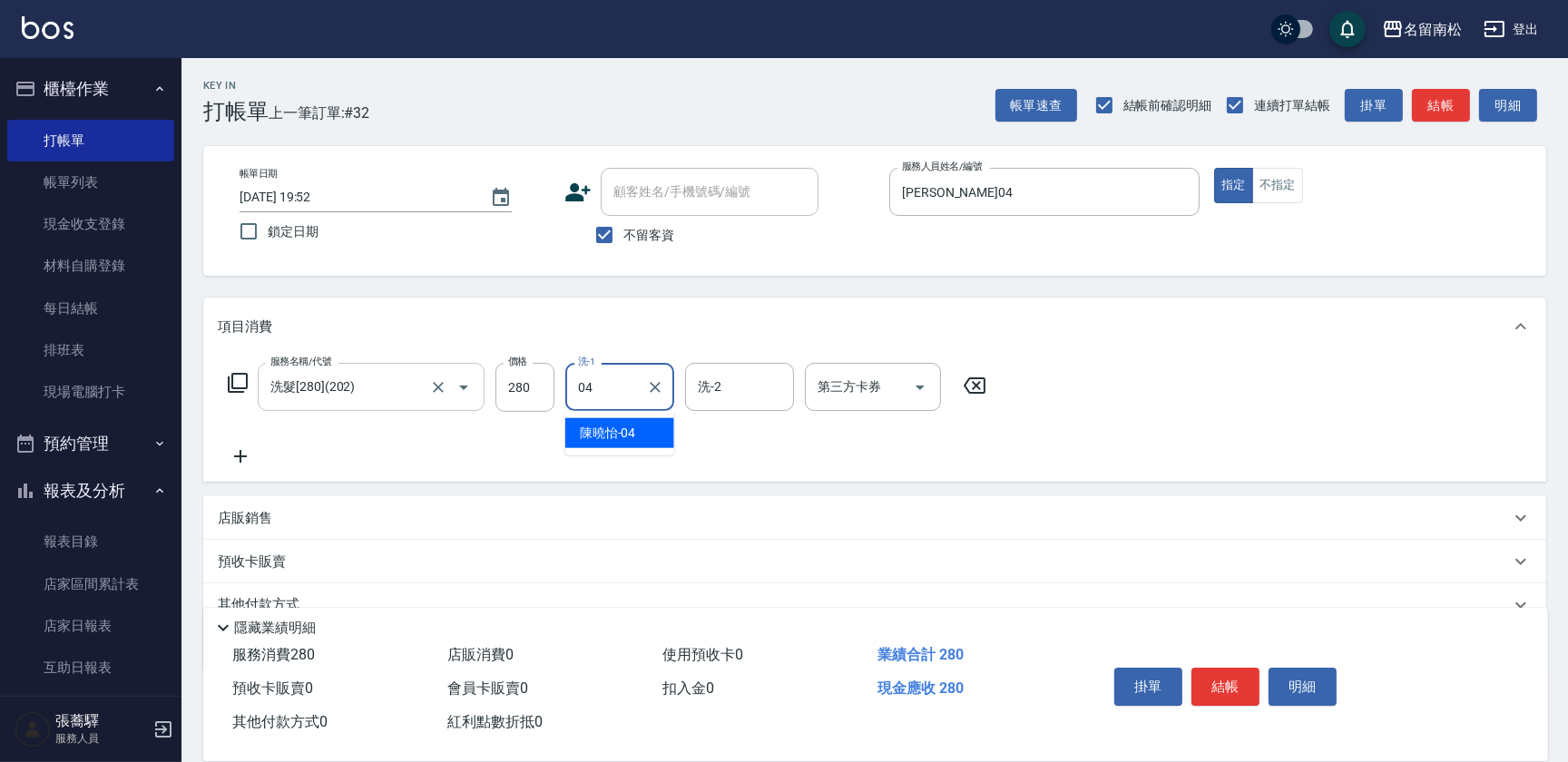
type input "[PERSON_NAME]04"
click at [1212, 662] on div "掛單 結帳 明細" at bounding box center [1226, 689] width 236 height 57
click at [1223, 683] on button "結帳" at bounding box center [1226, 686] width 68 height 38
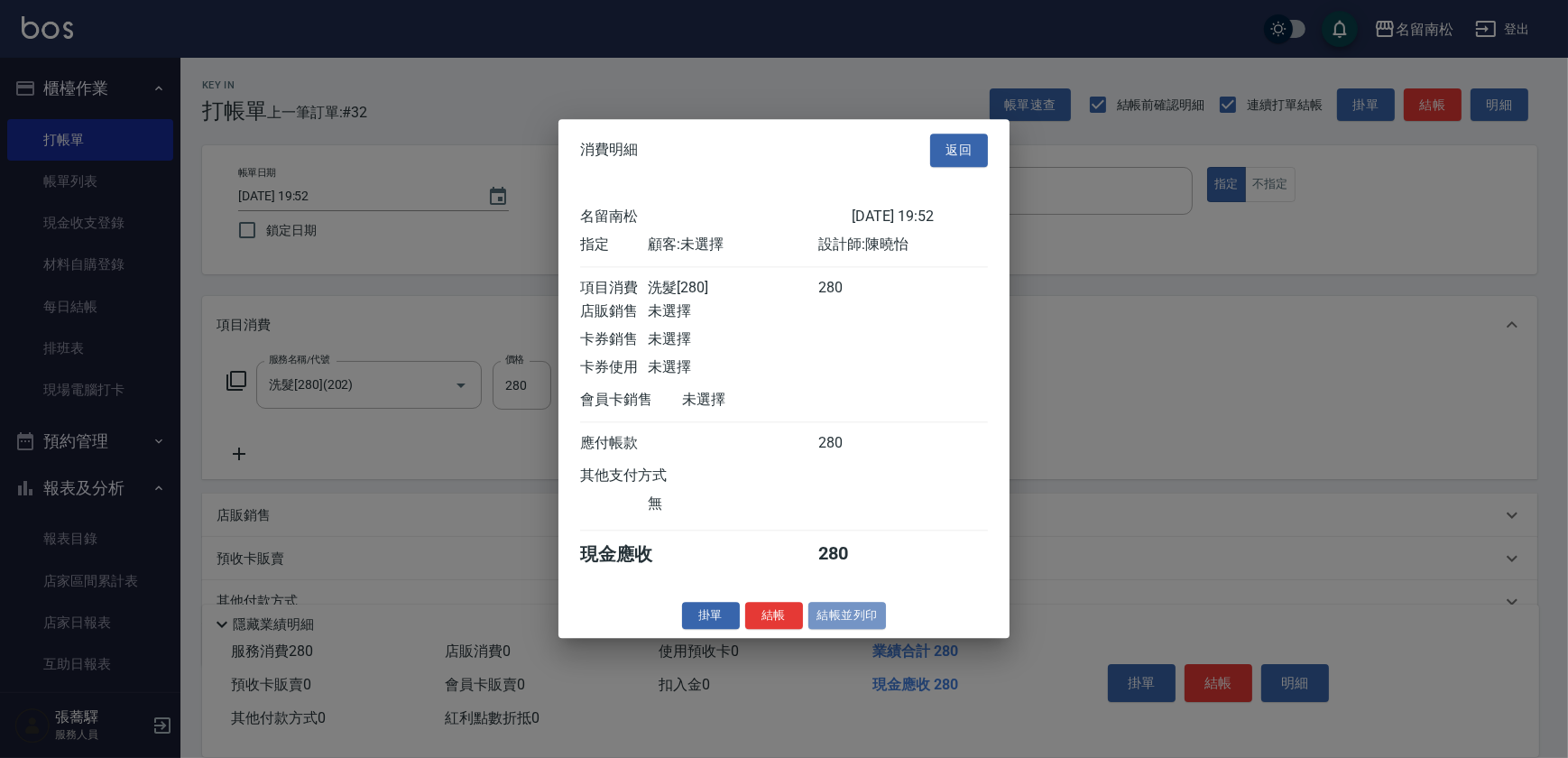
click at [858, 624] on button "結帳並列印" at bounding box center [847, 616] width 78 height 28
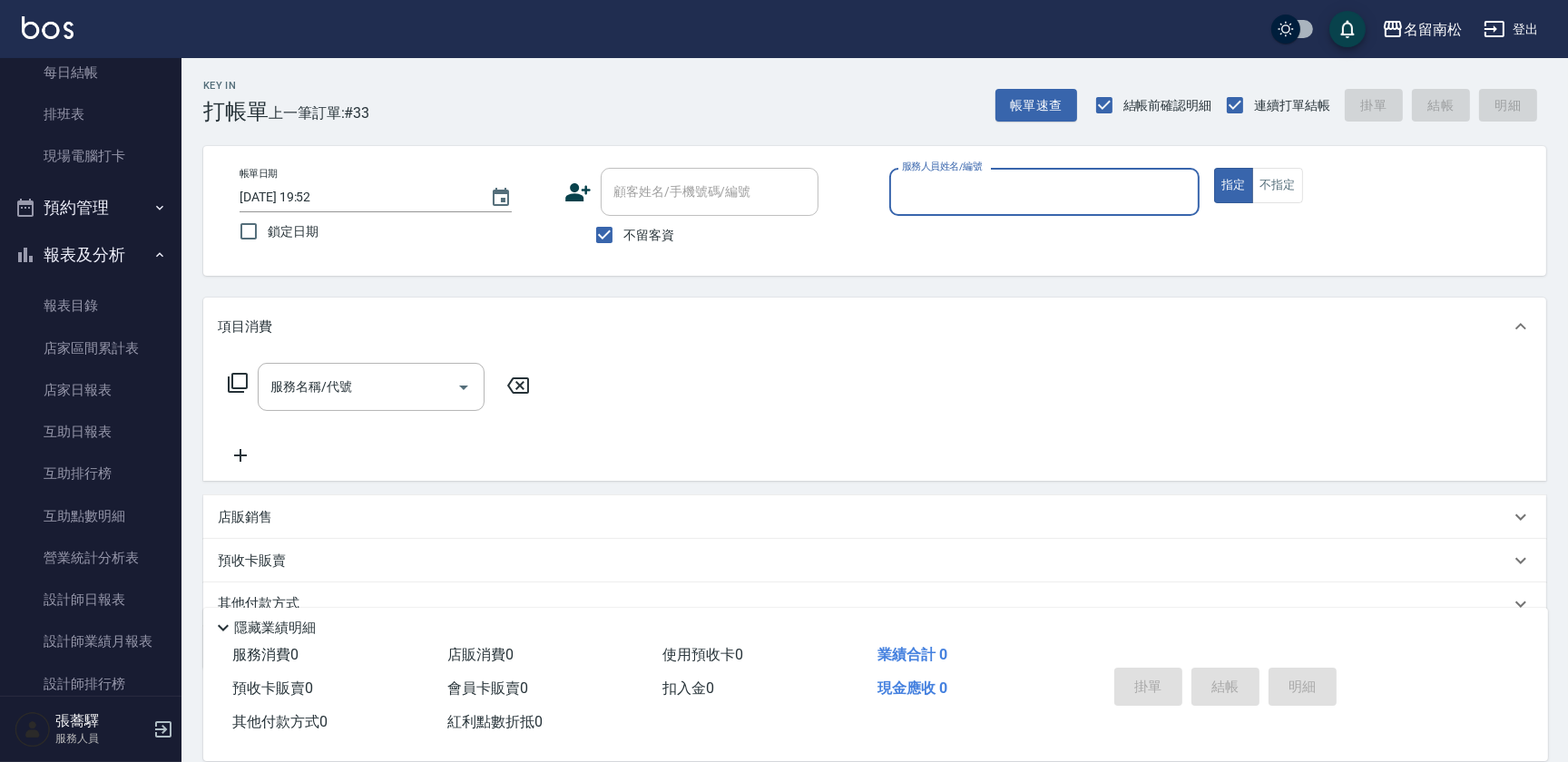
scroll to position [399, 0]
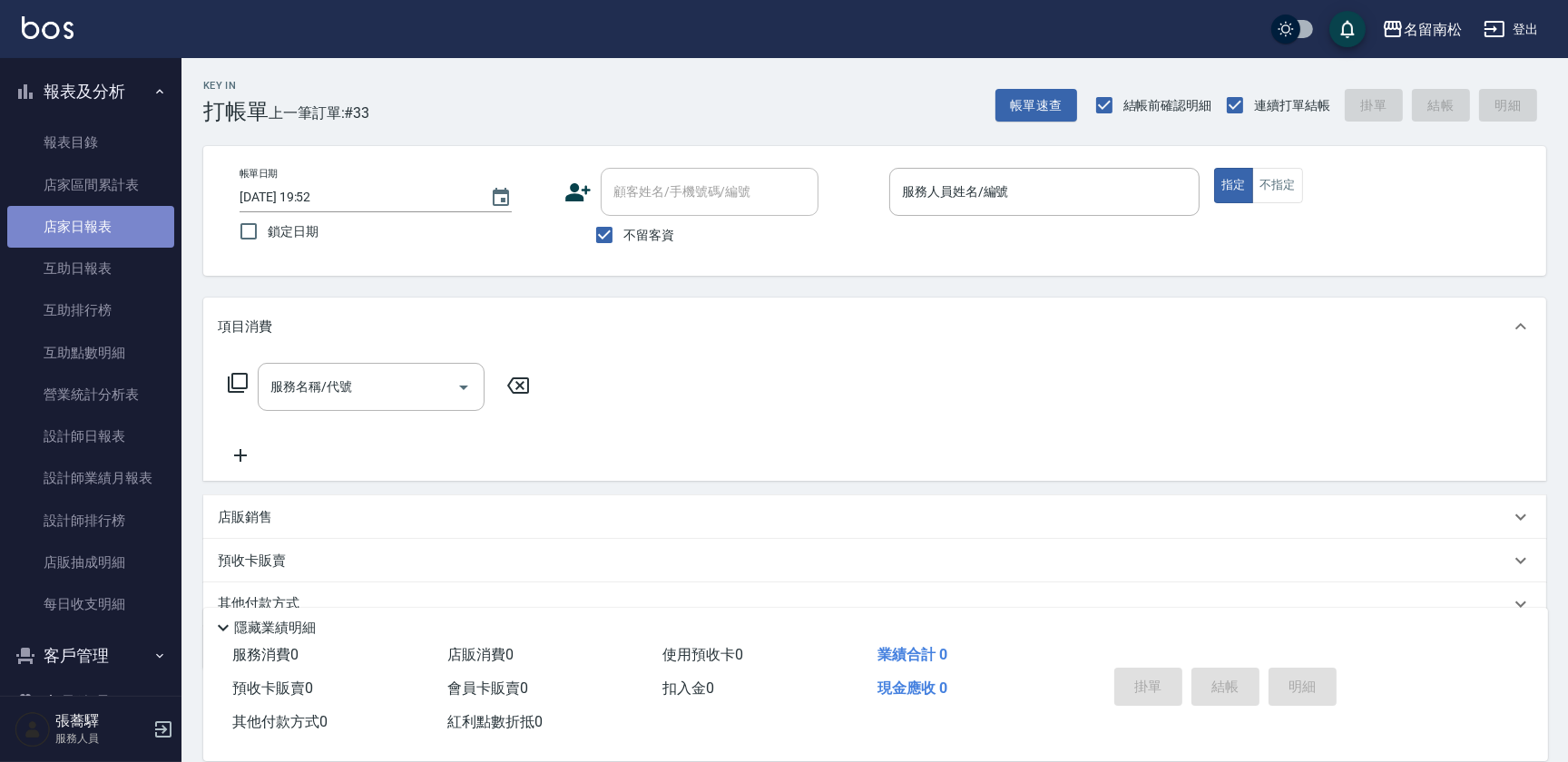
click at [128, 220] on link "店家日報表" at bounding box center [91, 227] width 167 height 42
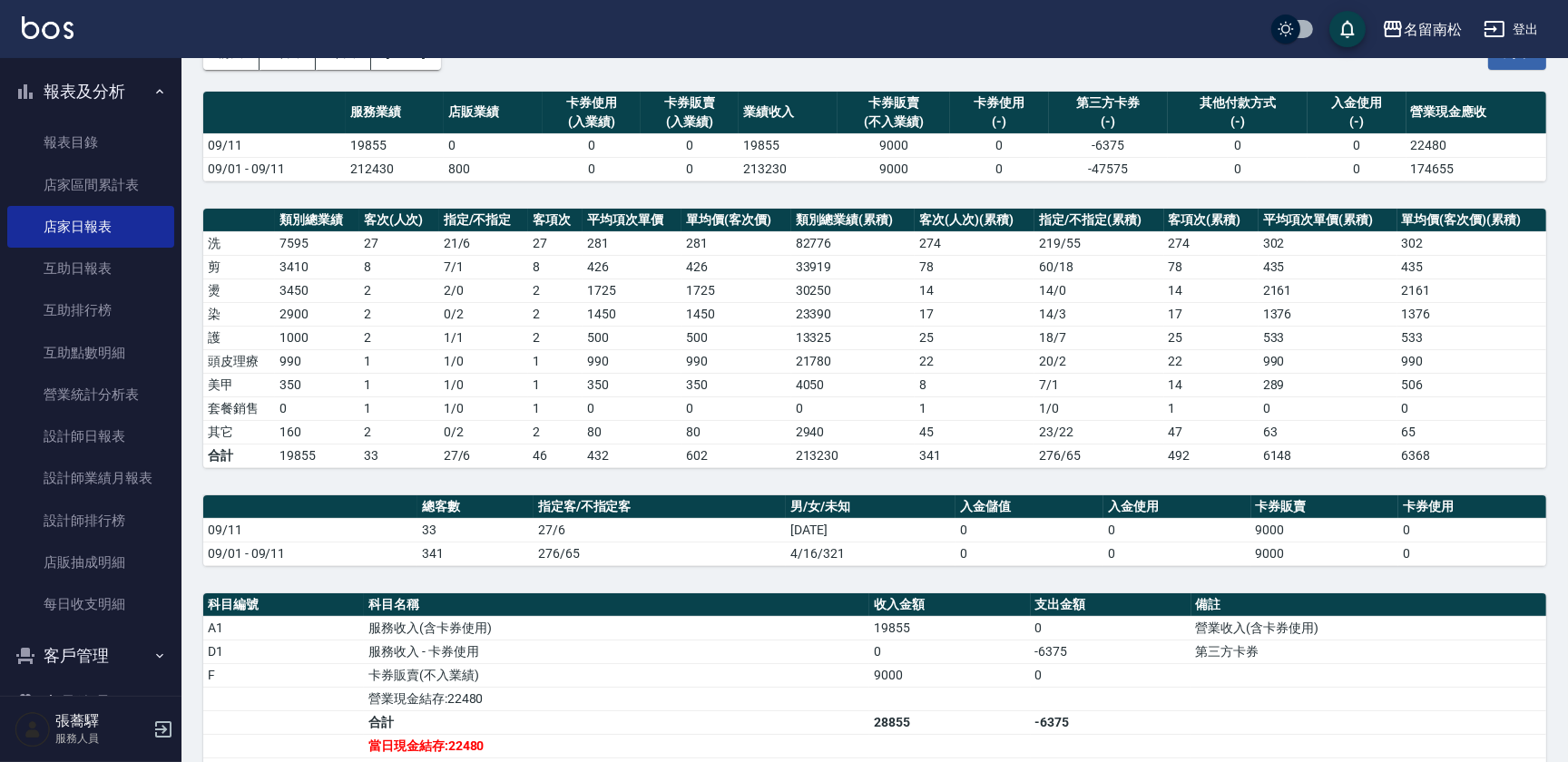
scroll to position [15, 0]
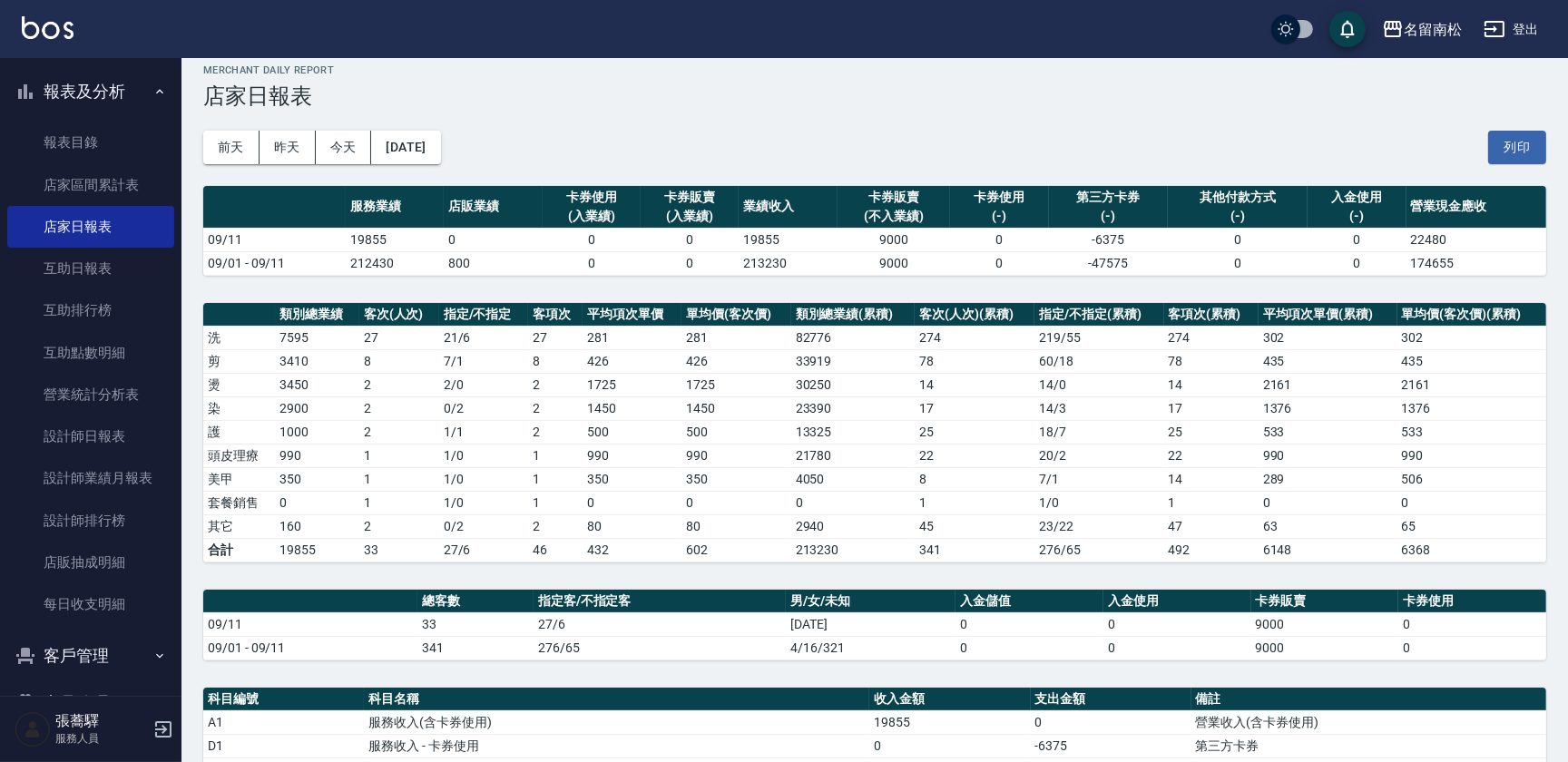
click at [1530, 146] on button "列印" at bounding box center [1517, 147] width 58 height 34
click at [137, 438] on link "設計師日報表" at bounding box center [91, 436] width 167 height 42
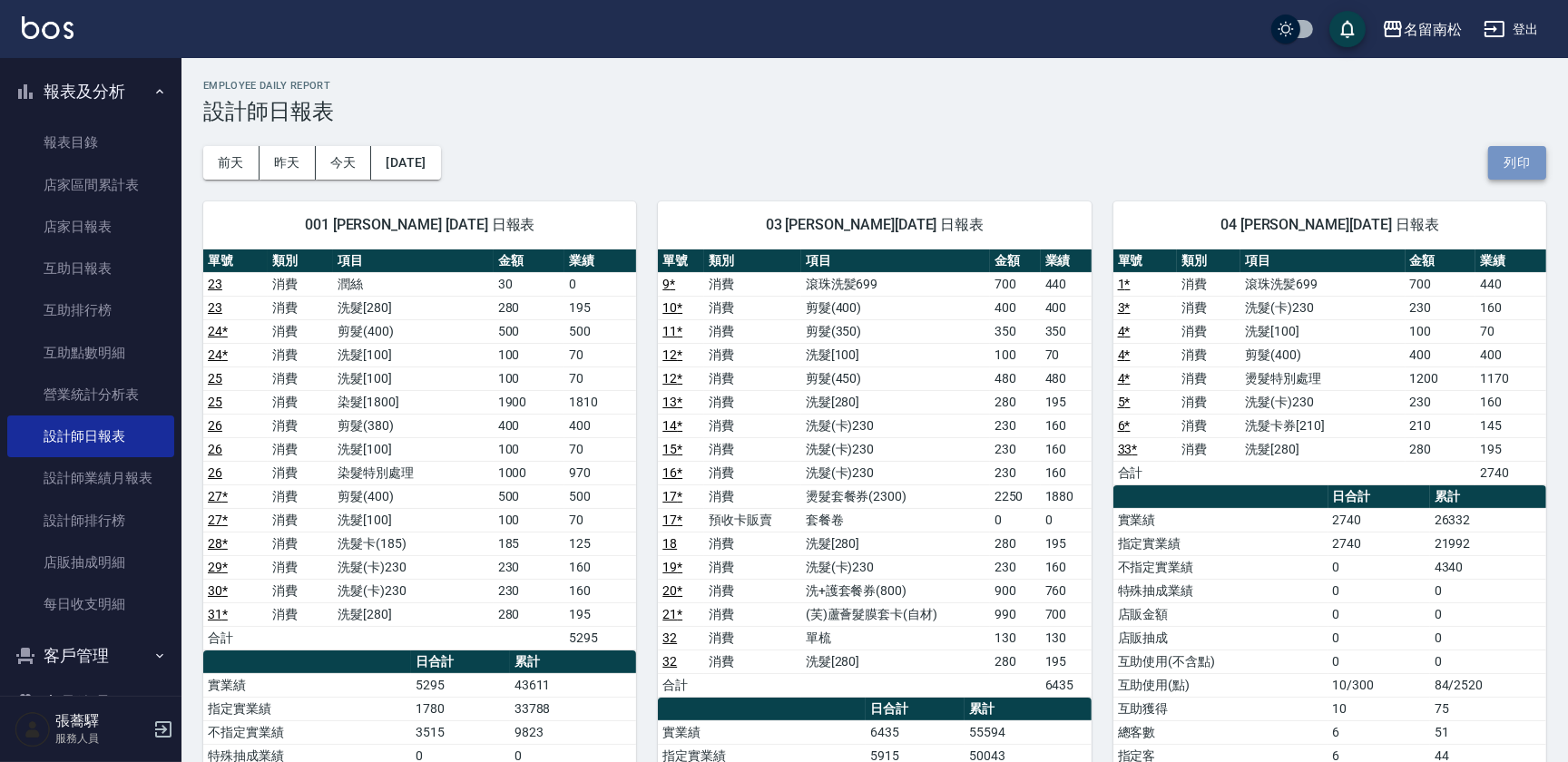
click at [1517, 164] on button "列印" at bounding box center [1517, 163] width 58 height 34
click at [122, 268] on link "互助日報表" at bounding box center [91, 268] width 167 height 42
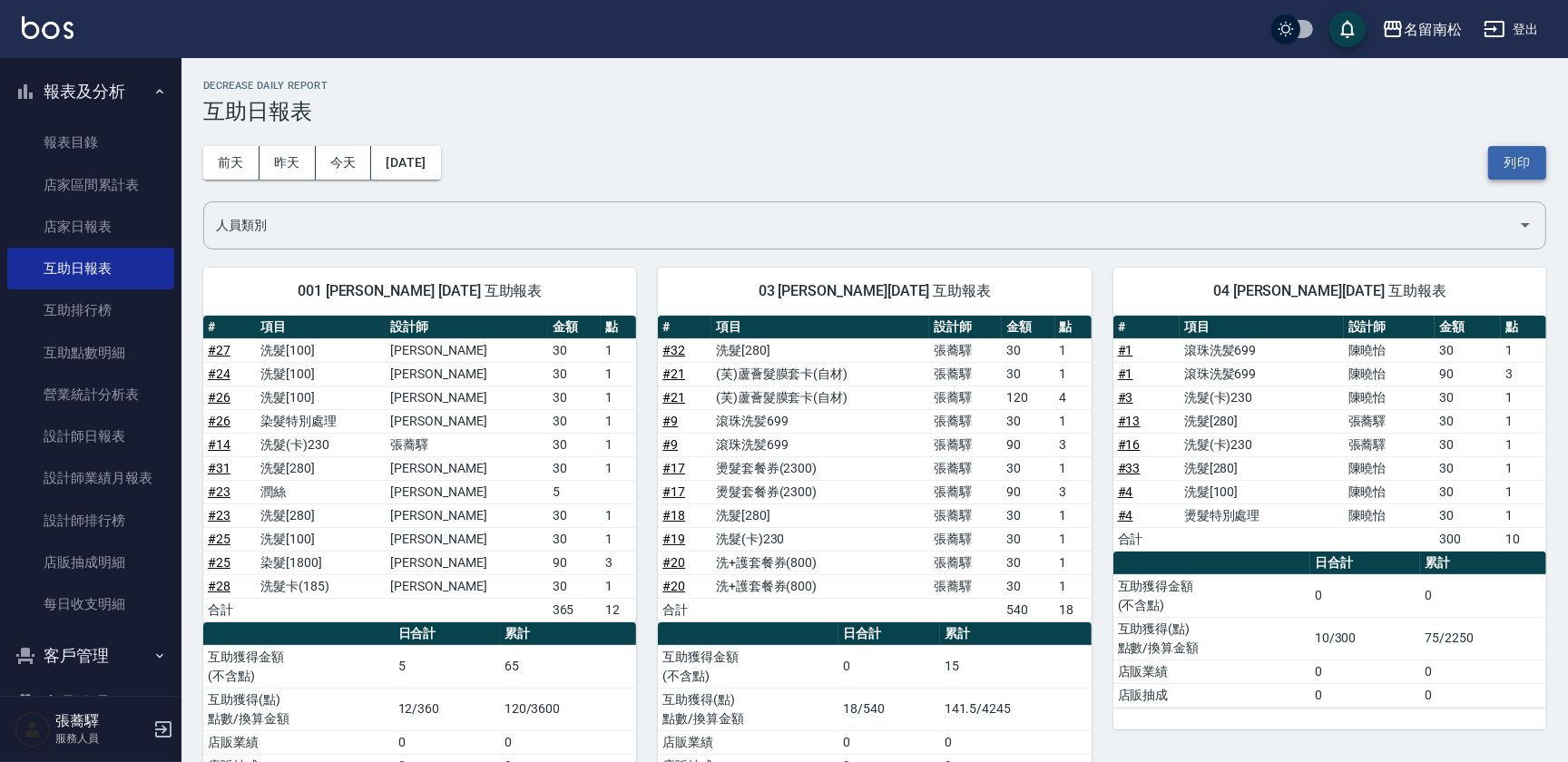
click at [1508, 168] on button "列印" at bounding box center [1517, 163] width 58 height 34
click at [1534, 159] on button "列印" at bounding box center [1517, 163] width 58 height 34
click at [123, 438] on link "設計師日報表" at bounding box center [91, 436] width 167 height 42
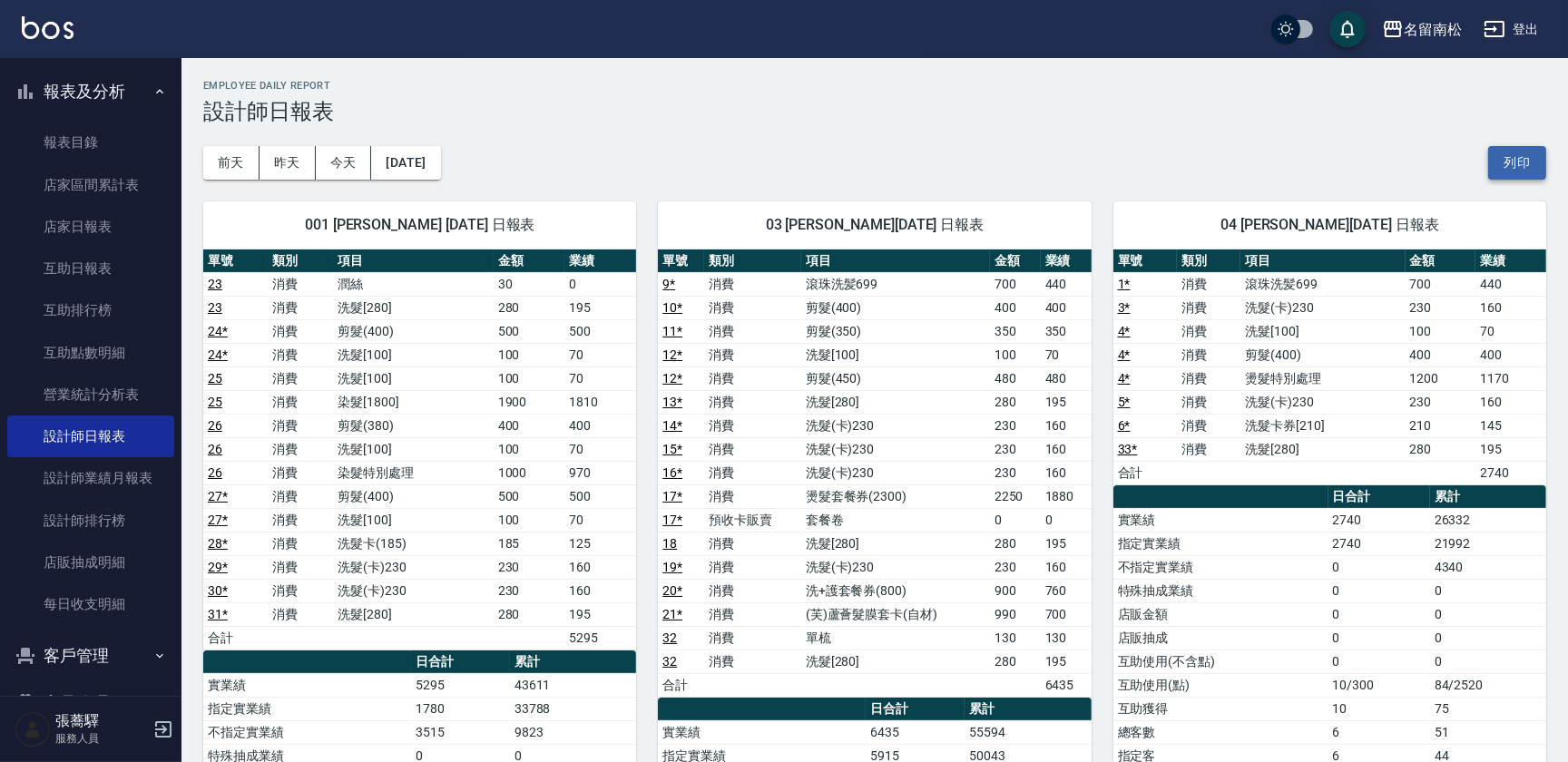
click at [1507, 153] on button "列印" at bounding box center [1517, 163] width 58 height 34
